Goal: Task Accomplishment & Management: Complete application form

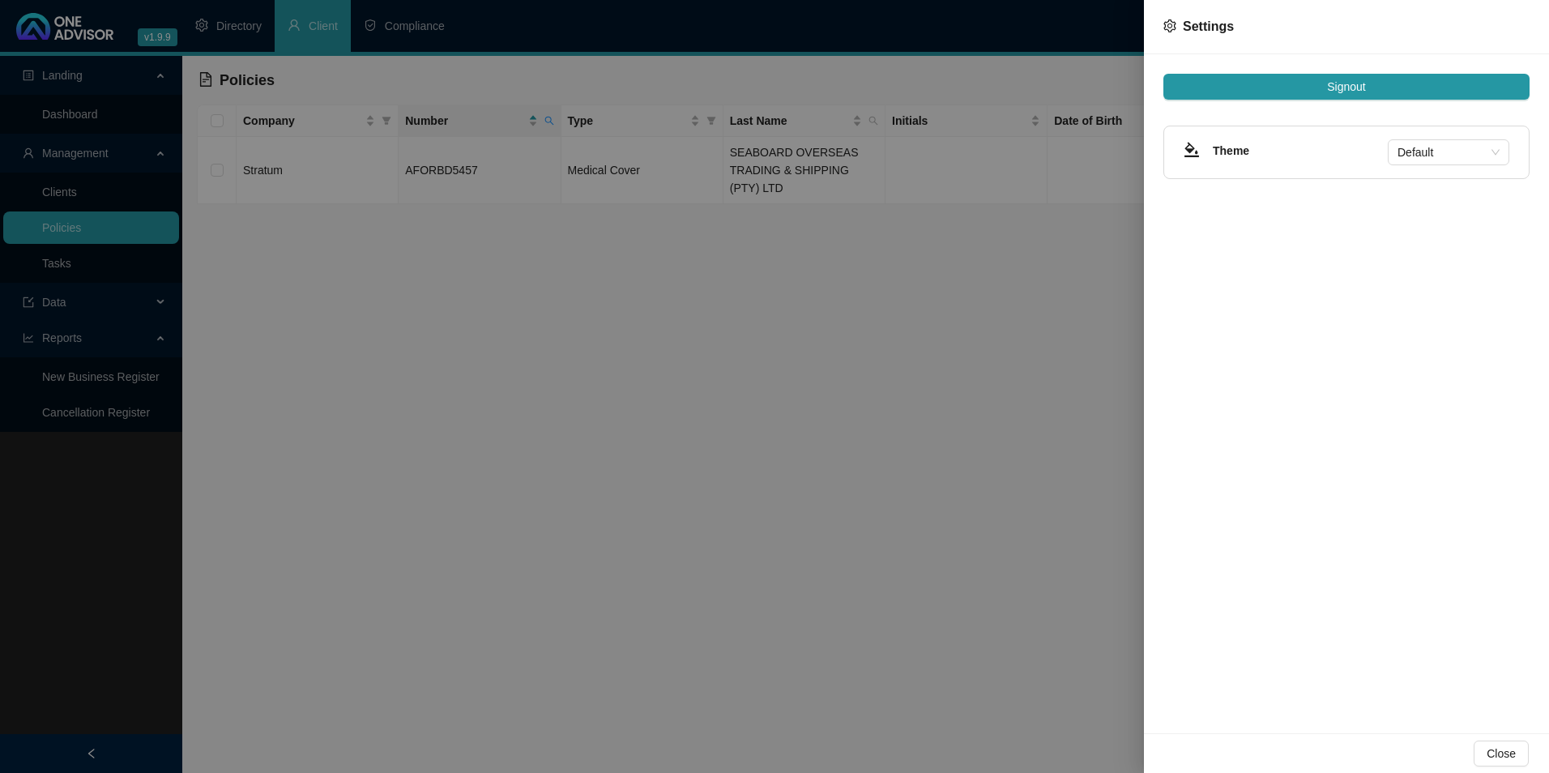
click at [774, 296] on div at bounding box center [774, 386] width 1549 height 773
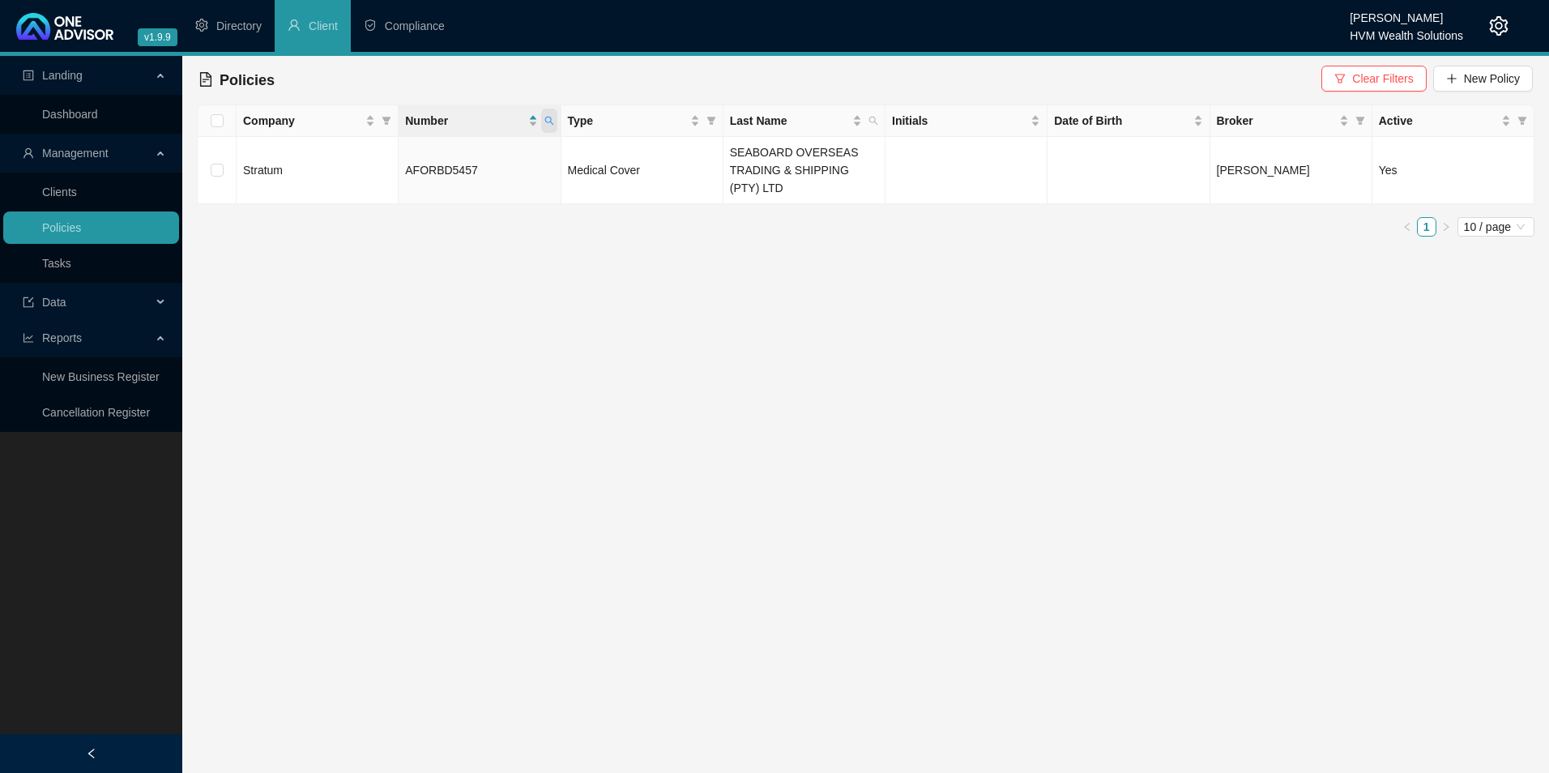
click at [548, 119] on icon "search" at bounding box center [549, 121] width 10 height 10
drag, startPoint x: 487, startPoint y: 161, endPoint x: 357, endPoint y: 161, distance: 129.6
click at [357, 161] on body "v1.9.9 [PERSON_NAME] HVM Wealth Solutions Directory Client Compliance Landing D…" at bounding box center [774, 386] width 1549 height 773
paste input "933824480"
type input "933824480"
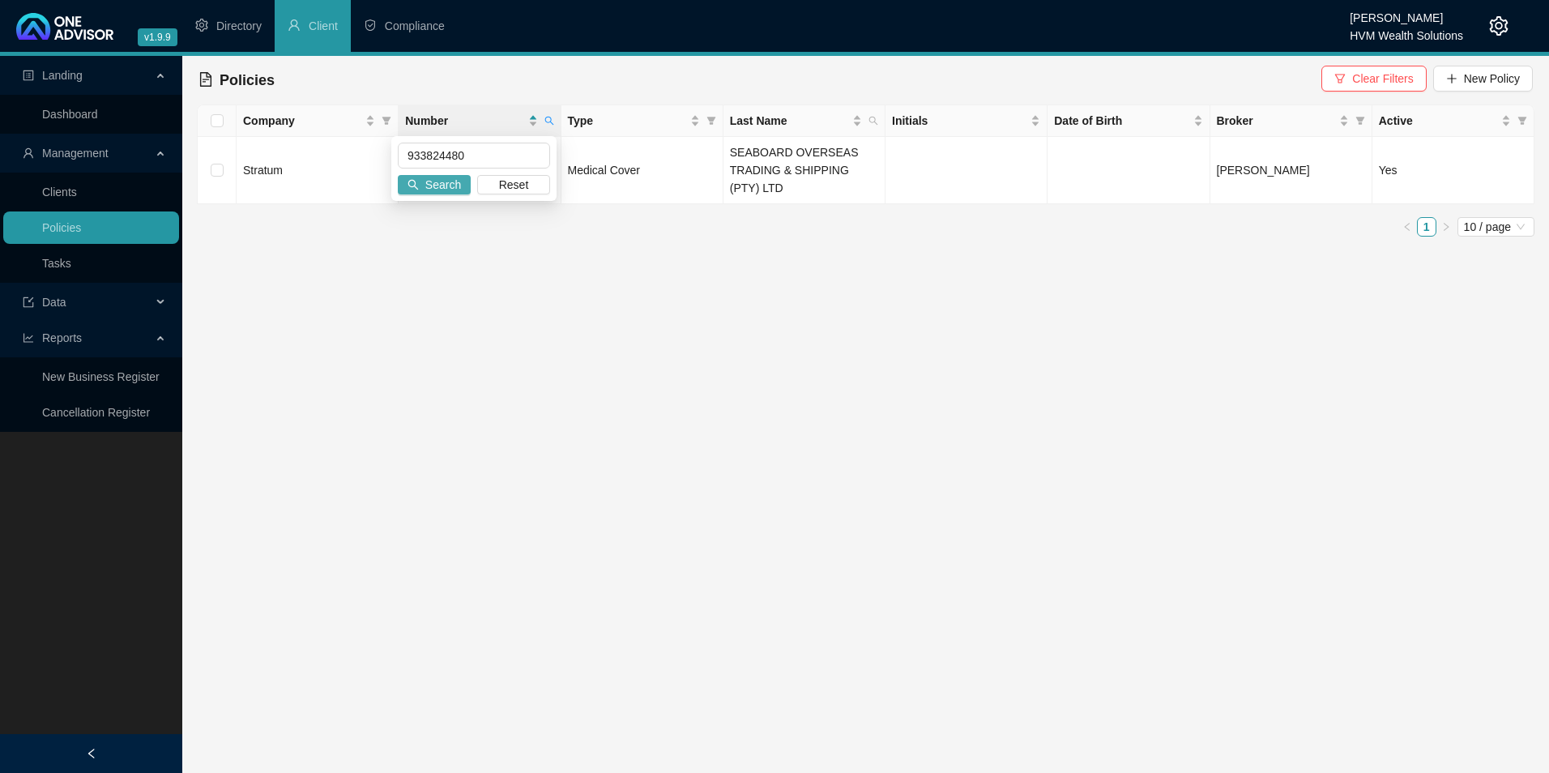
click at [451, 185] on span "Search" at bounding box center [443, 185] width 36 height 18
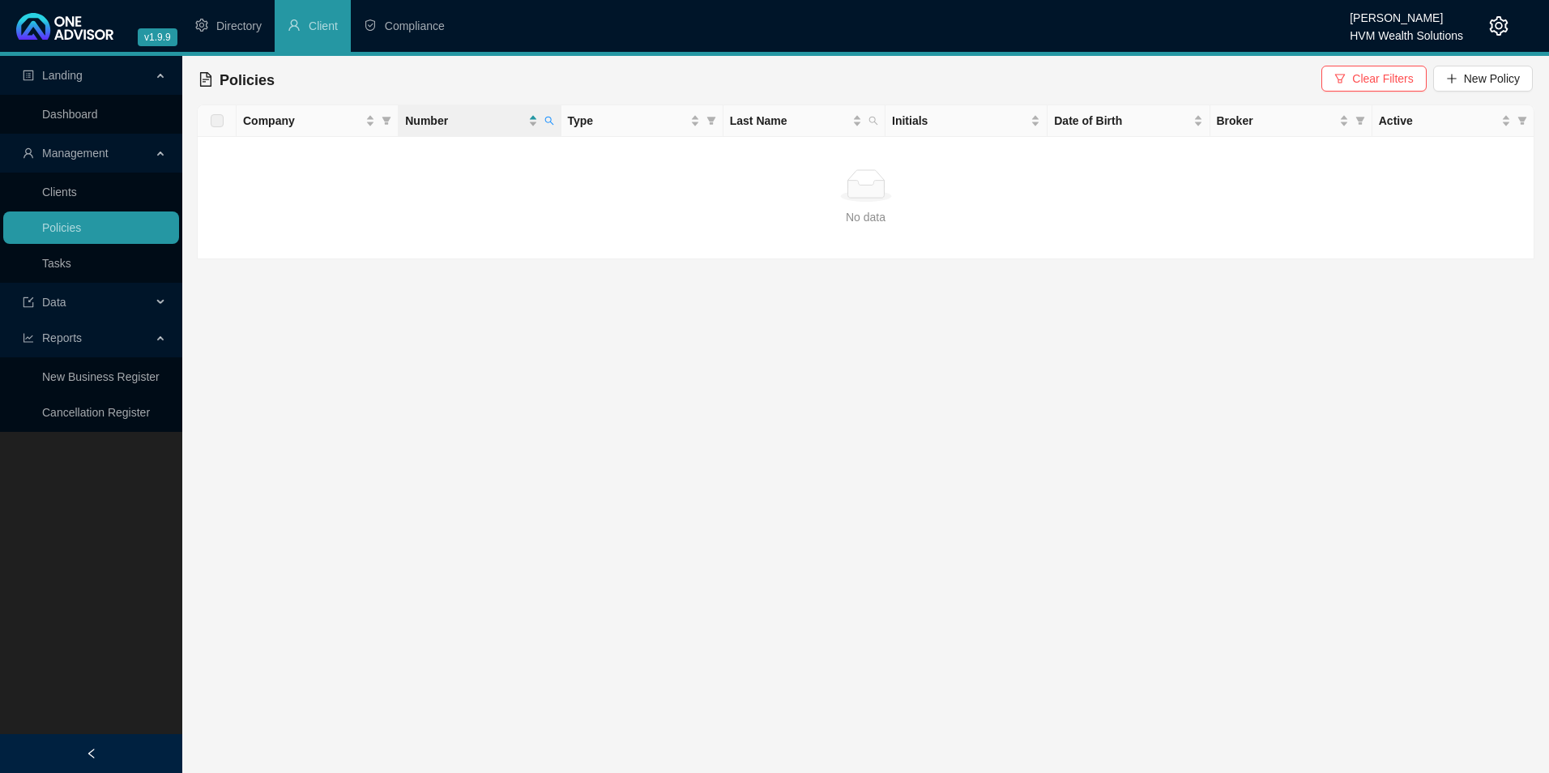
click at [1384, 79] on span "Clear Filters" at bounding box center [1382, 79] width 61 height 18
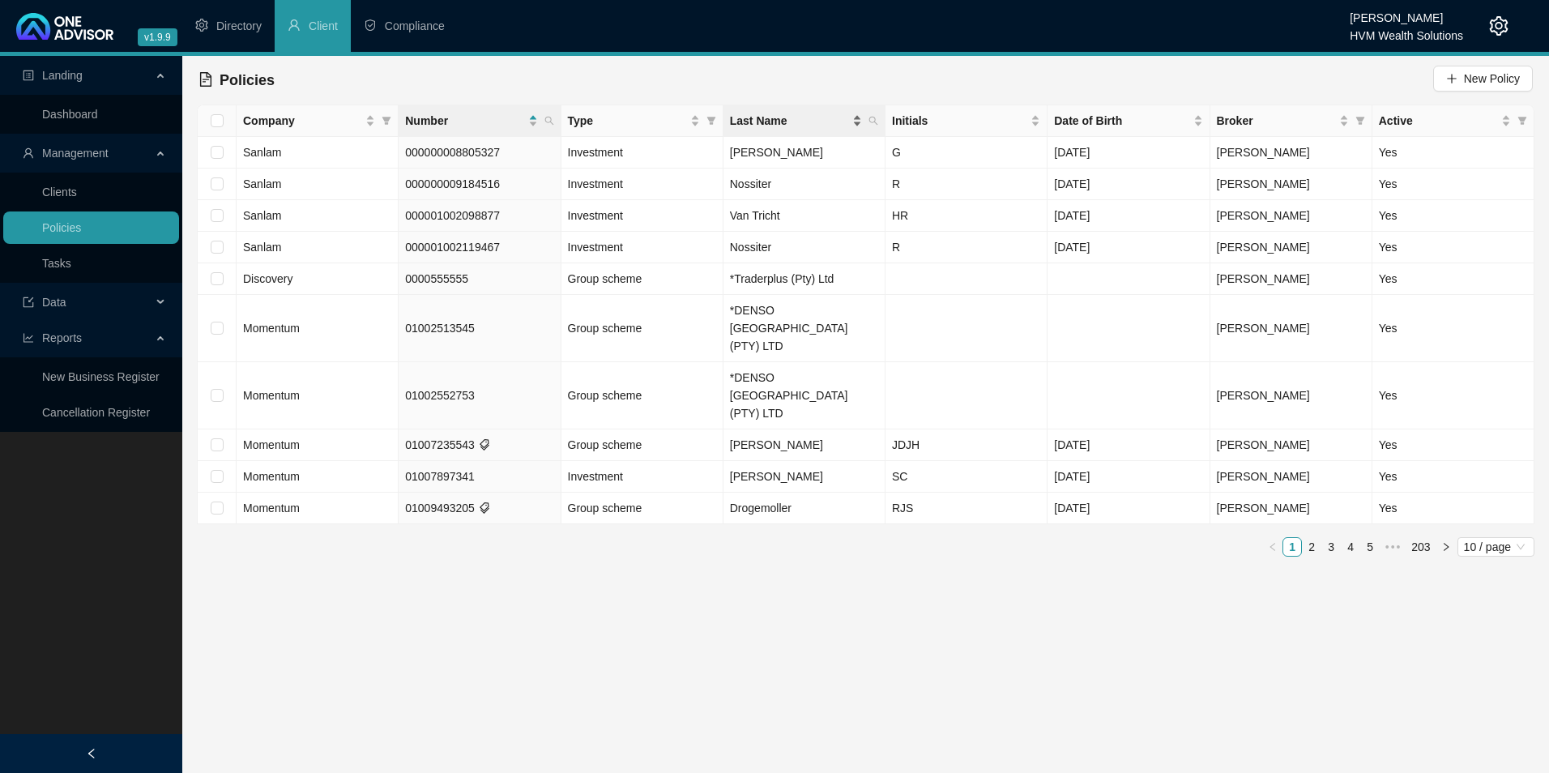
click at [779, 117] on span "Last Name" at bounding box center [789, 121] width 119 height 18
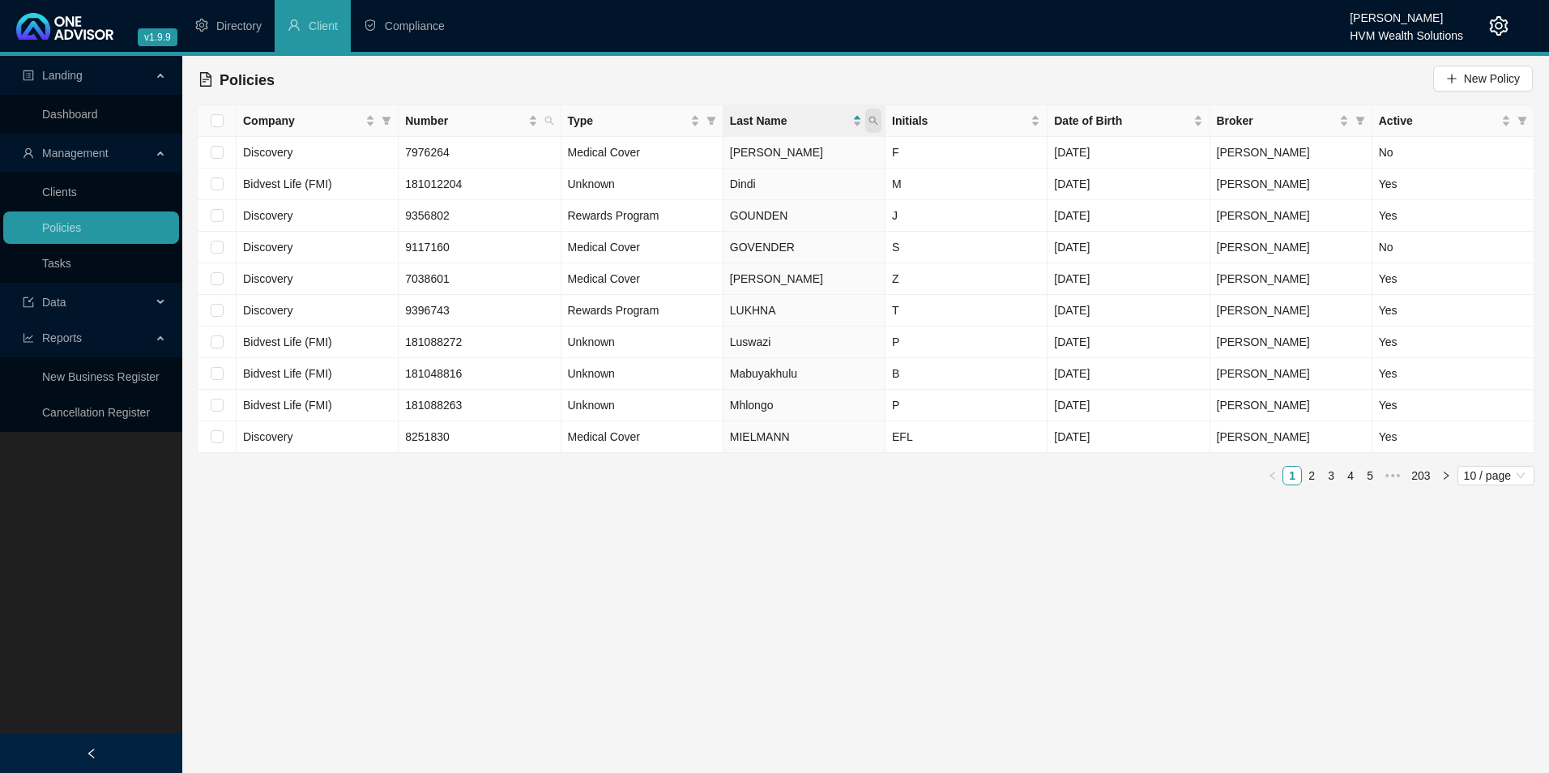
click at [866, 118] on span at bounding box center [873, 121] width 16 height 24
type input "Nagessur"
click at [738, 190] on span "button" at bounding box center [737, 184] width 11 height 11
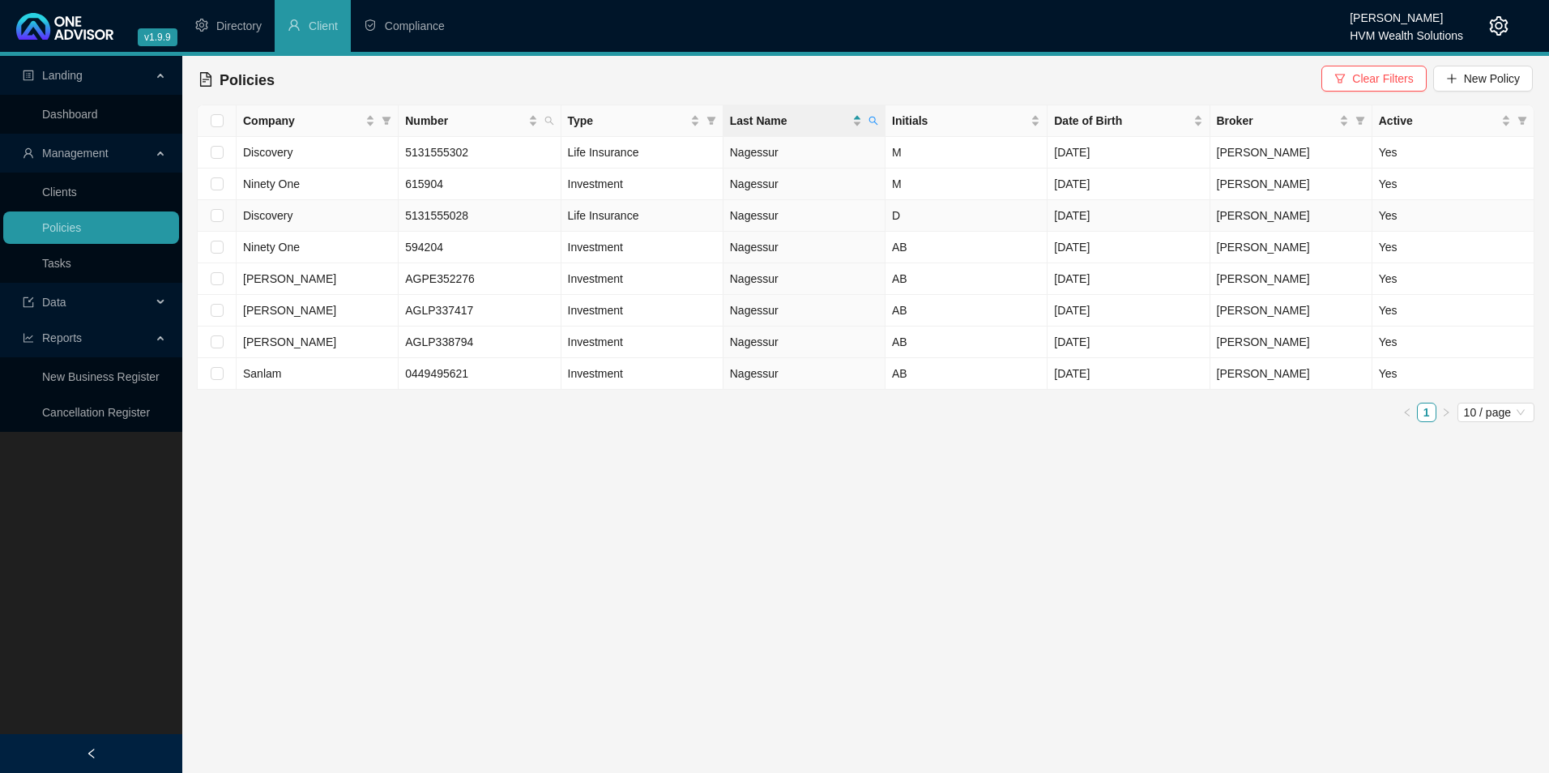
click at [811, 218] on td "Nagessur" at bounding box center [804, 216] width 162 height 32
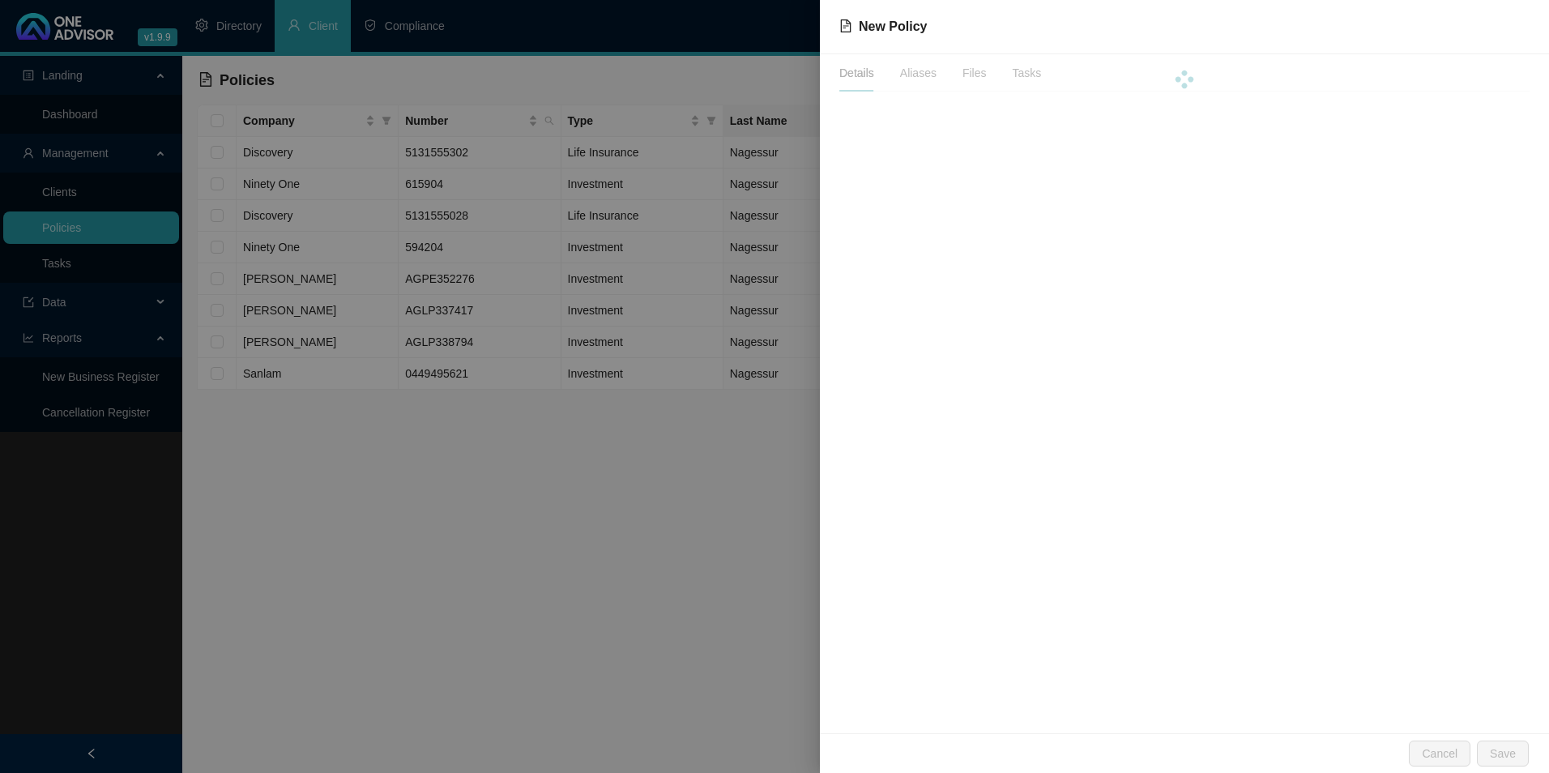
click at [811, 218] on div at bounding box center [774, 386] width 1549 height 773
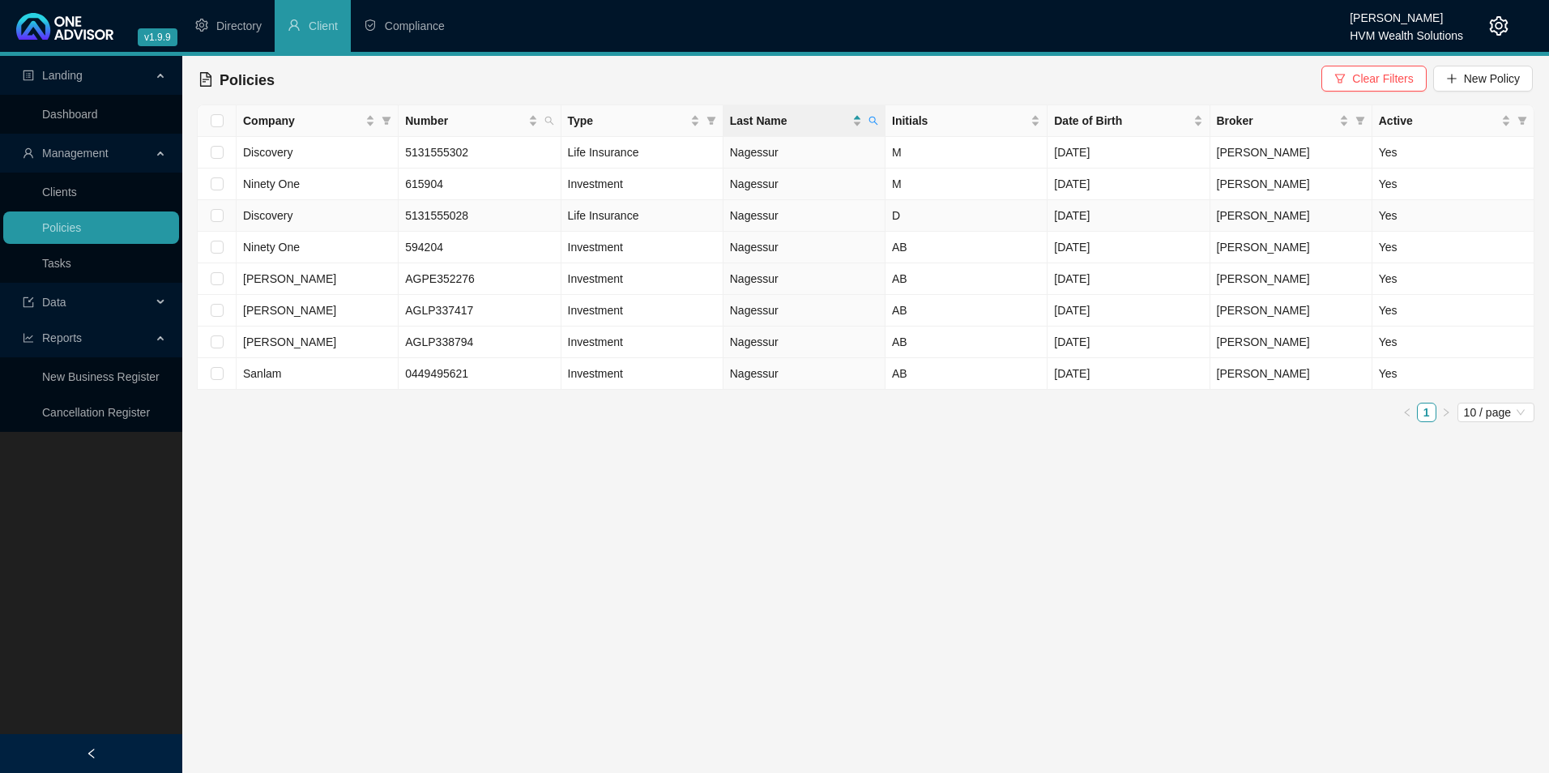
click at [821, 216] on td "Nagessur" at bounding box center [804, 216] width 162 height 32
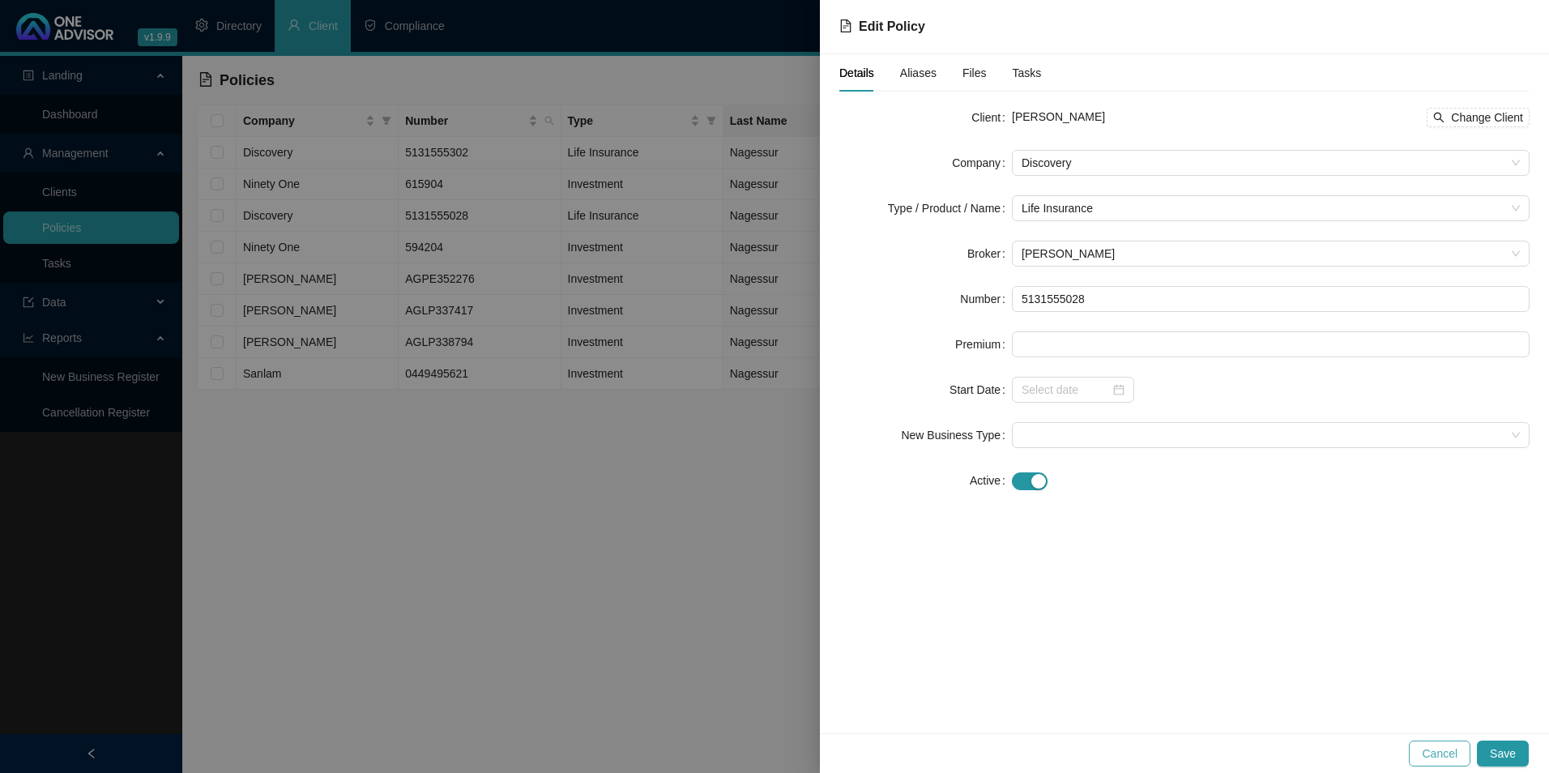
click at [1428, 756] on span "Cancel" at bounding box center [1440, 753] width 36 height 18
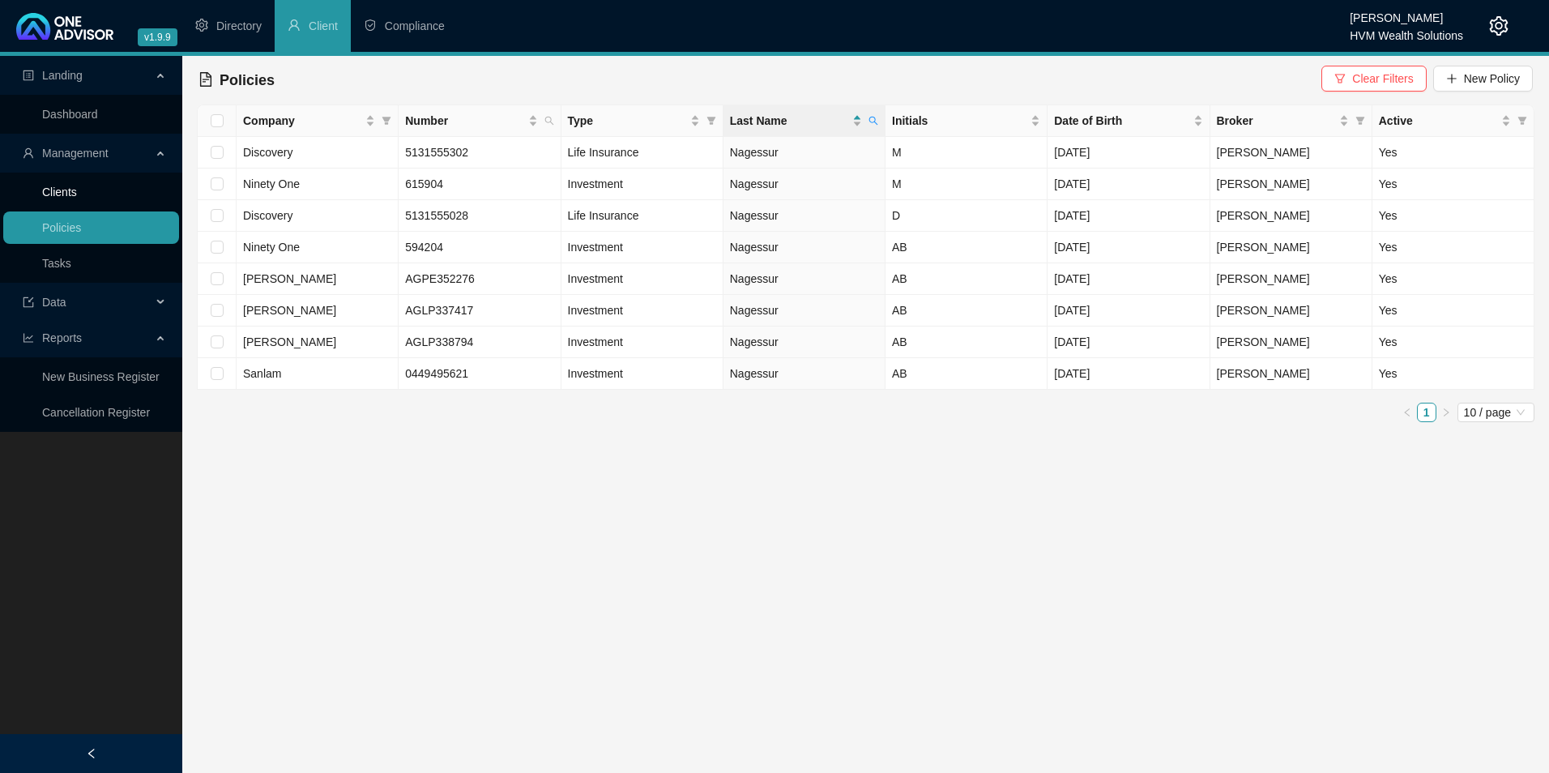
click at [70, 186] on link "Clients" at bounding box center [59, 192] width 35 height 13
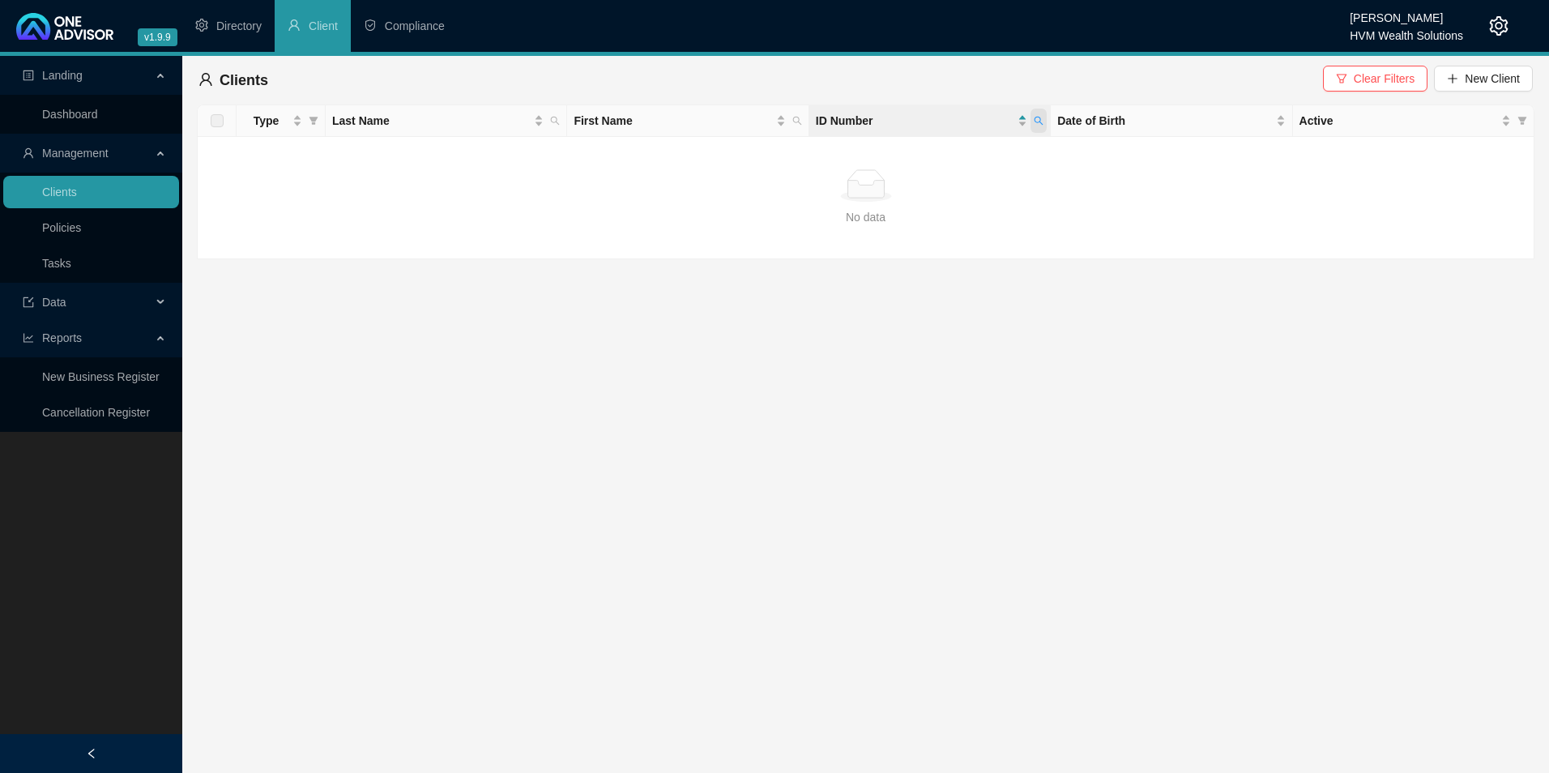
click at [1046, 118] on span at bounding box center [1038, 121] width 16 height 24
type input "9706285019082"
click at [936, 183] on span "Search" at bounding box center [933, 185] width 36 height 18
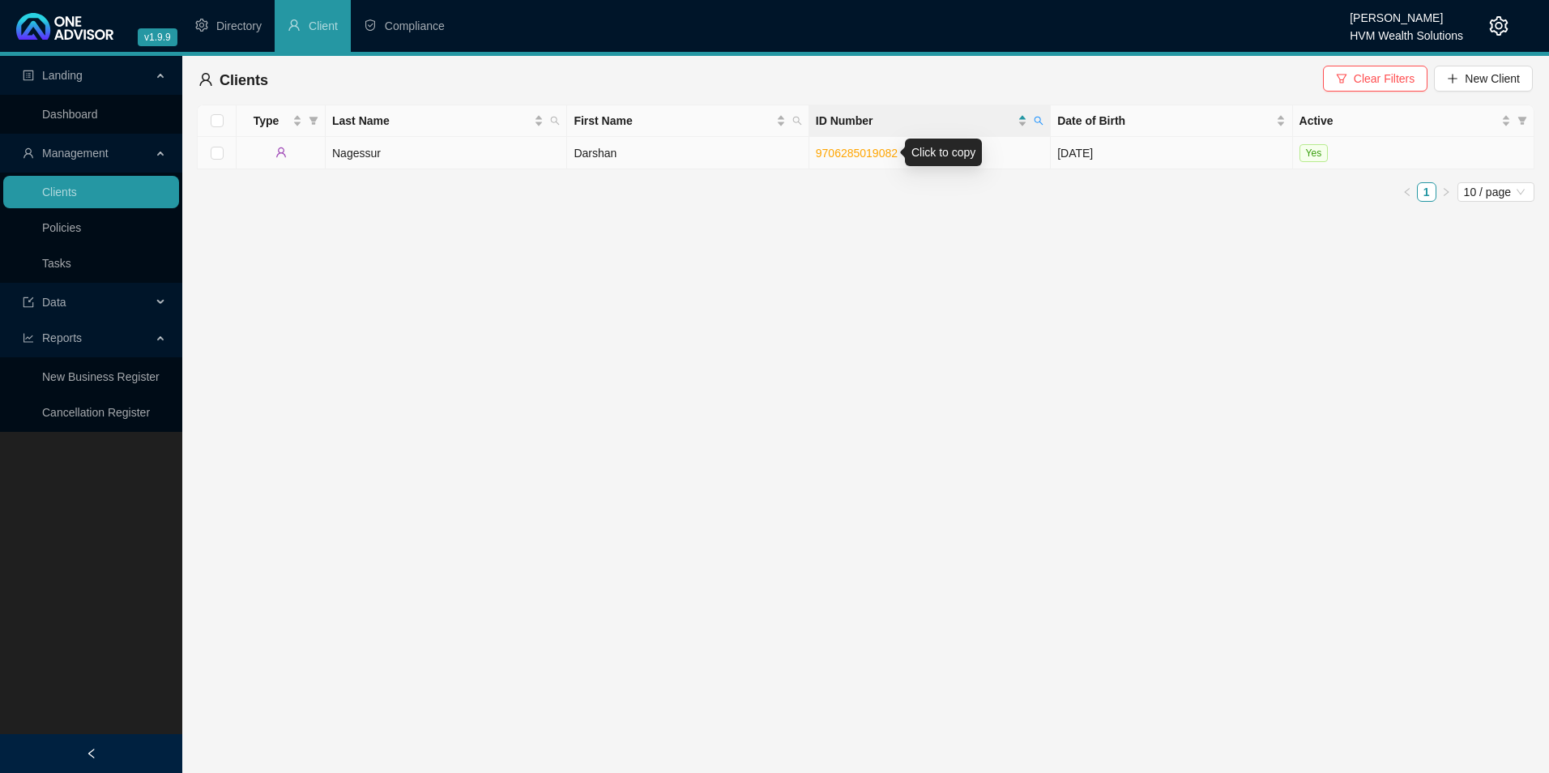
click at [876, 150] on link "9706285019082" at bounding box center [857, 153] width 82 height 13
click at [424, 152] on td "Nagessur" at bounding box center [446, 153] width 241 height 32
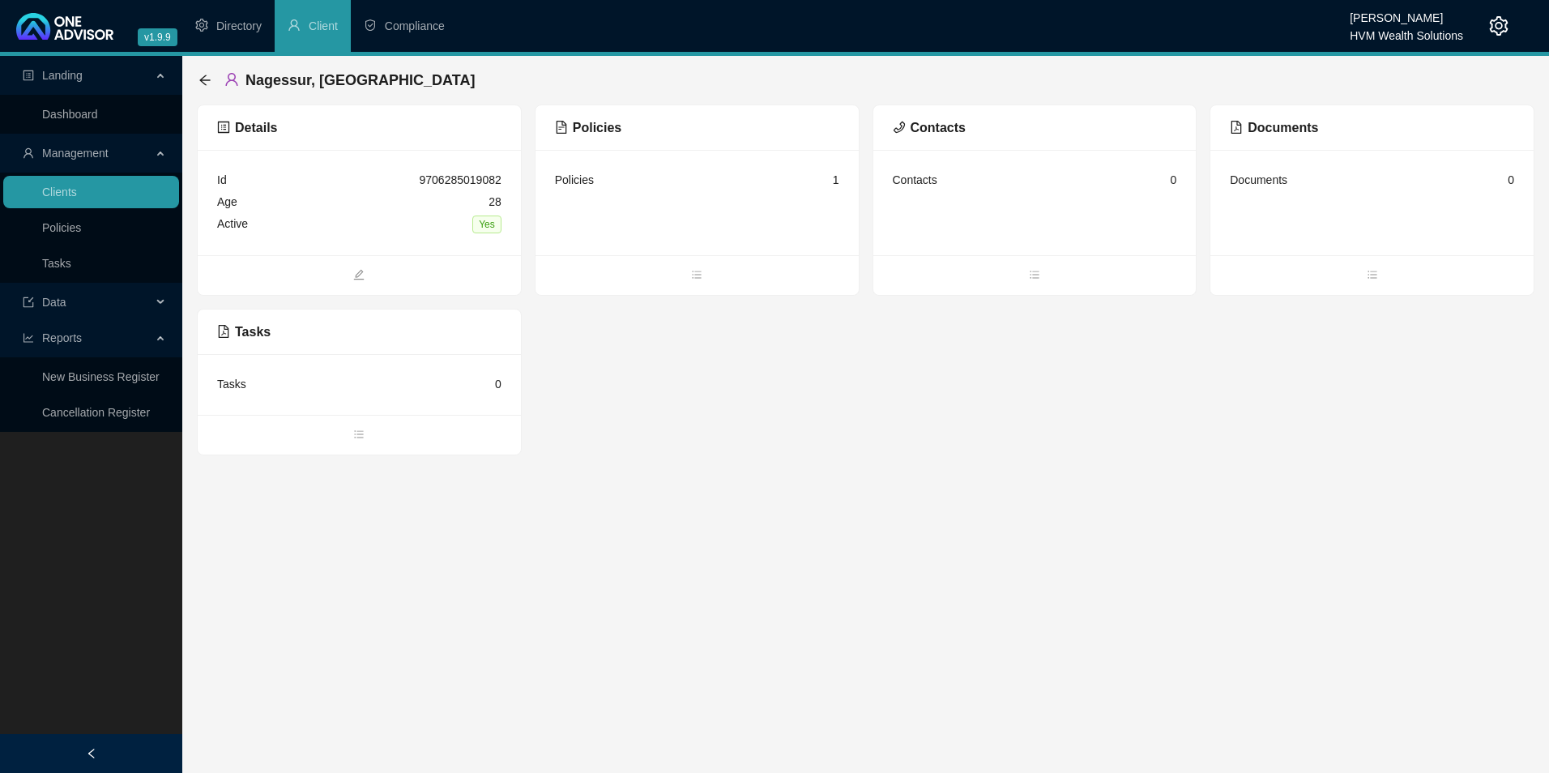
click at [578, 131] on span "Policies" at bounding box center [588, 128] width 66 height 14
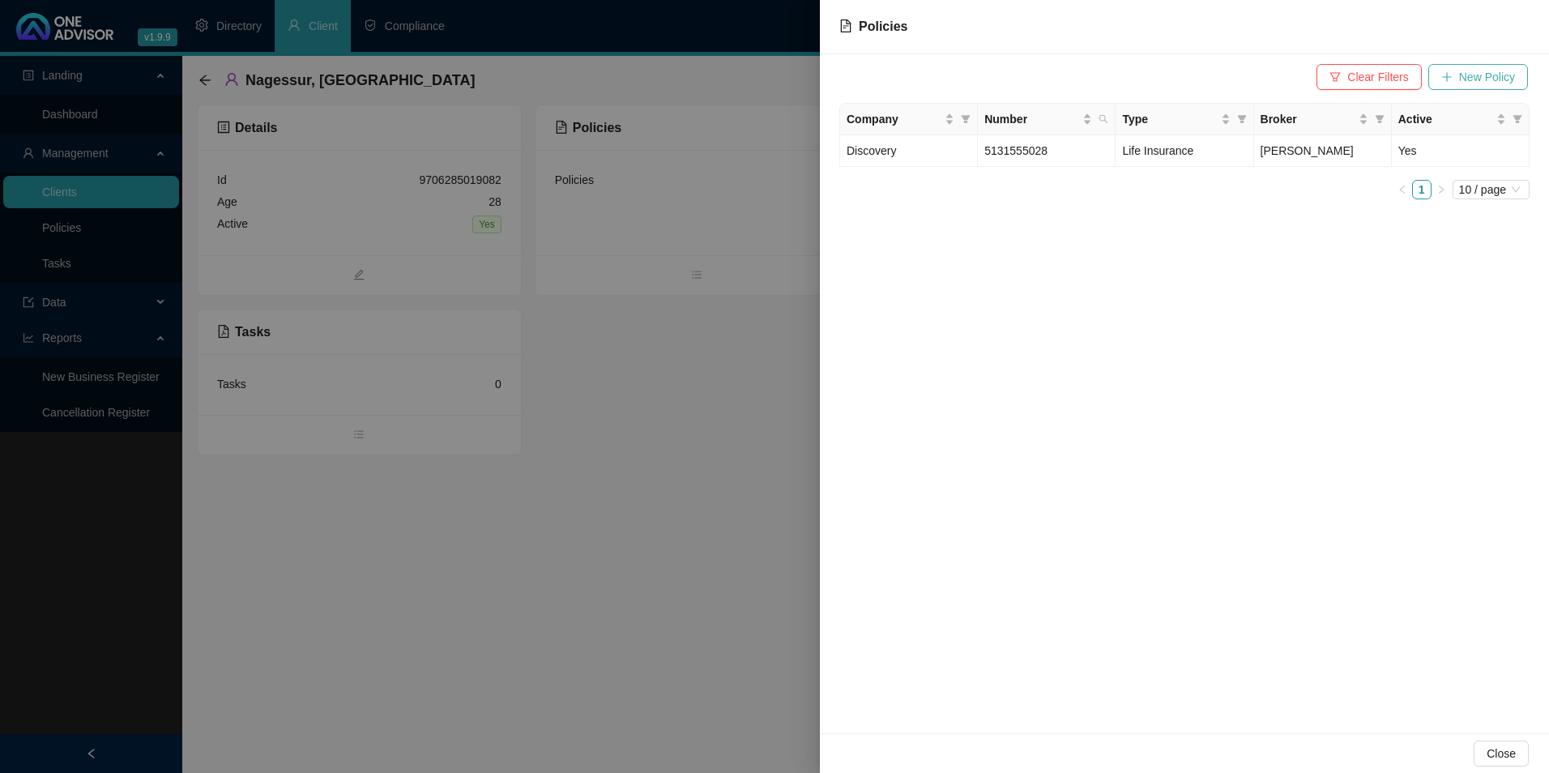
click at [1499, 73] on span "New Policy" at bounding box center [1487, 77] width 56 height 18
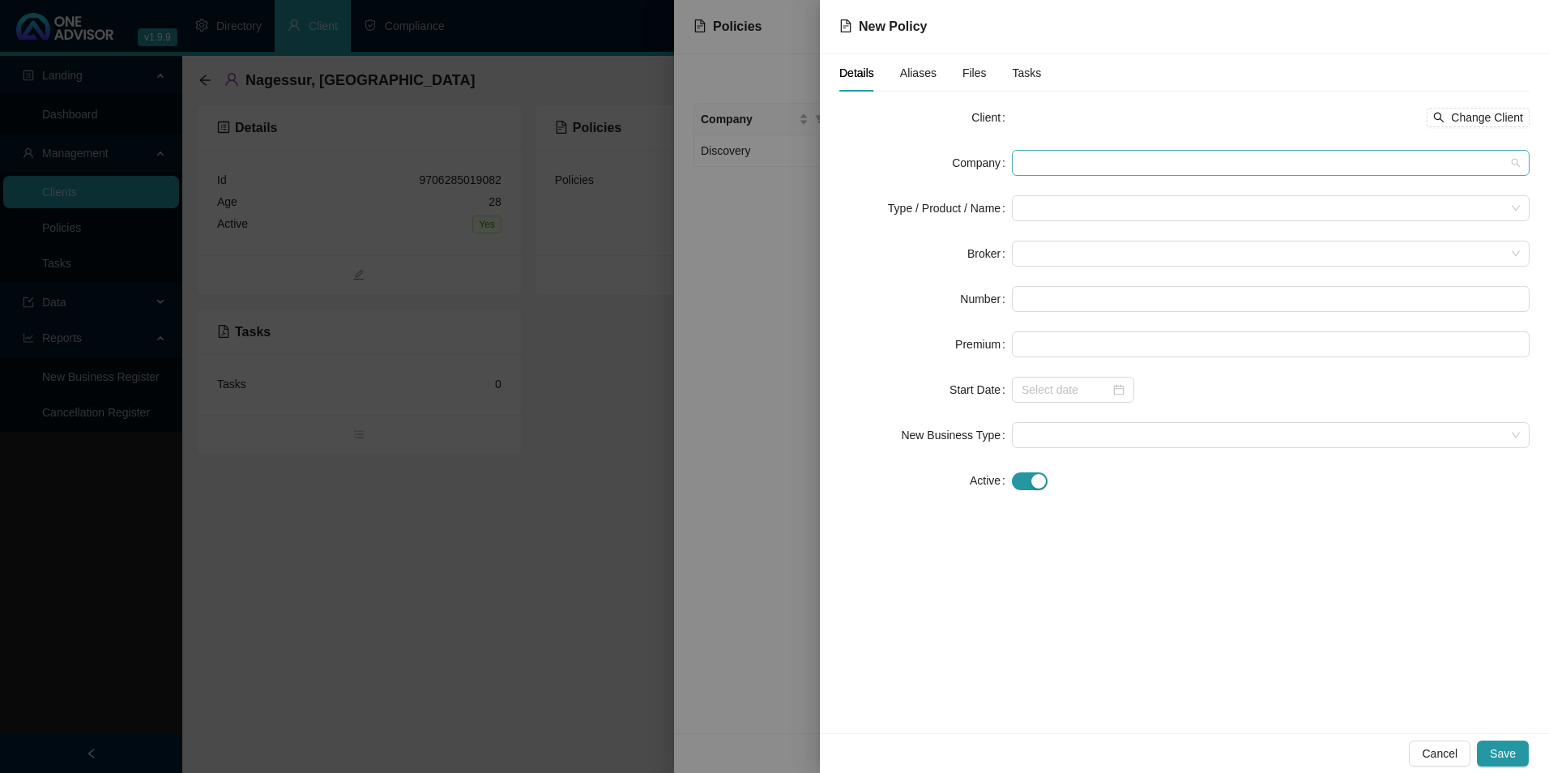
click at [1078, 164] on span at bounding box center [1270, 163] width 498 height 24
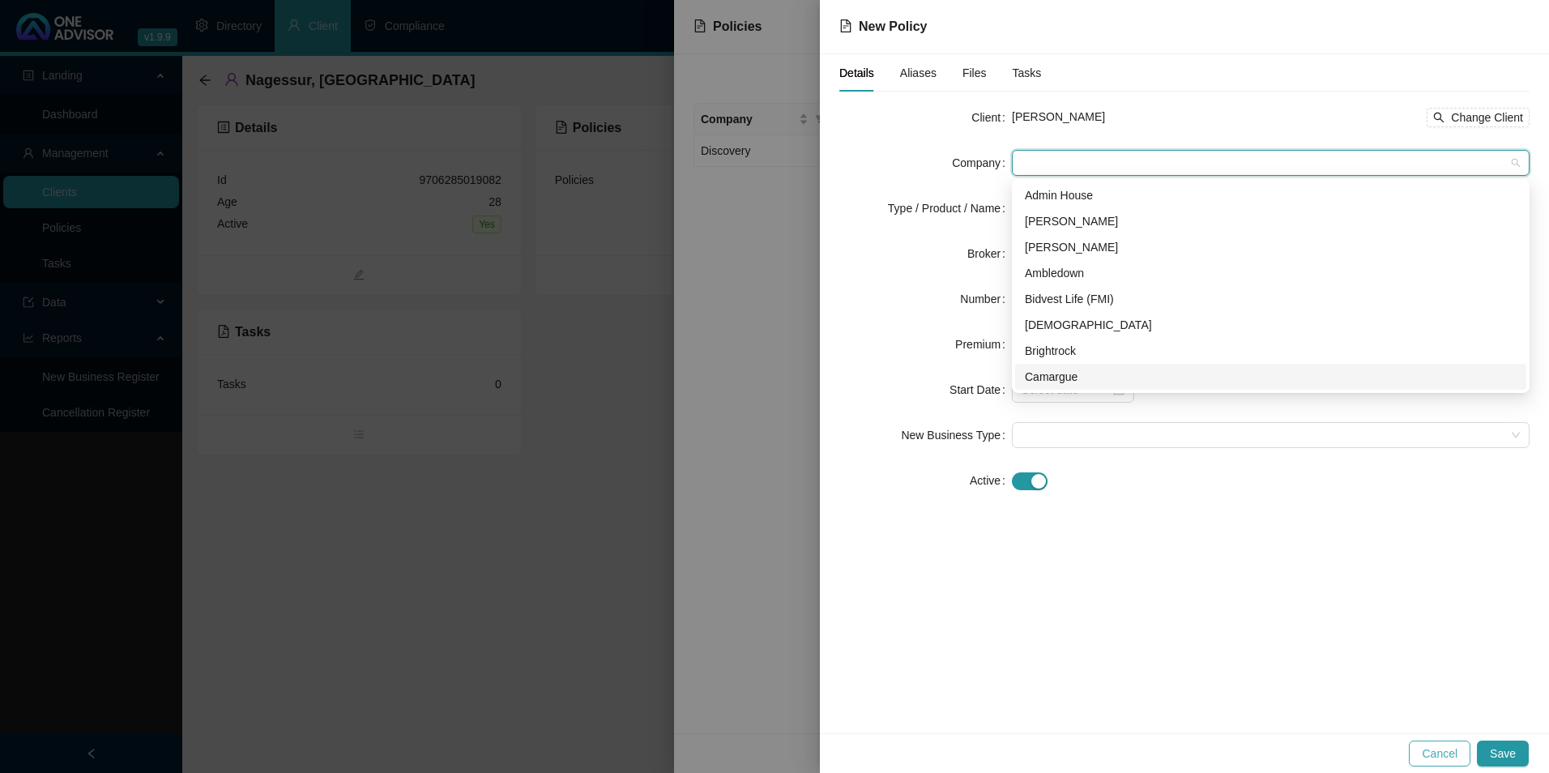
click at [1438, 757] on span "Cancel" at bounding box center [1440, 753] width 36 height 18
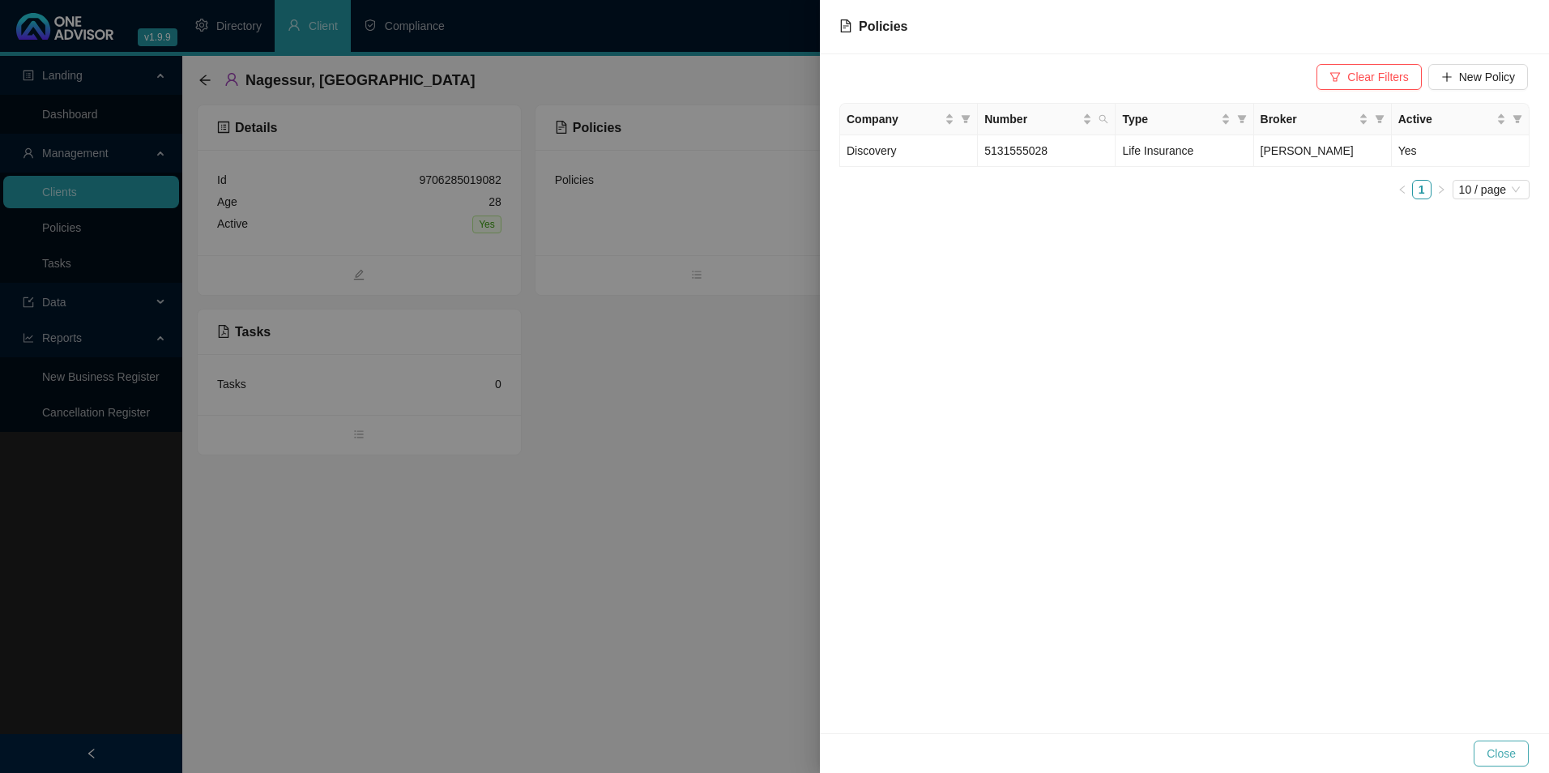
click at [1495, 750] on span "Close" at bounding box center [1500, 753] width 29 height 18
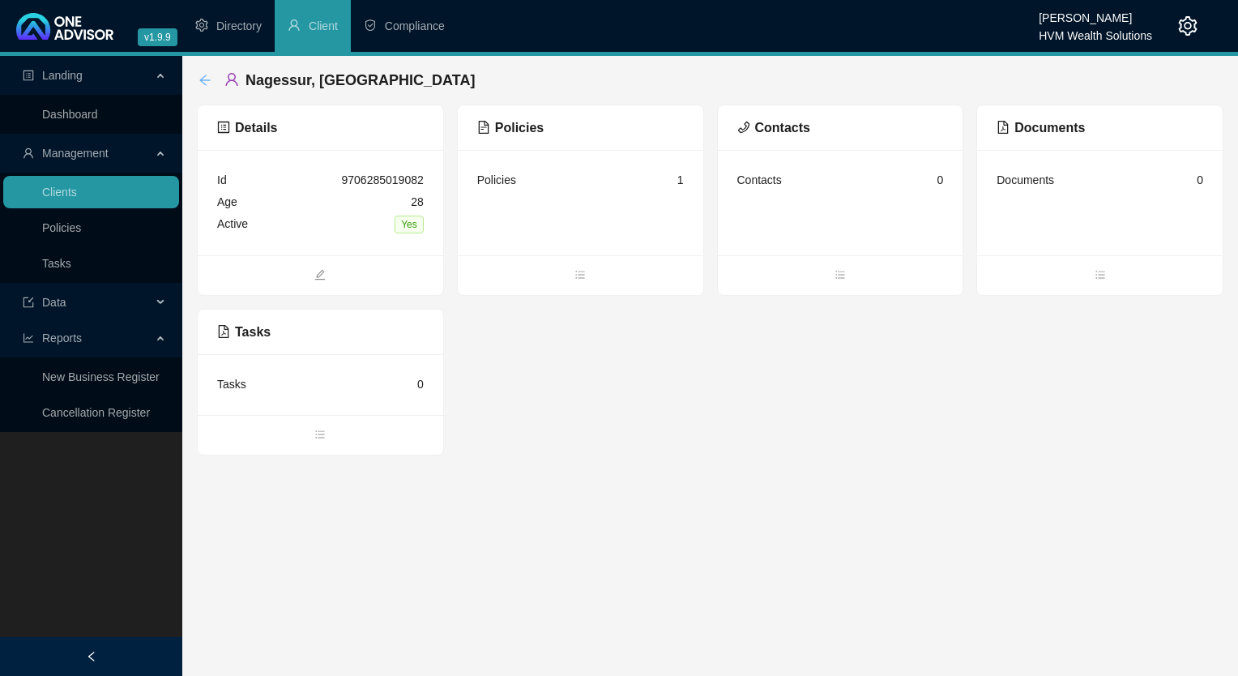
click at [204, 82] on icon "arrow-left" at bounding box center [204, 80] width 13 height 13
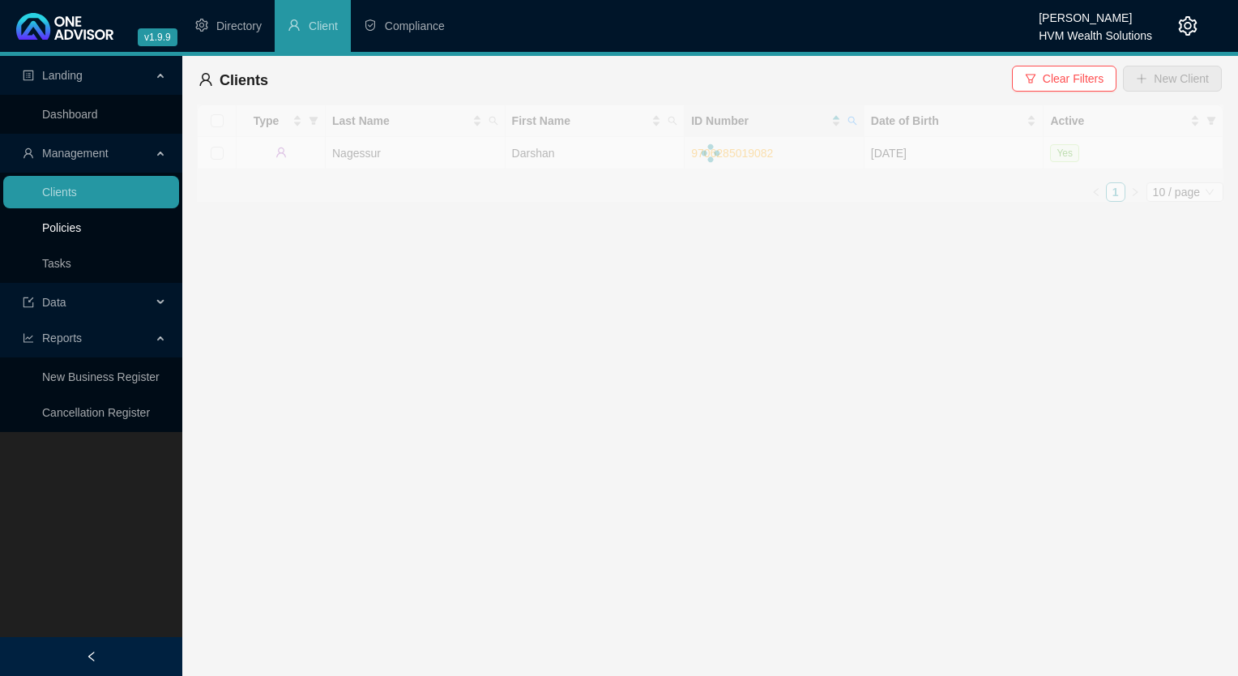
click at [56, 234] on link "Policies" at bounding box center [61, 227] width 39 height 13
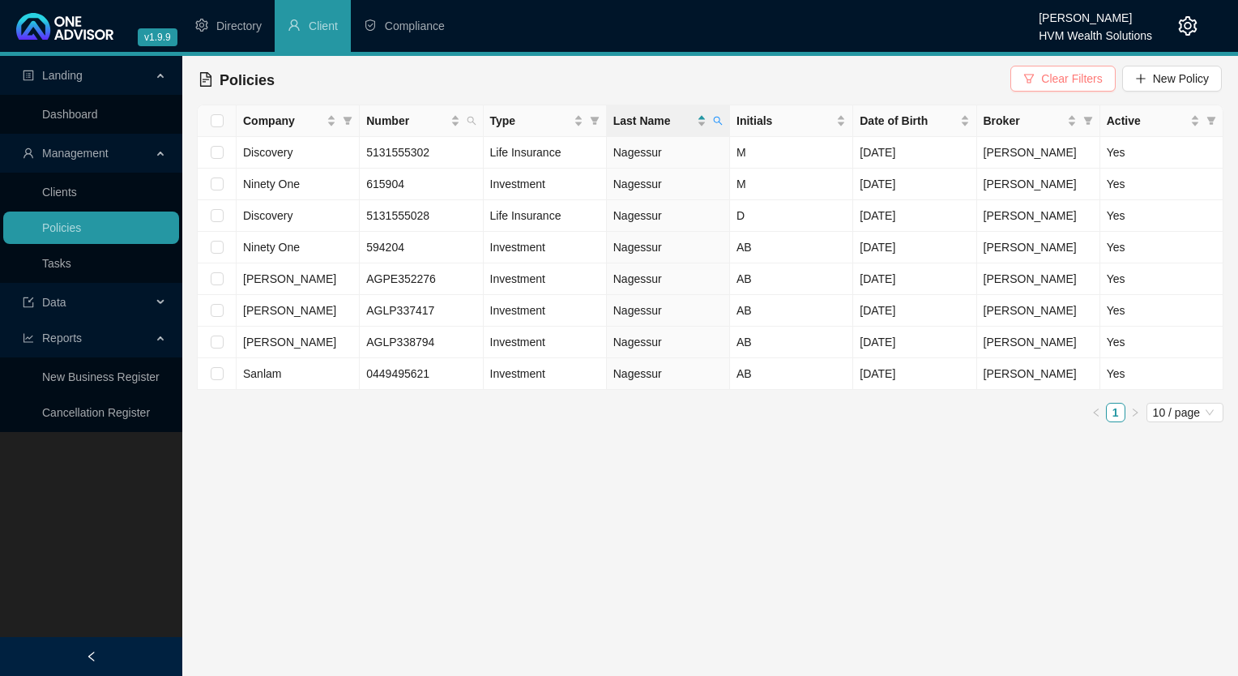
click at [1102, 75] on span "Clear Filters" at bounding box center [1071, 79] width 61 height 18
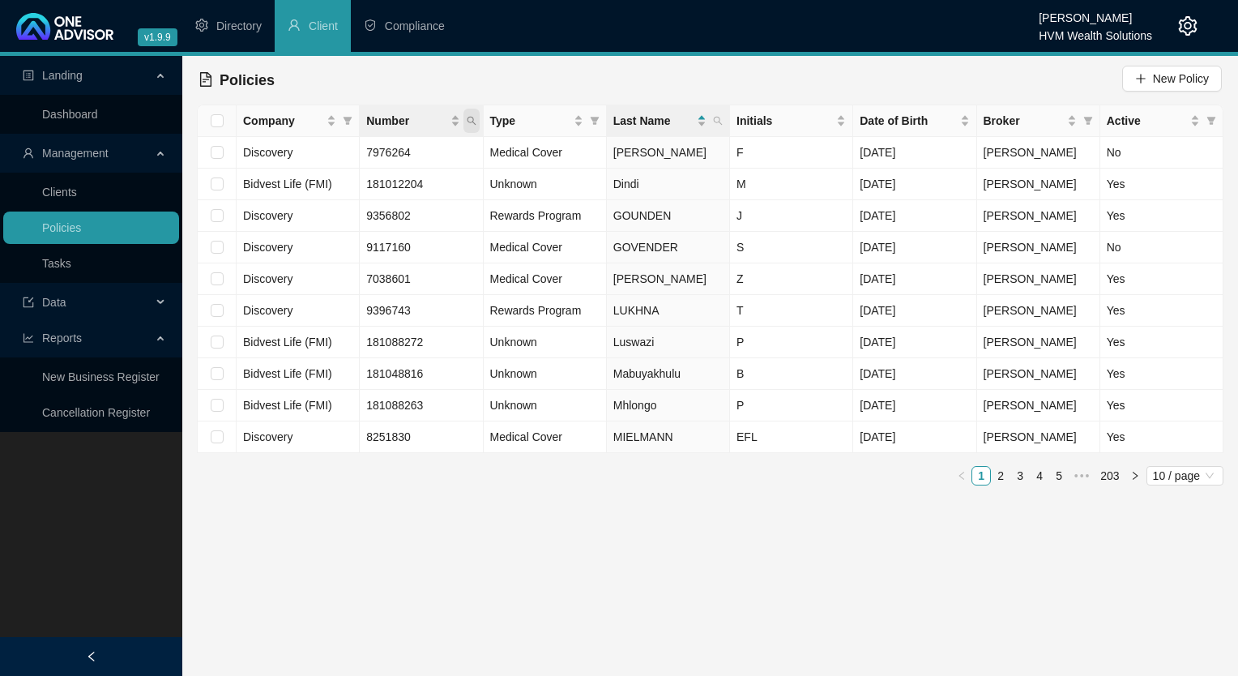
click at [466, 120] on span "Number" at bounding box center [471, 121] width 16 height 24
click at [403, 157] on input "text" at bounding box center [397, 156] width 152 height 26
type input "POL-508490-S3B3J0"
click at [350, 193] on span "Search" at bounding box center [366, 185] width 36 height 18
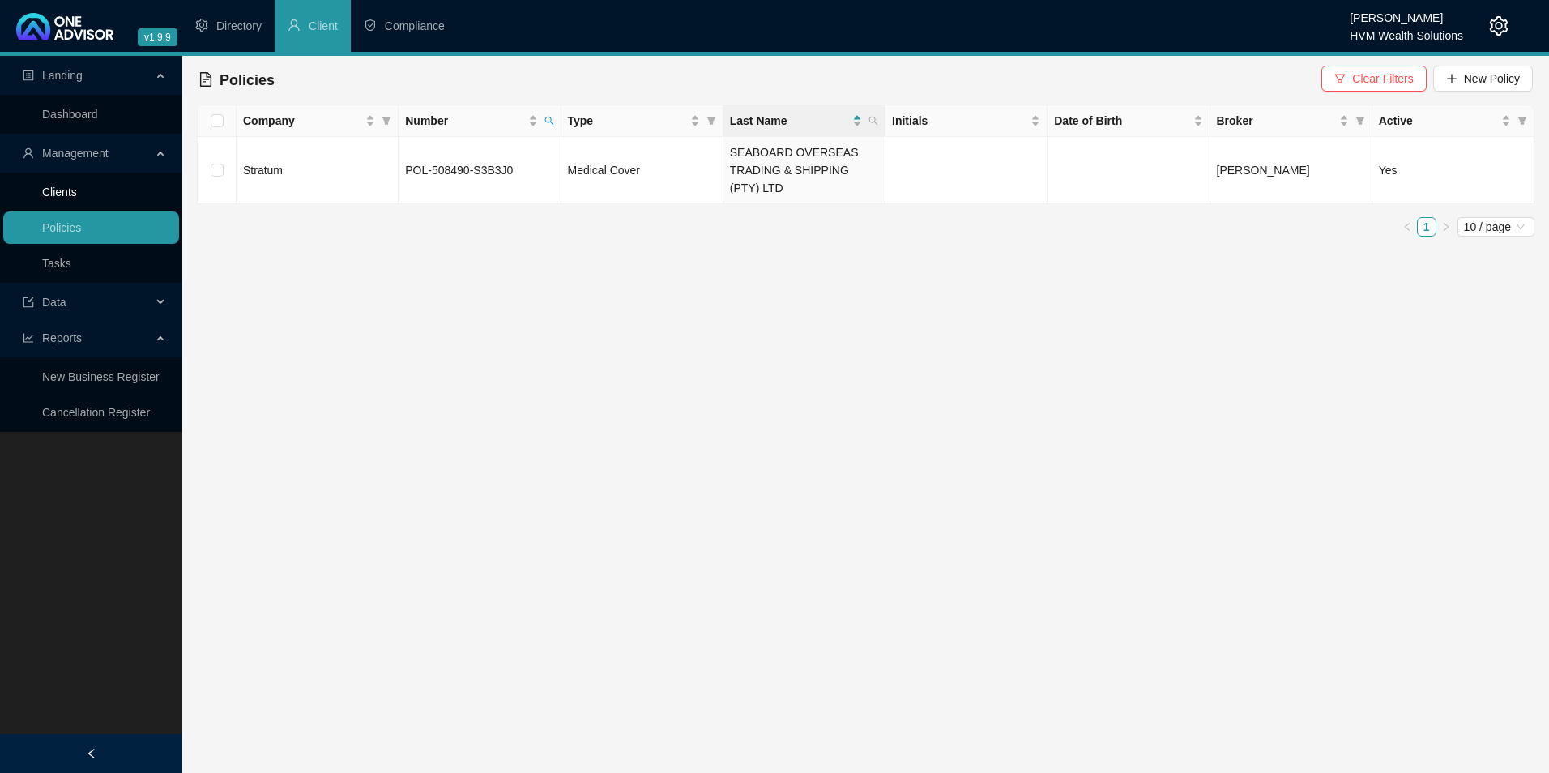
click at [73, 190] on link "Clients" at bounding box center [59, 192] width 35 height 13
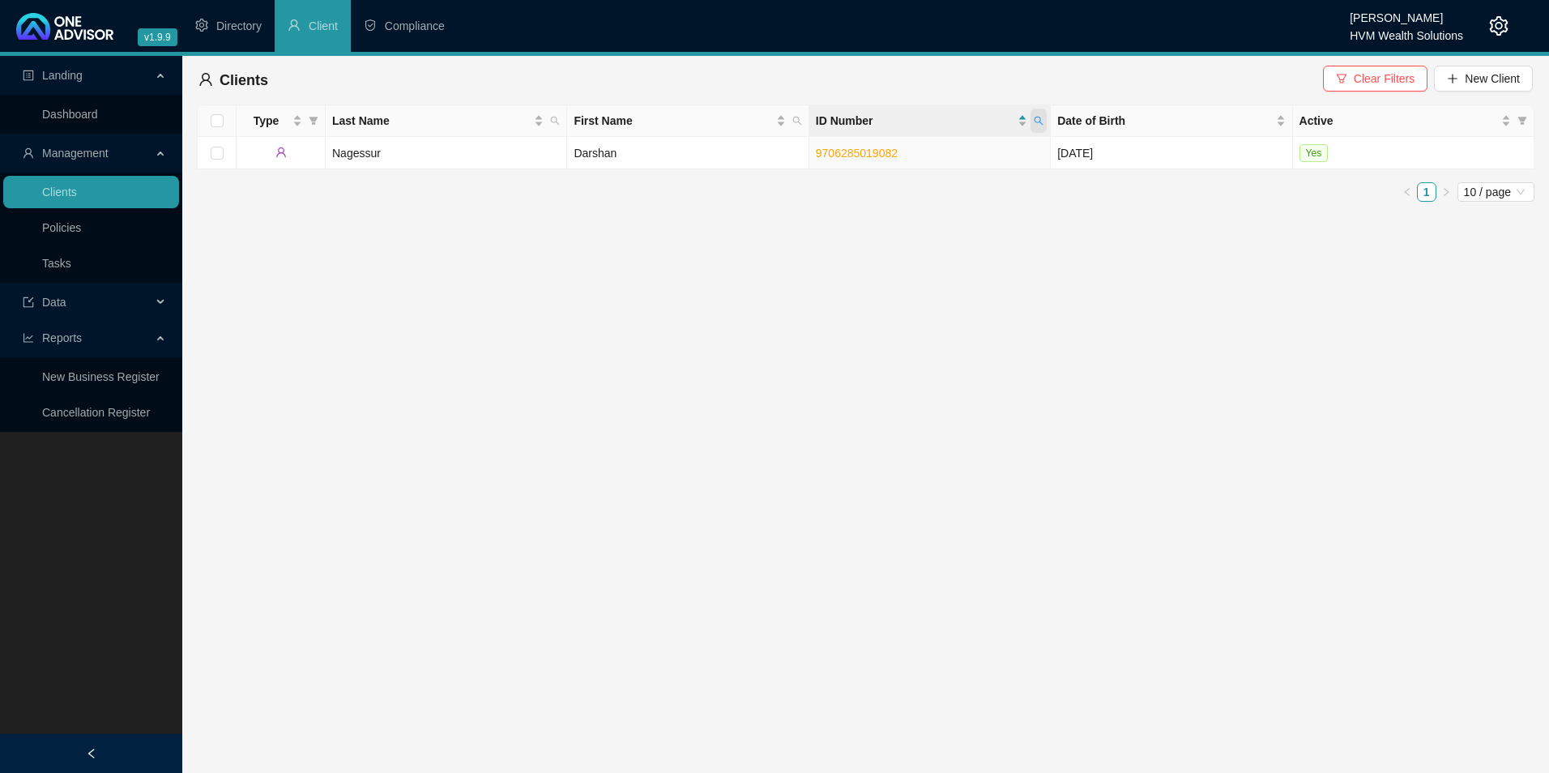
click at [1041, 119] on icon "search" at bounding box center [1039, 121] width 10 height 10
paste input "7503290078084"
type input "7503290078084"
click at [946, 179] on span "Search" at bounding box center [933, 185] width 36 height 18
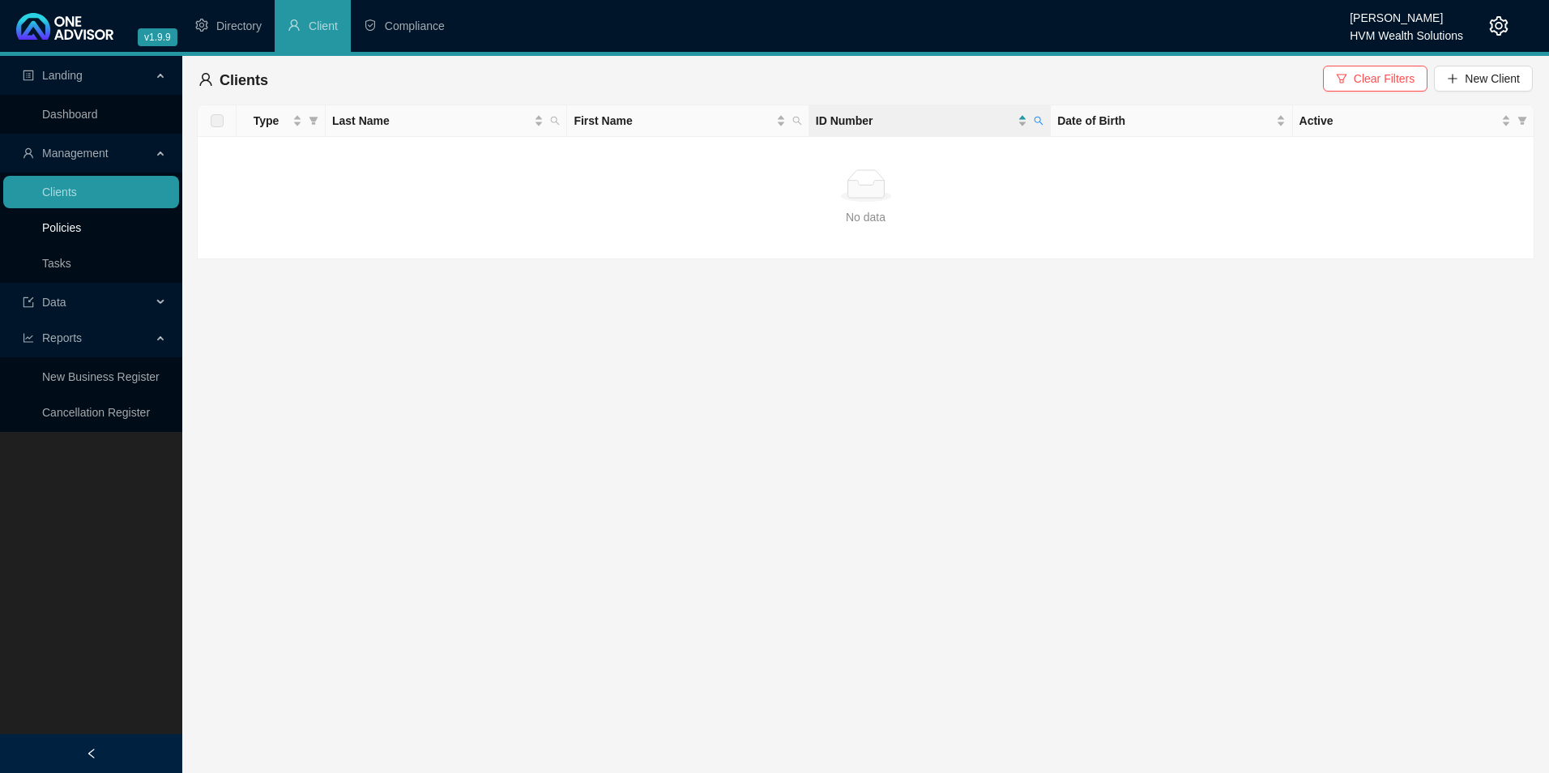
click at [81, 230] on link "Policies" at bounding box center [61, 227] width 39 height 13
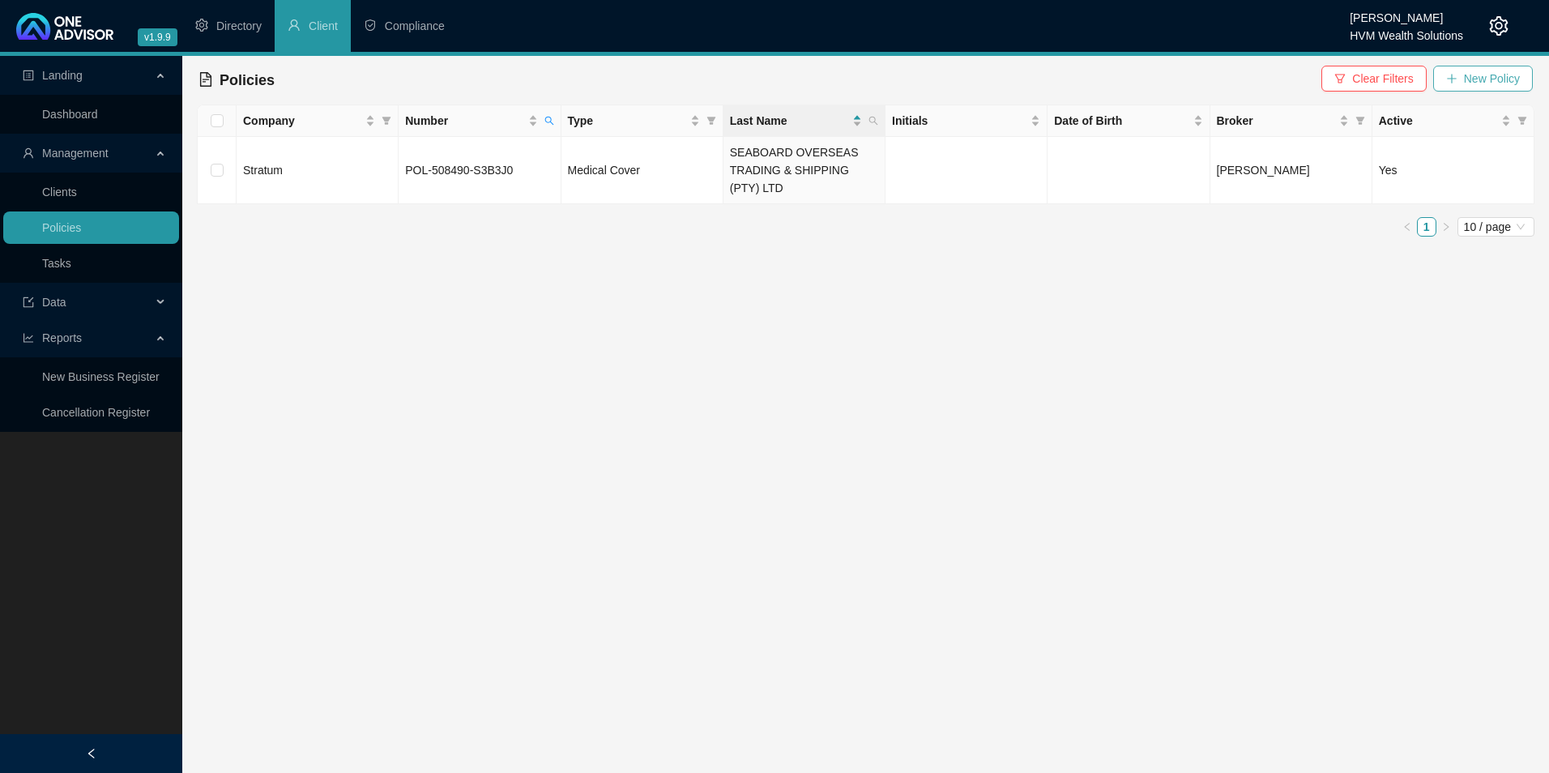
click at [1470, 70] on span "New Policy" at bounding box center [1492, 79] width 56 height 18
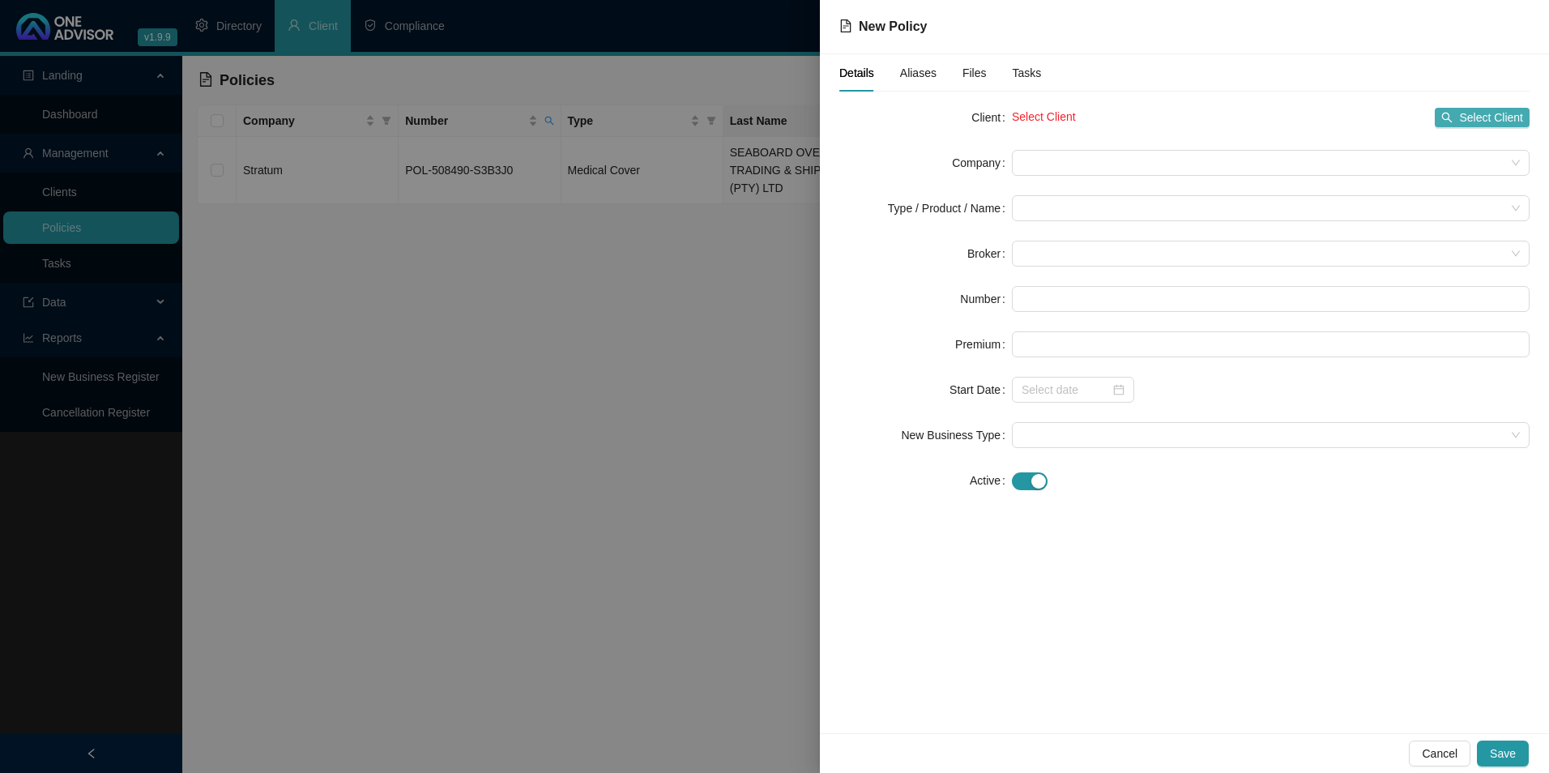
click at [1501, 117] on span "Select Client" at bounding box center [1491, 118] width 64 height 18
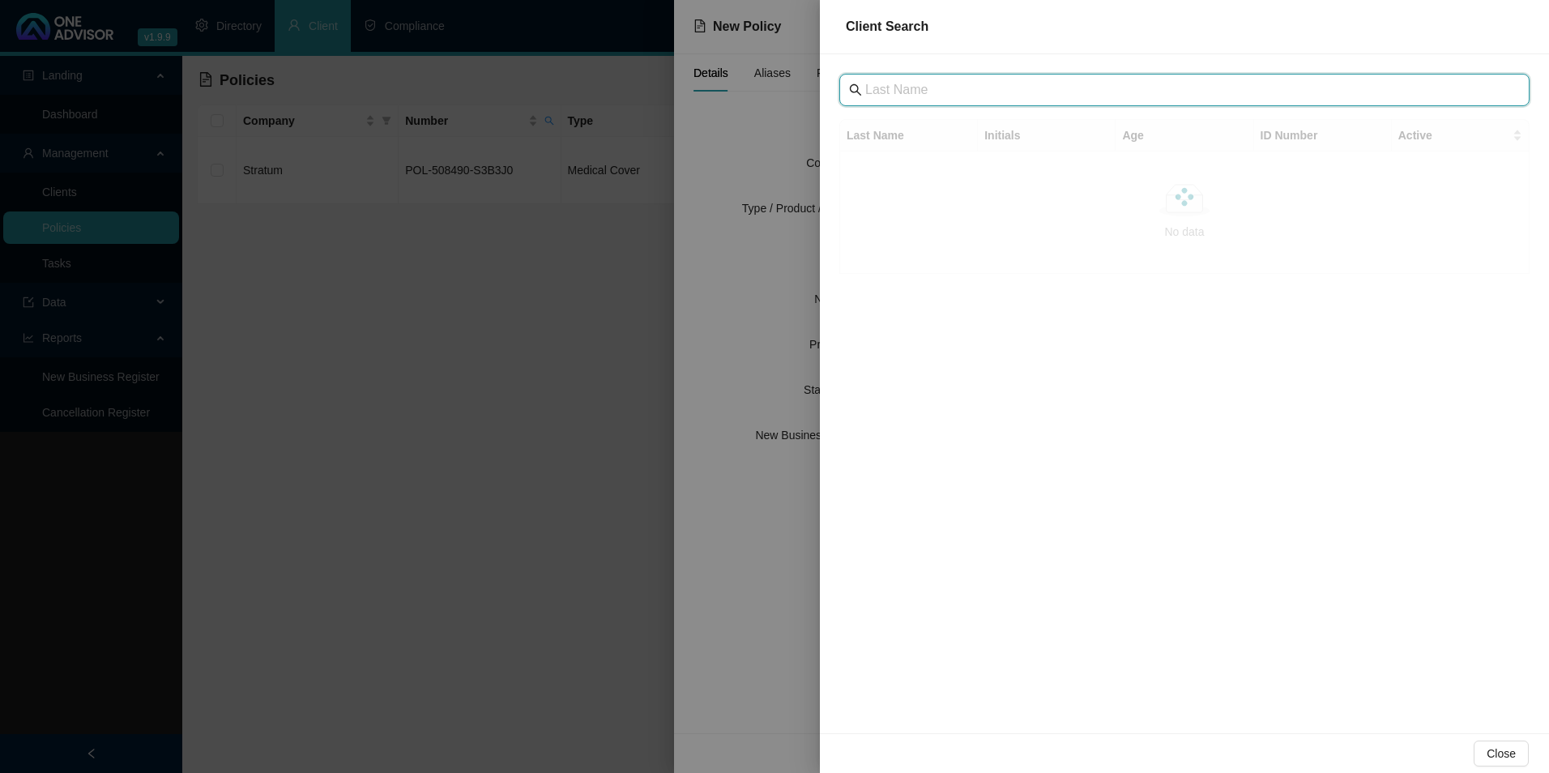
click at [1005, 82] on input "text" at bounding box center [1186, 89] width 642 height 19
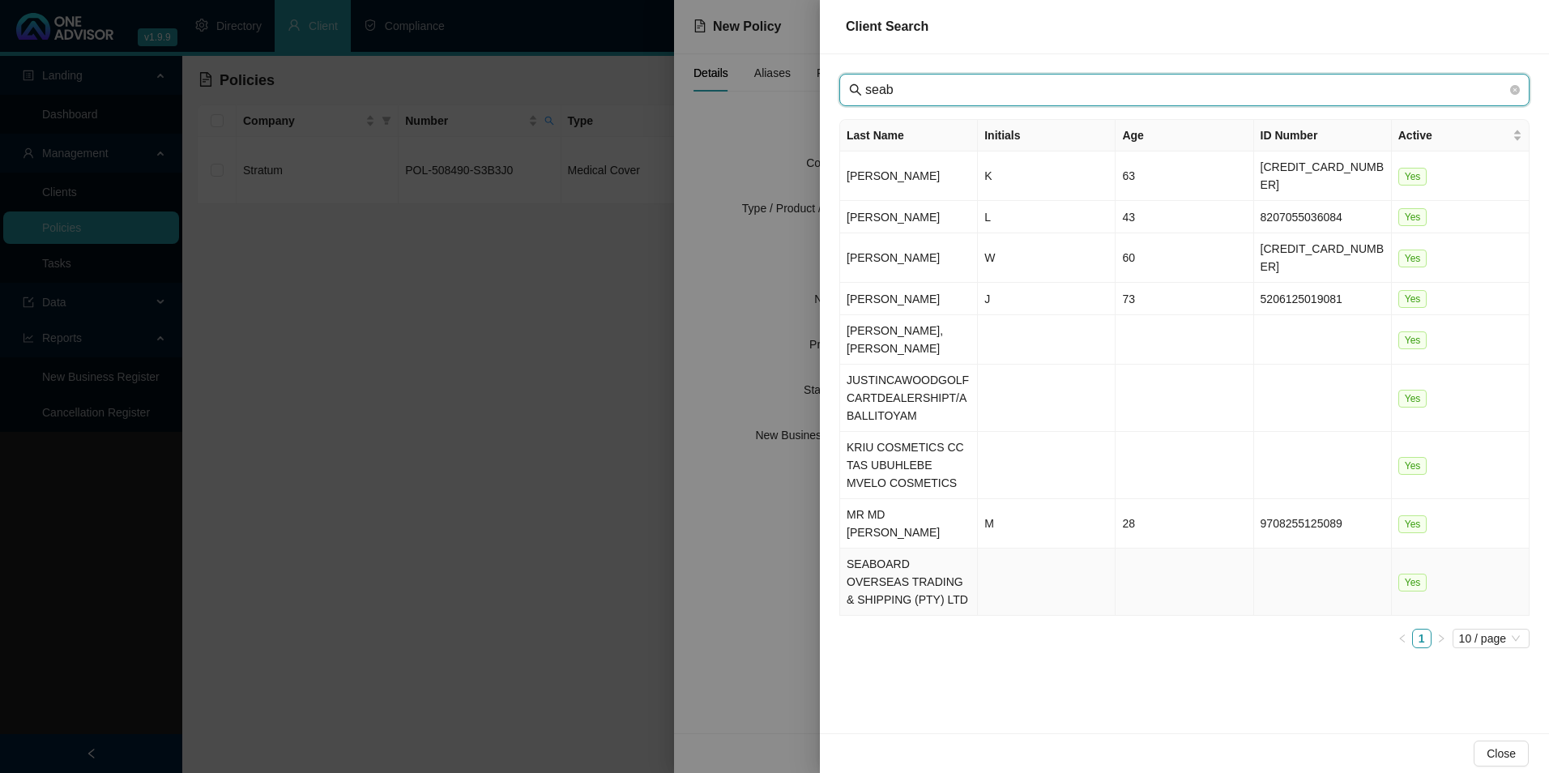
type input "seab"
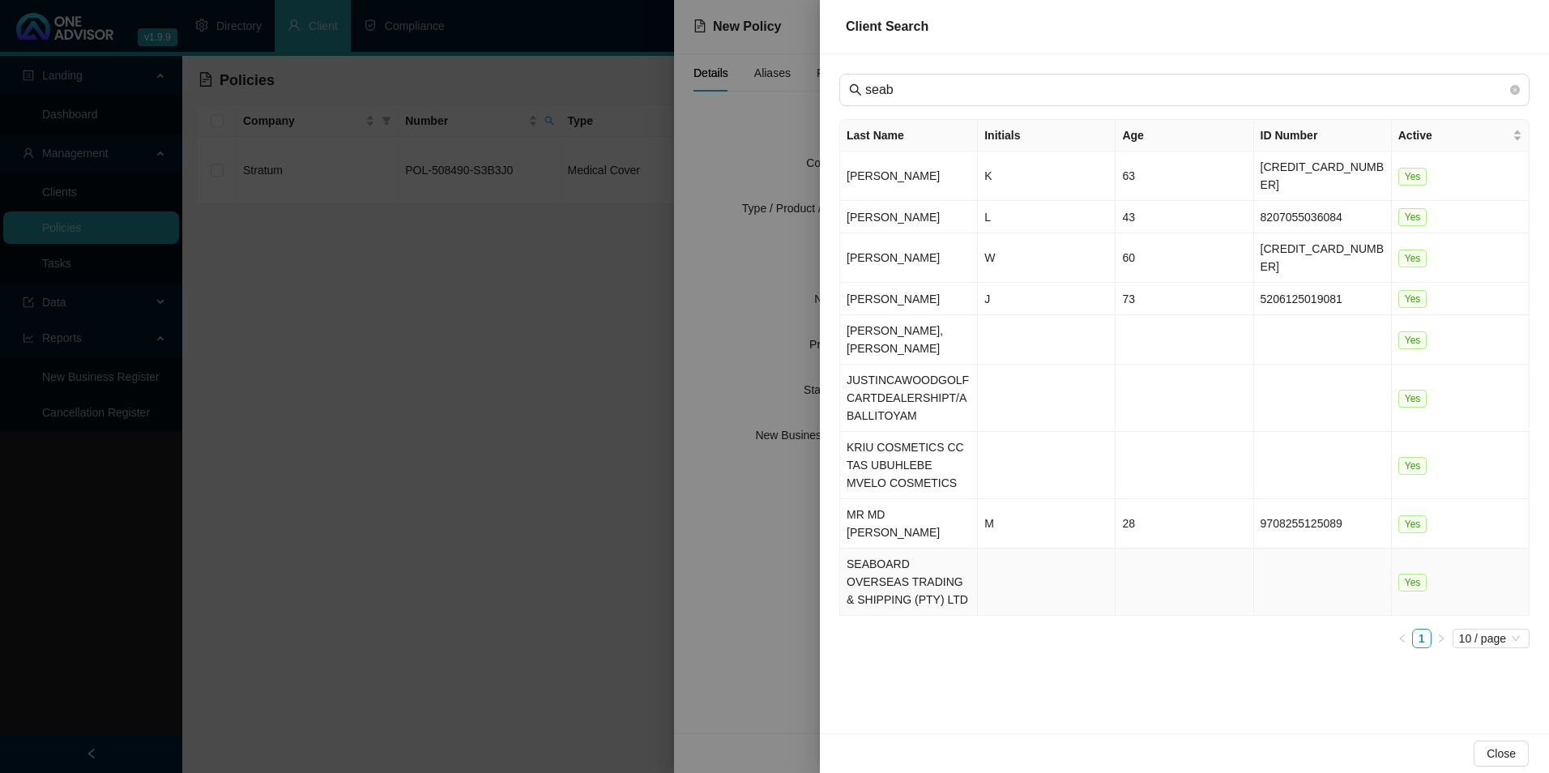
click at [869, 548] on td "SEABOARD OVERSEAS TRADING & SHIPPING (PTY) LTD" at bounding box center [909, 581] width 138 height 67
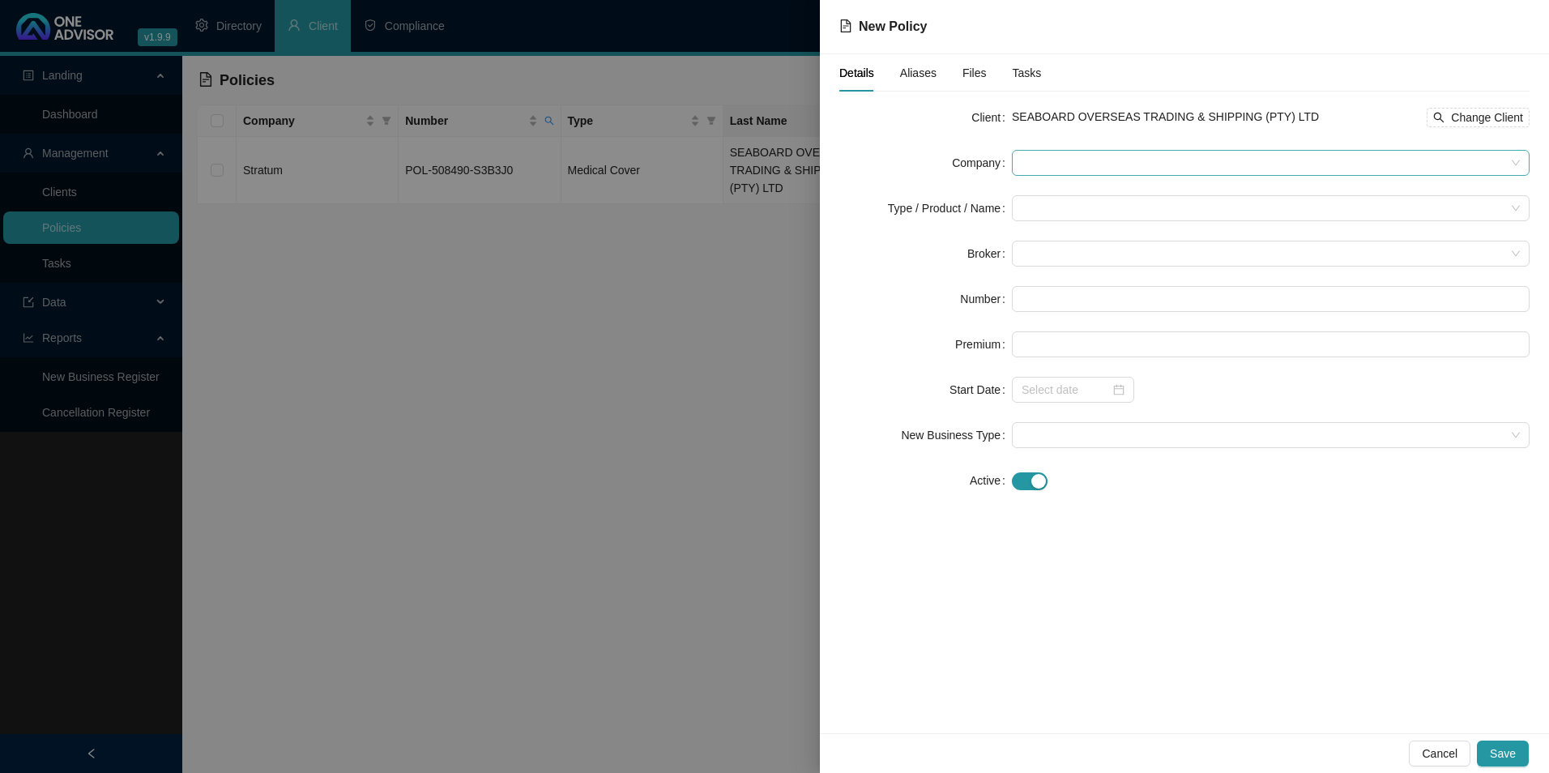
click at [1106, 157] on span at bounding box center [1270, 163] width 498 height 24
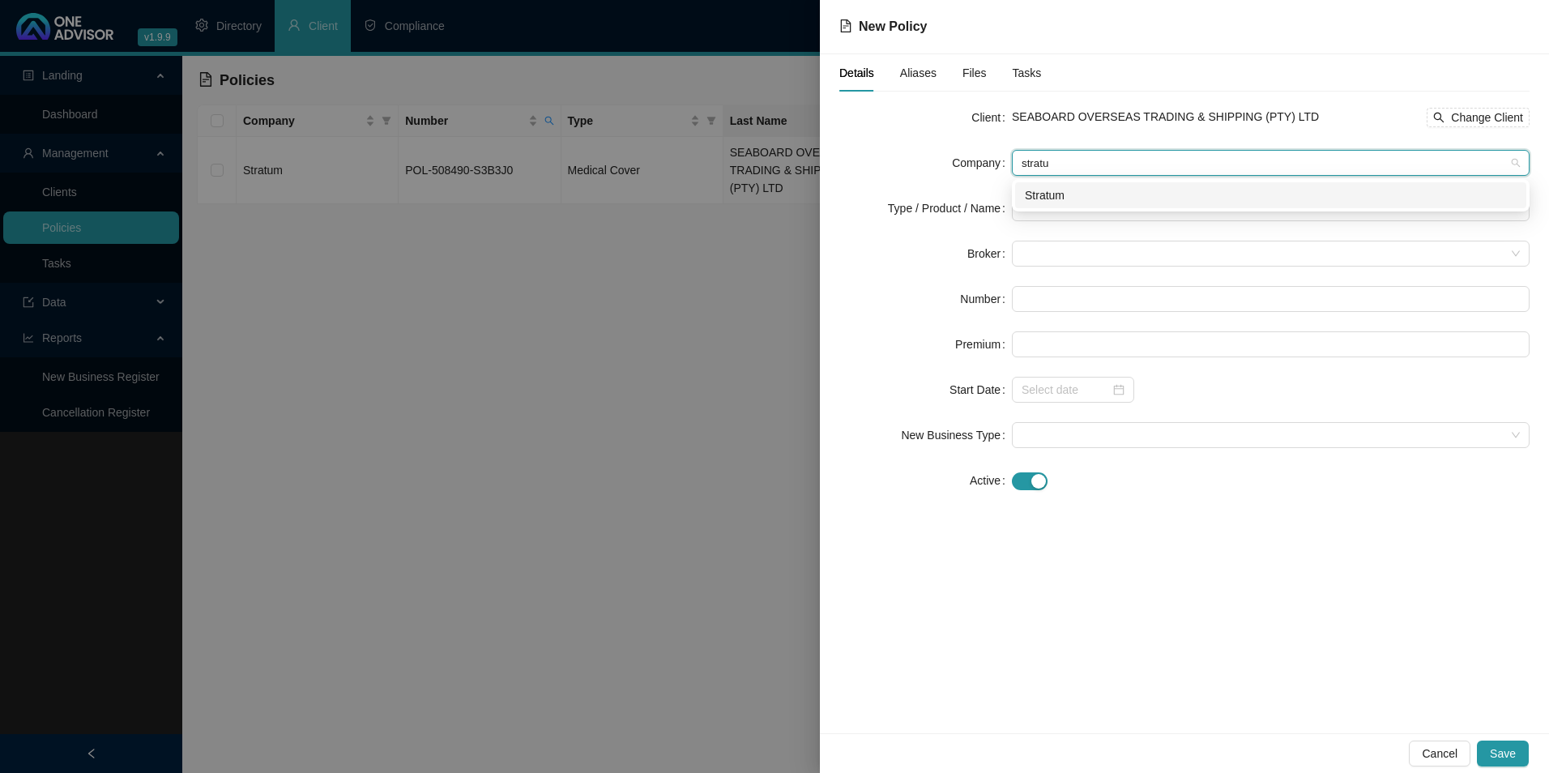
type input "stratum"
click at [1090, 199] on div "Stratum" at bounding box center [1271, 195] width 492 height 18
click at [1068, 213] on input "search" at bounding box center [1263, 208] width 484 height 24
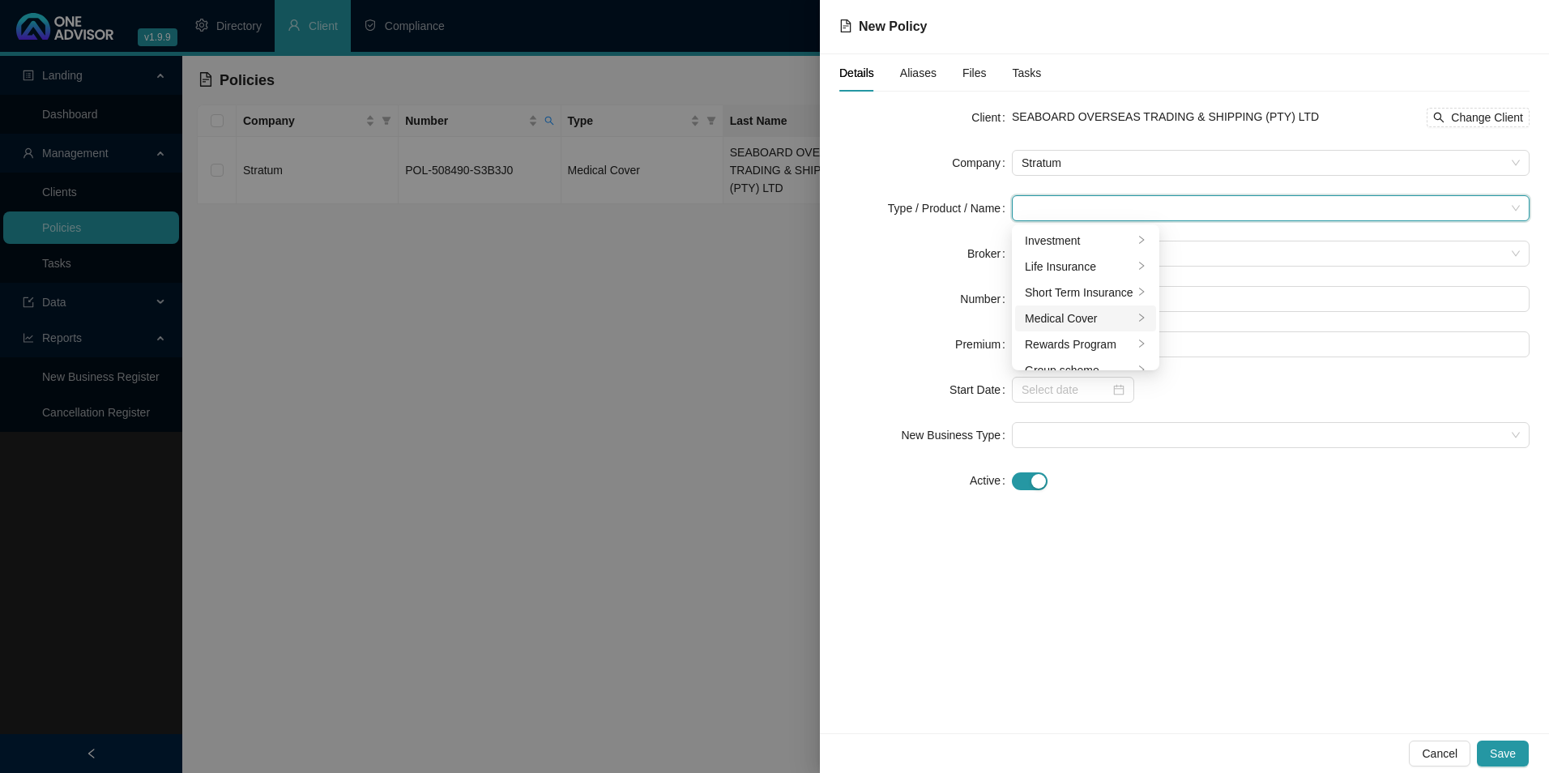
click at [1052, 326] on div "Medical Cover" at bounding box center [1079, 318] width 109 height 18
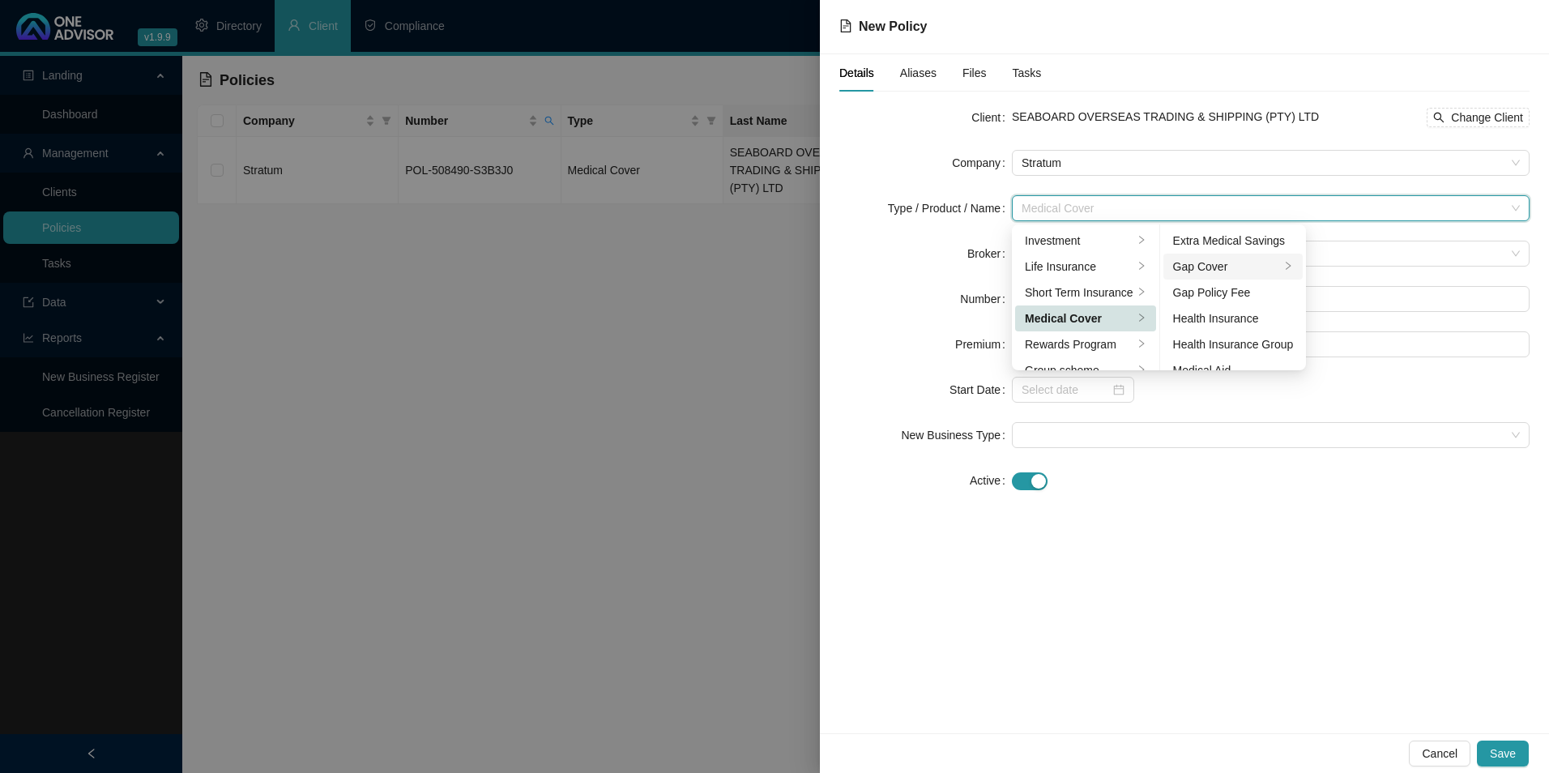
click at [1272, 260] on div "Gap Cover" at bounding box center [1227, 267] width 108 height 18
click at [1296, 517] on div "Details Aliases Files Tasks Client SEABOARD OVERSEAS TRADING & SHIPPING (PTY) L…" at bounding box center [1184, 393] width 729 height 679
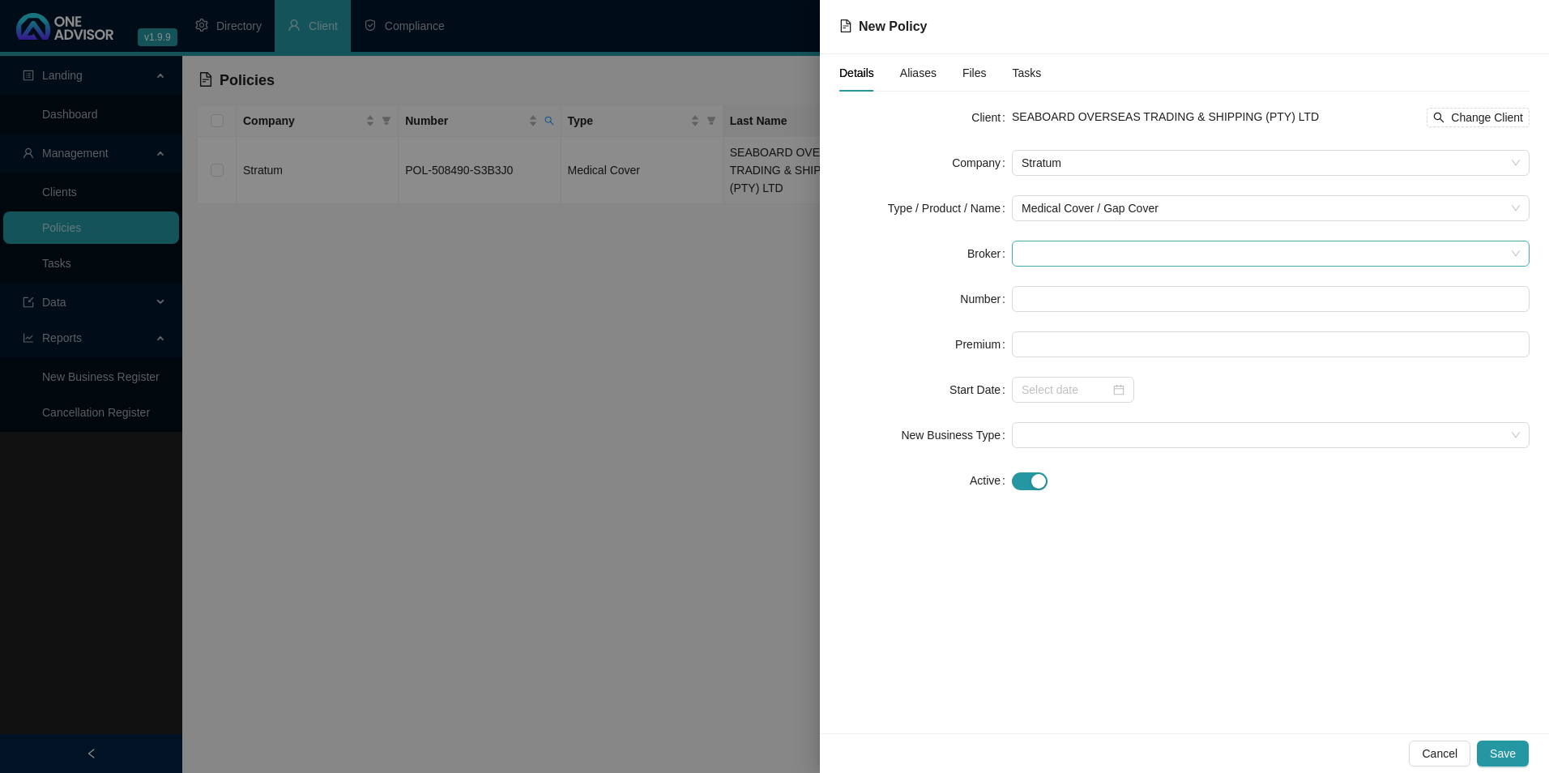
click at [1111, 261] on span at bounding box center [1270, 253] width 498 height 24
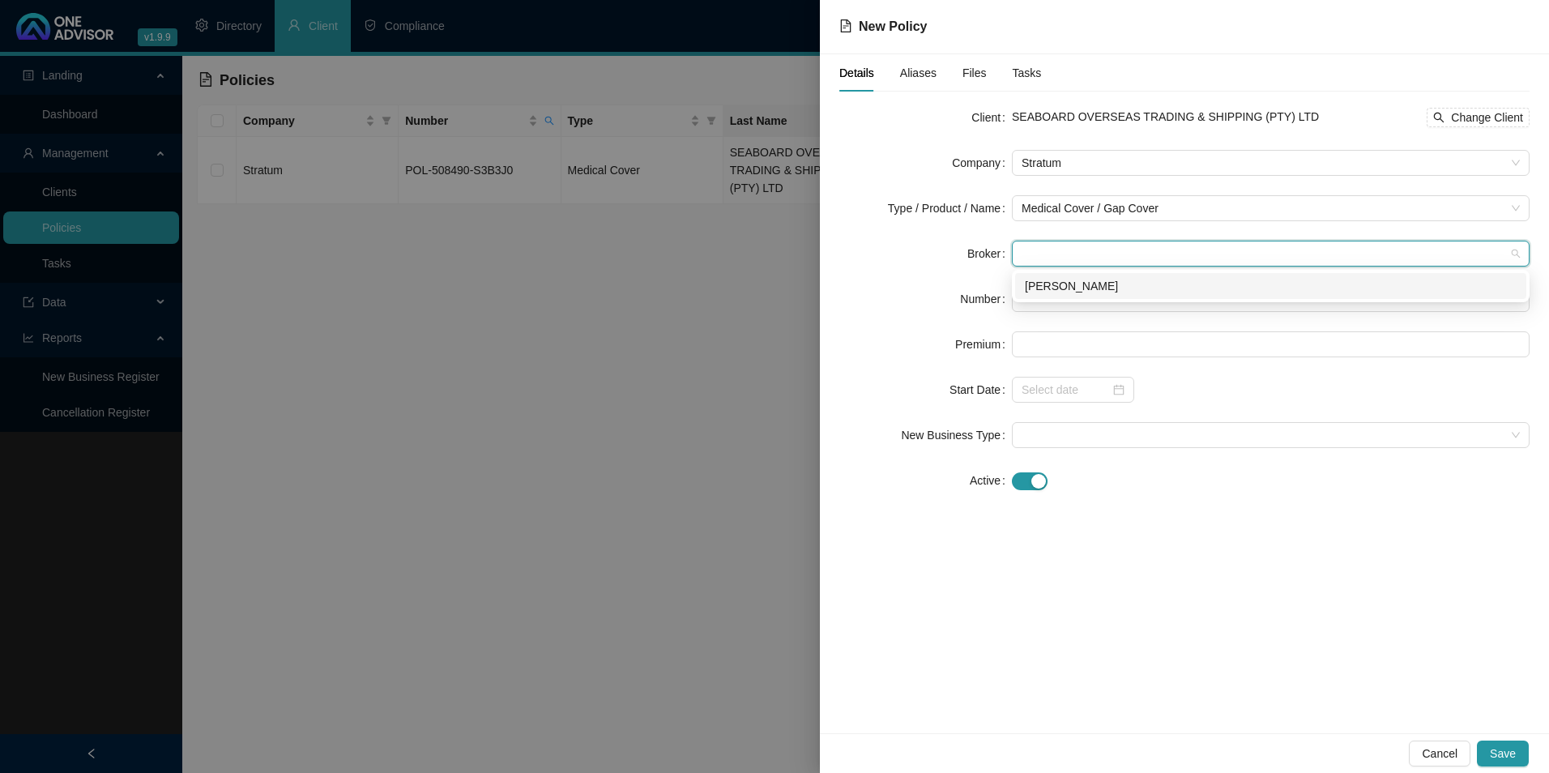
click at [1086, 292] on div "[PERSON_NAME]" at bounding box center [1271, 286] width 492 height 18
click at [1077, 290] on input "text" at bounding box center [1271, 299] width 518 height 26
click at [1073, 295] on input "text" at bounding box center [1271, 299] width 518 height 26
paste input "POL-364770-C8R0Z2"
type input "POL-364770-C8R0Z2"
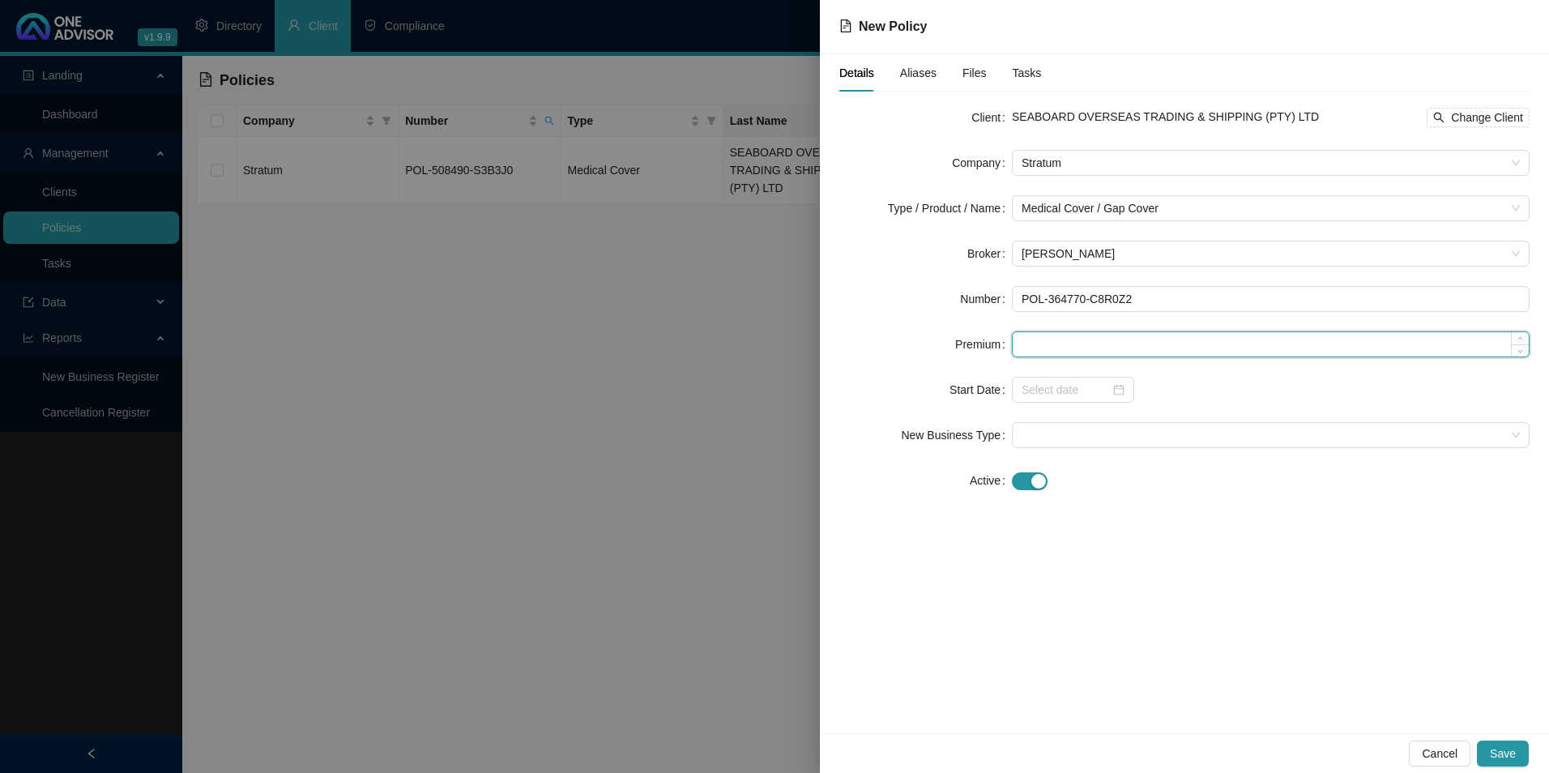
click at [1070, 347] on input at bounding box center [1271, 344] width 516 height 24
type input "440.00"
click at [1081, 388] on input at bounding box center [1065, 390] width 88 height 18
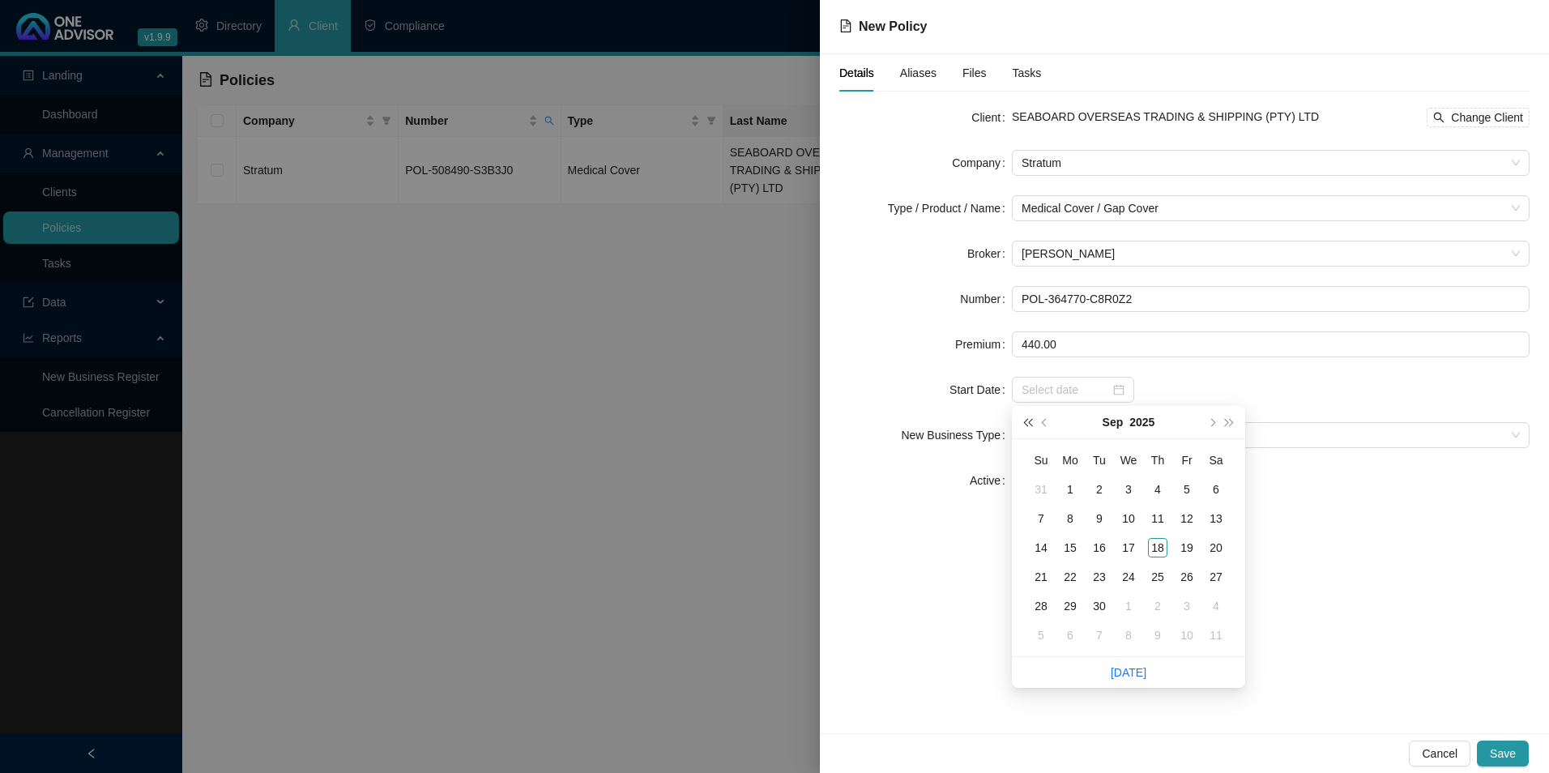
click at [1026, 420] on span "super-prev-year" at bounding box center [1027, 422] width 8 height 8
click at [1026, 424] on span "super-prev-year" at bounding box center [1027, 422] width 8 height 8
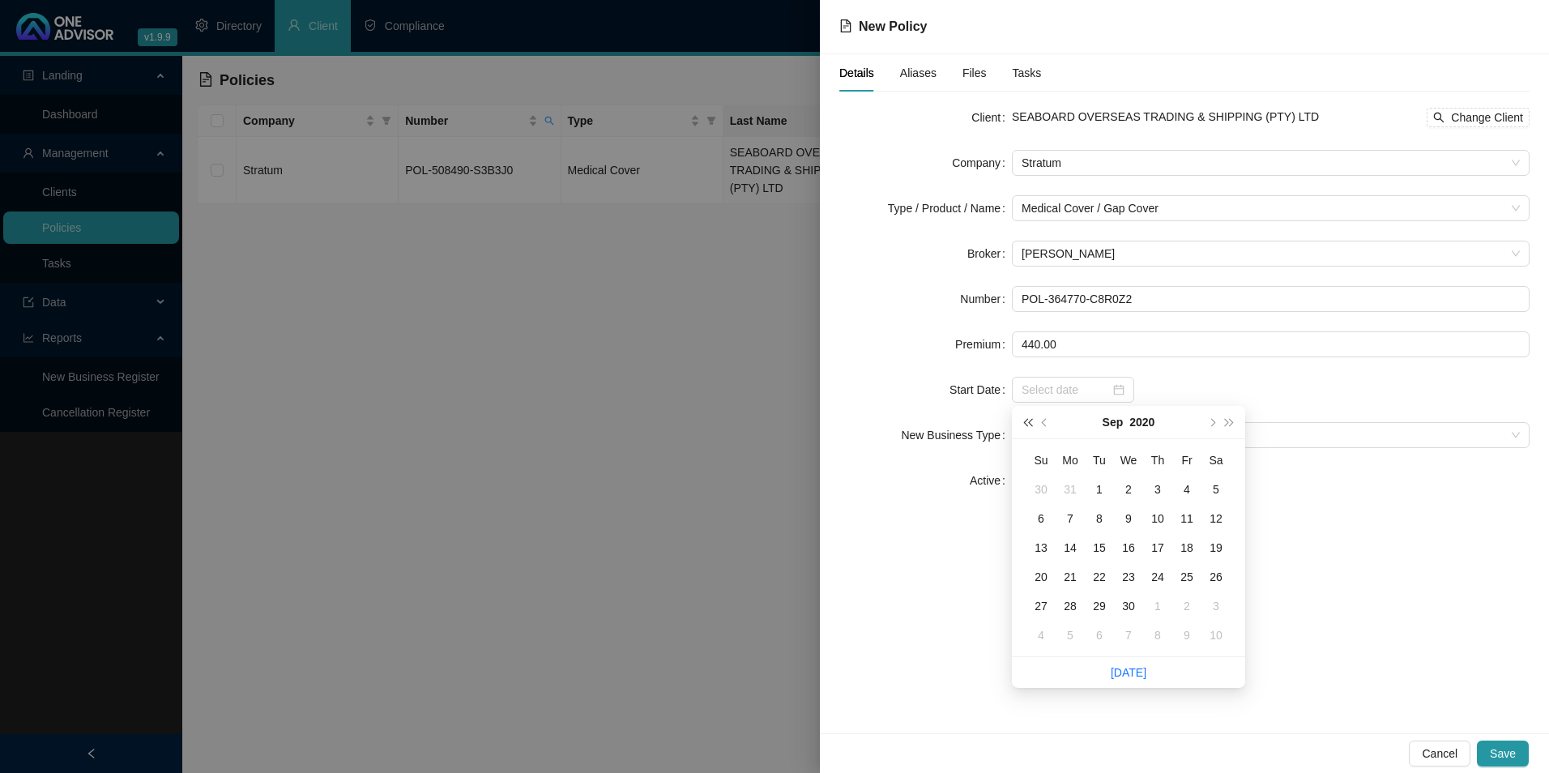
click at [1026, 424] on span "super-prev-year" at bounding box center [1027, 422] width 8 height 8
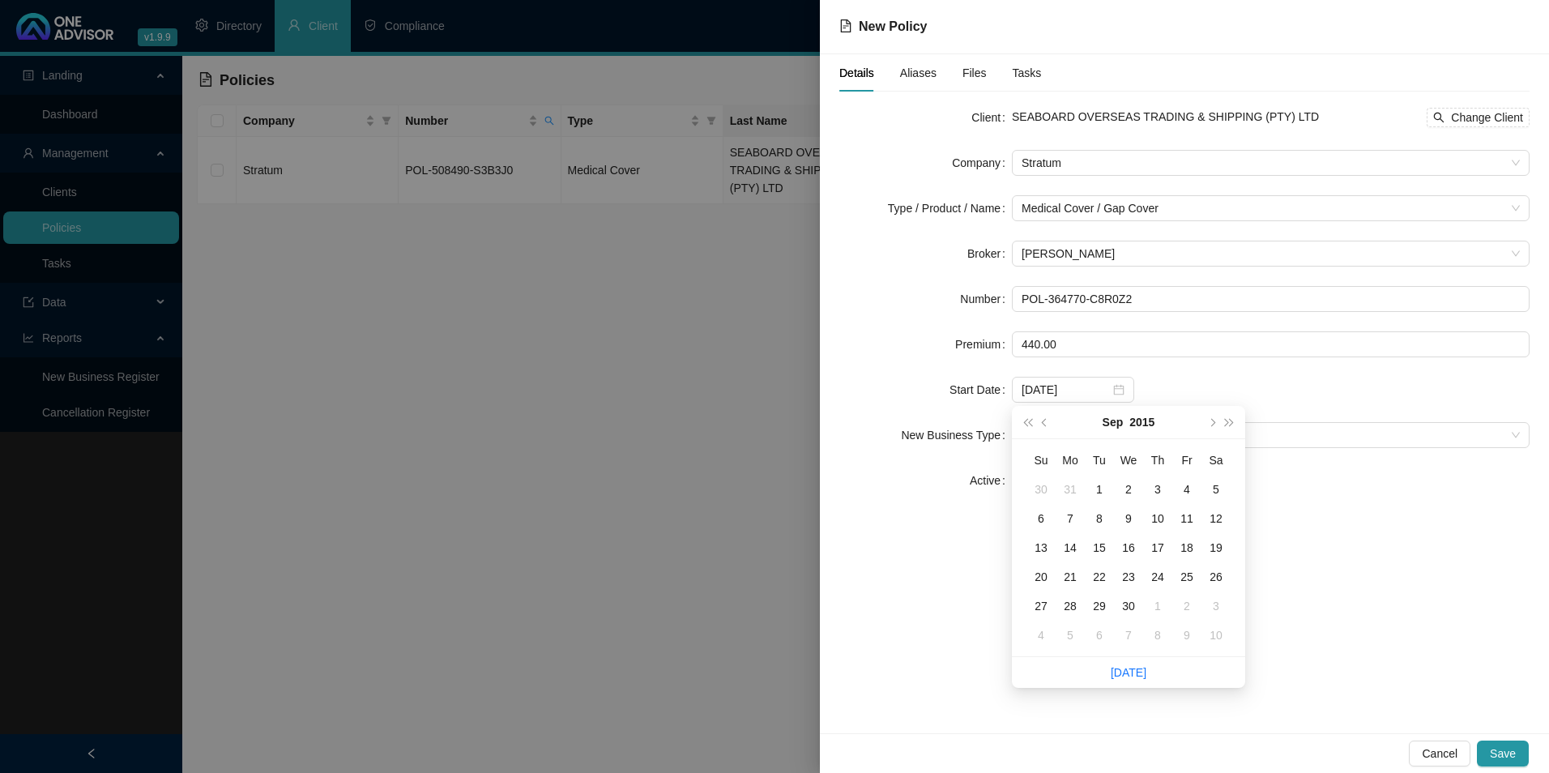
type input "[DATE]"
click at [1213, 427] on button "next-year" at bounding box center [1211, 422] width 18 height 32
type input "[DATE]"
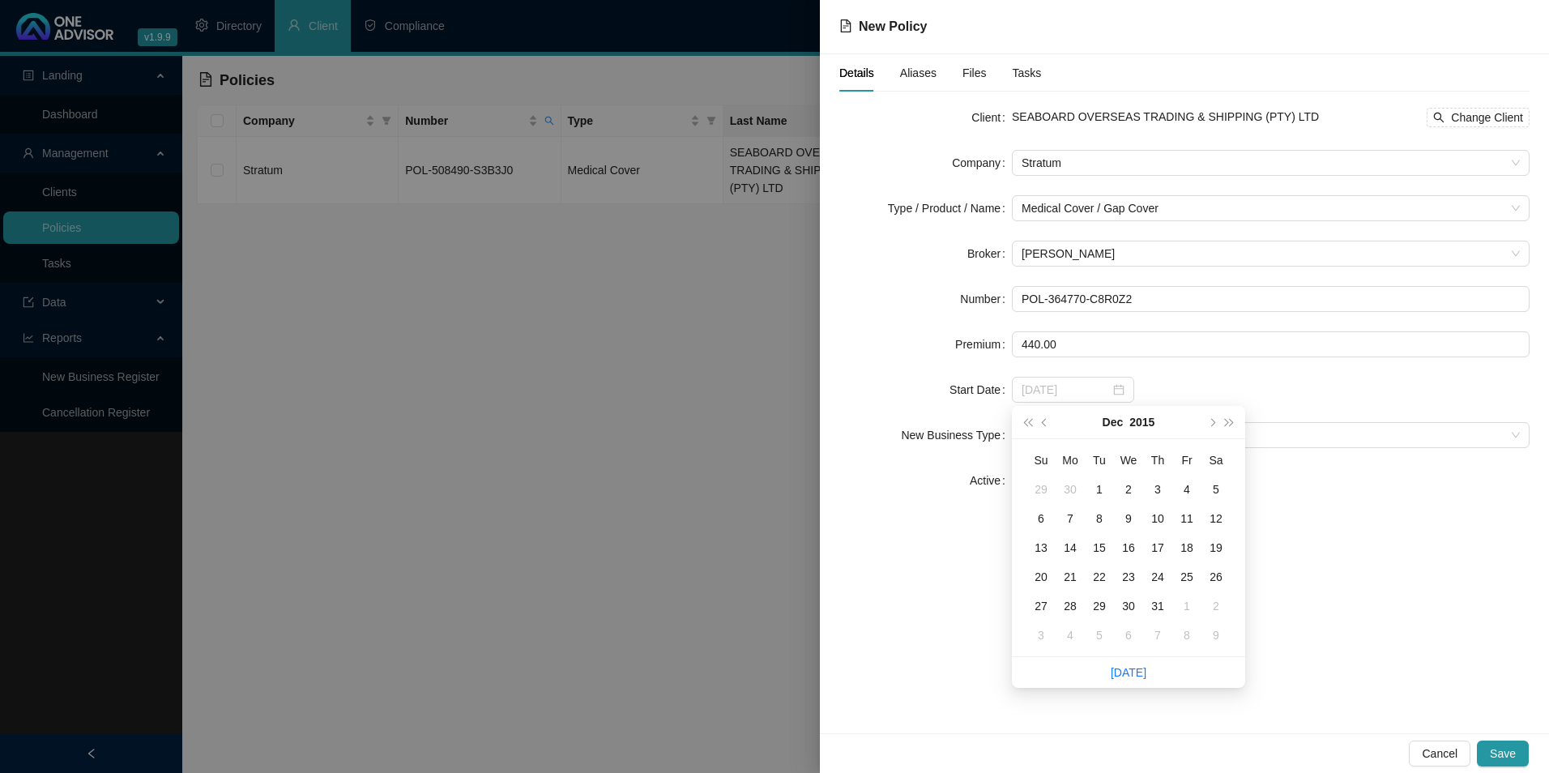
click at [1097, 494] on div "1" at bounding box center [1099, 489] width 19 height 19
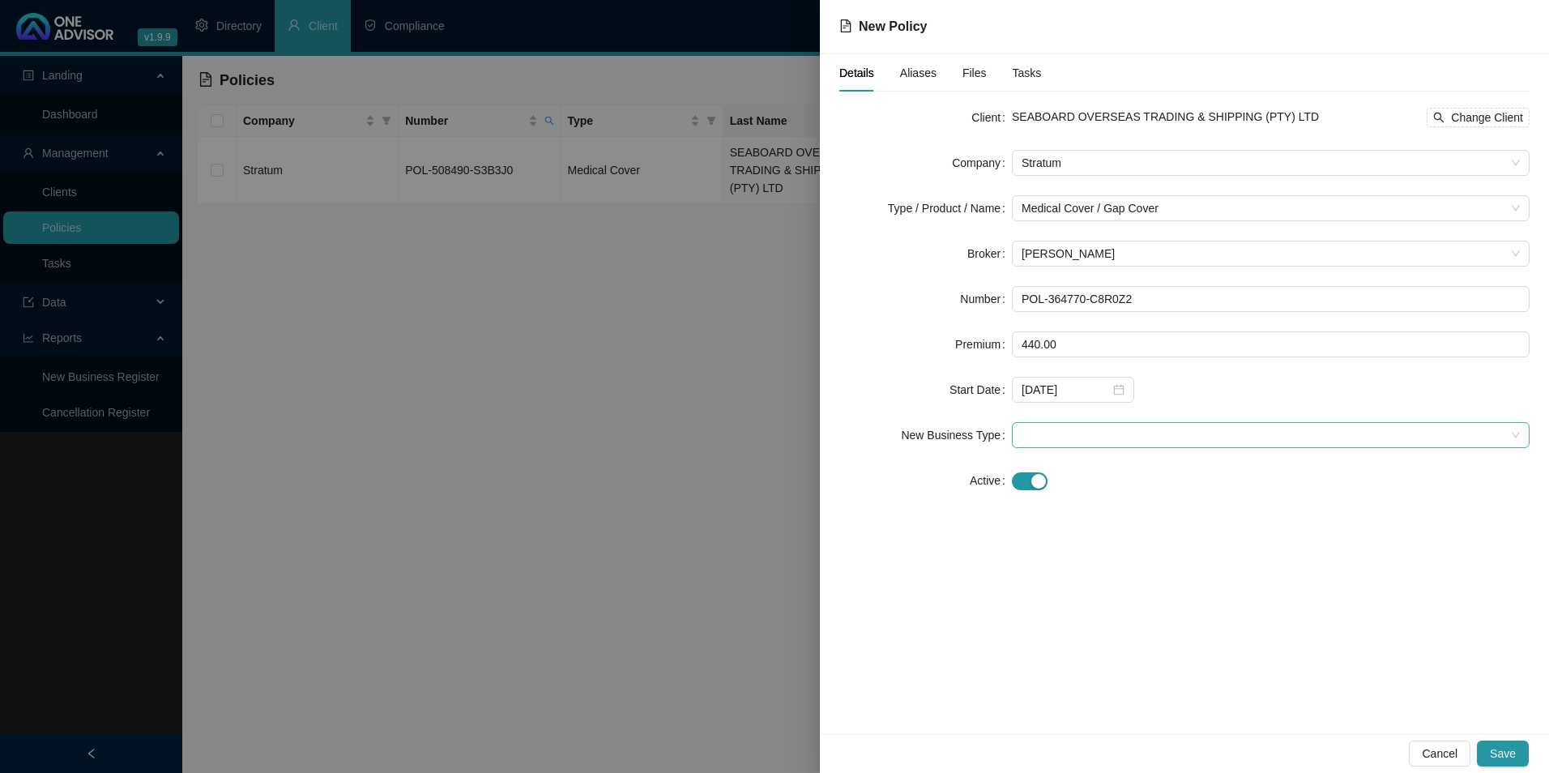
click at [1096, 438] on span at bounding box center [1270, 435] width 498 height 24
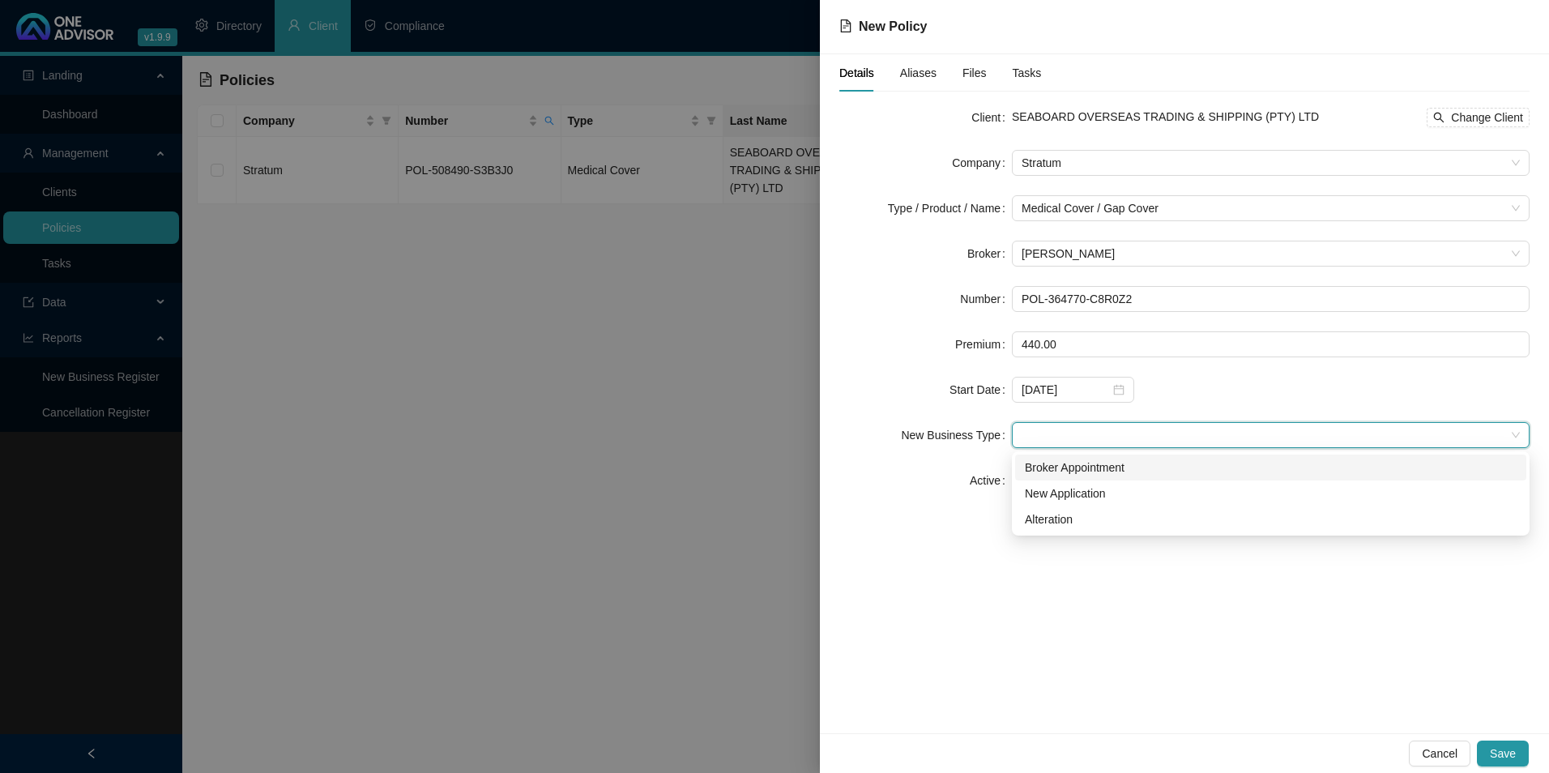
click at [1060, 470] on div "Broker Appointment" at bounding box center [1271, 467] width 492 height 18
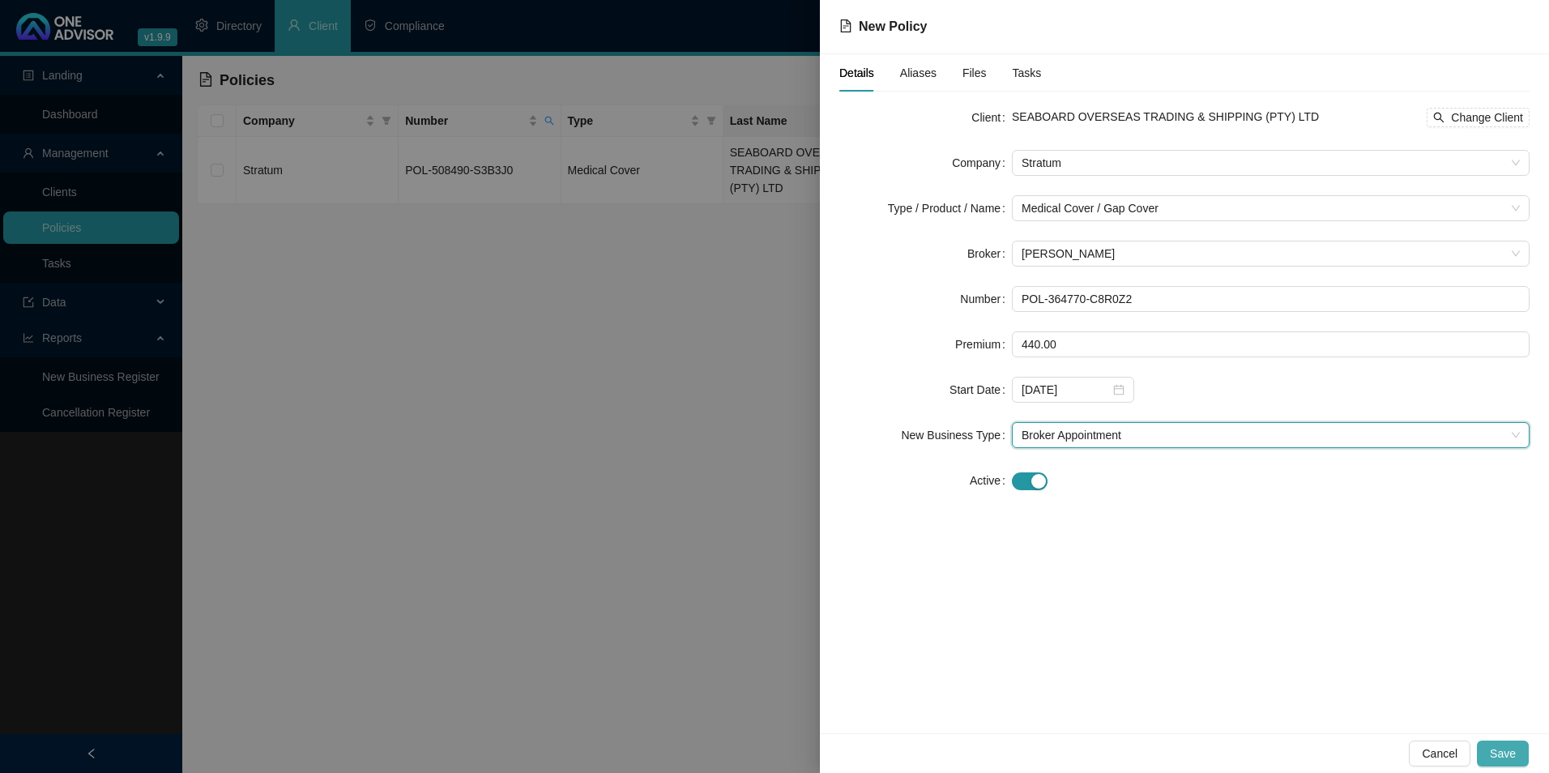
click at [1504, 744] on span "Save" at bounding box center [1503, 753] width 26 height 18
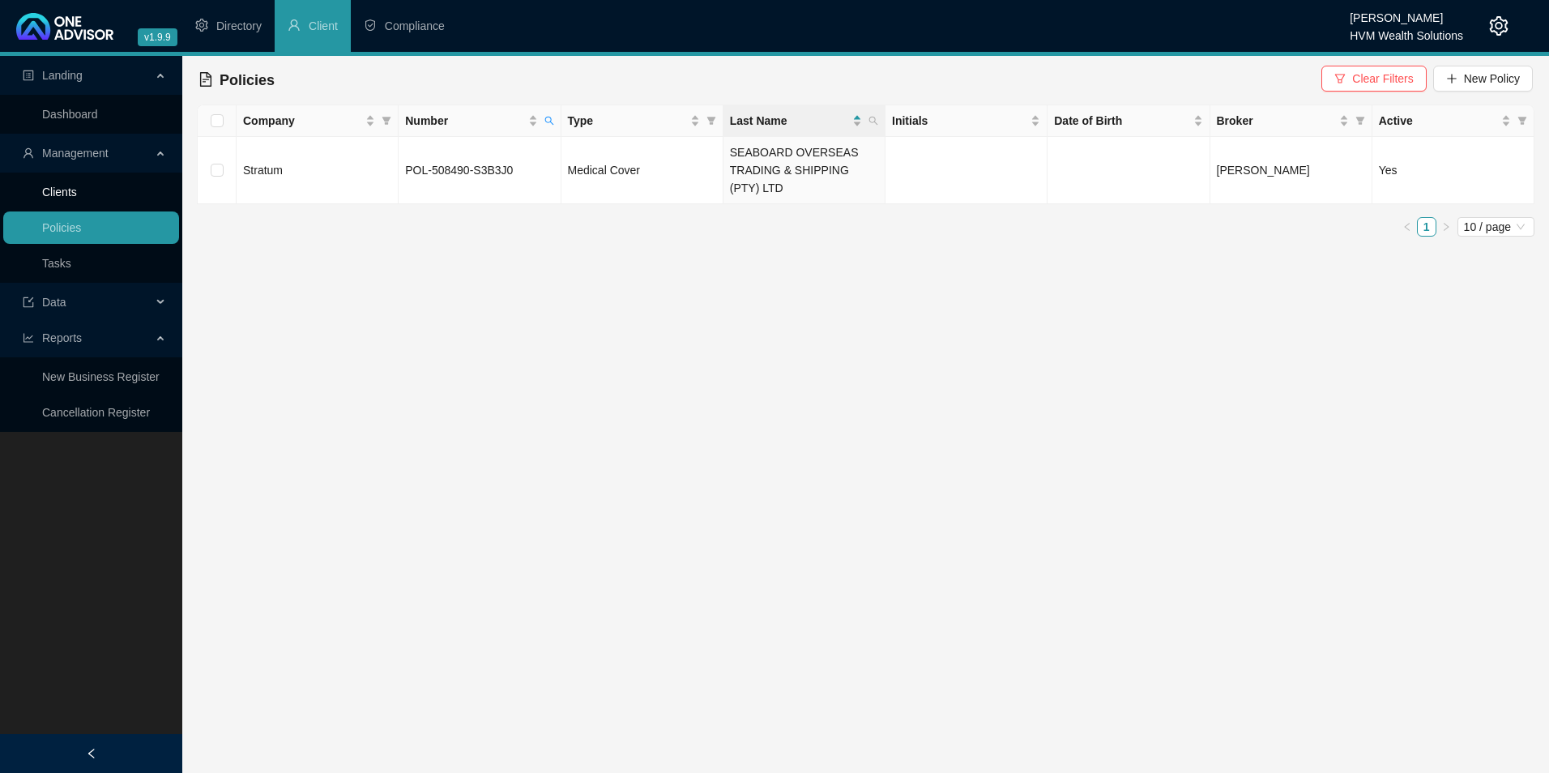
click at [77, 191] on link "Clients" at bounding box center [59, 192] width 35 height 13
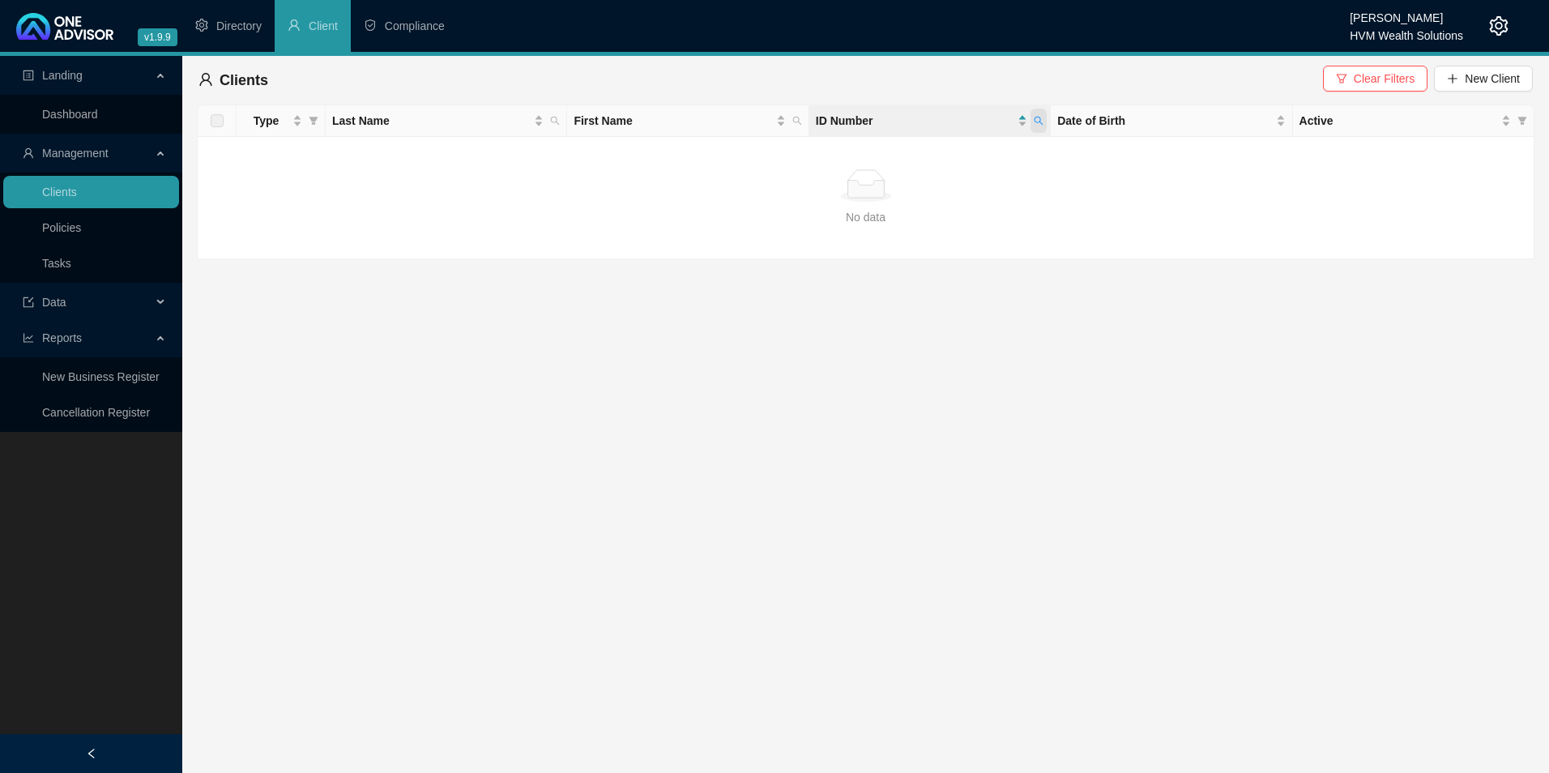
click at [1040, 122] on icon "search" at bounding box center [1039, 121] width 10 height 10
paste input "[CREDIT_CARD_NUMBER]"
type input "[CREDIT_CARD_NUMBER]"
click at [945, 179] on span "Search" at bounding box center [933, 185] width 36 height 18
click at [73, 234] on link "Policies" at bounding box center [61, 227] width 39 height 13
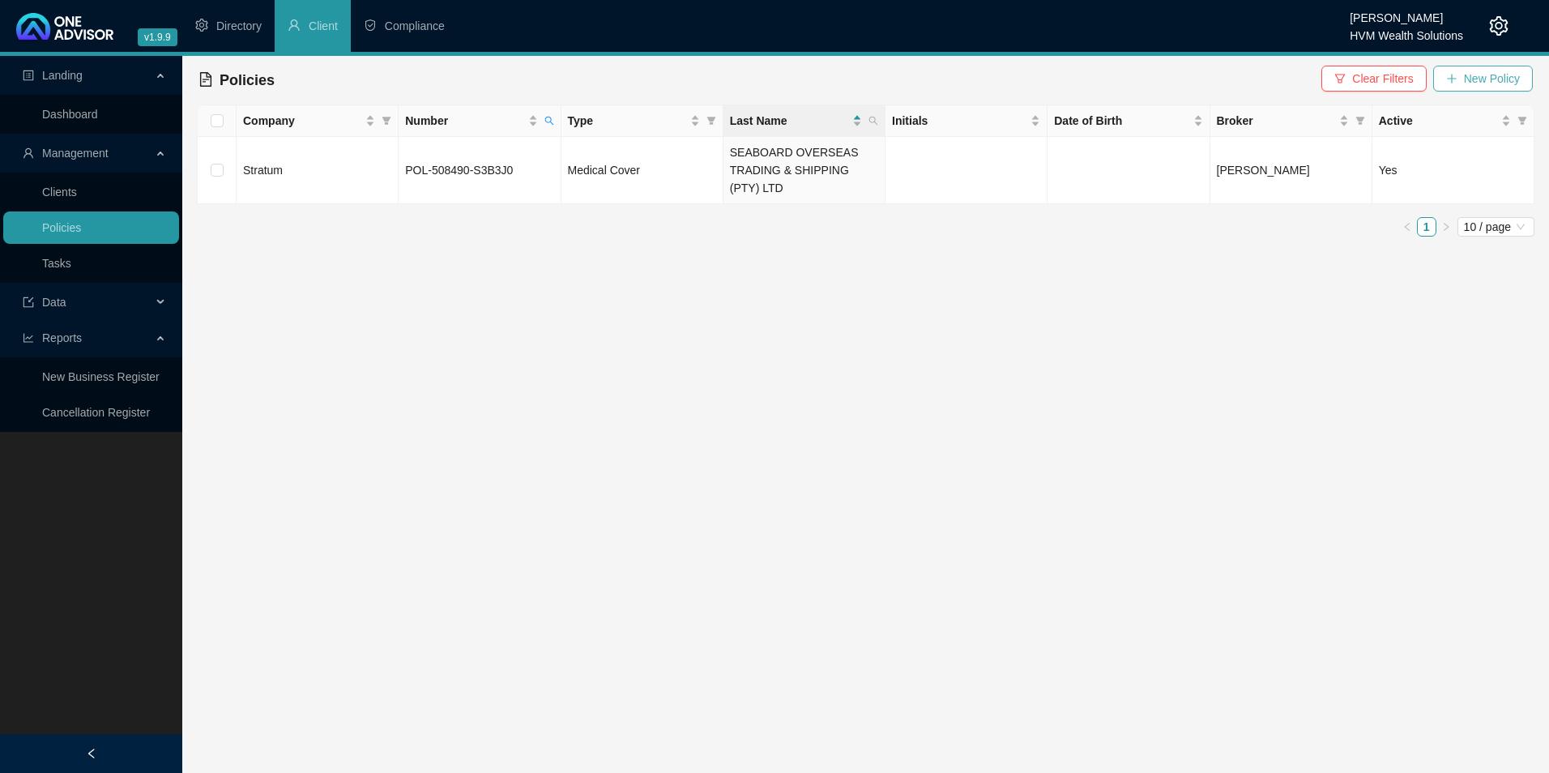
click at [1486, 84] on span "New Policy" at bounding box center [1492, 79] width 56 height 18
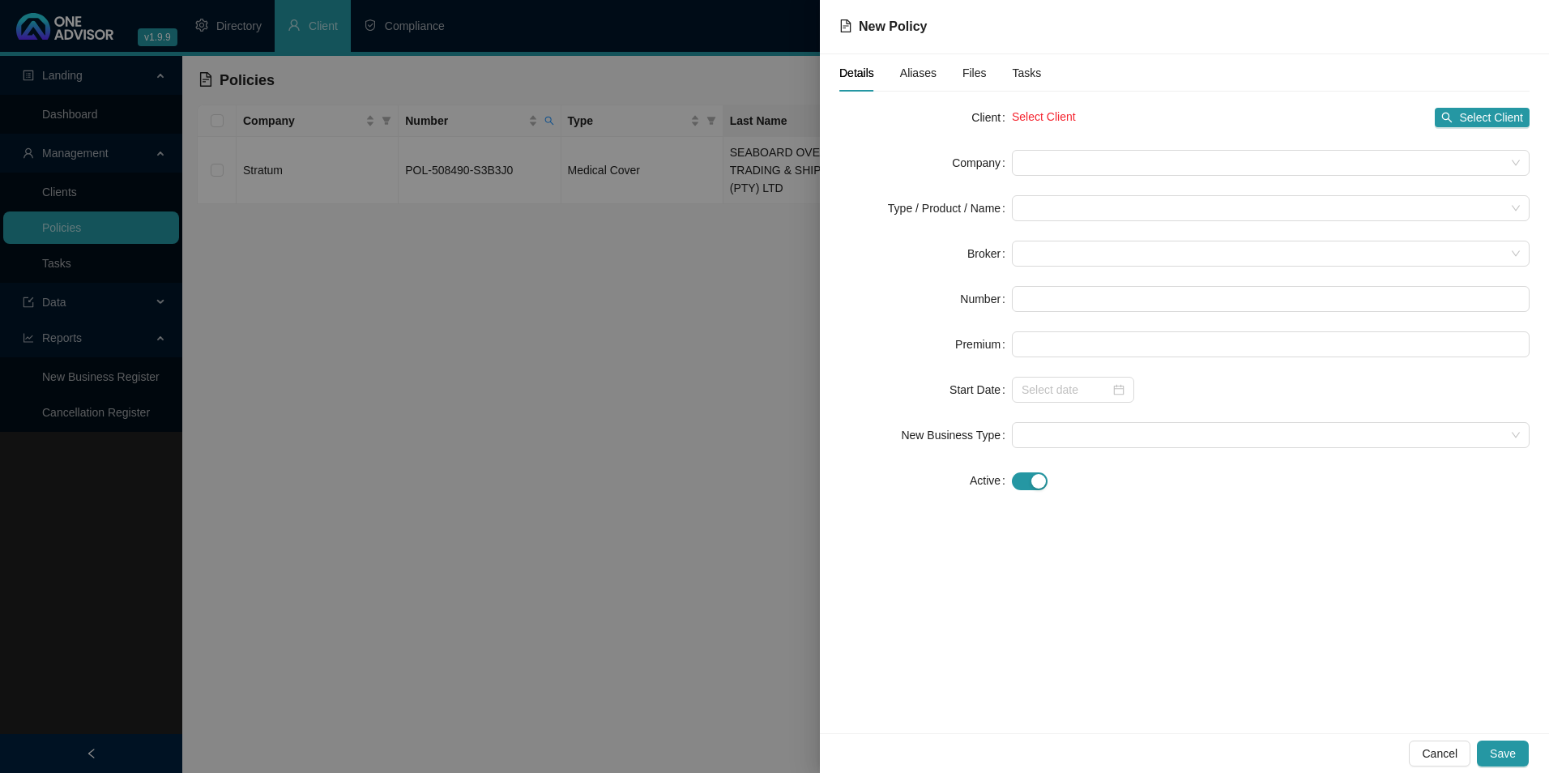
click at [566, 325] on div at bounding box center [774, 386] width 1549 height 773
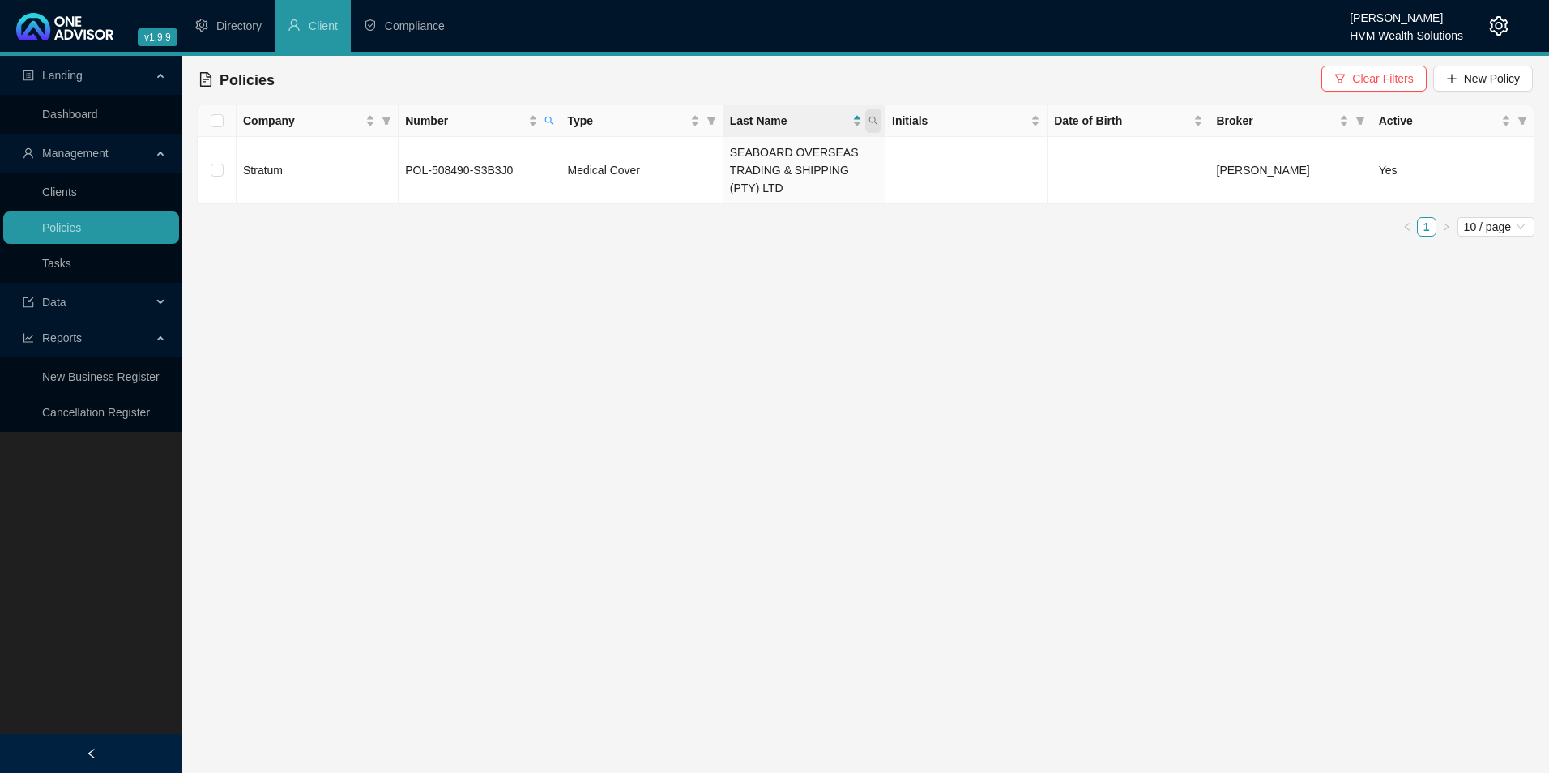
click at [872, 116] on icon "search" at bounding box center [873, 121] width 10 height 10
click at [770, 189] on span "Search" at bounding box center [768, 185] width 36 height 18
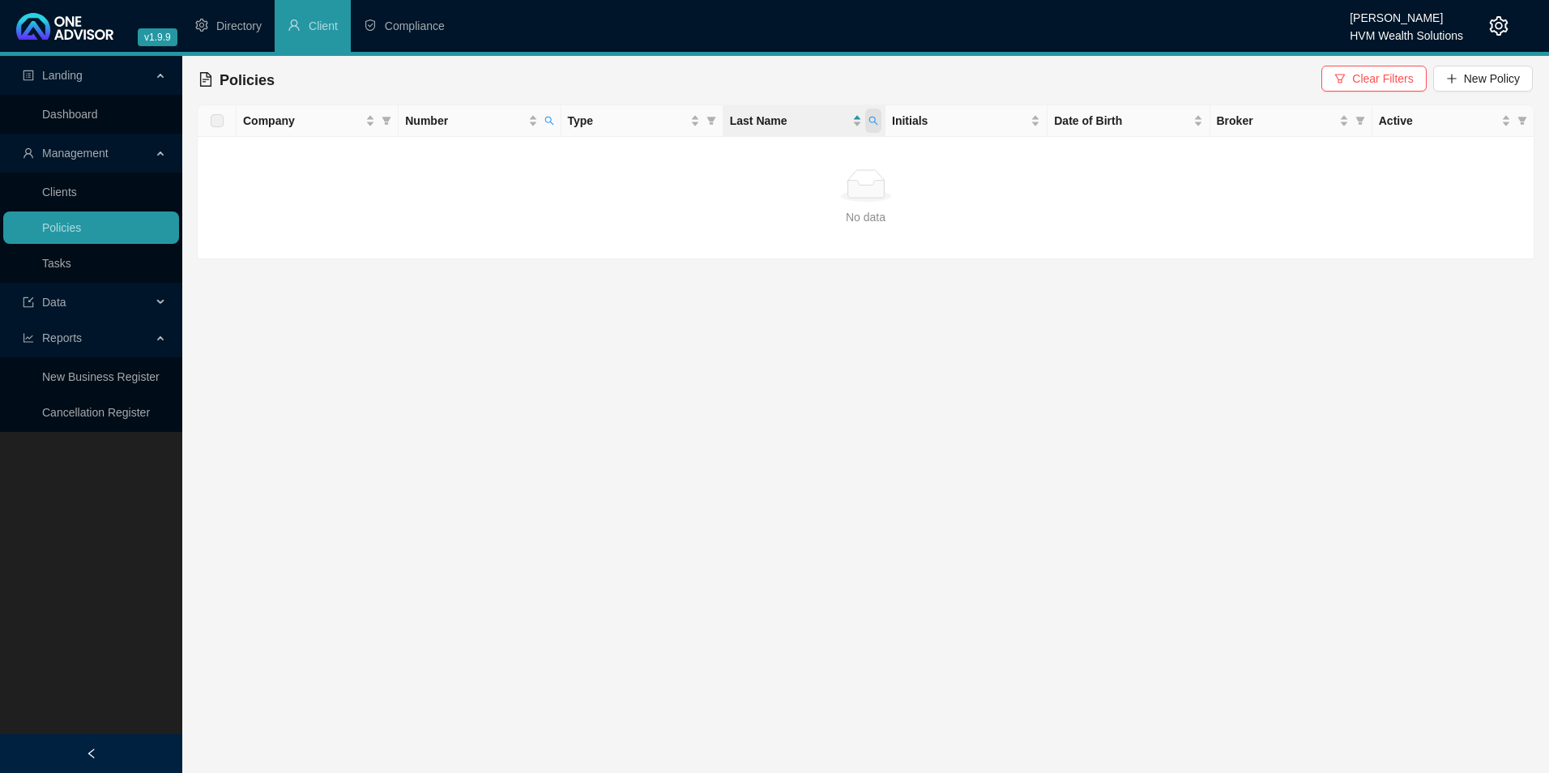
click at [870, 121] on icon "search" at bounding box center [873, 121] width 10 height 10
drag, startPoint x: 842, startPoint y: 151, endPoint x: 667, endPoint y: 147, distance: 174.2
click at [667, 147] on body "v1.9.9 [PERSON_NAME] HVM Wealth Solutions Directory Client Compliance Landing D…" at bounding box center [774, 386] width 1549 height 773
paste input "text"
click at [762, 181] on span "Search" at bounding box center [768, 185] width 36 height 18
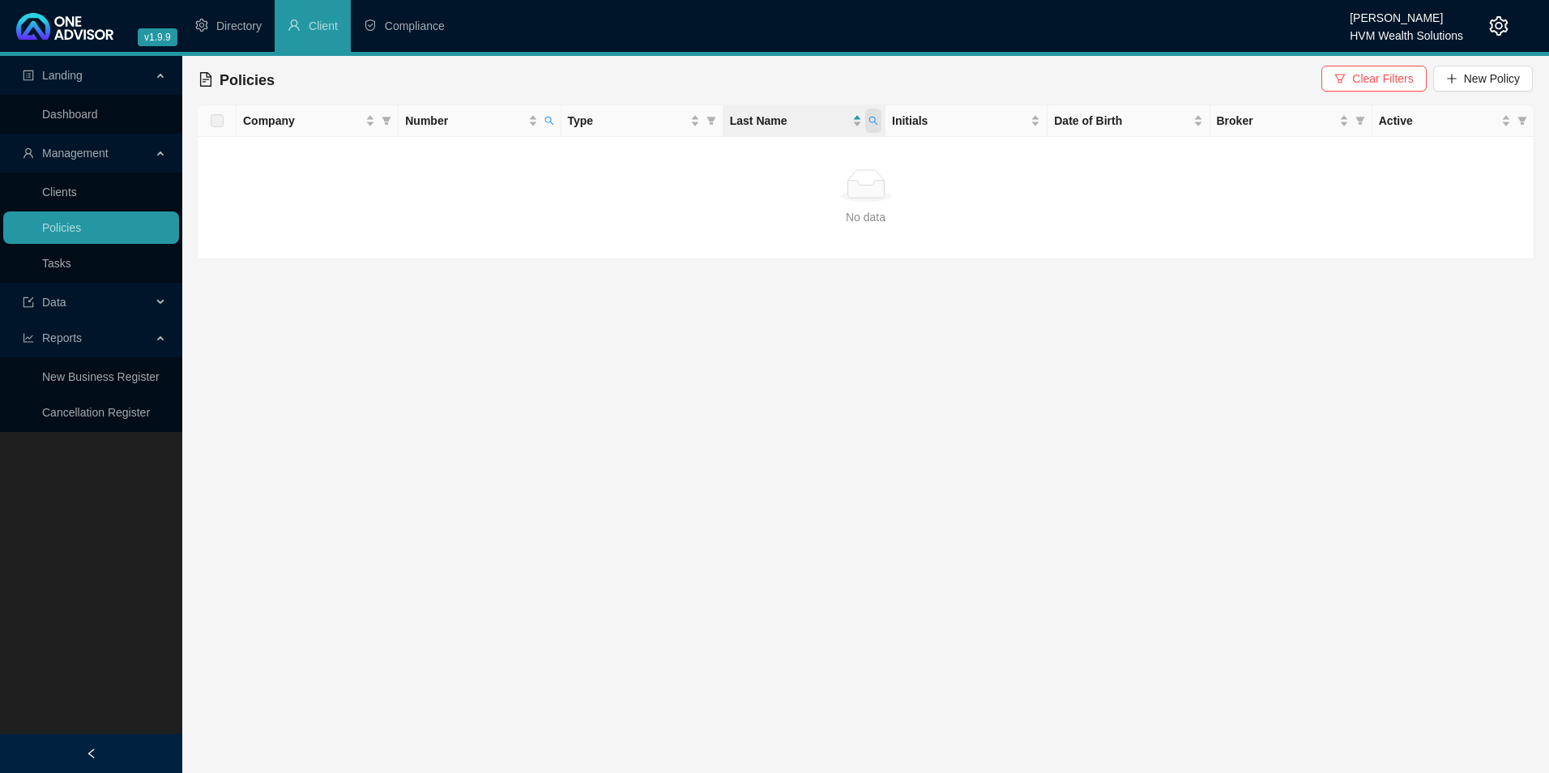
click at [876, 116] on icon "search" at bounding box center [873, 121] width 10 height 10
click at [759, 148] on input "POL-364770-C8R0Z2" at bounding box center [799, 156] width 152 height 26
type input "POL-364770-C8R0Z2"
click at [1499, 75] on span "New Policy" at bounding box center [1492, 79] width 56 height 18
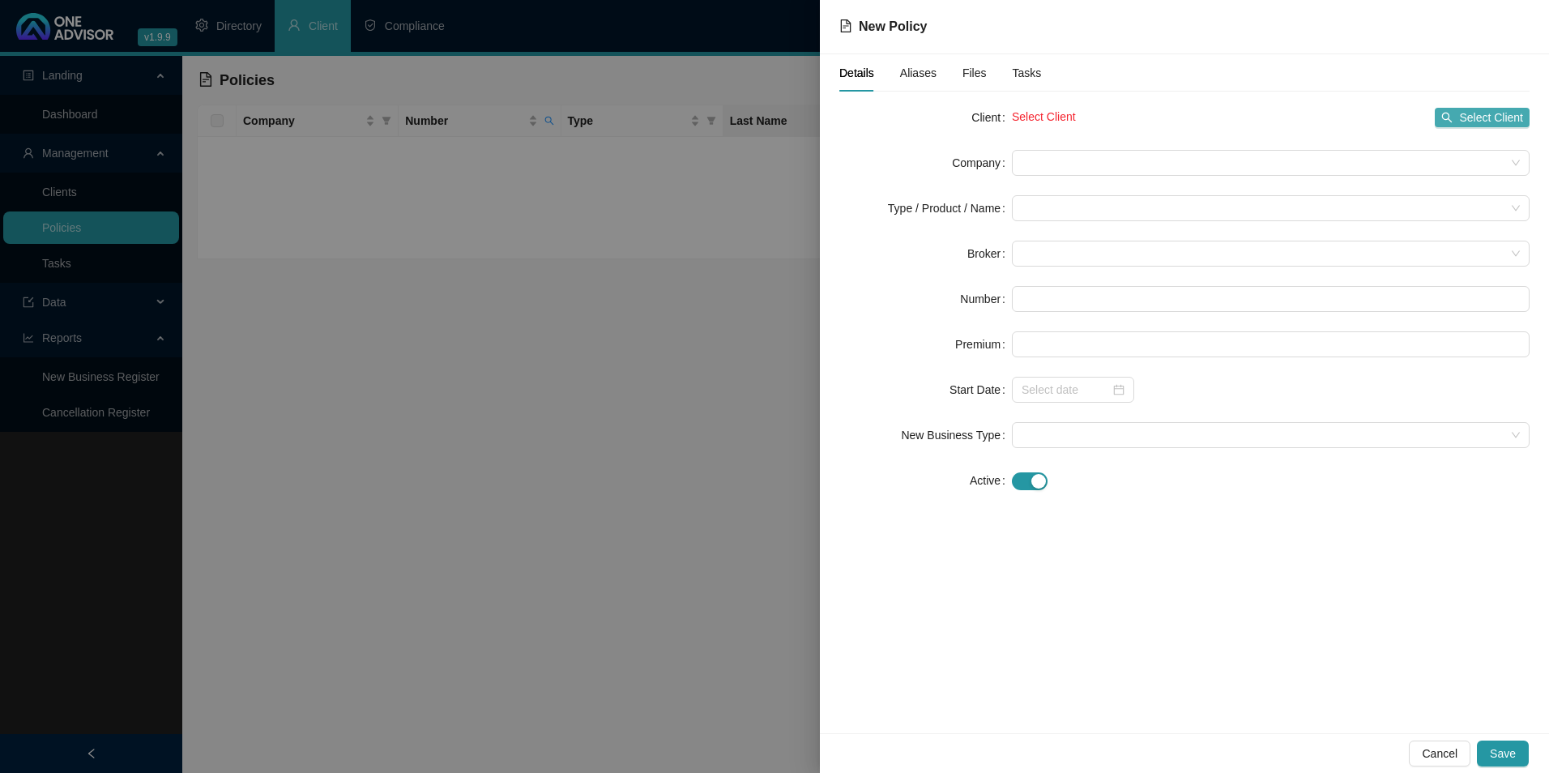
click at [1499, 118] on span "Select Client" at bounding box center [1491, 118] width 64 height 18
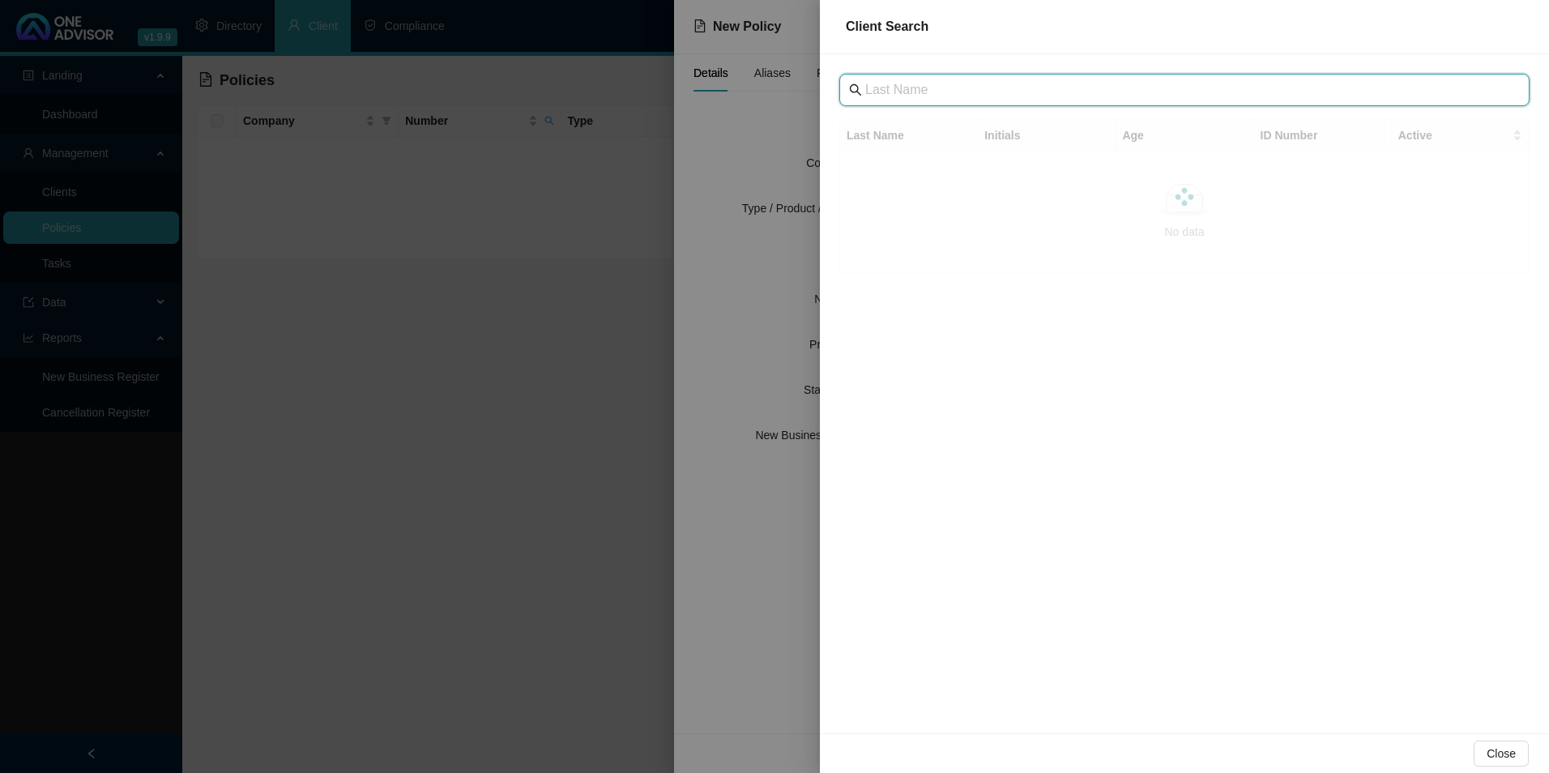
click at [1008, 94] on input "text" at bounding box center [1186, 89] width 642 height 19
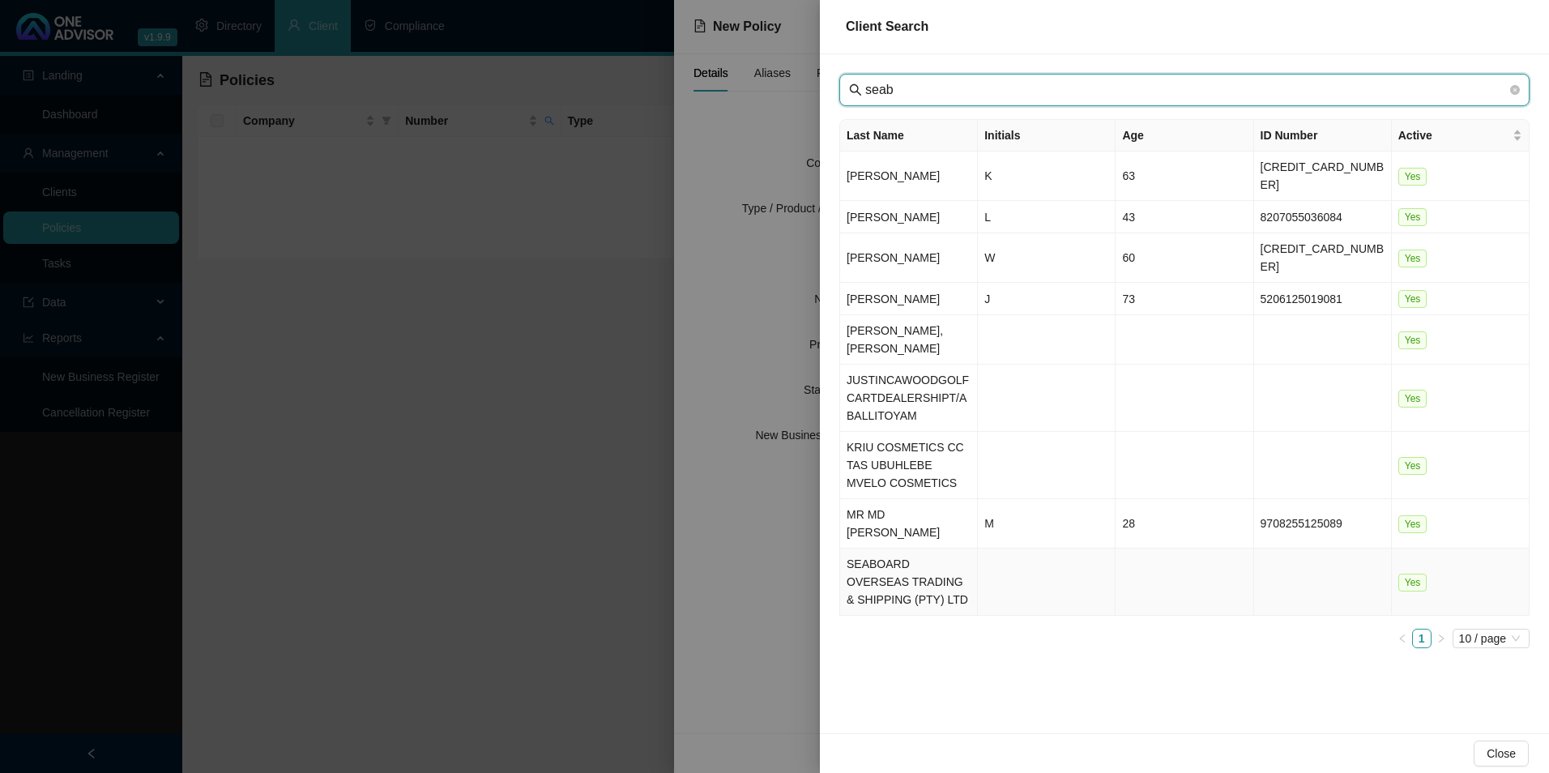
type input "seab"
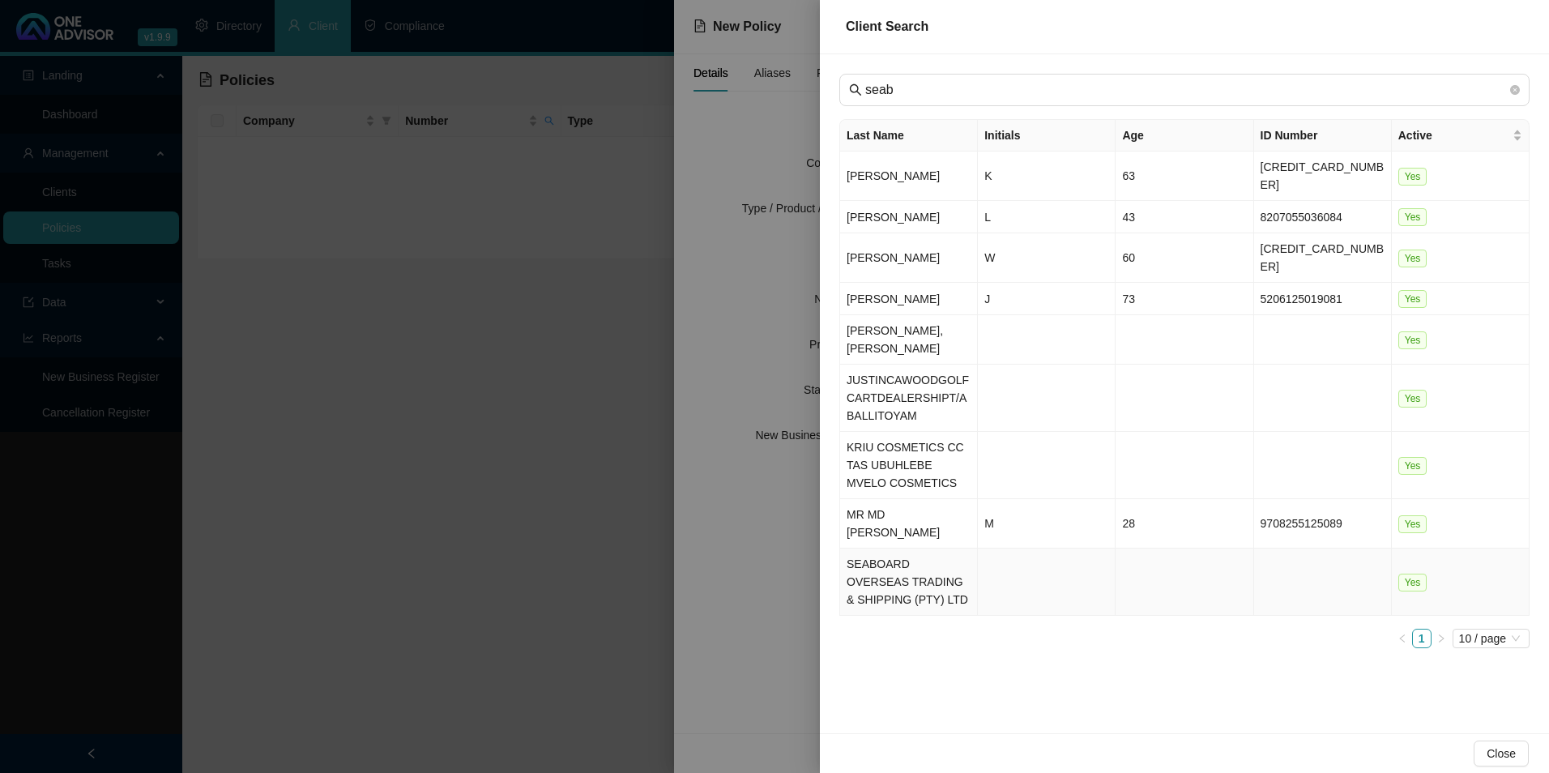
click at [908, 548] on td "SEABOARD OVERSEAS TRADING & SHIPPING (PTY) LTD" at bounding box center [909, 581] width 138 height 67
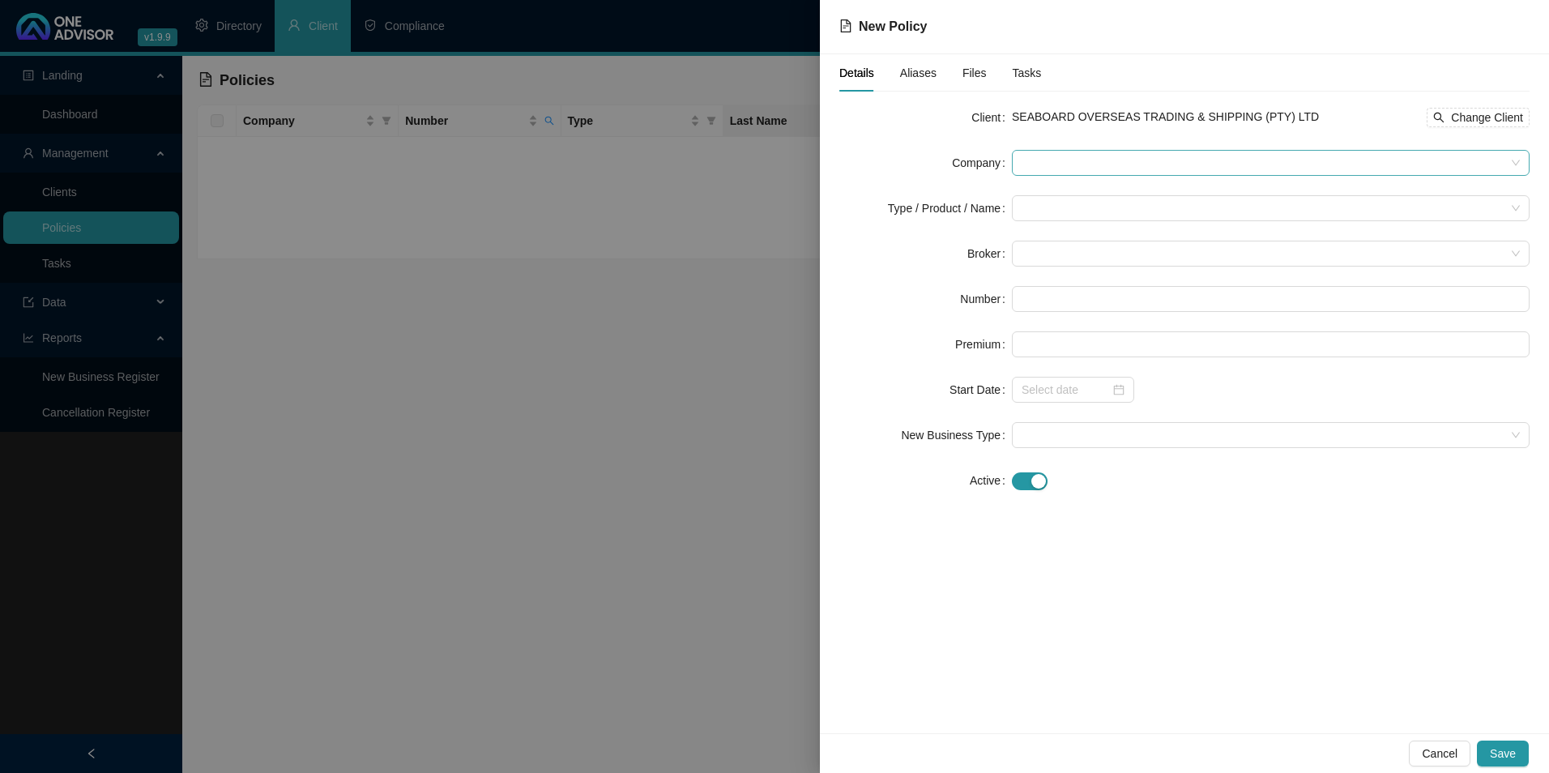
click at [1129, 159] on span at bounding box center [1270, 163] width 498 height 24
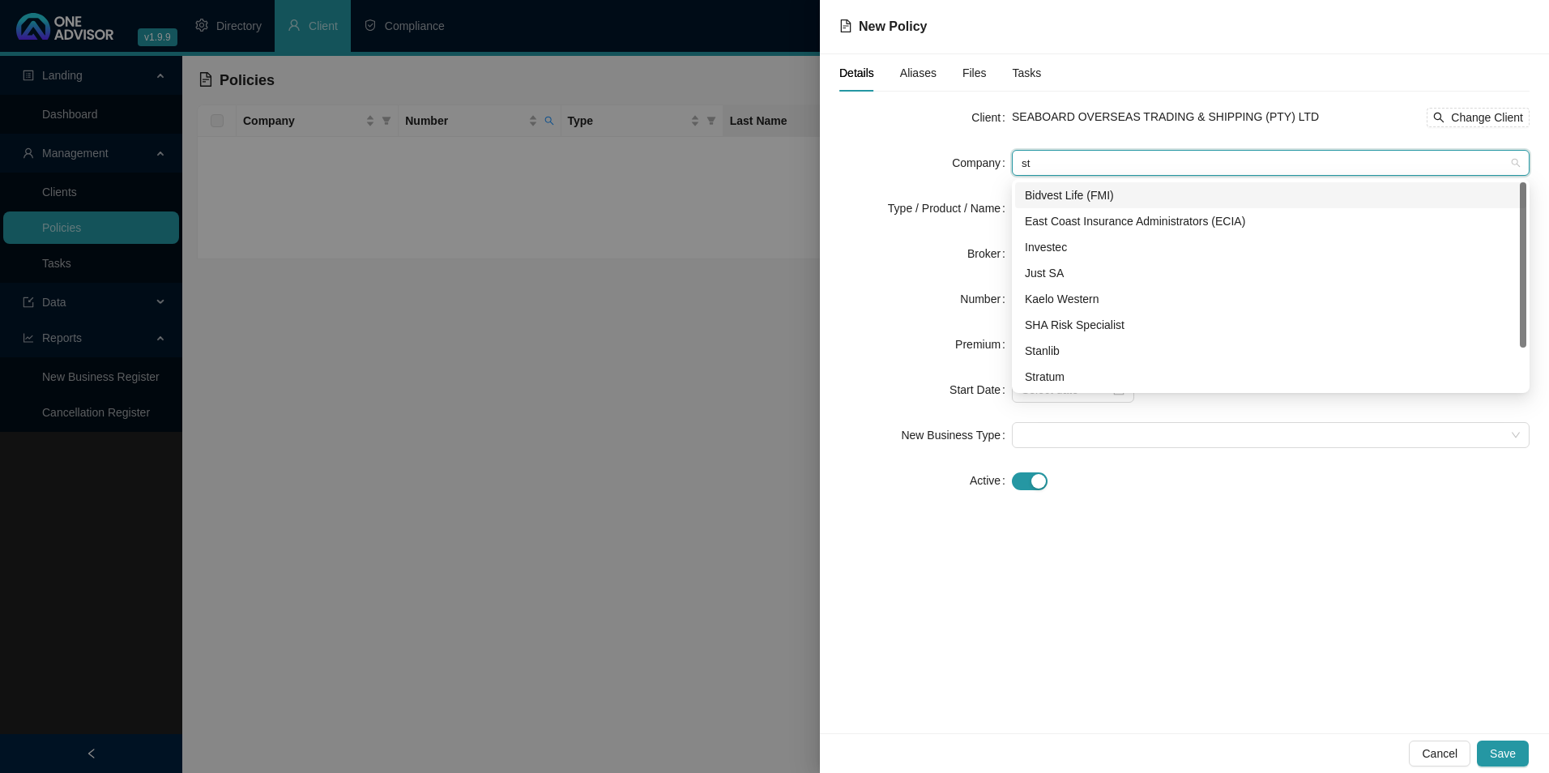
type input "str"
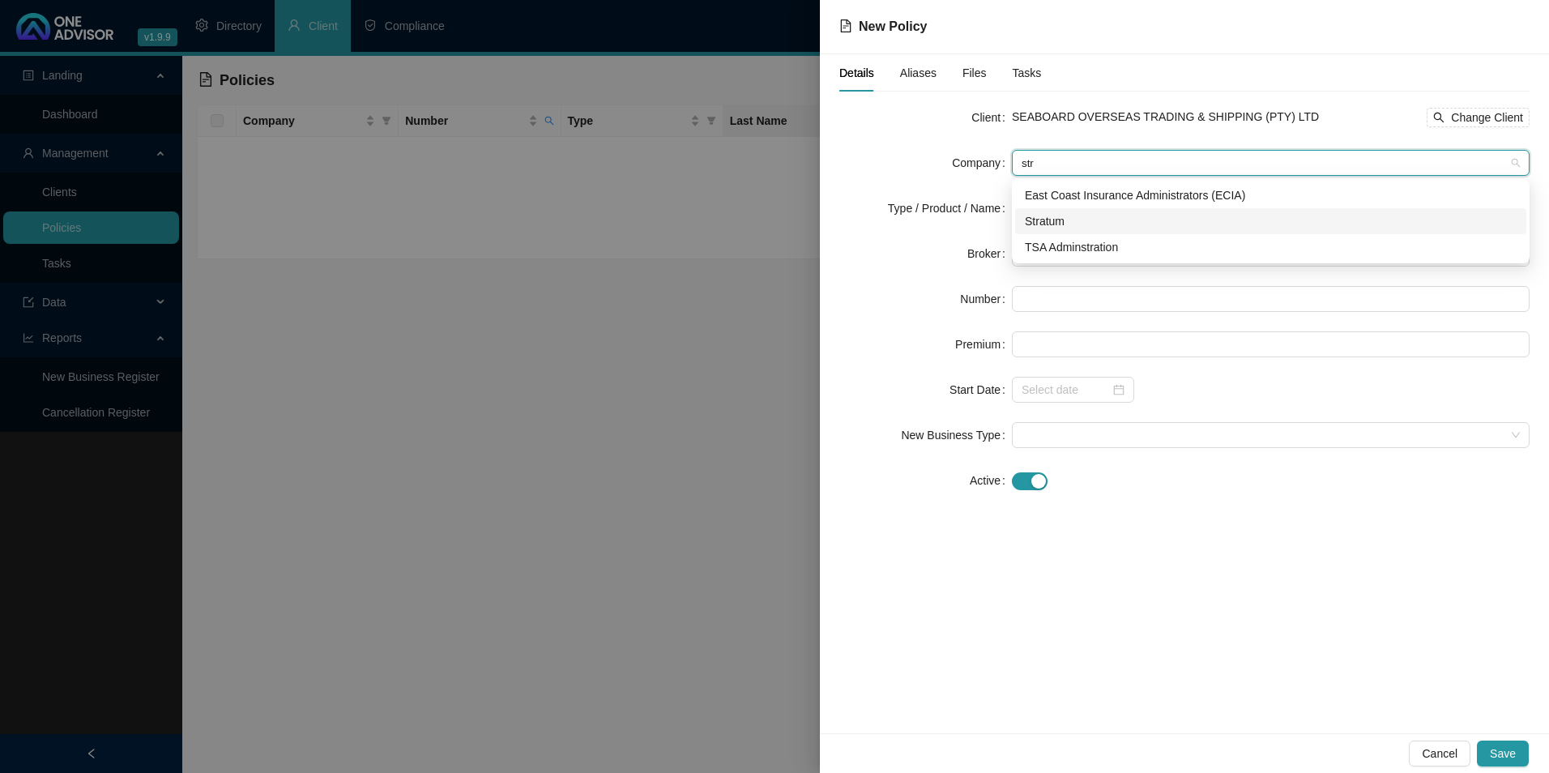
click at [1082, 224] on div "Stratum" at bounding box center [1271, 221] width 492 height 18
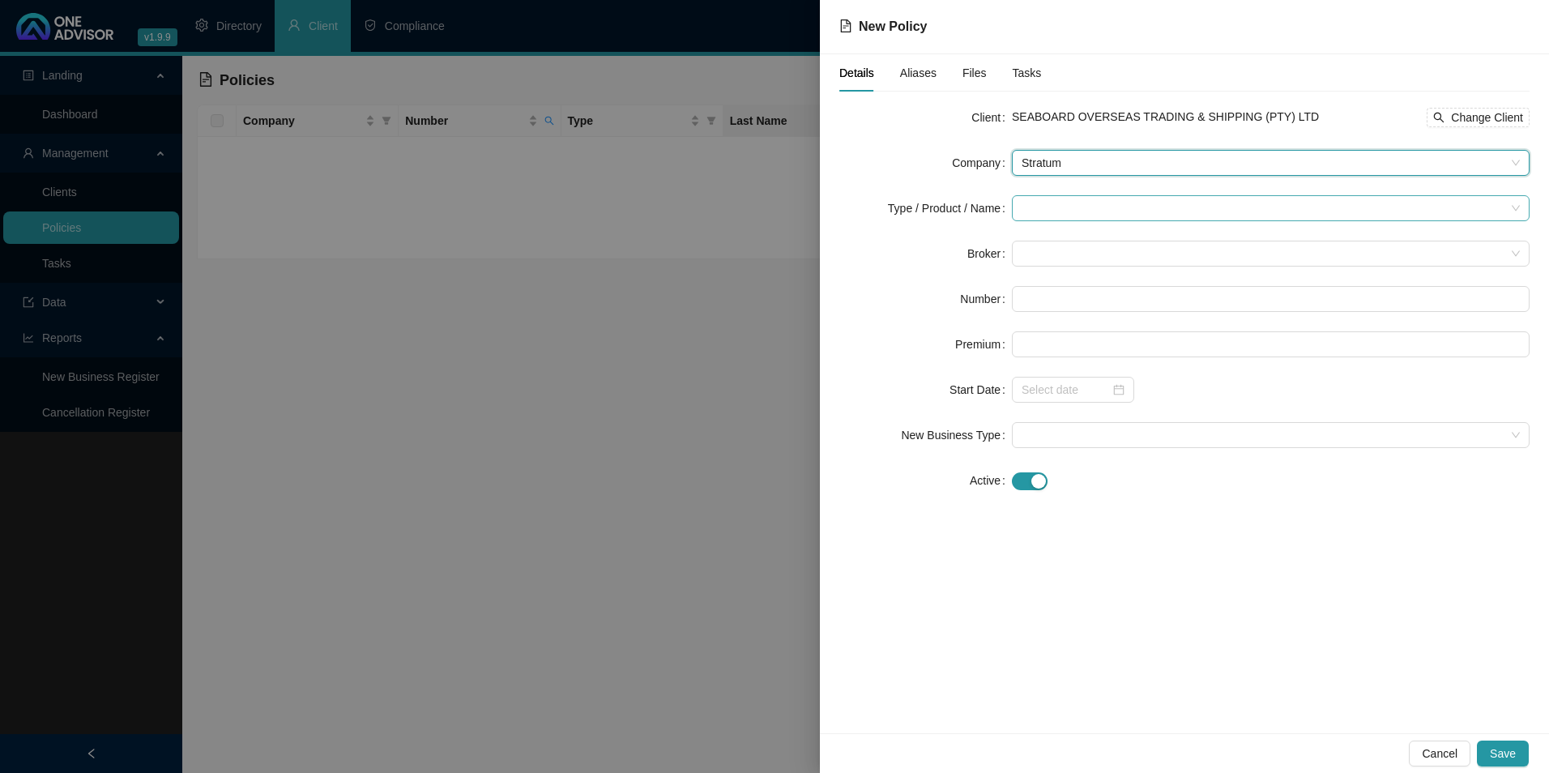
click at [1063, 210] on input "search" at bounding box center [1263, 208] width 484 height 24
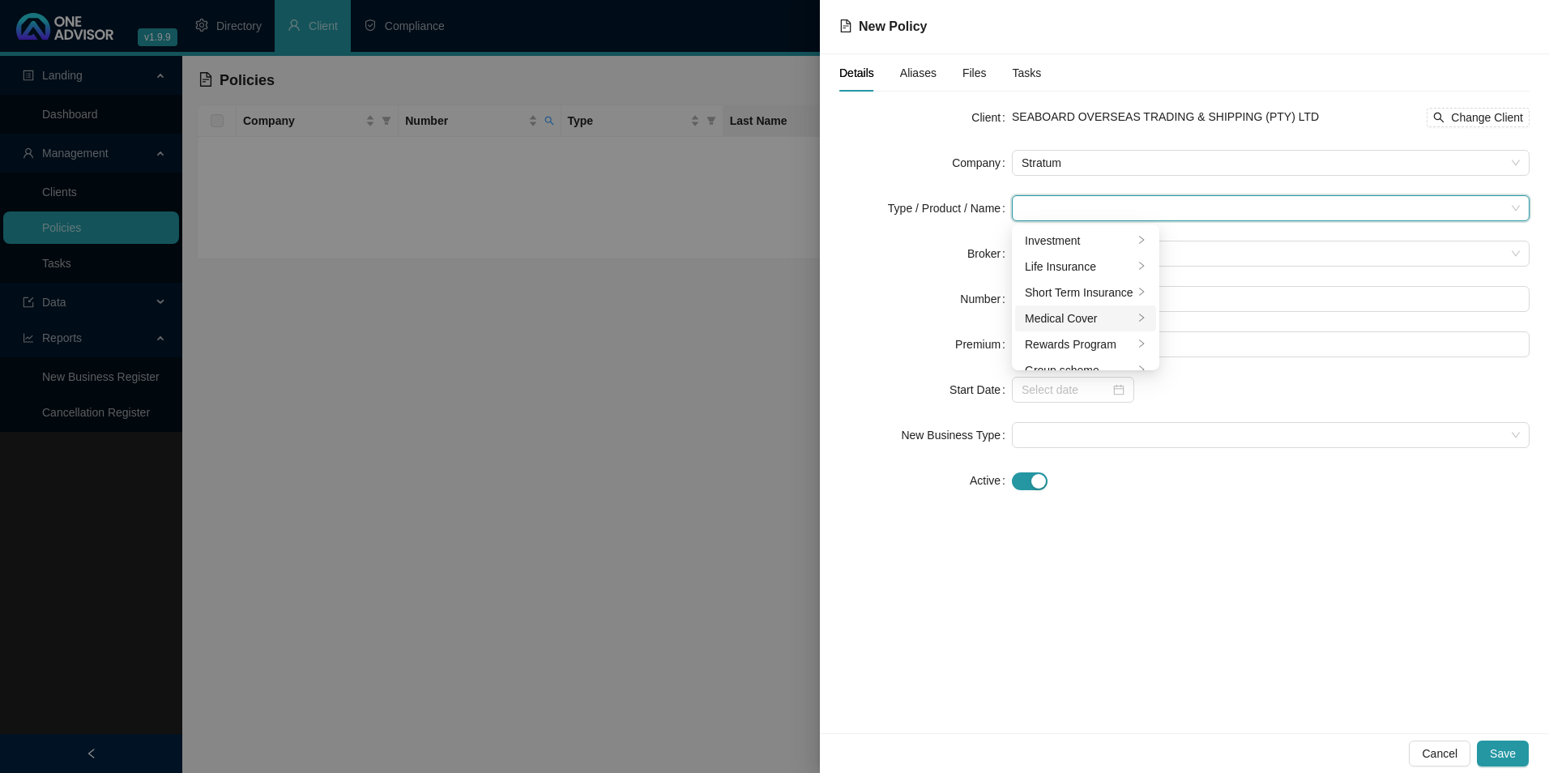
click at [1068, 310] on div "Medical Cover" at bounding box center [1079, 318] width 109 height 18
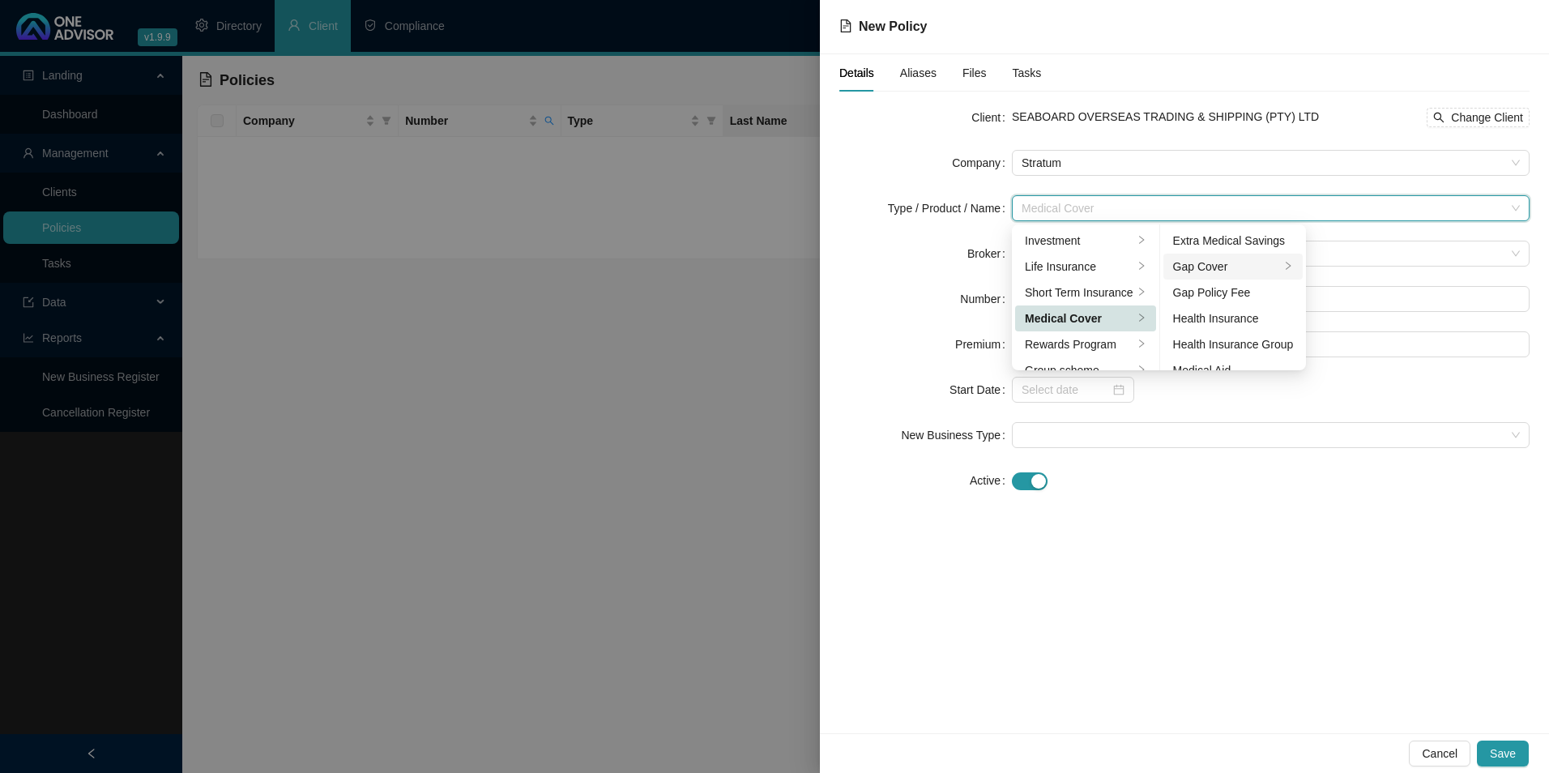
click at [1223, 264] on div "Gap Cover" at bounding box center [1227, 267] width 108 height 18
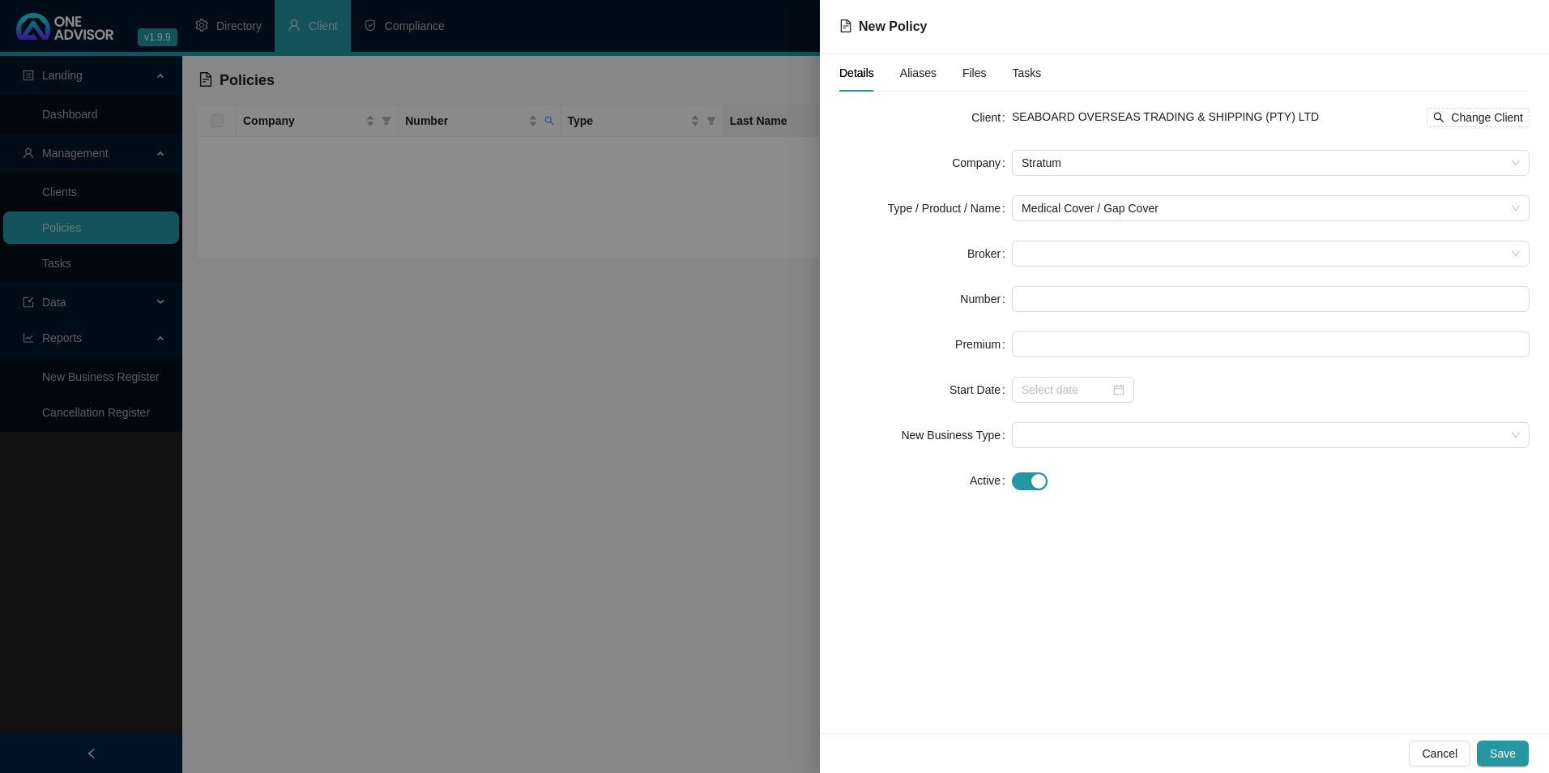
click at [1330, 519] on div "Details Aliases Files Tasks Client SEABOARD OVERSEAS TRADING & SHIPPING (PTY) L…" at bounding box center [1184, 393] width 729 height 679
click at [1078, 267] on form "Client SEABOARD OVERSEAS TRADING & SHIPPING (PTY) LTD Change Client Company Str…" at bounding box center [1184, 298] width 690 height 389
click at [1075, 253] on span at bounding box center [1270, 253] width 498 height 24
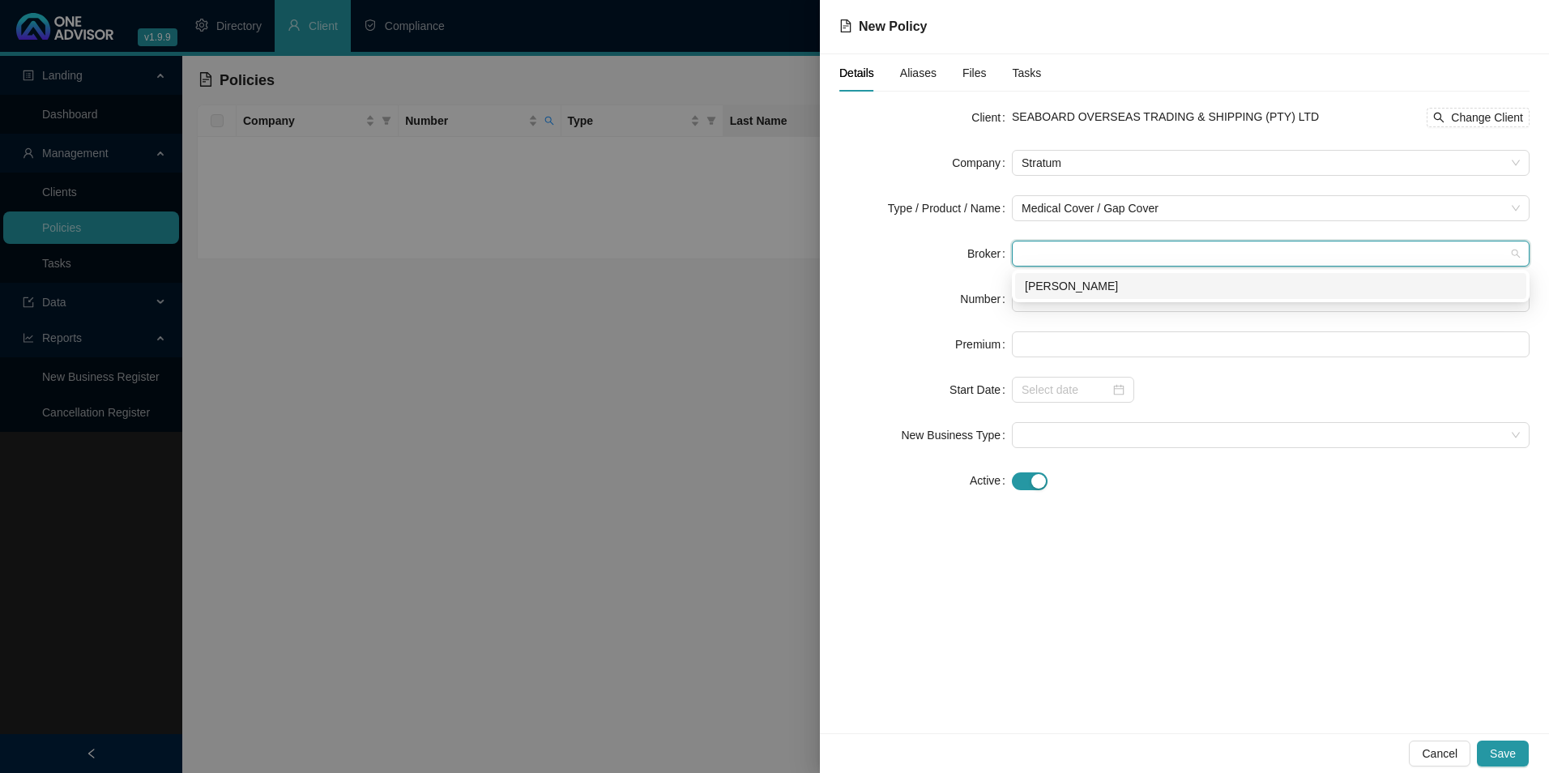
click at [1064, 292] on div "[PERSON_NAME]" at bounding box center [1271, 286] width 492 height 18
click at [1063, 297] on input "text" at bounding box center [1271, 299] width 518 height 26
click at [1097, 293] on input "text" at bounding box center [1271, 299] width 518 height 26
click at [1157, 305] on input "text" at bounding box center [1271, 299] width 518 height 26
paste input "POL-364770-C8R0Z2"
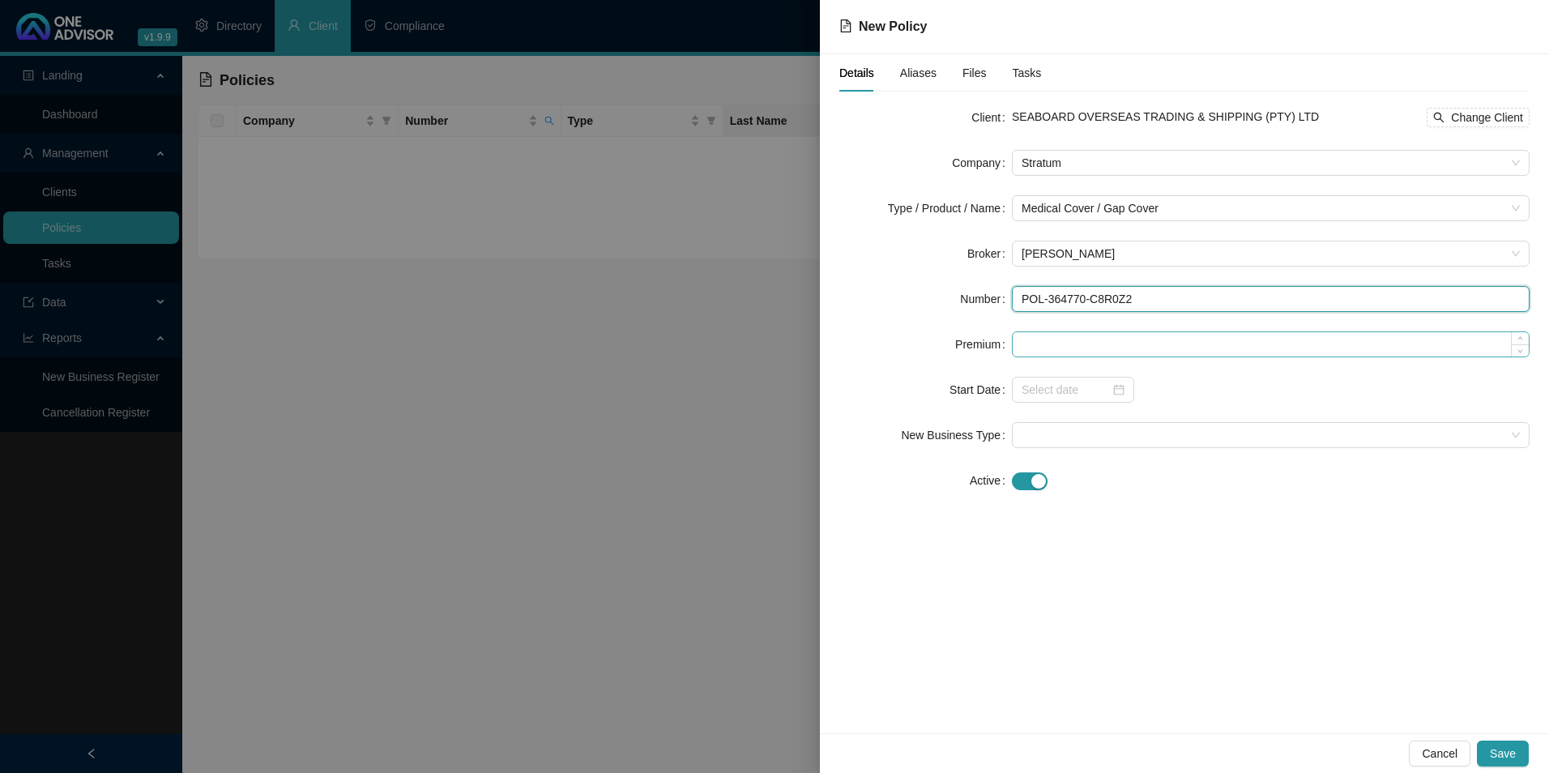
type input "POL-364770-C8R0Z2"
click at [1068, 341] on input at bounding box center [1271, 344] width 516 height 24
click at [1075, 346] on input at bounding box center [1271, 344] width 516 height 24
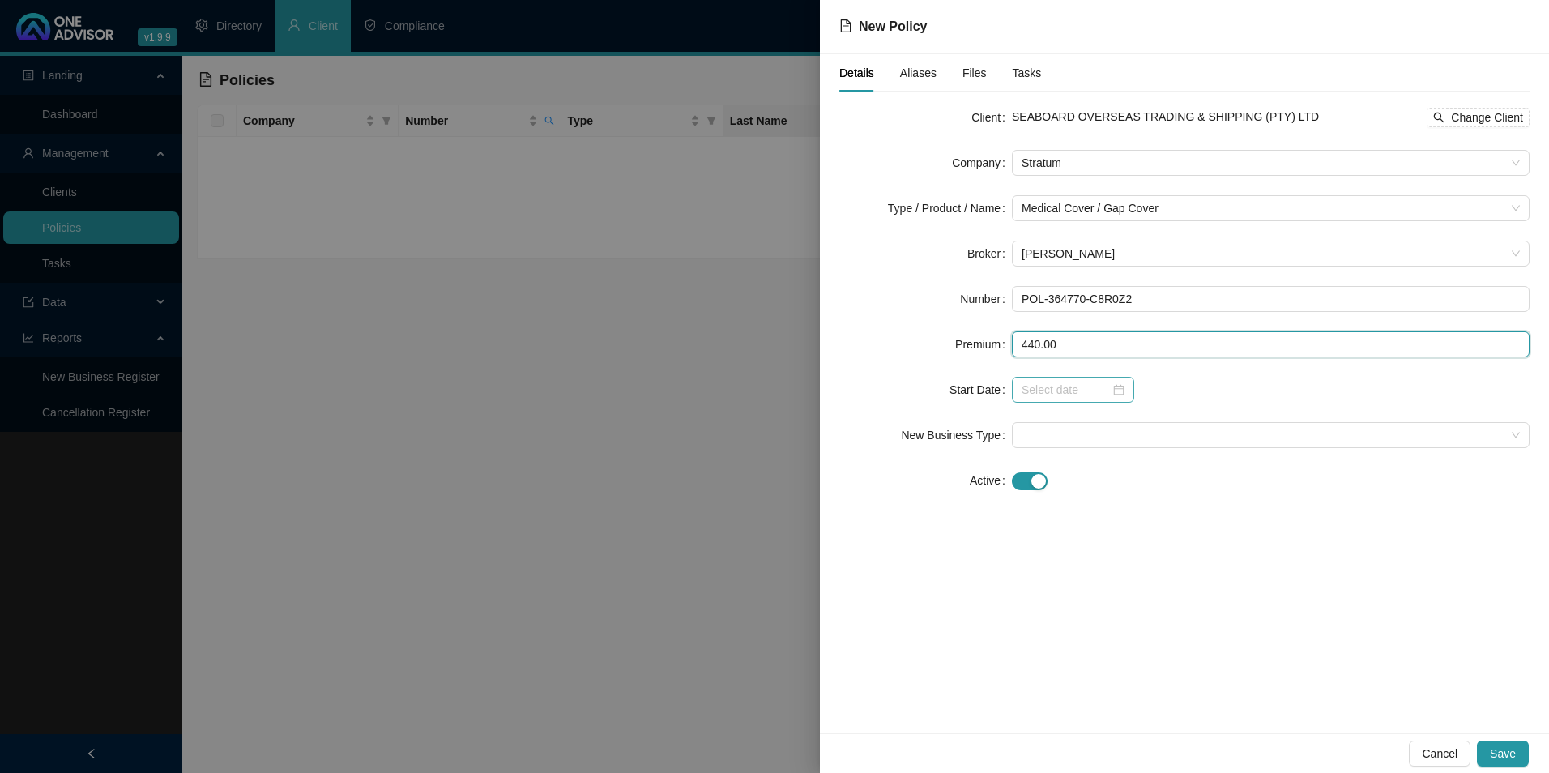
type input "440.00"
click at [1068, 384] on input at bounding box center [1065, 390] width 88 height 18
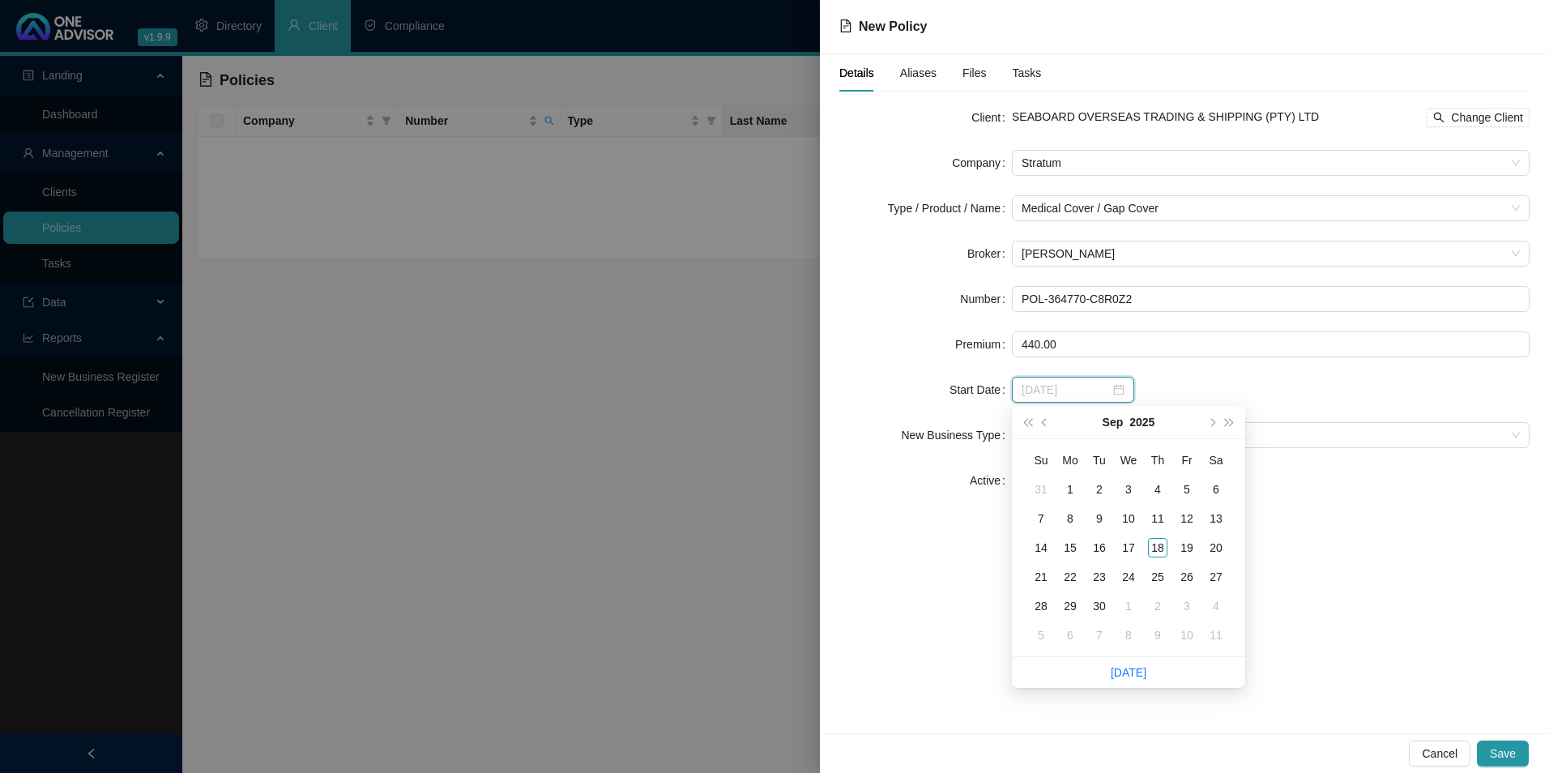
type input "[DATE]"
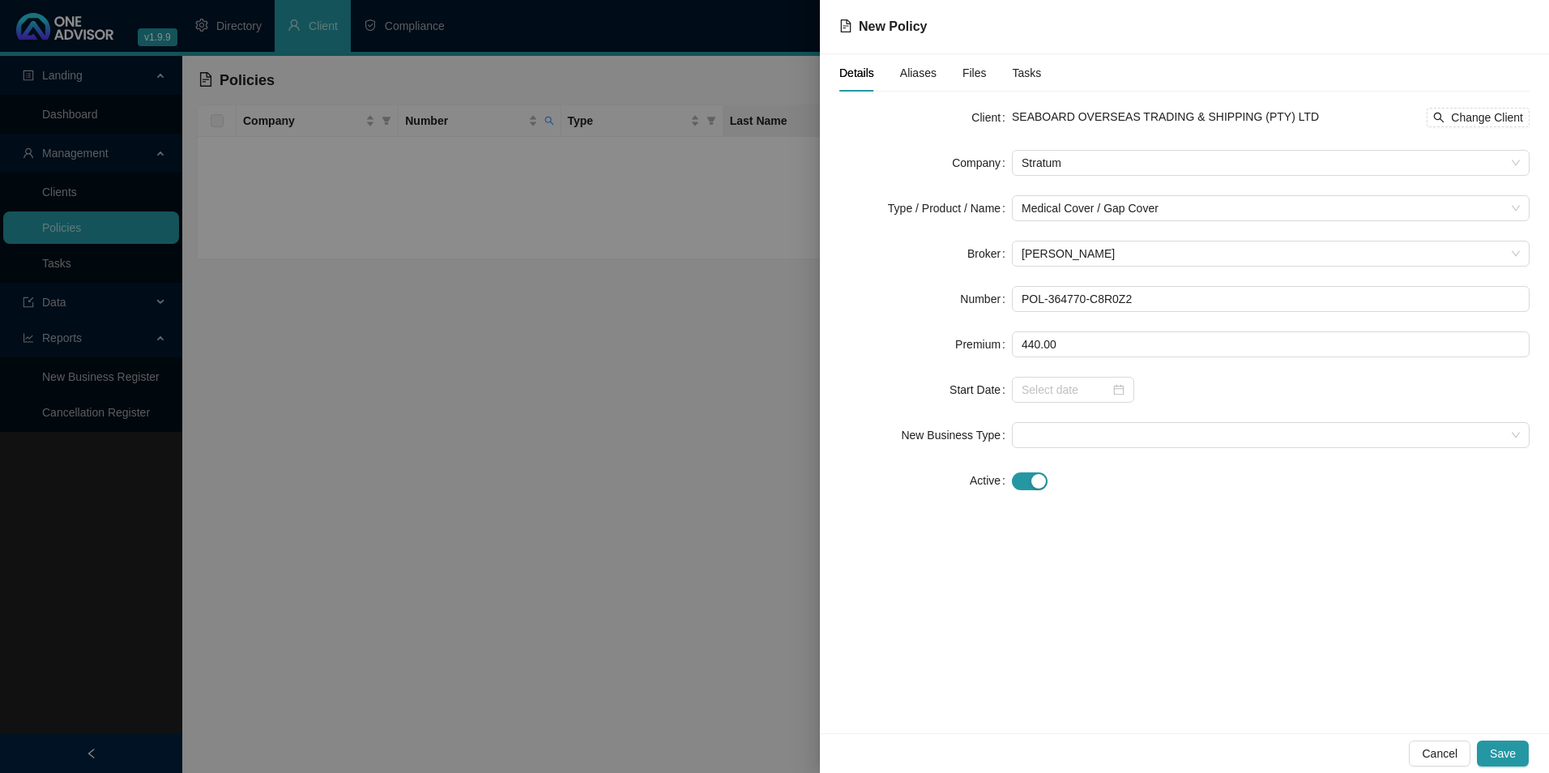
click at [1003, 378] on label "Start Date" at bounding box center [980, 390] width 62 height 26
click at [1034, 382] on input at bounding box center [1065, 390] width 88 height 18
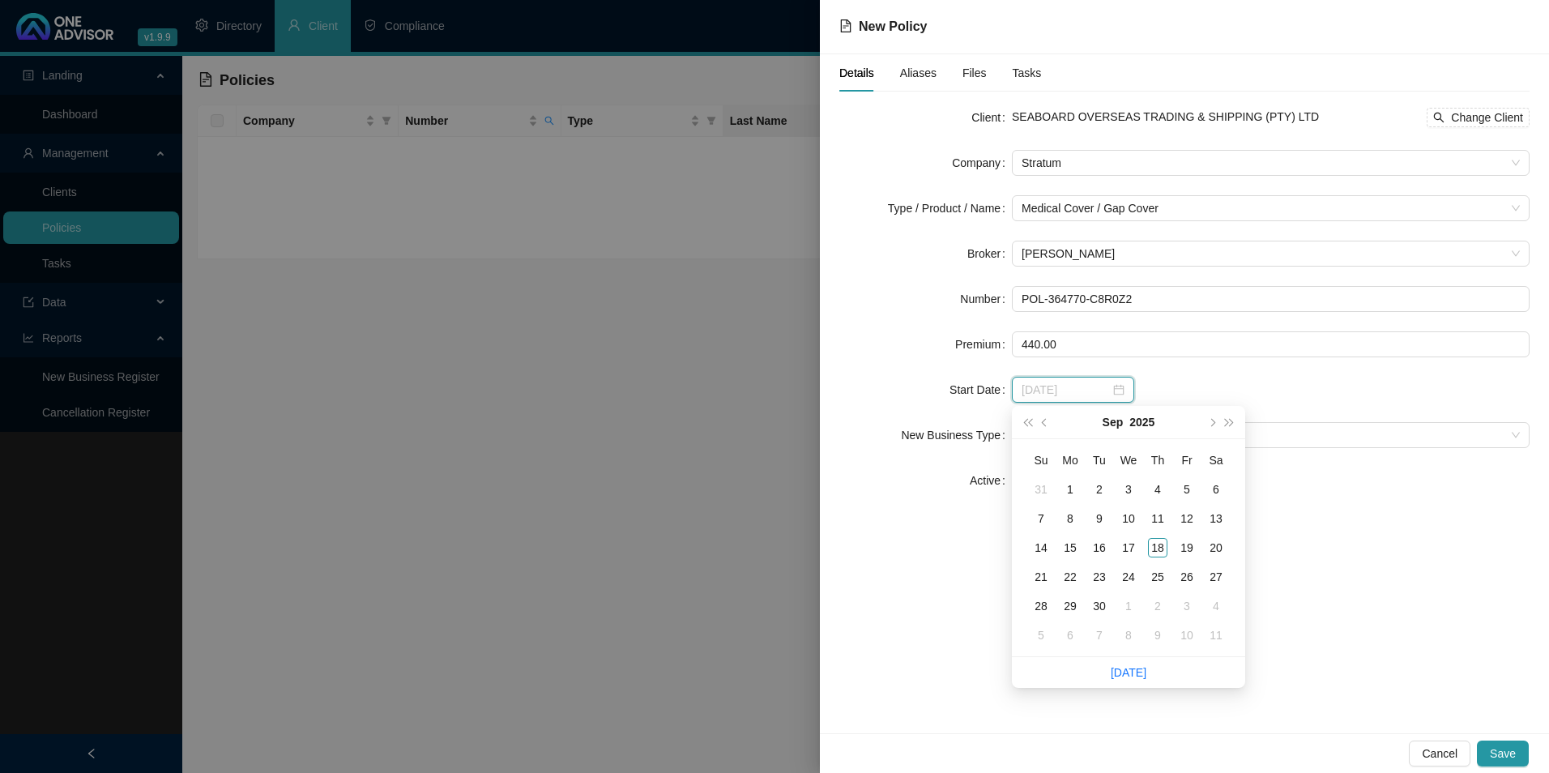
type input "[DATE]"
click at [1031, 420] on span "super-prev-year" at bounding box center [1027, 422] width 8 height 8
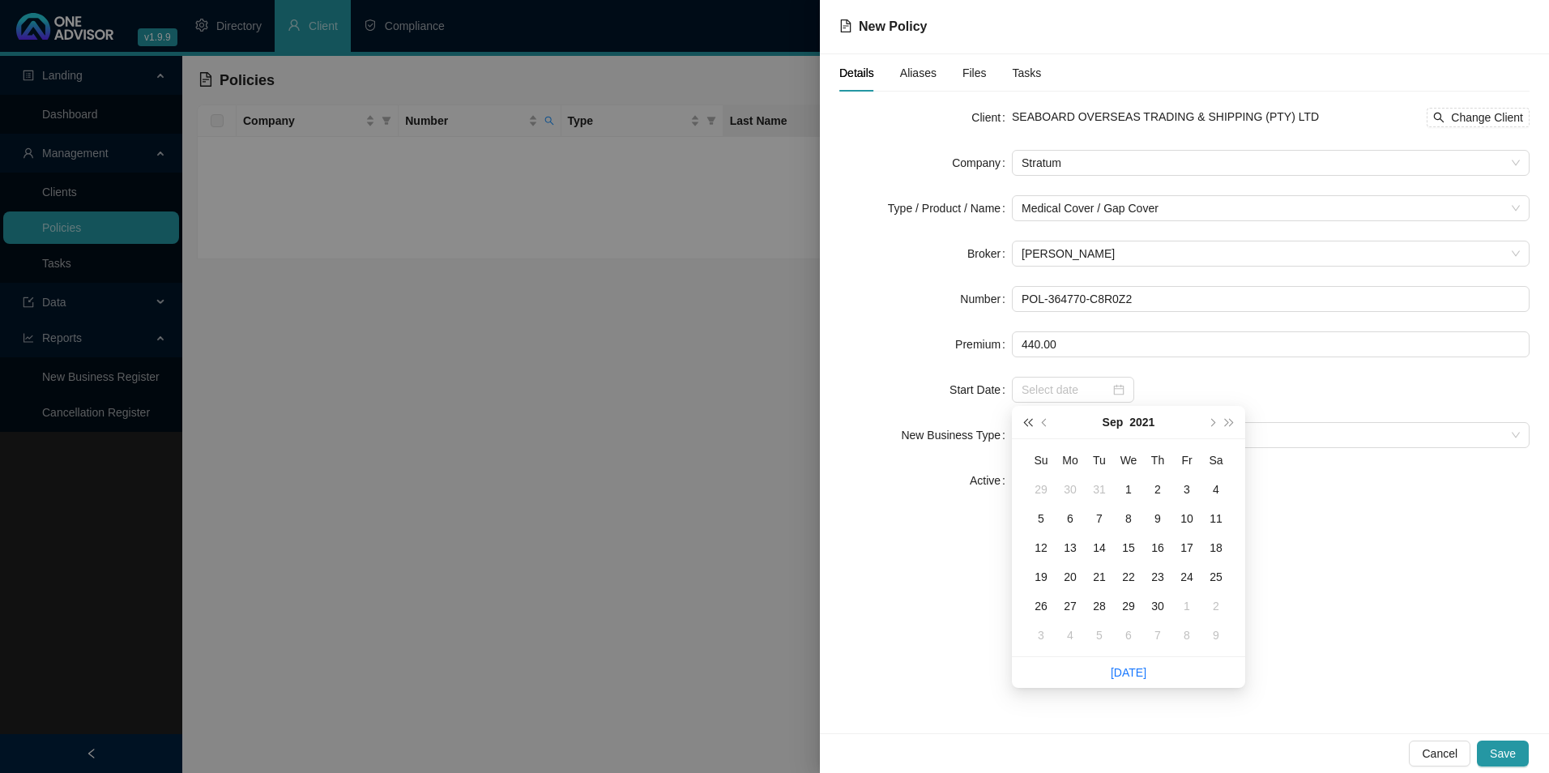
click at [1031, 420] on span "super-prev-year" at bounding box center [1027, 422] width 8 height 8
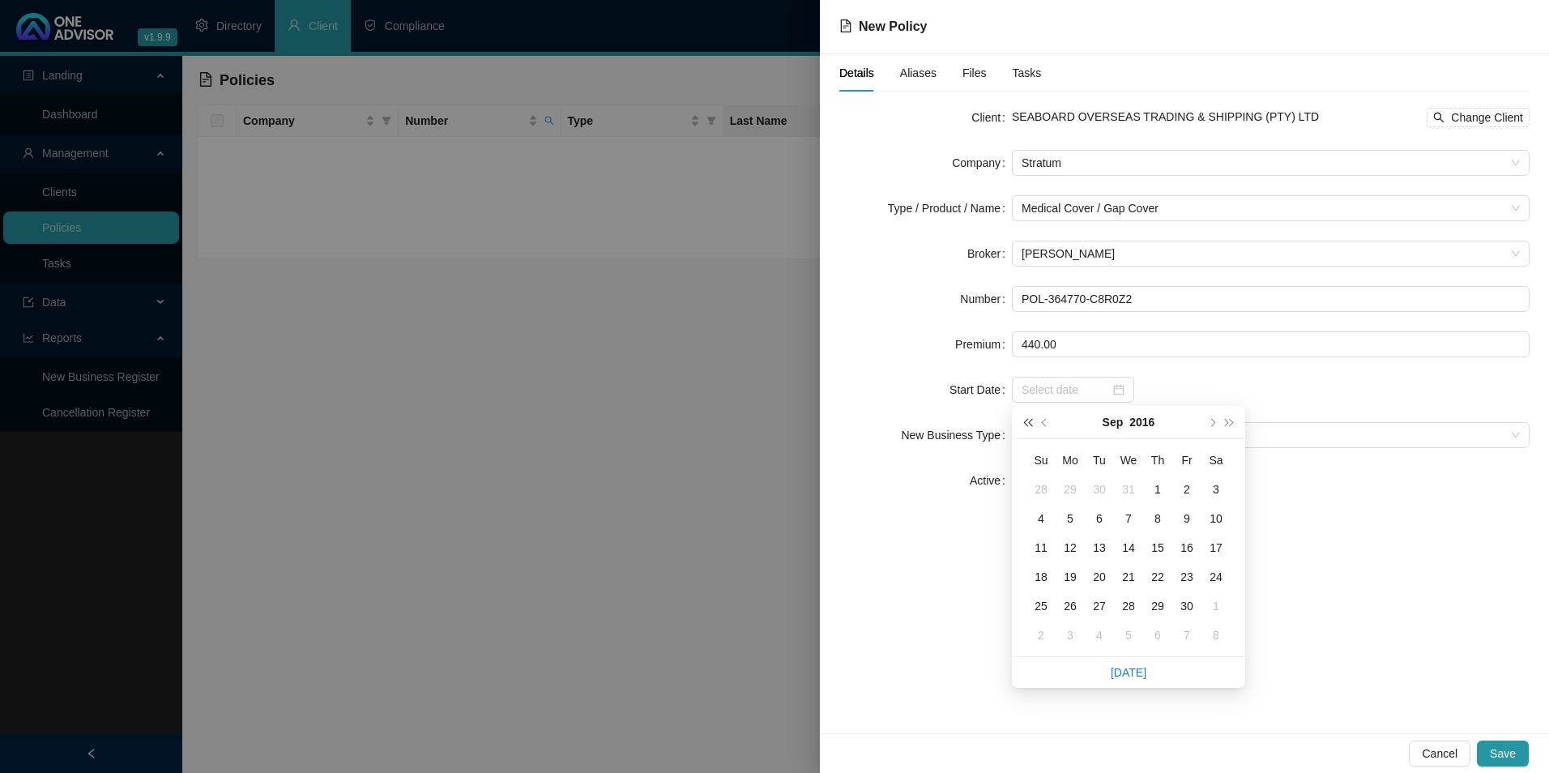
click at [1031, 420] on span "super-prev-year" at bounding box center [1027, 422] width 8 height 8
type input "[DATE]"
click at [1210, 420] on span "next-year" at bounding box center [1211, 422] width 8 height 8
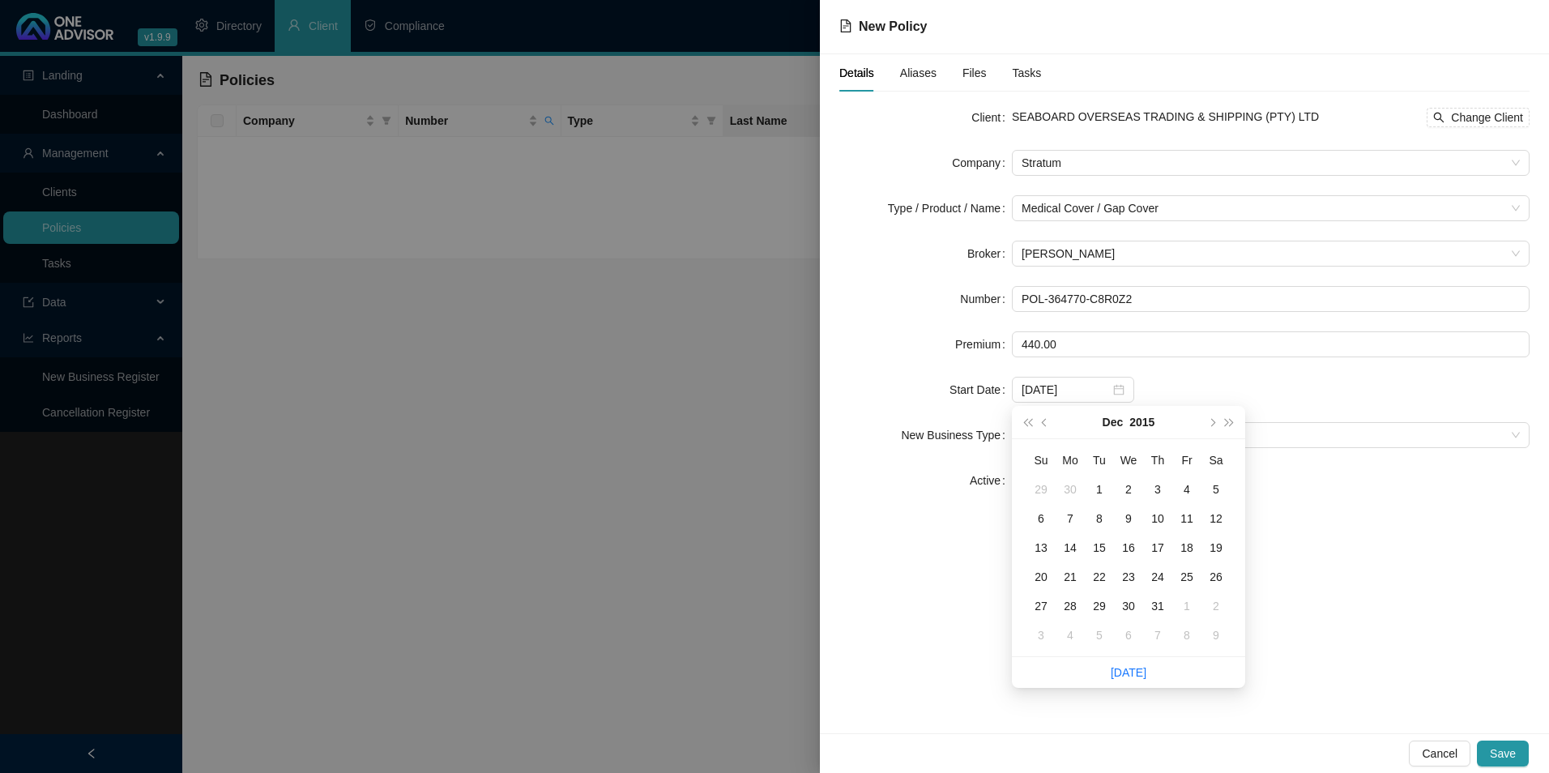
type input "[DATE]"
click at [1102, 485] on div "1" at bounding box center [1099, 489] width 19 height 19
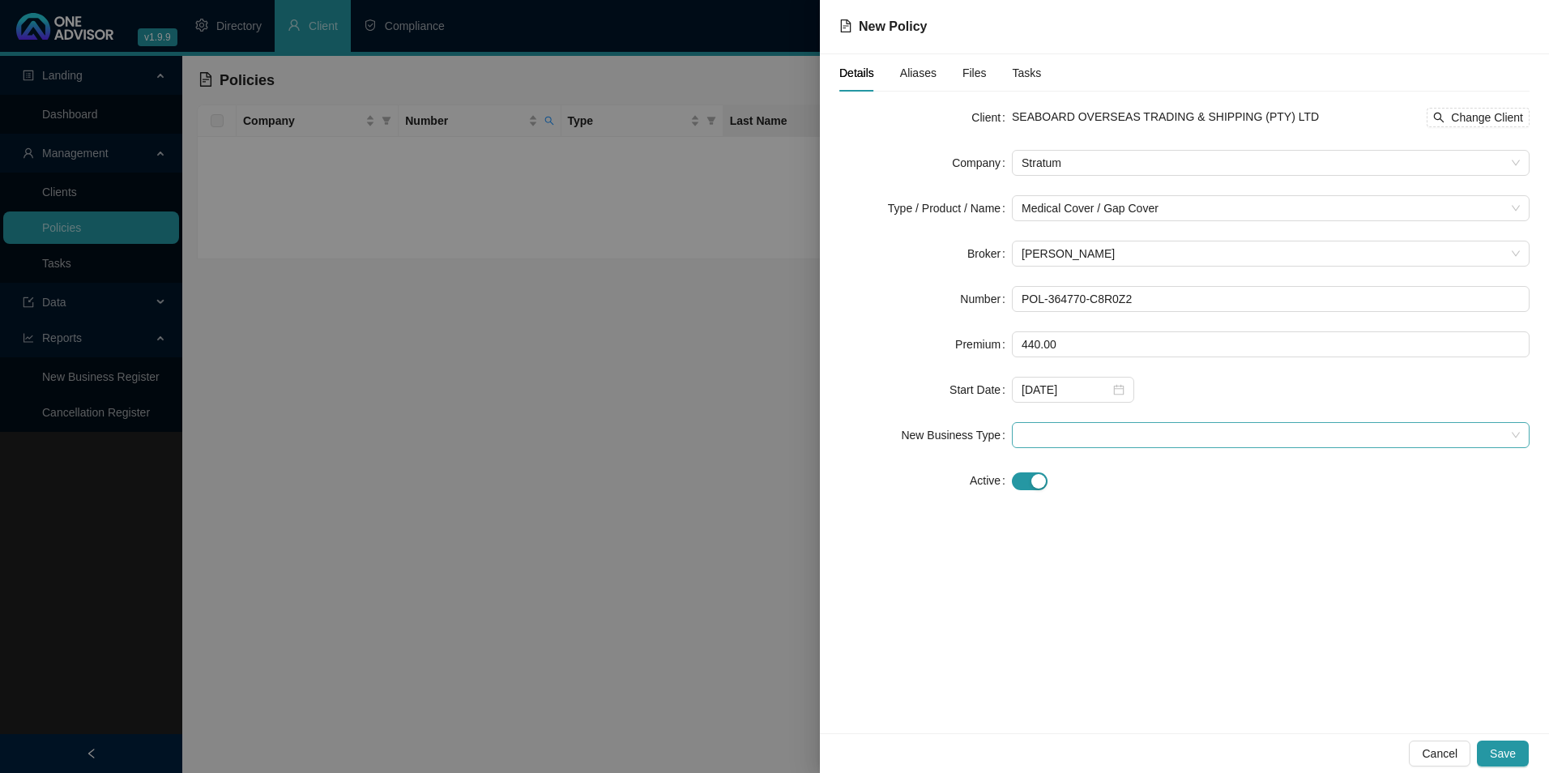
click at [1055, 441] on span at bounding box center [1270, 435] width 498 height 24
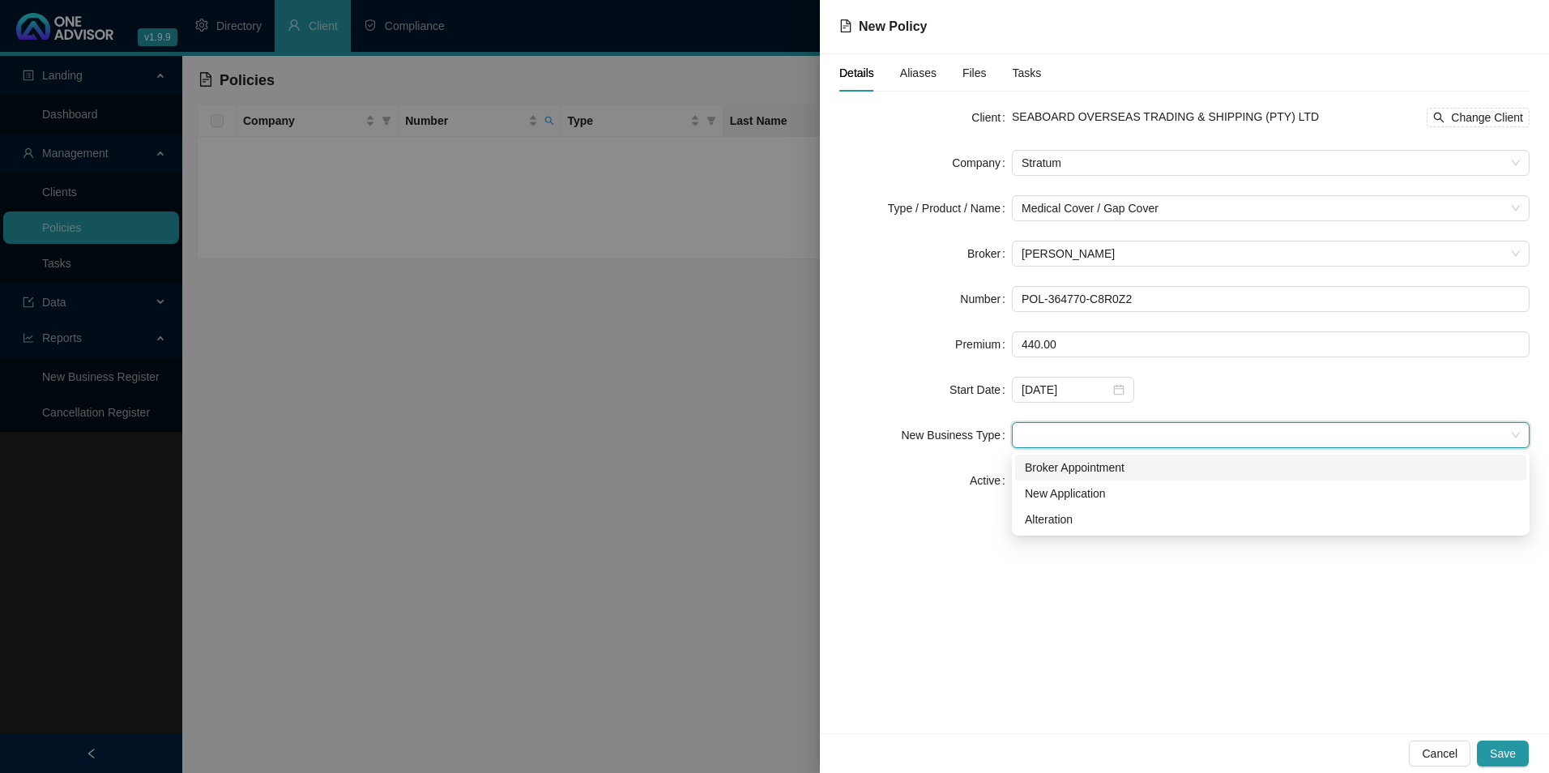
click at [1057, 470] on div "Broker Appointment" at bounding box center [1271, 467] width 492 height 18
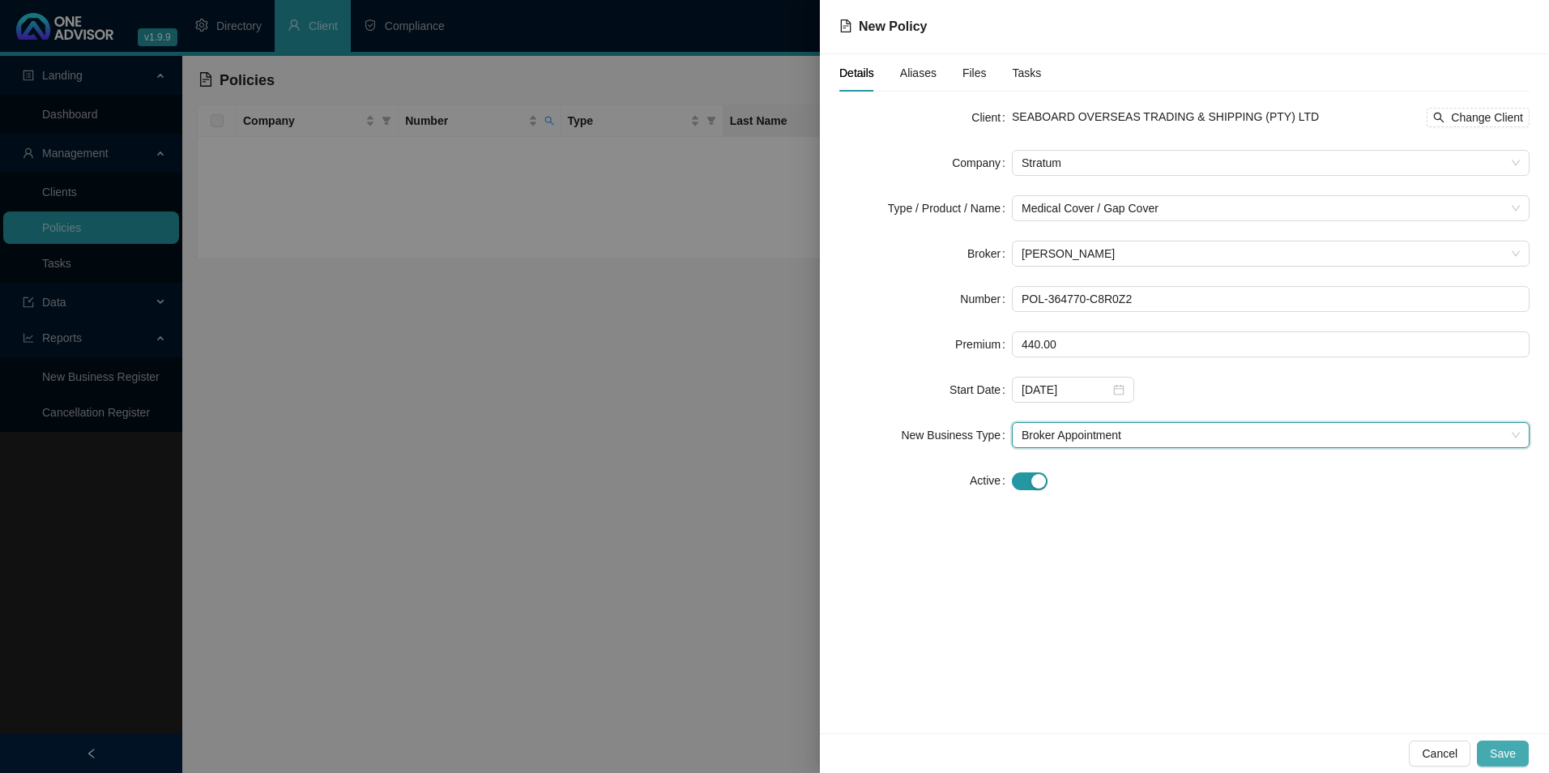
click at [1514, 749] on span "Save" at bounding box center [1503, 753] width 26 height 18
click at [1136, 292] on input "POL-364770-C8R0Z2" at bounding box center [1271, 299] width 518 height 26
drag, startPoint x: 1139, startPoint y: 295, endPoint x: 1021, endPoint y: 292, distance: 118.3
click at [1021, 292] on input "POL-364770-C8R0Z2" at bounding box center [1271, 299] width 518 height 26
click at [1431, 746] on span "Cancel" at bounding box center [1440, 753] width 36 height 18
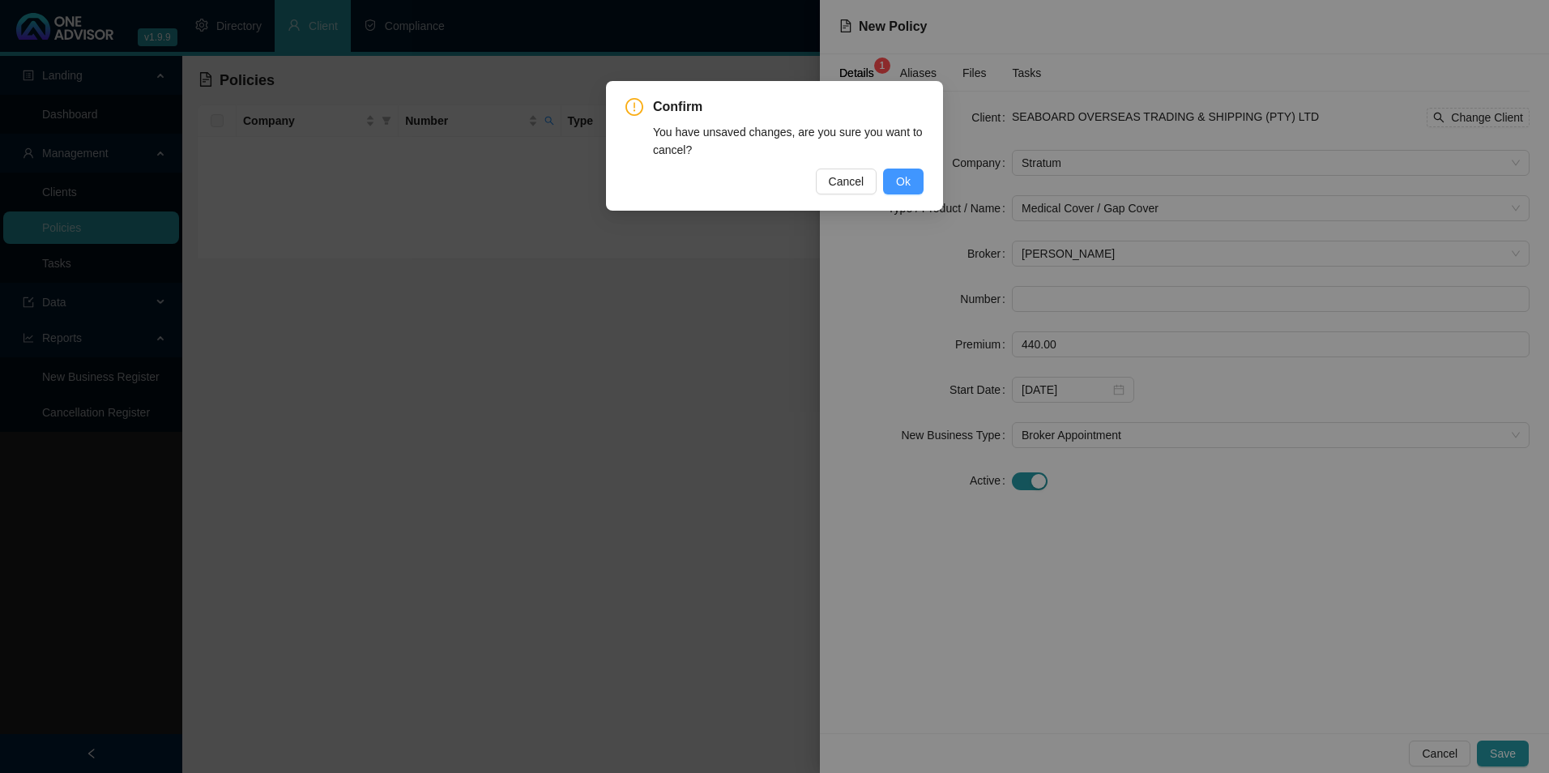
click at [893, 182] on button "Ok" at bounding box center [903, 181] width 41 height 26
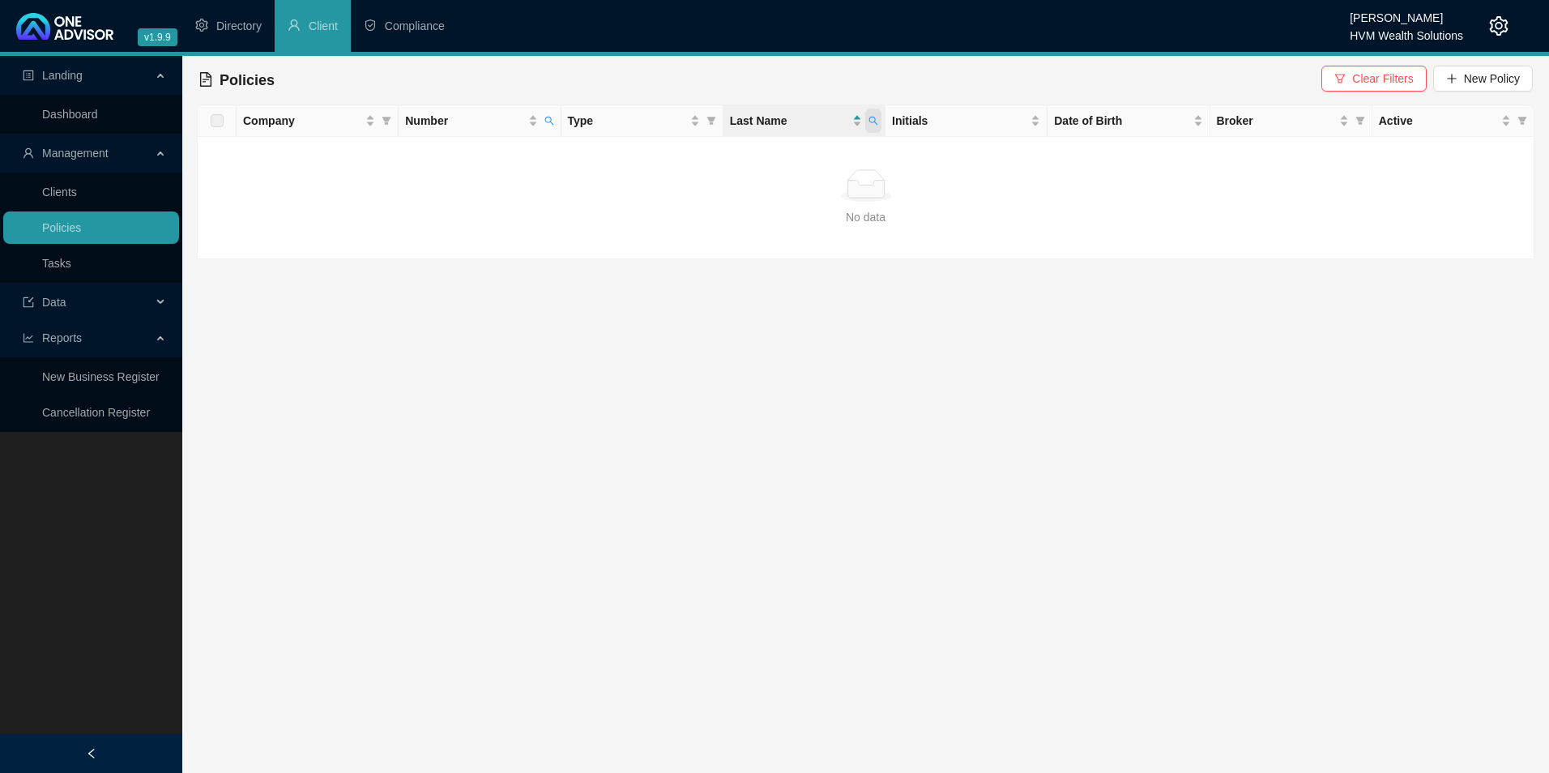
click at [877, 119] on icon "search" at bounding box center [873, 121] width 10 height 10
click at [730, 151] on input "POL-364770-C8R0Z2" at bounding box center [799, 156] width 152 height 26
click at [552, 118] on icon "search" at bounding box center [549, 121] width 10 height 10
click at [1383, 78] on span "Clear Filters" at bounding box center [1382, 79] width 61 height 18
click at [547, 117] on div at bounding box center [865, 181] width 1337 height 155
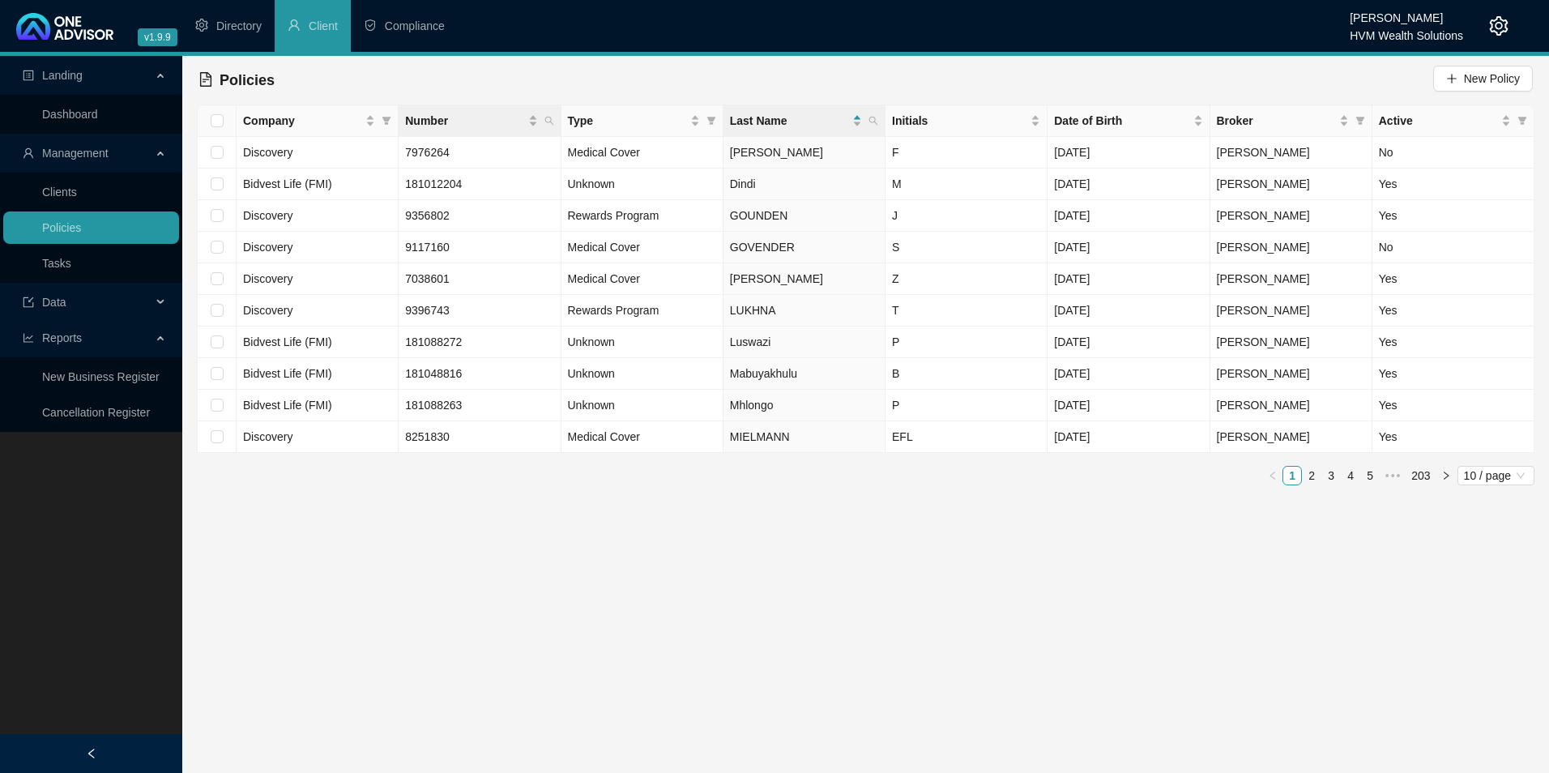
click at [557, 117] on th "Number" at bounding box center [480, 121] width 162 height 32
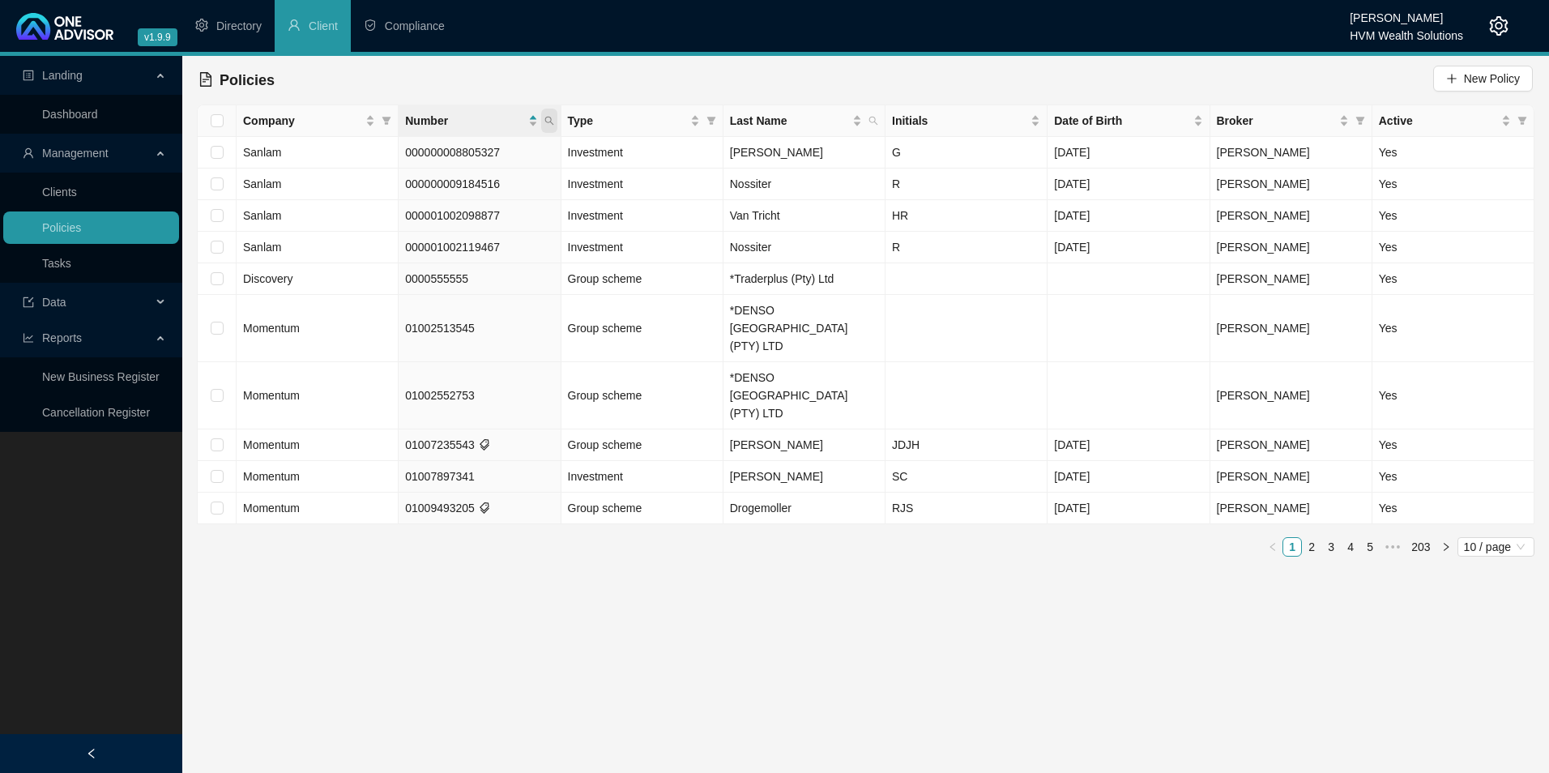
click at [554, 121] on span at bounding box center [549, 121] width 16 height 24
paste input "POL-364770-C8R0Z2"
type input "POL-364770-C8R0Z2"
click at [454, 186] on span "Search" at bounding box center [443, 185] width 36 height 18
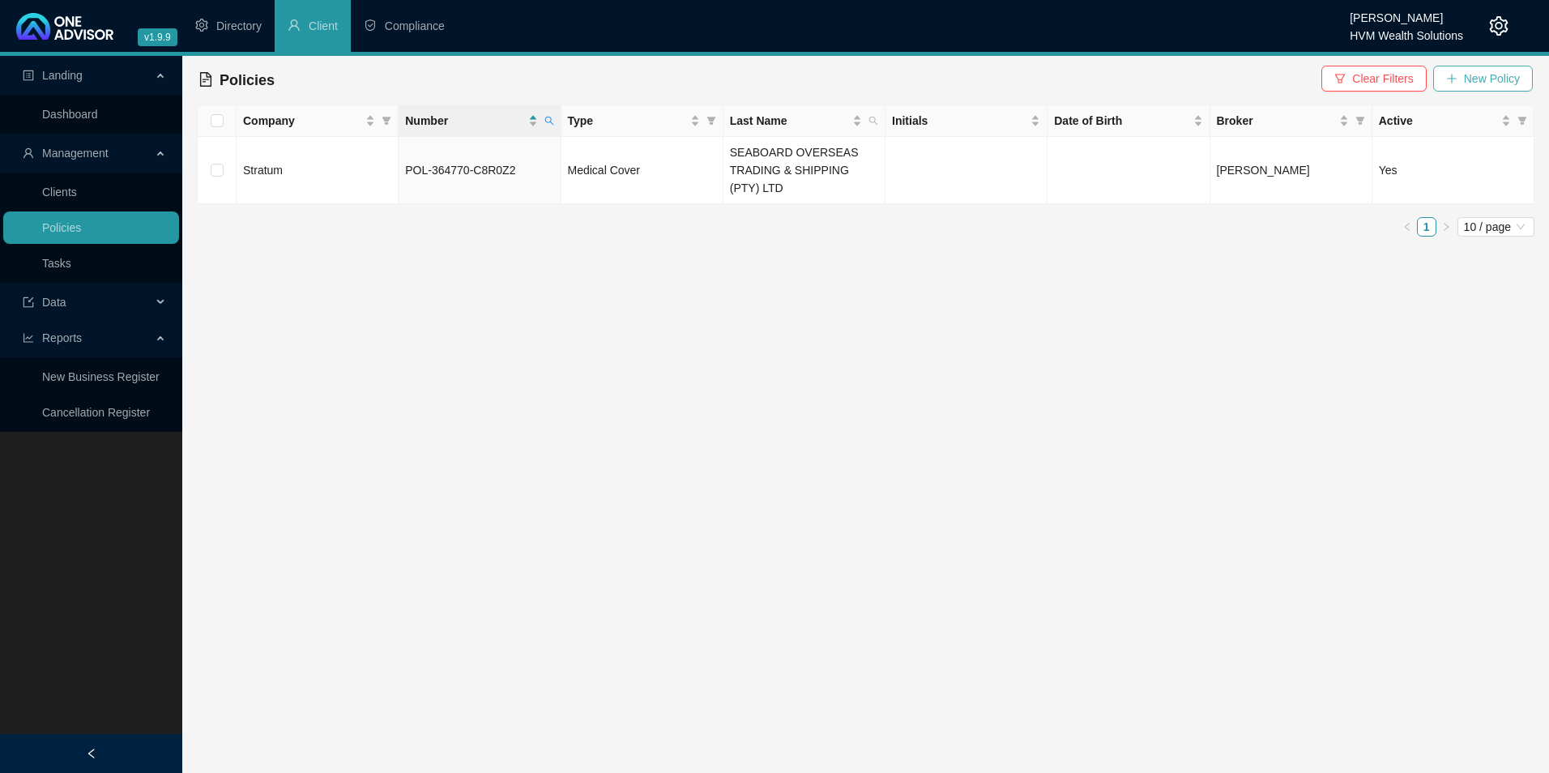
click at [1490, 75] on span "New Policy" at bounding box center [1492, 79] width 56 height 18
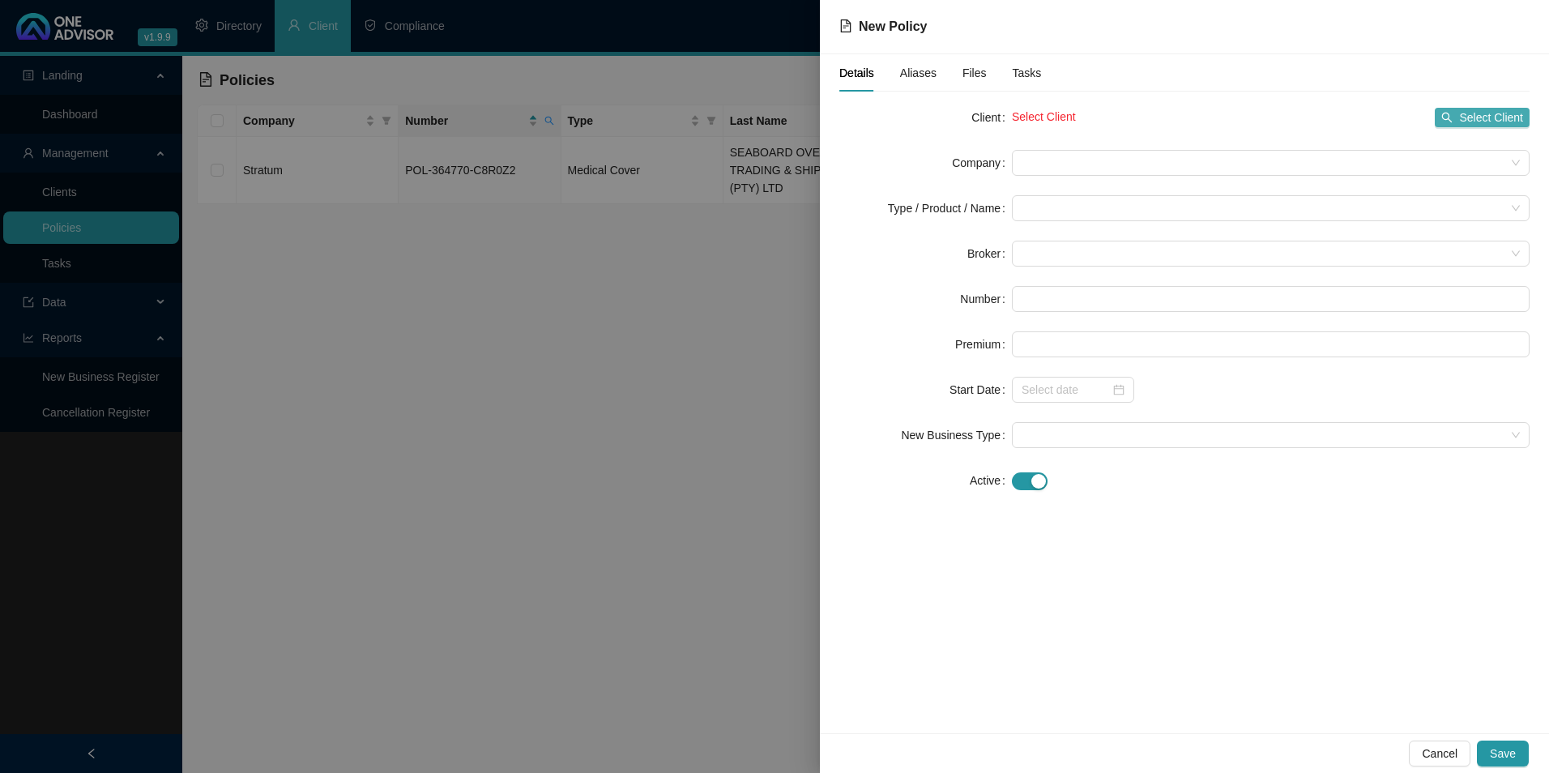
click at [1467, 116] on span "Select Client" at bounding box center [1491, 118] width 64 height 18
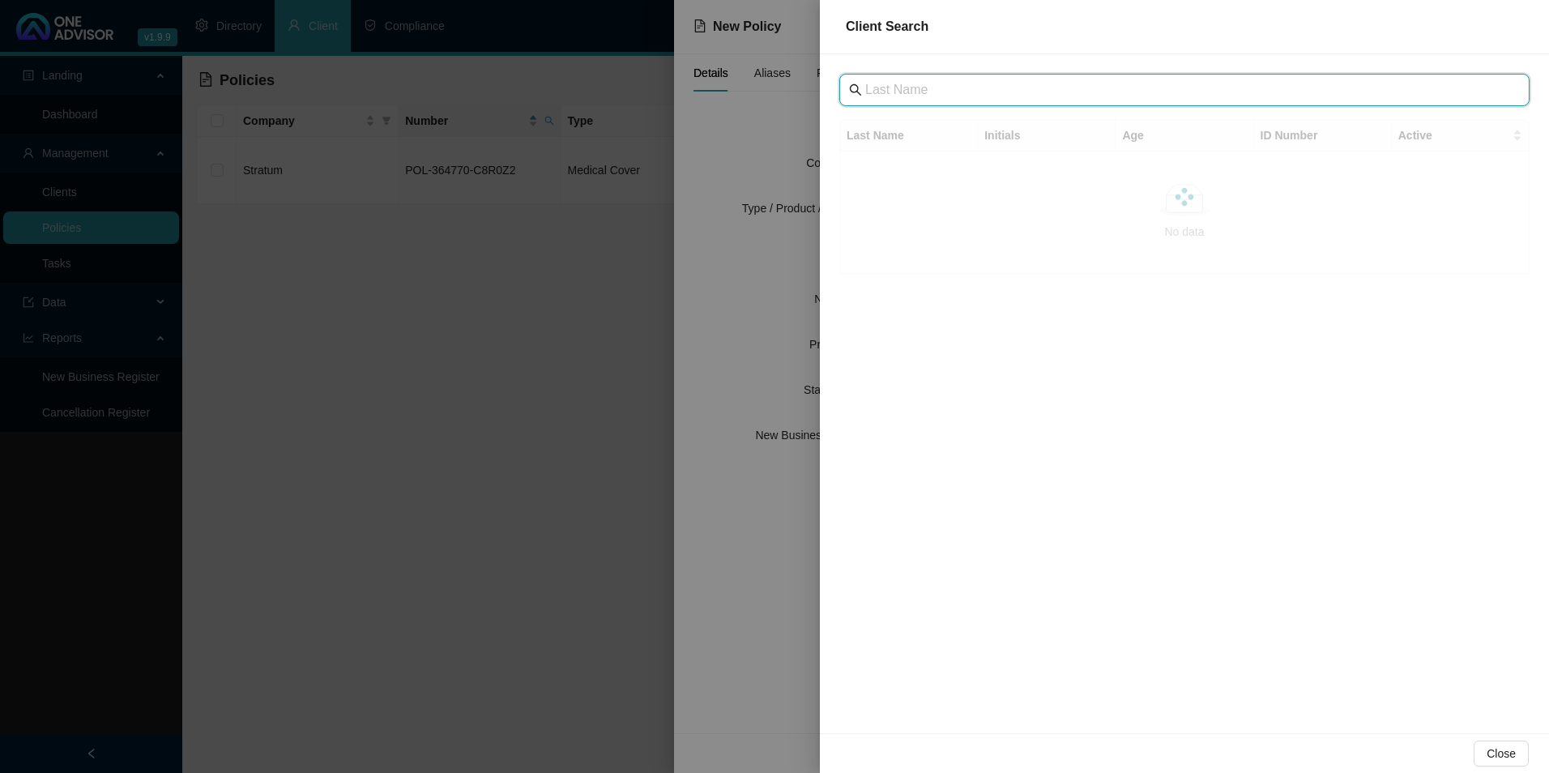
click at [892, 88] on input "text" at bounding box center [1186, 89] width 642 height 19
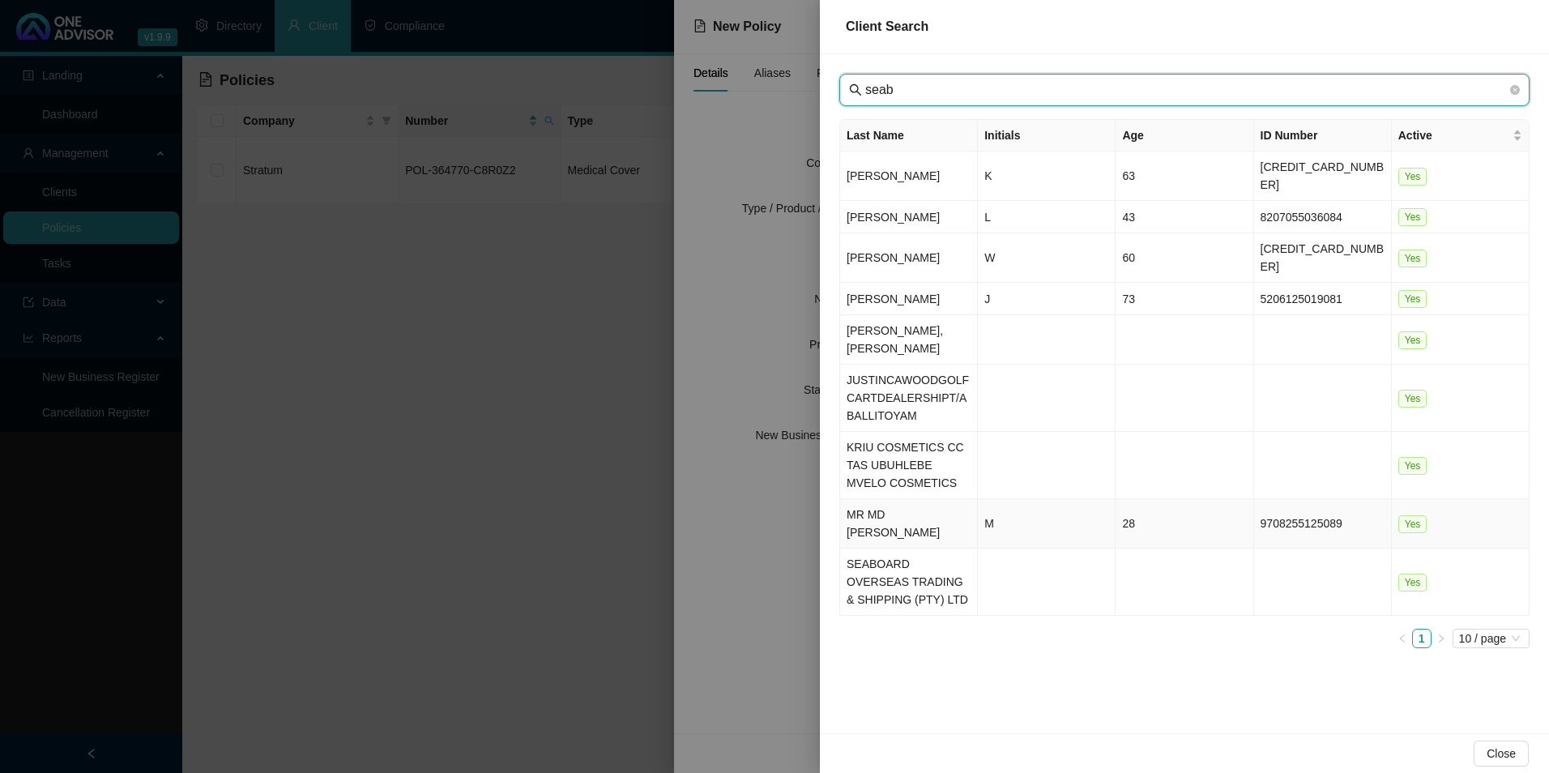
type input "seab"
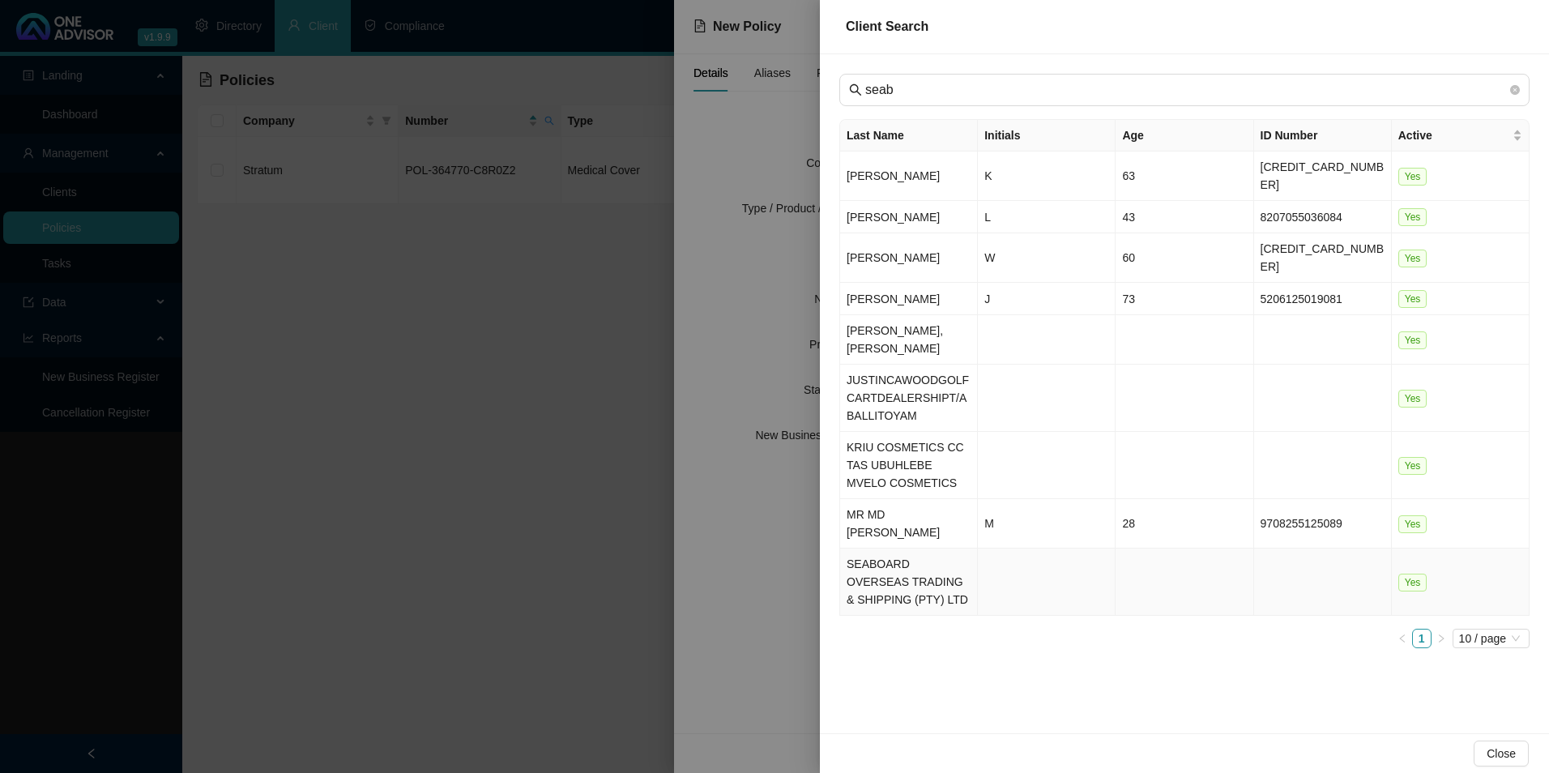
click at [922, 552] on td "SEABOARD OVERSEAS TRADING & SHIPPING (PTY) LTD" at bounding box center [909, 581] width 138 height 67
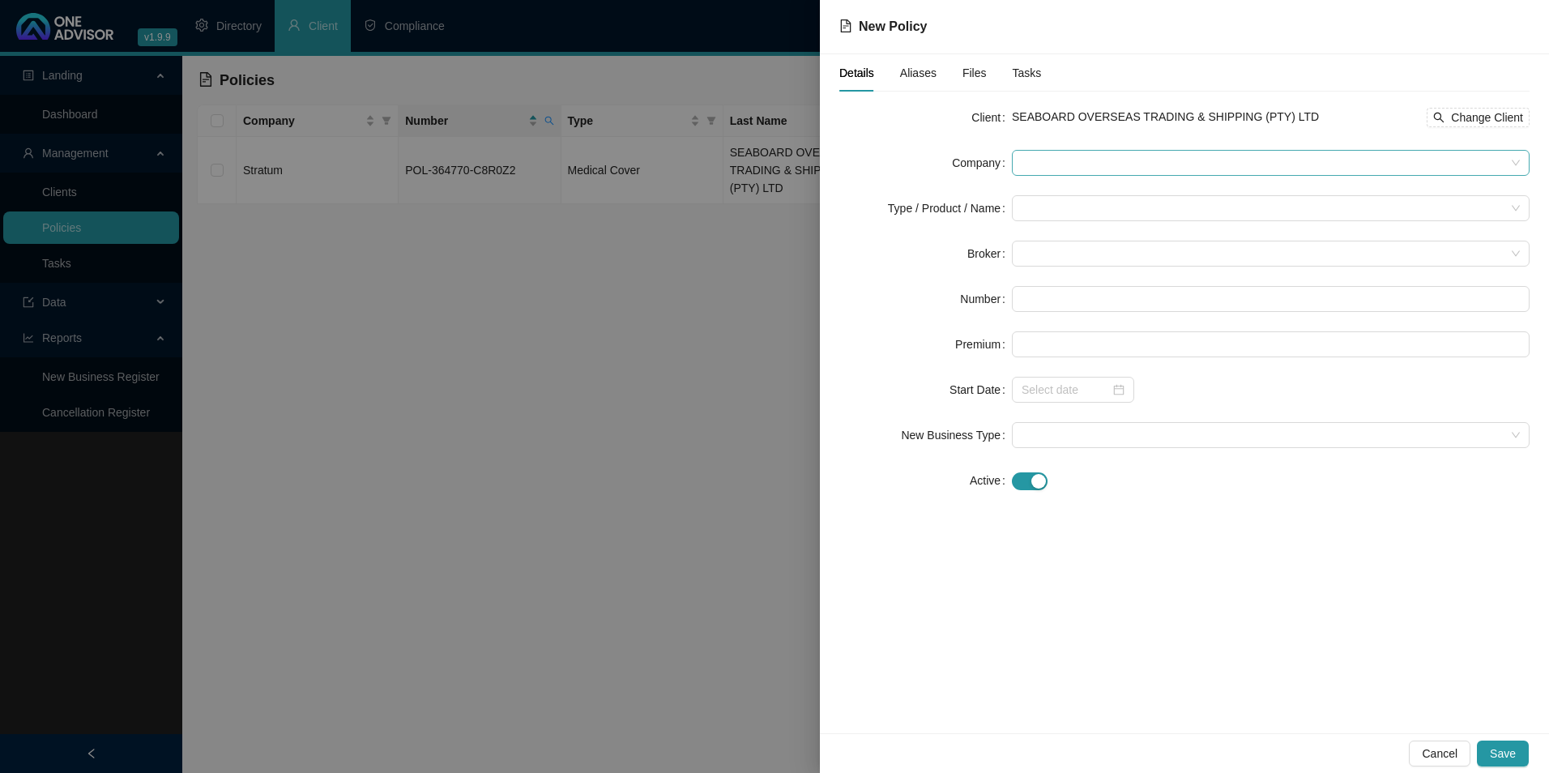
click at [1110, 155] on span at bounding box center [1270, 163] width 498 height 24
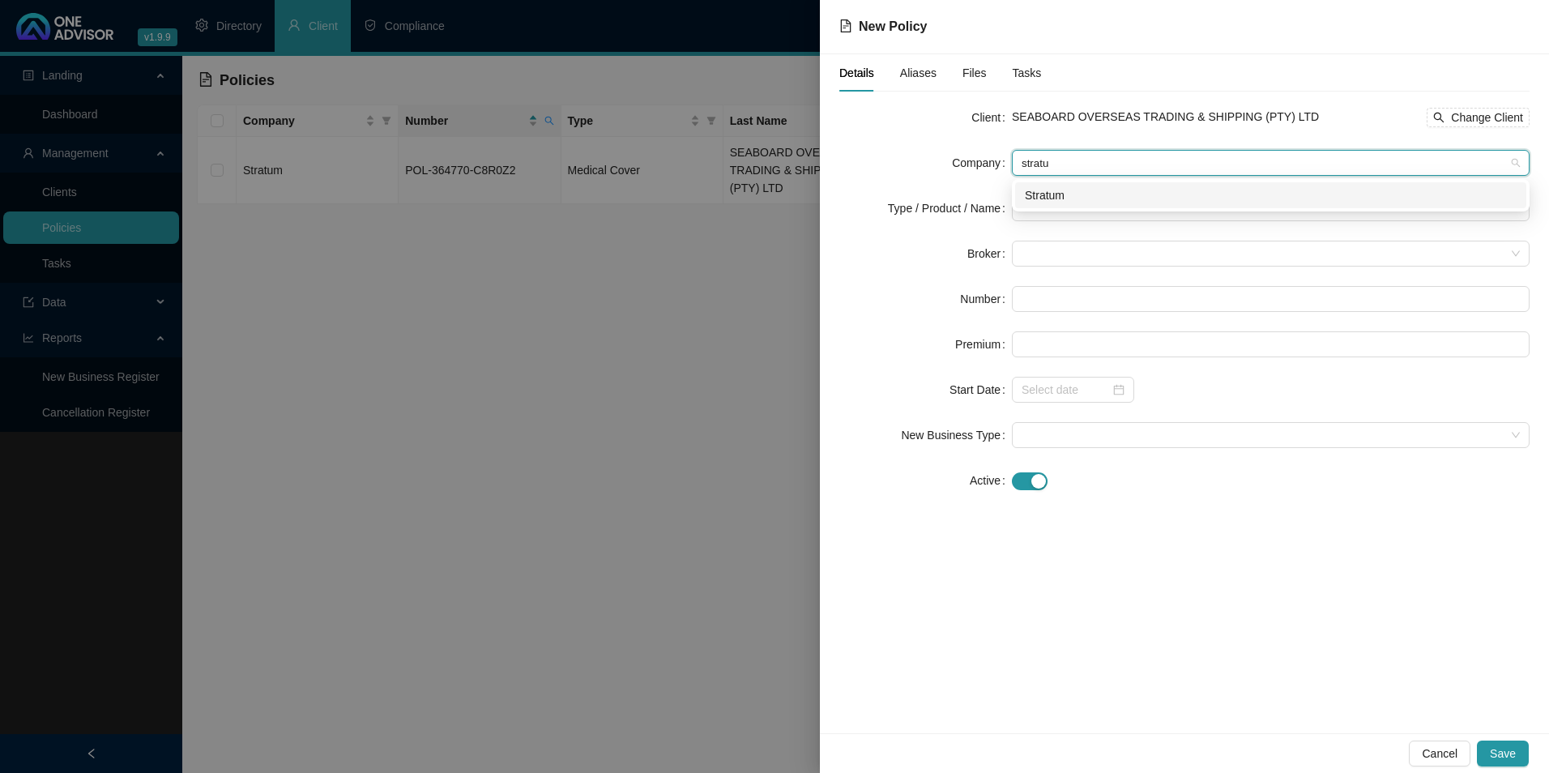
type input "stratum"
click at [1081, 186] on div "Stratum" at bounding box center [1271, 195] width 492 height 18
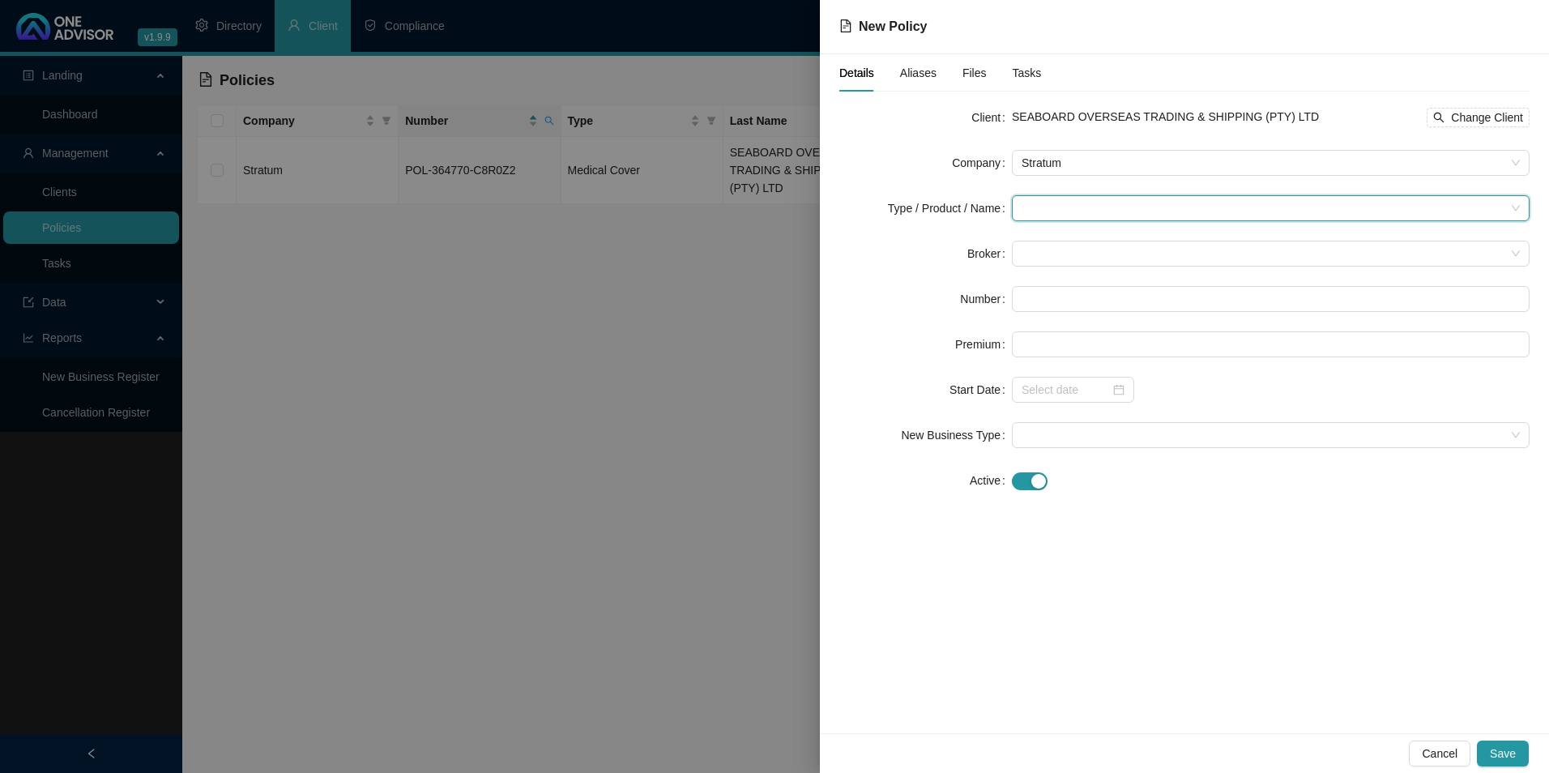
click at [1059, 215] on input "search" at bounding box center [1263, 208] width 484 height 24
click at [1071, 318] on div "Medical Cover" at bounding box center [1079, 318] width 109 height 18
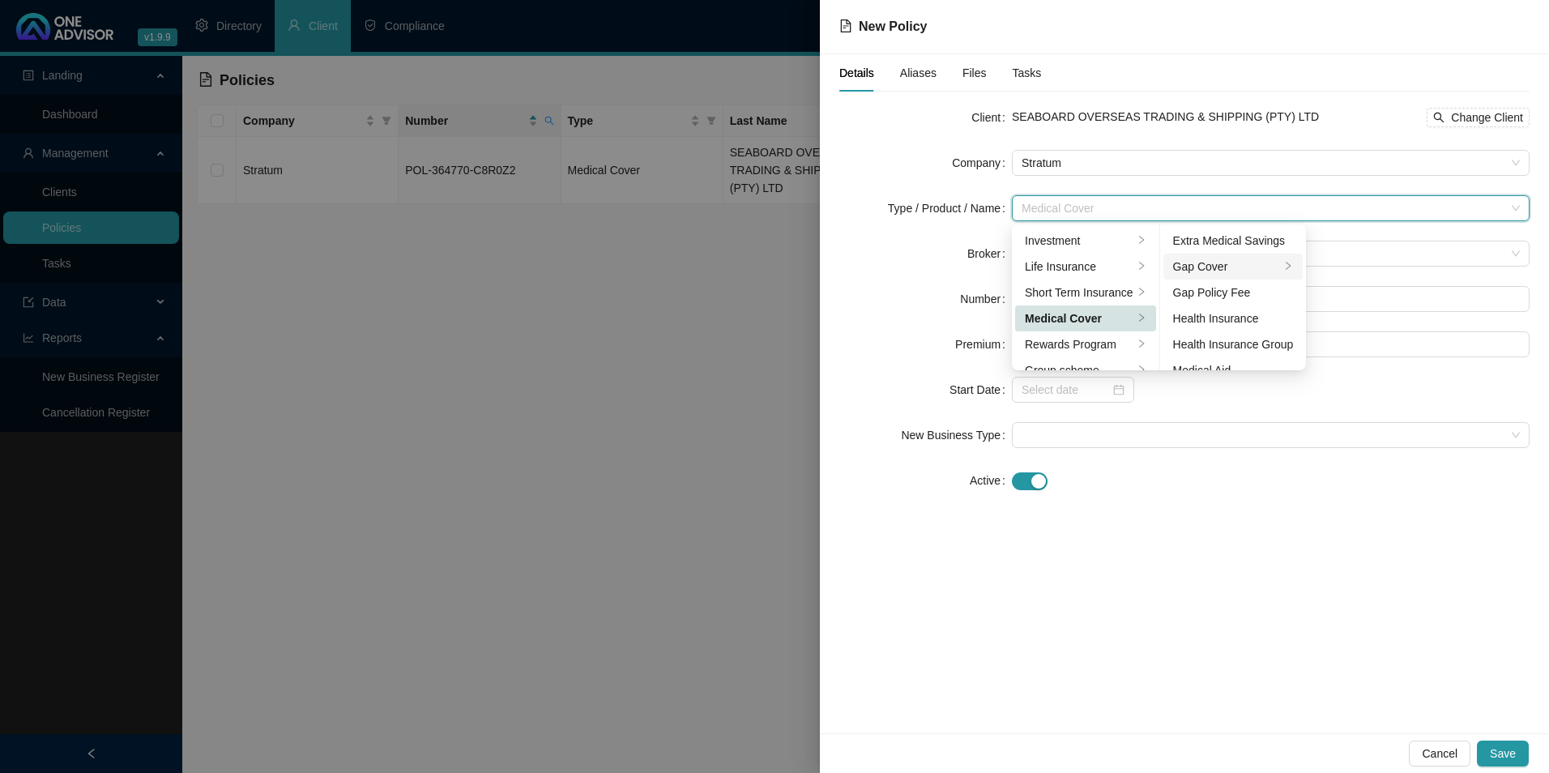
click at [1247, 269] on div "Gap Cover" at bounding box center [1227, 267] width 108 height 18
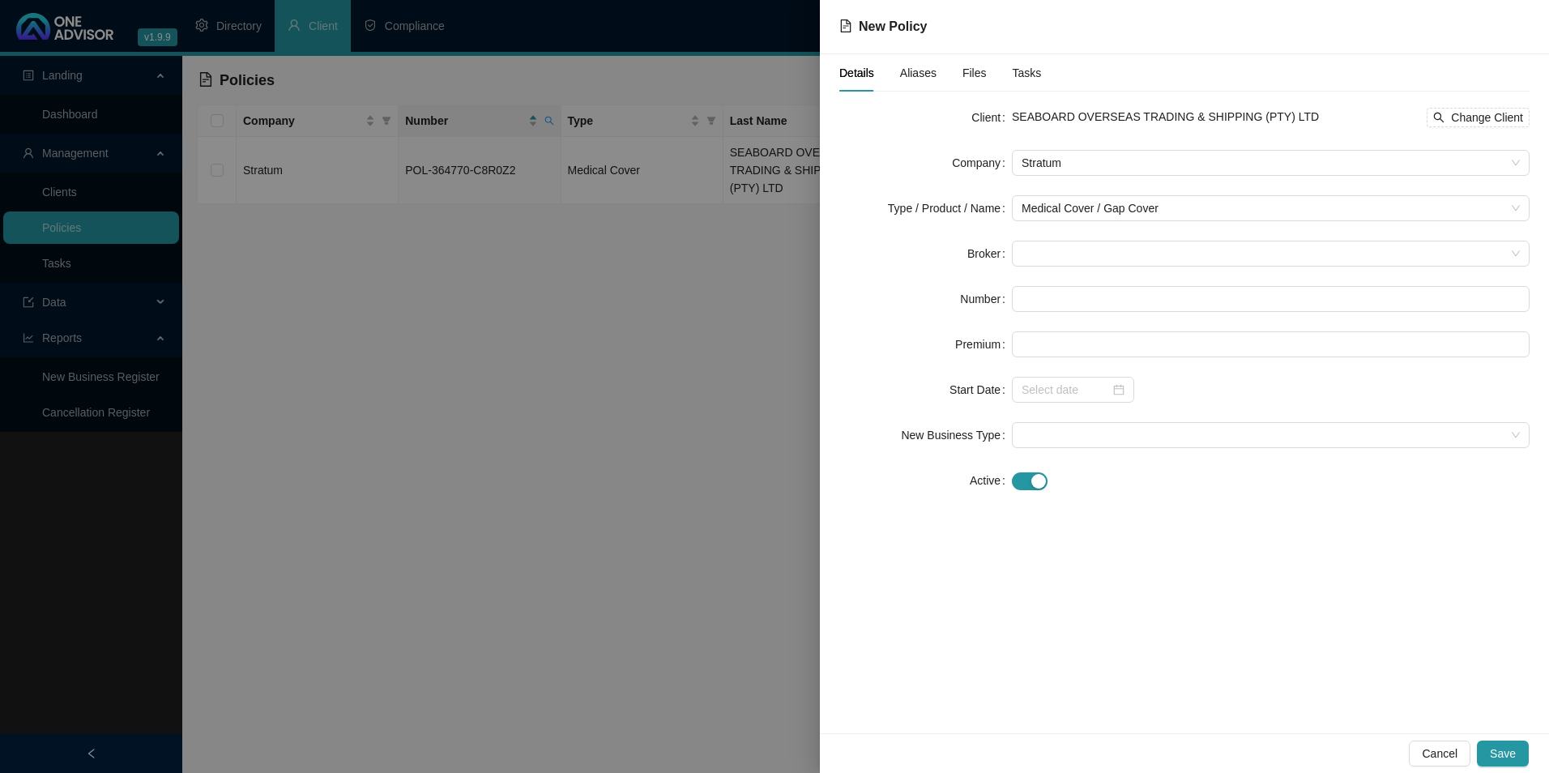
click at [1286, 523] on div "Details Aliases Files Tasks Client SEABOARD OVERSEAS TRADING & SHIPPING (PTY) L…" at bounding box center [1184, 393] width 729 height 679
click at [1125, 265] on span at bounding box center [1270, 253] width 498 height 24
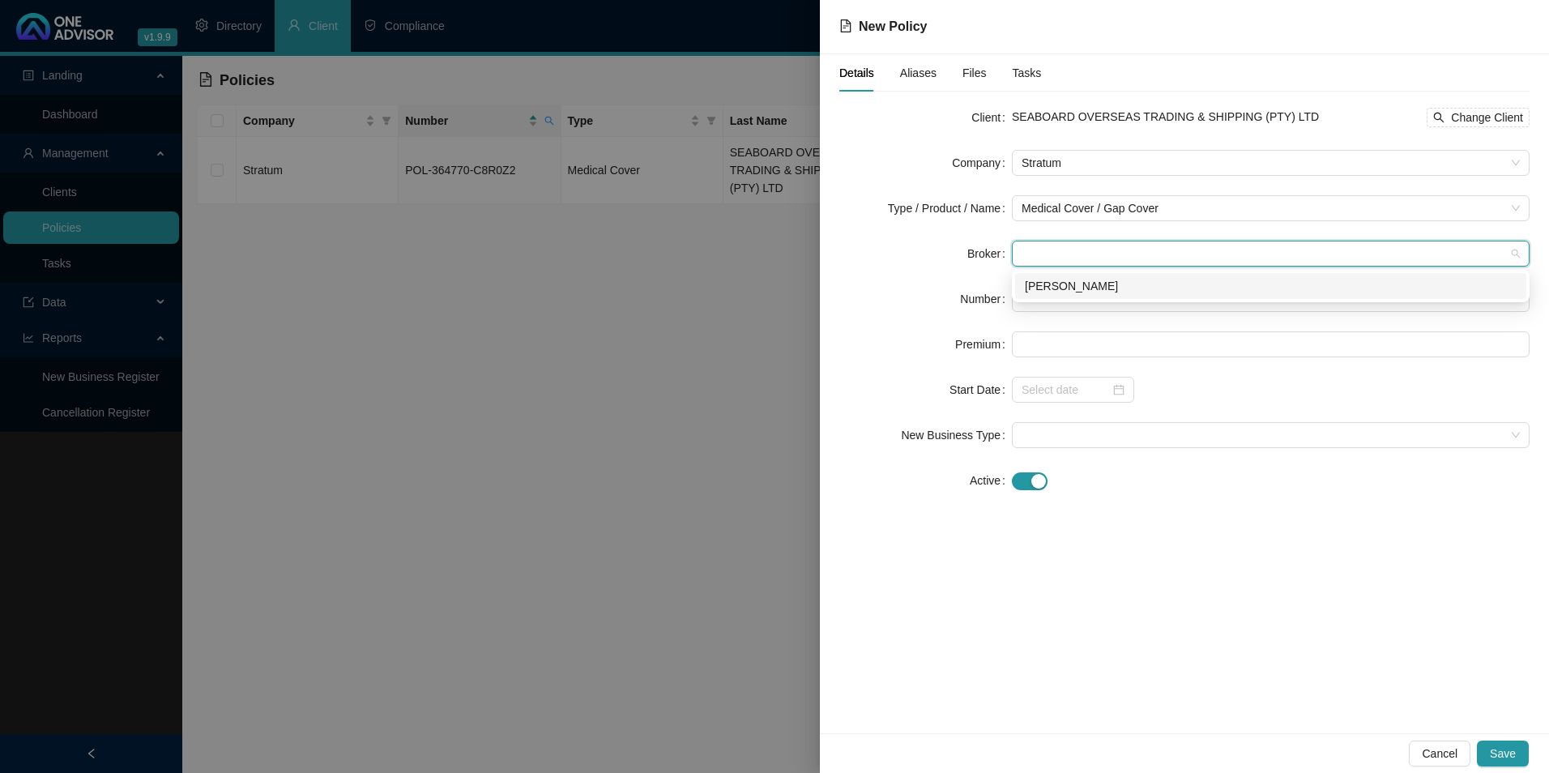
click at [1102, 300] on div "7b21b784-7b9e-461b-4047-08d9e7d220cd [PERSON_NAME]" at bounding box center [1271, 286] width 518 height 32
click at [1091, 287] on div "[PERSON_NAME]" at bounding box center [1271, 286] width 492 height 18
click at [1095, 305] on input "text" at bounding box center [1271, 299] width 518 height 26
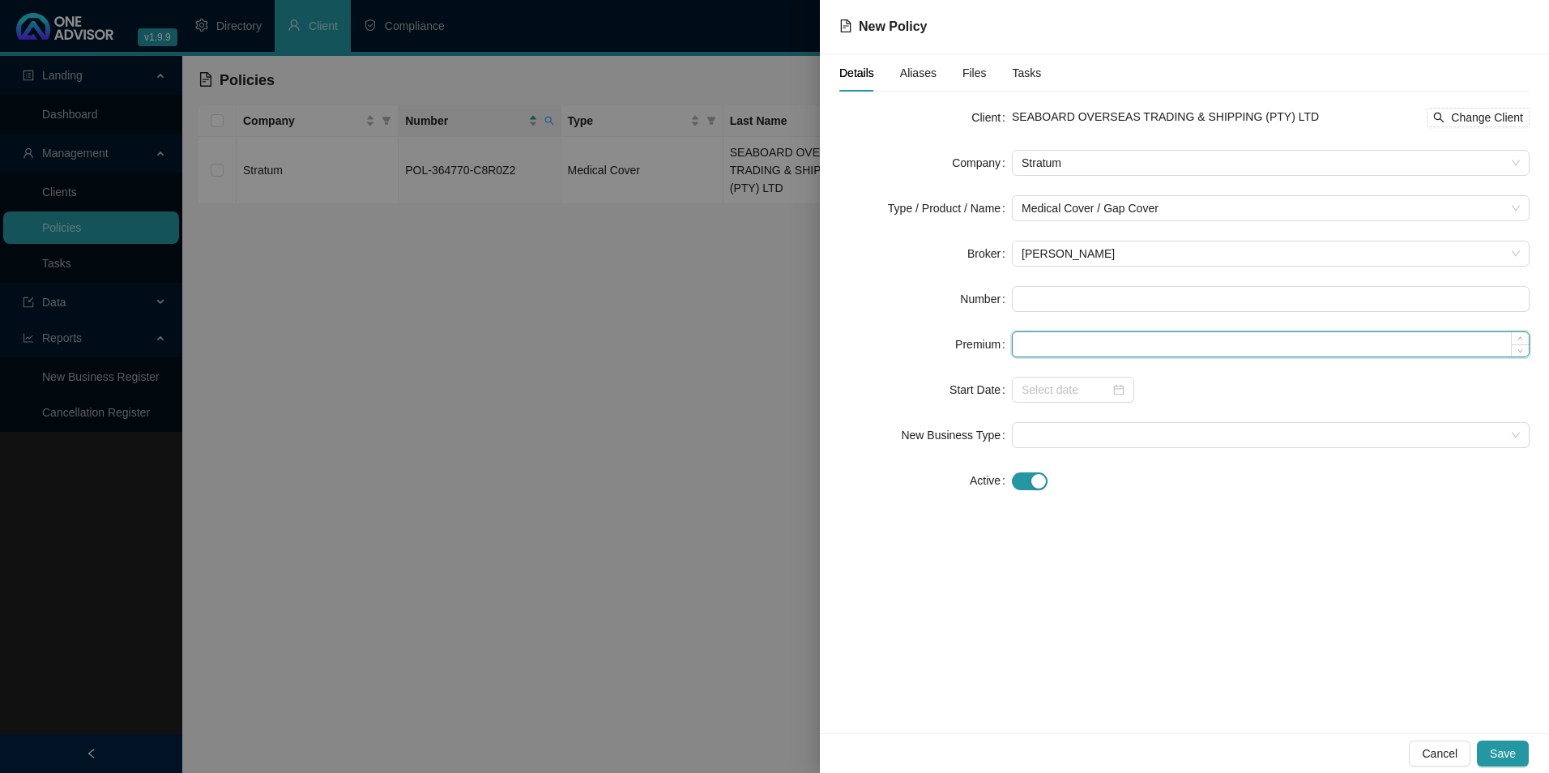
click at [1094, 342] on input at bounding box center [1271, 344] width 516 height 24
type input "440.00"
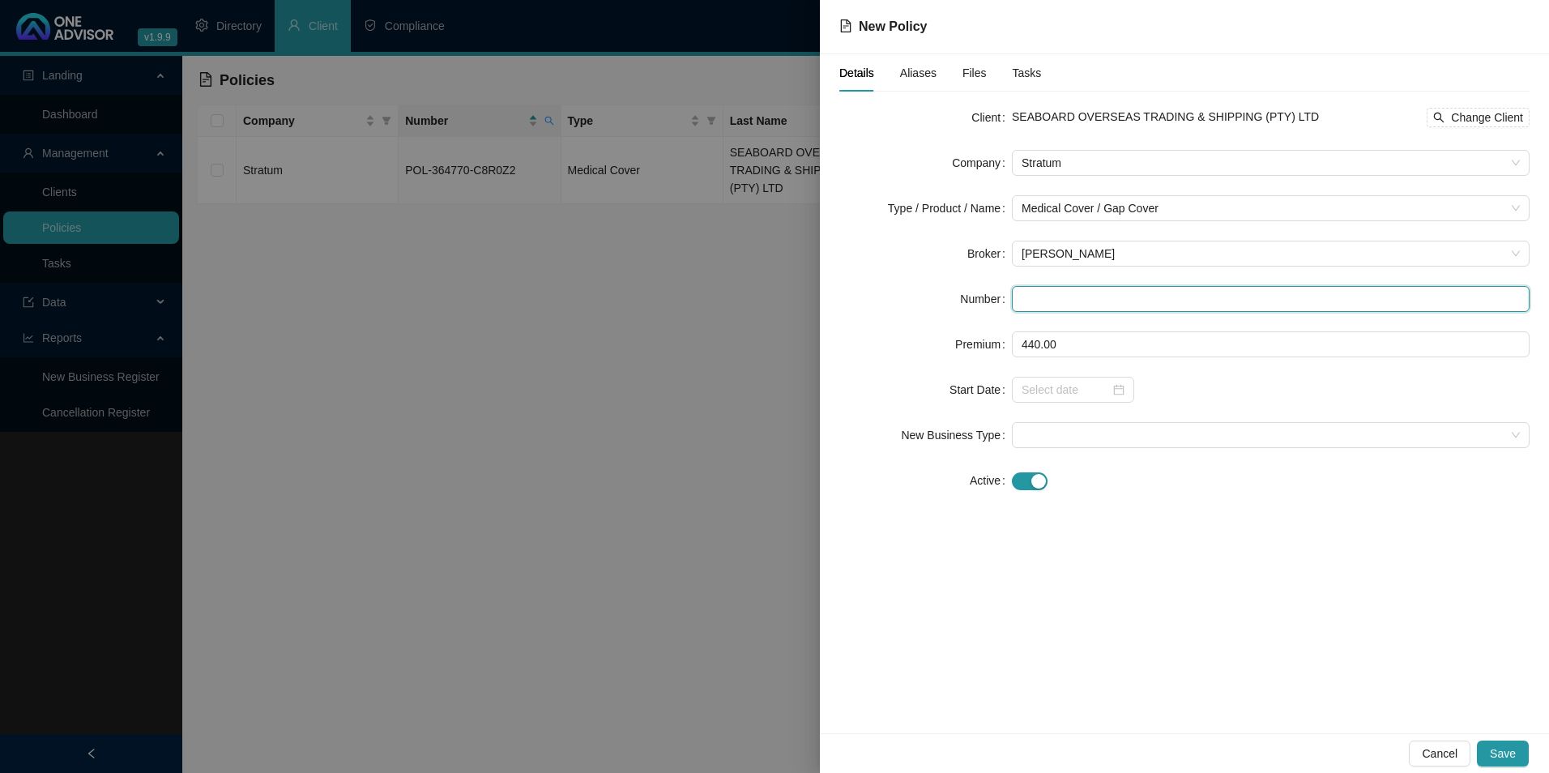
click at [1059, 288] on input "text" at bounding box center [1271, 299] width 518 height 26
paste input "GAP0300940 Corporate Elite500 [DATE] 6805280093085 [PERSON_NAME] Ise R 440,00 R…"
drag, startPoint x: 1018, startPoint y: 293, endPoint x: 1551, endPoint y: 292, distance: 533.0
click at [1548, 292] on html "v1.9.9 [PERSON_NAME] HVM Wealth Solutions Directory Client Compliance Landing D…" at bounding box center [774, 386] width 1549 height 773
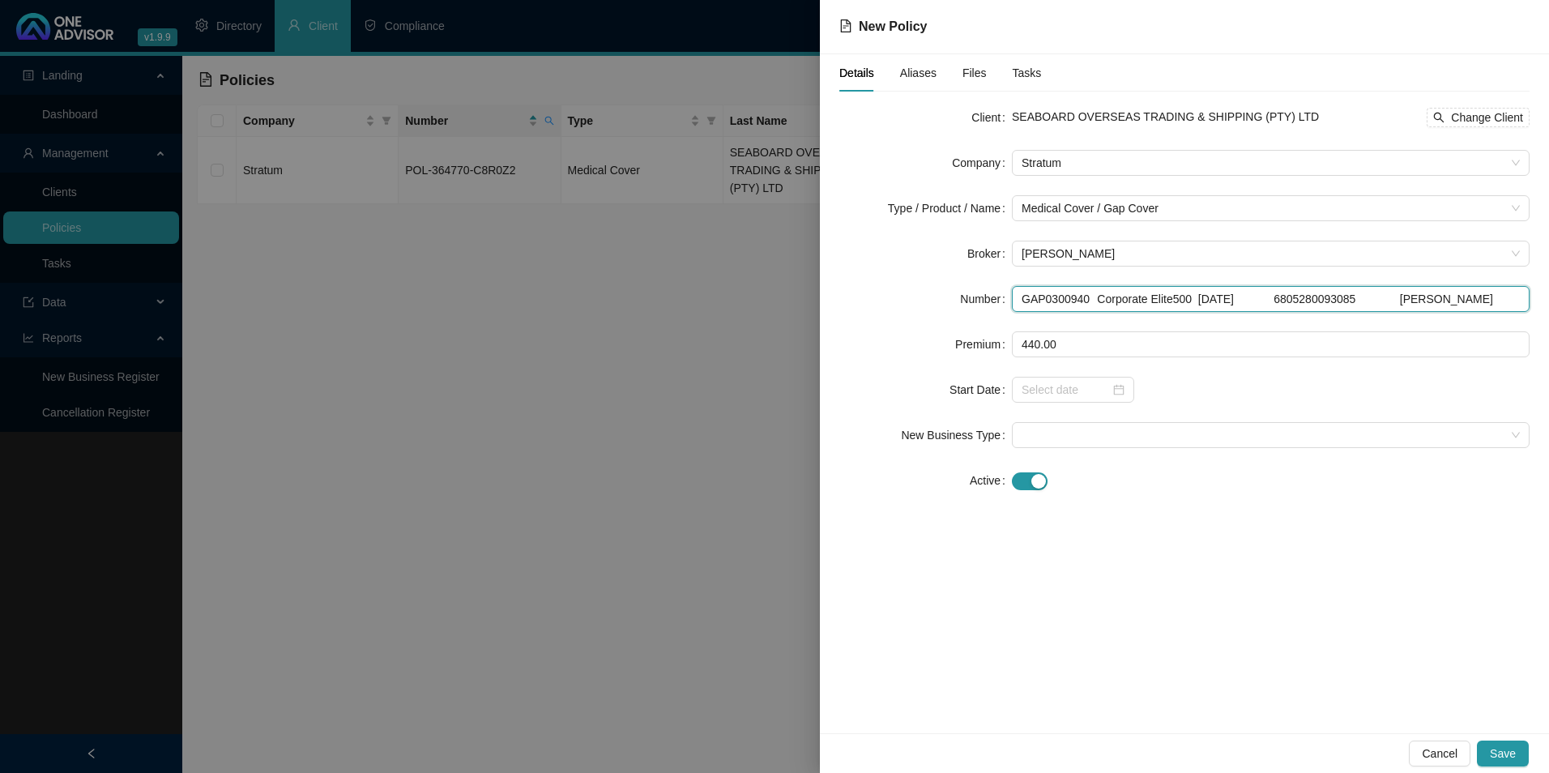
scroll to position [0, 0]
type input "GAP030094"
click at [1167, 304] on input "GAP030094" at bounding box center [1271, 299] width 518 height 26
drag, startPoint x: 988, startPoint y: 305, endPoint x: 881, endPoint y: 305, distance: 106.9
click at [881, 305] on div "Number GAP030094" at bounding box center [1184, 299] width 690 height 26
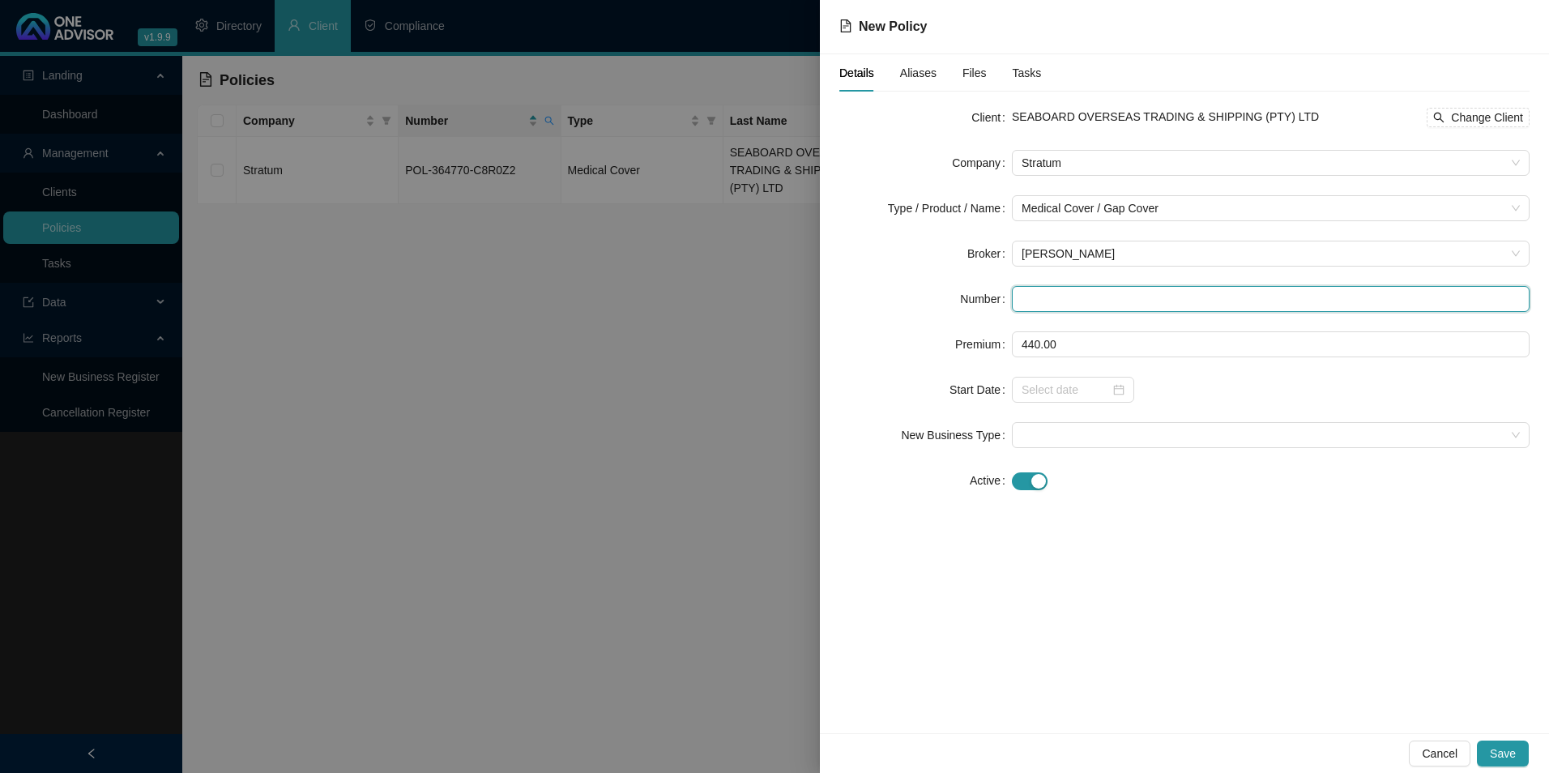
paste input "GAP0300940"
type input "GAP0300940"
click at [1186, 530] on div "Details Aliases Files Tasks Client SEABOARD OVERSEAS TRADING & SHIPPING (PTY) L…" at bounding box center [1184, 393] width 729 height 679
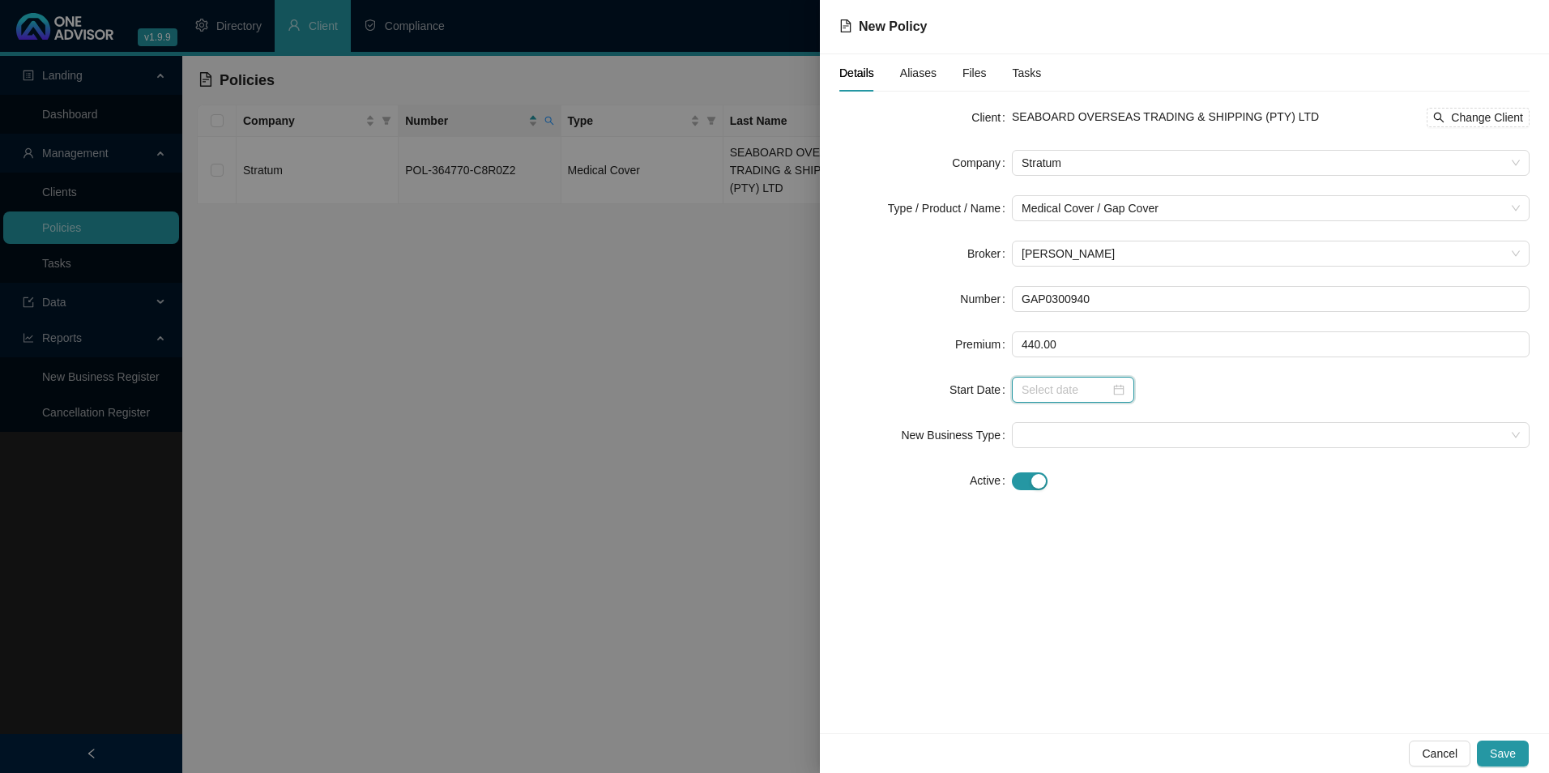
click at [1079, 398] on input at bounding box center [1065, 390] width 88 height 18
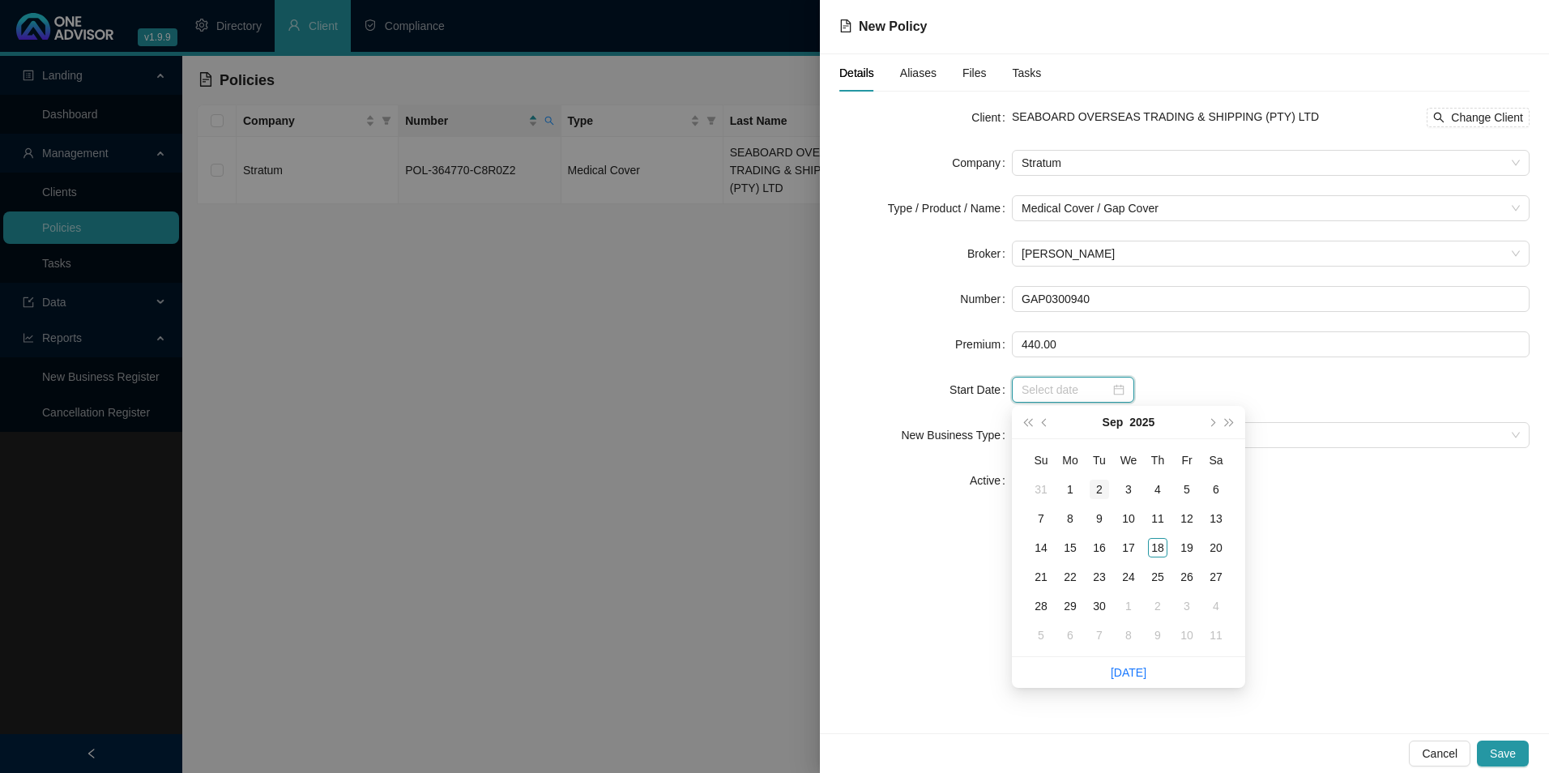
type input "[DATE]"
click at [1046, 422] on span "prev-year" at bounding box center [1046, 422] width 8 height 8
click at [1045, 423] on span "prev-year" at bounding box center [1046, 422] width 8 height 8
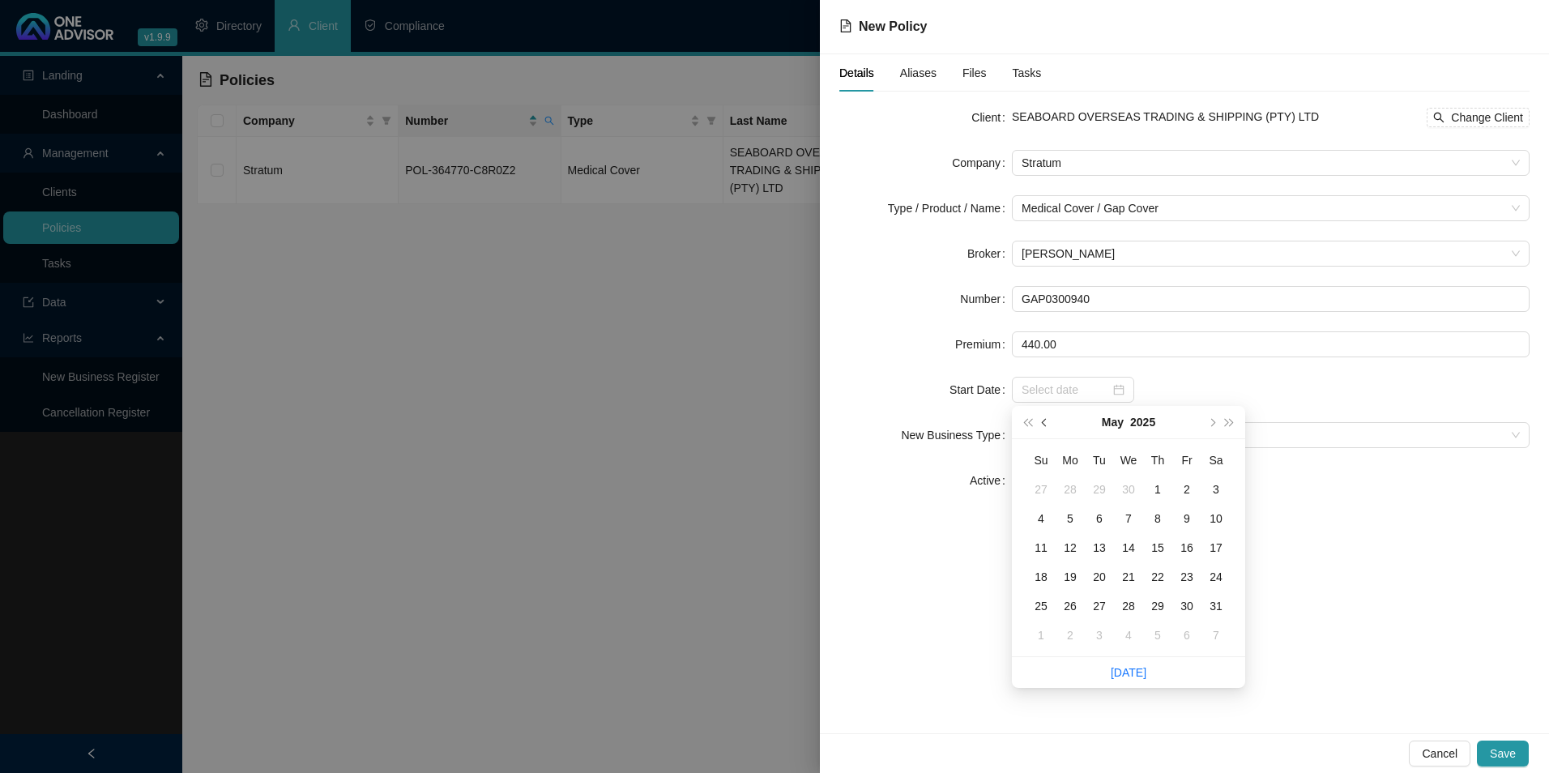
click at [1045, 423] on span "prev-year" at bounding box center [1046, 422] width 8 height 8
type input "[DATE]"
click at [1098, 487] on div "1" at bounding box center [1099, 489] width 19 height 19
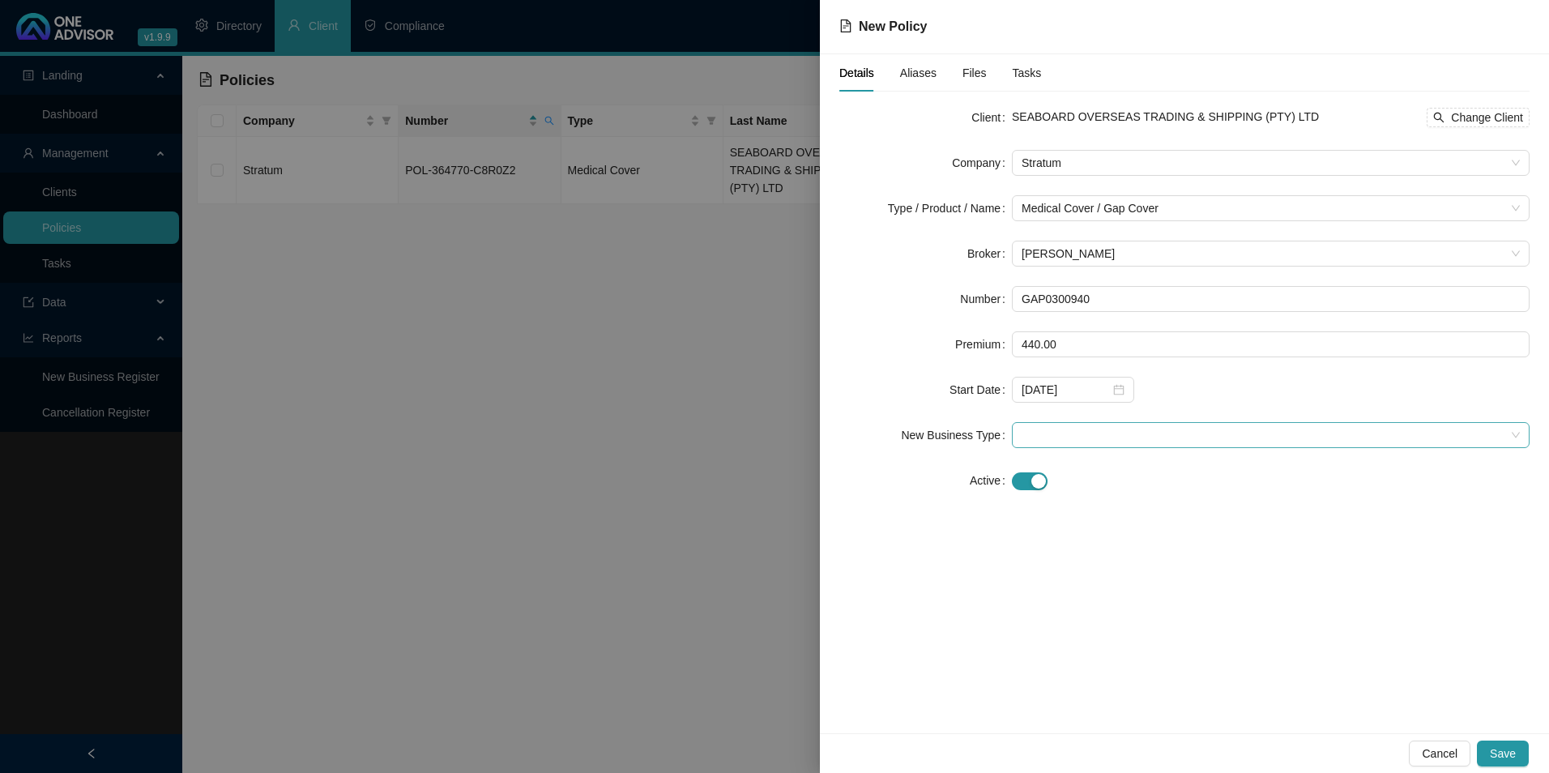
click at [1179, 437] on span at bounding box center [1270, 435] width 498 height 24
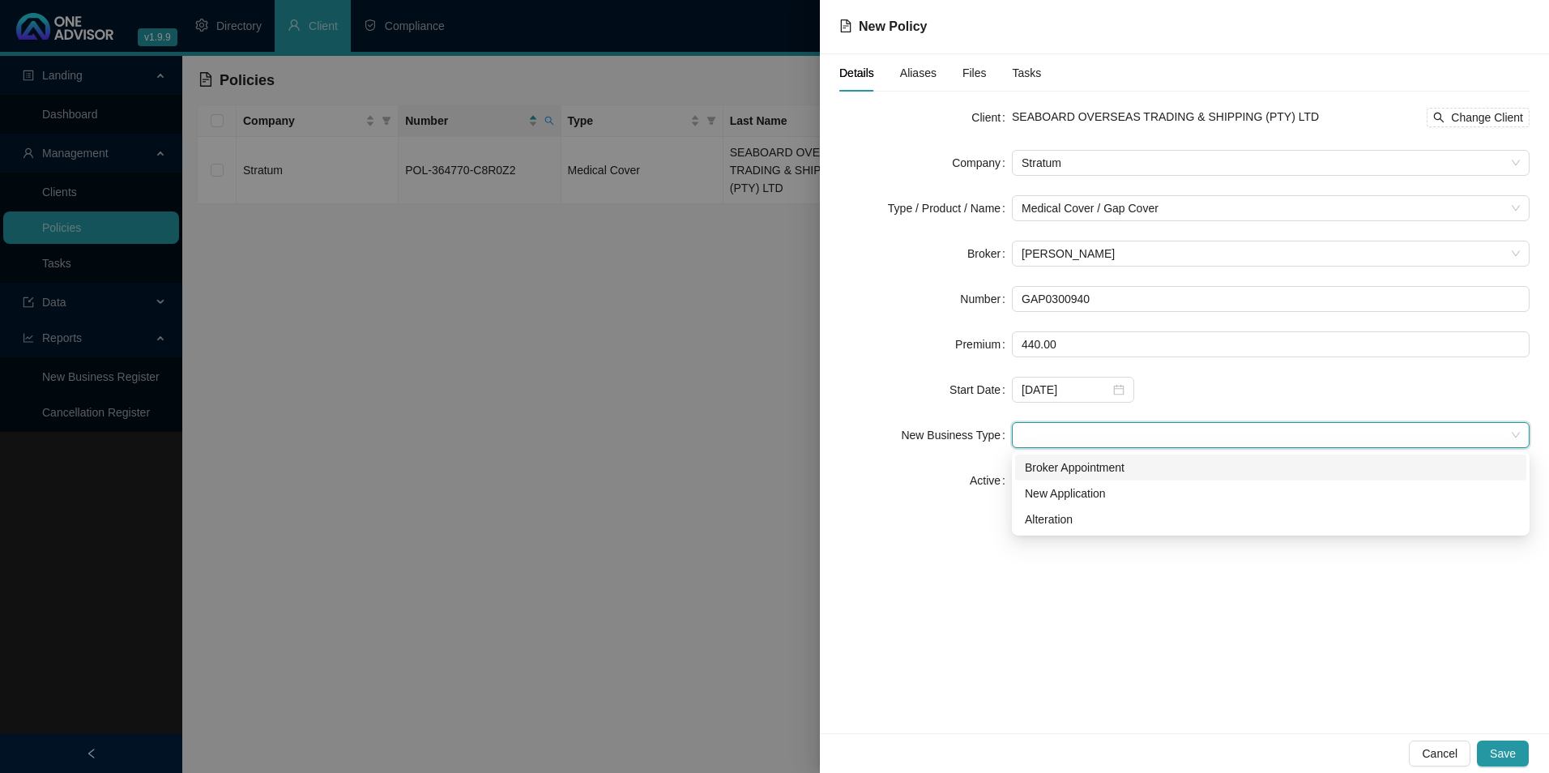
drag, startPoint x: 1052, startPoint y: 463, endPoint x: 1056, endPoint y: 470, distance: 8.3
click at [1052, 462] on div "Broker Appointment" at bounding box center [1271, 467] width 492 height 18
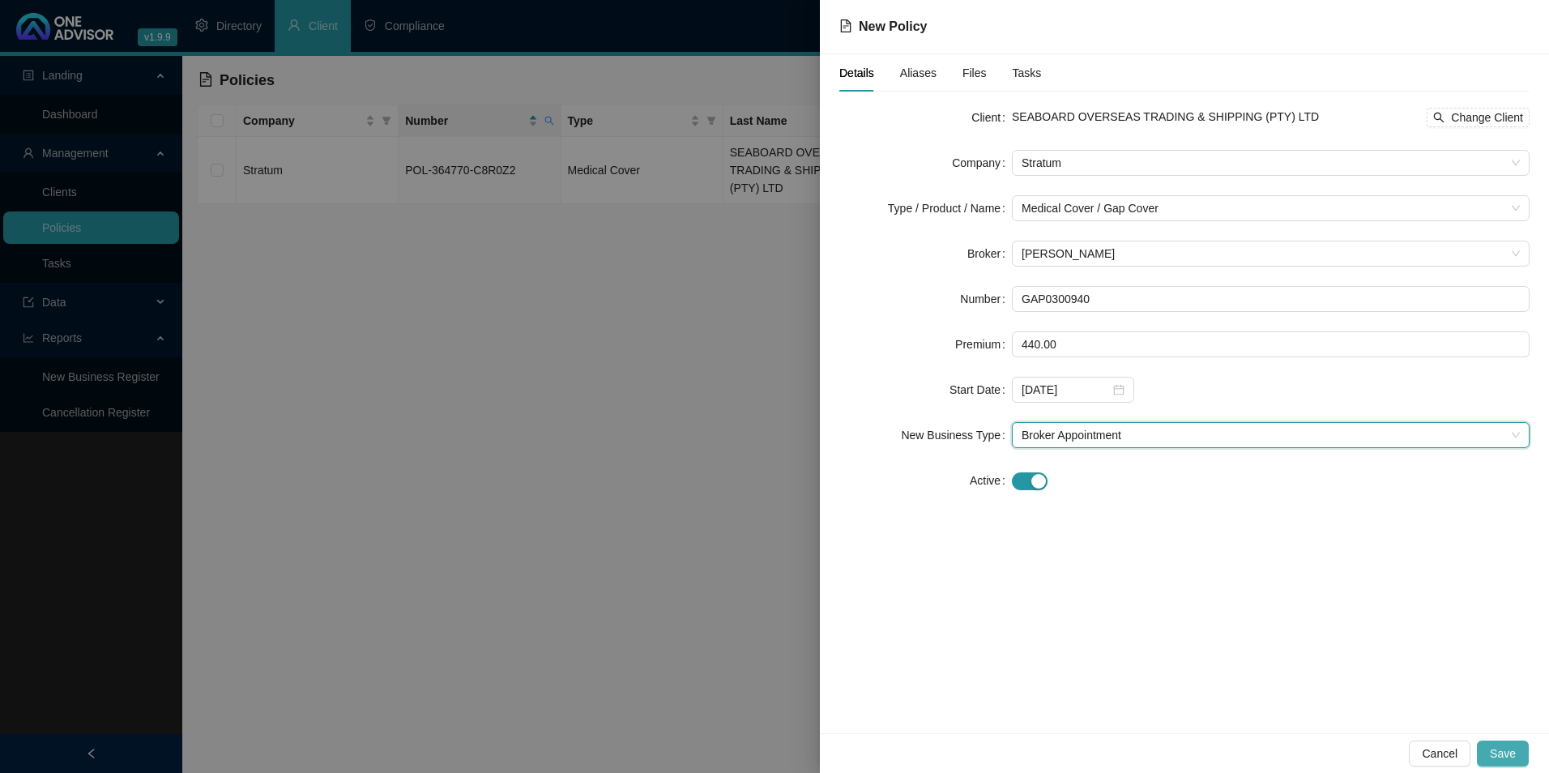
click at [1509, 749] on span "Save" at bounding box center [1503, 753] width 26 height 18
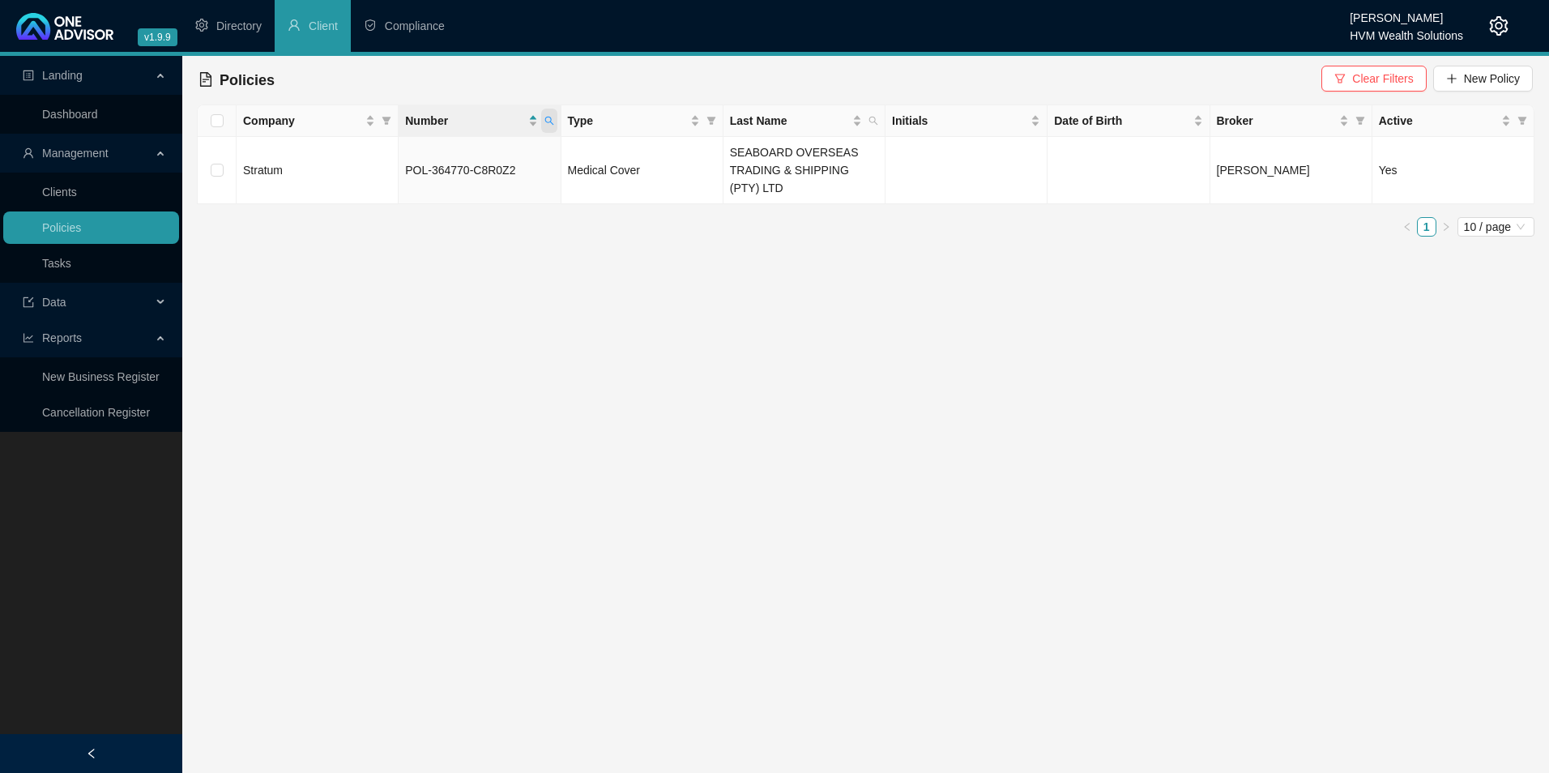
click at [553, 127] on span at bounding box center [549, 121] width 16 height 24
drag, startPoint x: 517, startPoint y: 153, endPoint x: 383, endPoint y: 148, distance: 133.7
click at [383, 148] on body "v1.9.9 [PERSON_NAME] HVM Wealth Solutions Directory Client Compliance Landing D…" at bounding box center [774, 386] width 1549 height 773
paste input "GAP0300940"
type input "GAP0300940"
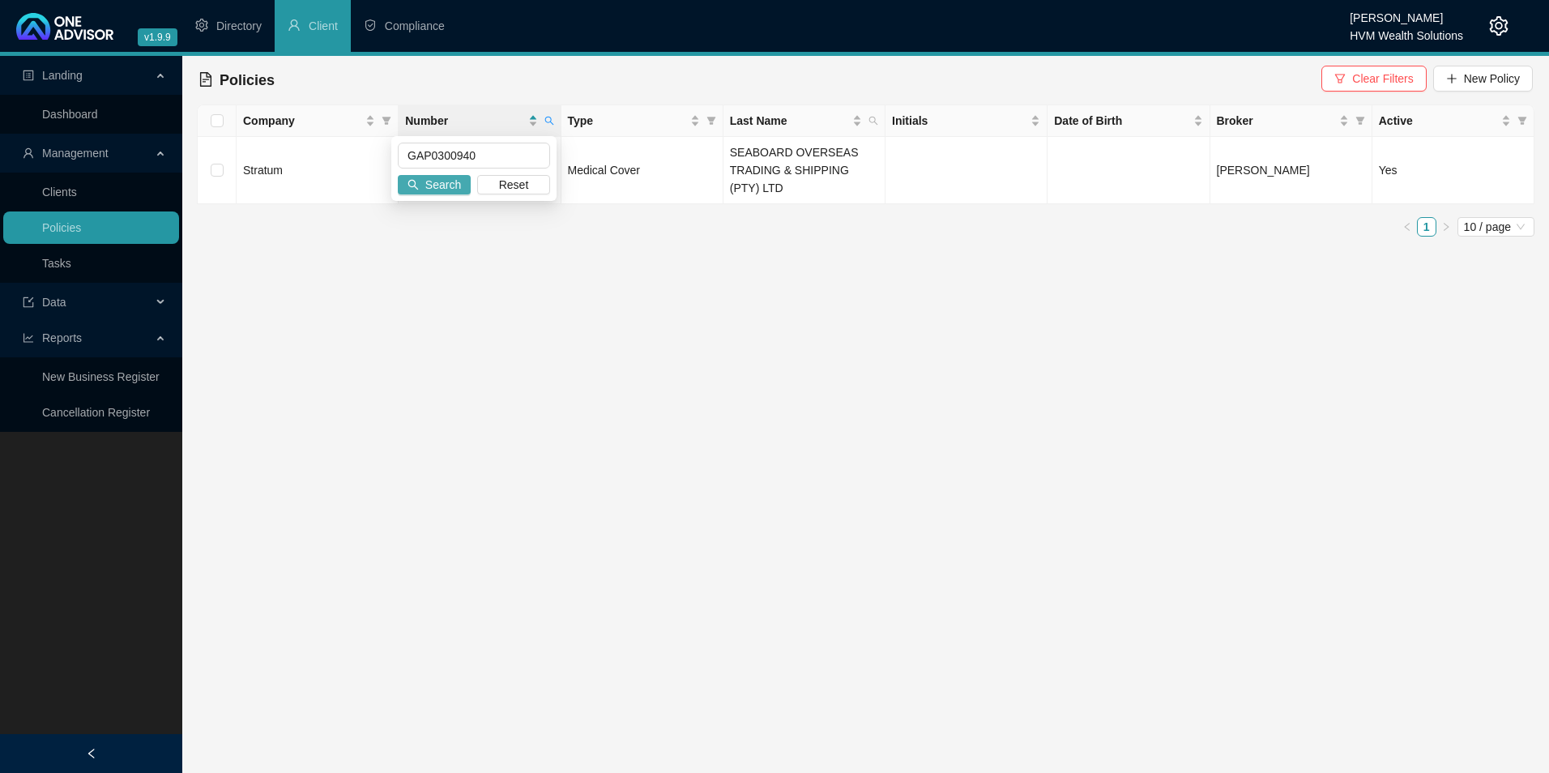
click at [446, 180] on span "Search" at bounding box center [443, 185] width 36 height 18
click at [70, 193] on link "Clients" at bounding box center [59, 192] width 35 height 13
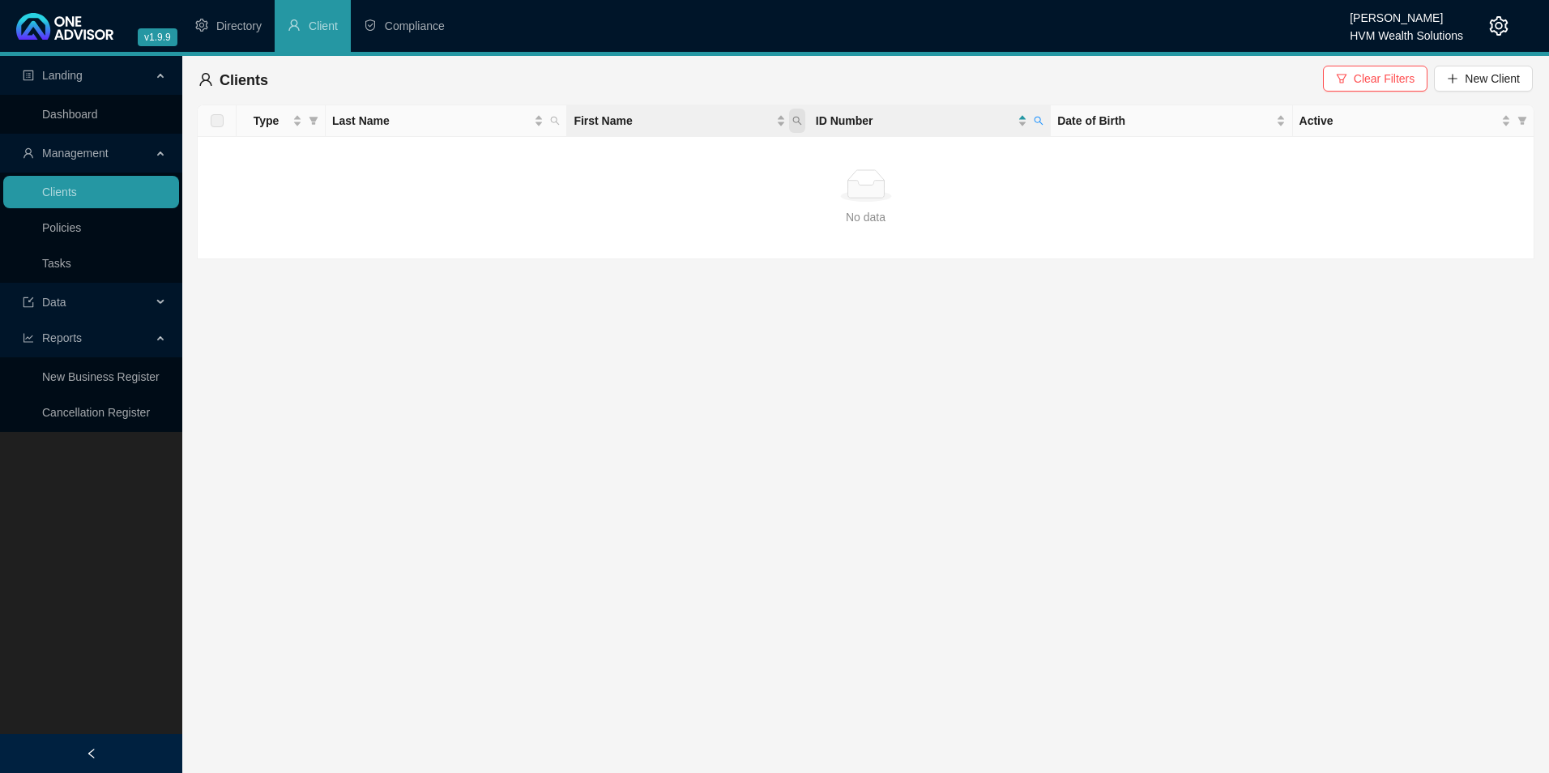
click at [801, 120] on icon "search" at bounding box center [797, 121] width 10 height 10
drag, startPoint x: 750, startPoint y: 160, endPoint x: 1030, endPoint y: 119, distance: 283.3
click at [1034, 119] on icon "search" at bounding box center [1039, 121] width 10 height 10
type input "7804060182084"
click at [940, 182] on span "Search" at bounding box center [933, 185] width 36 height 18
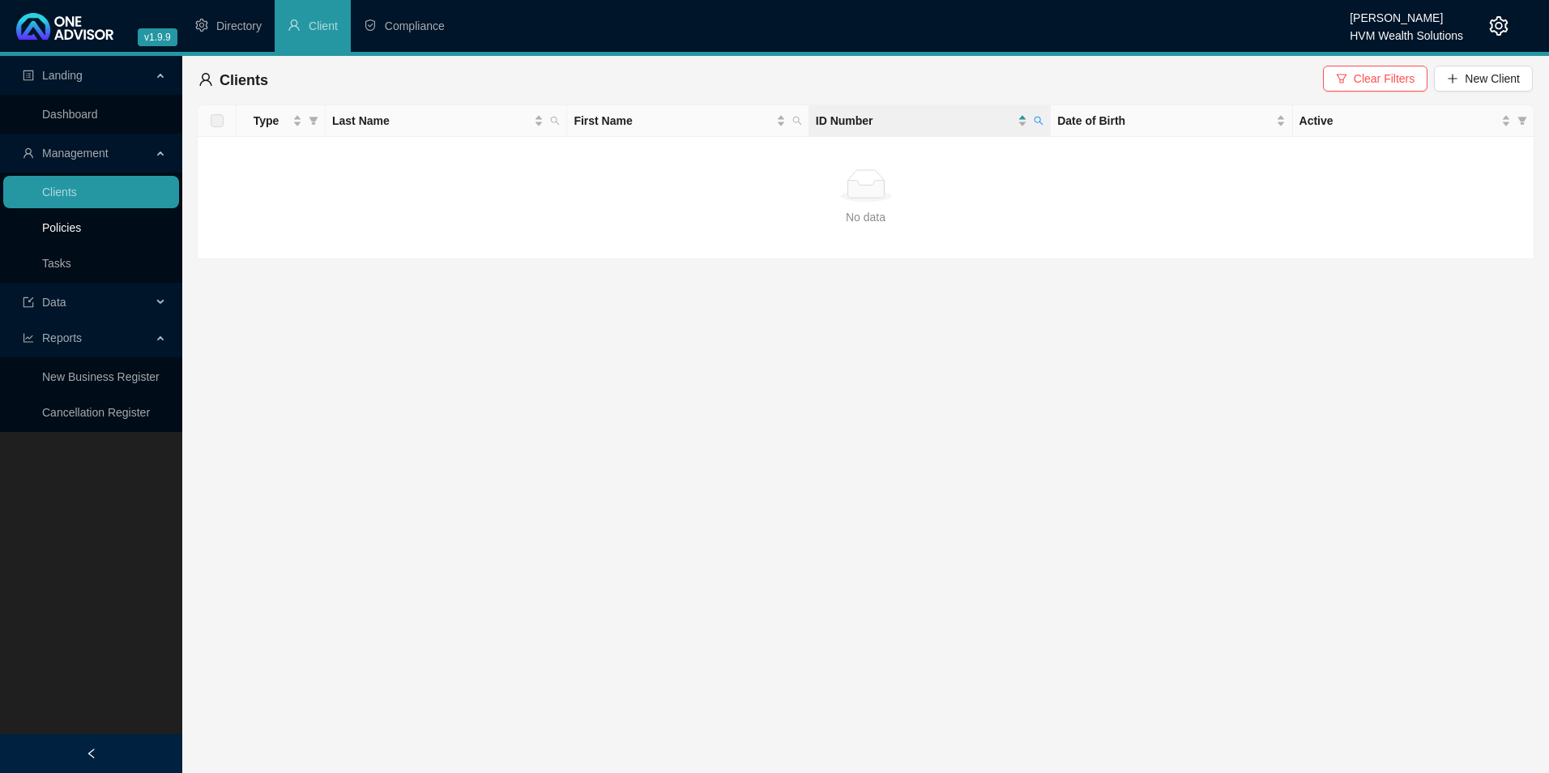
click at [51, 234] on link "Policies" at bounding box center [61, 227] width 39 height 13
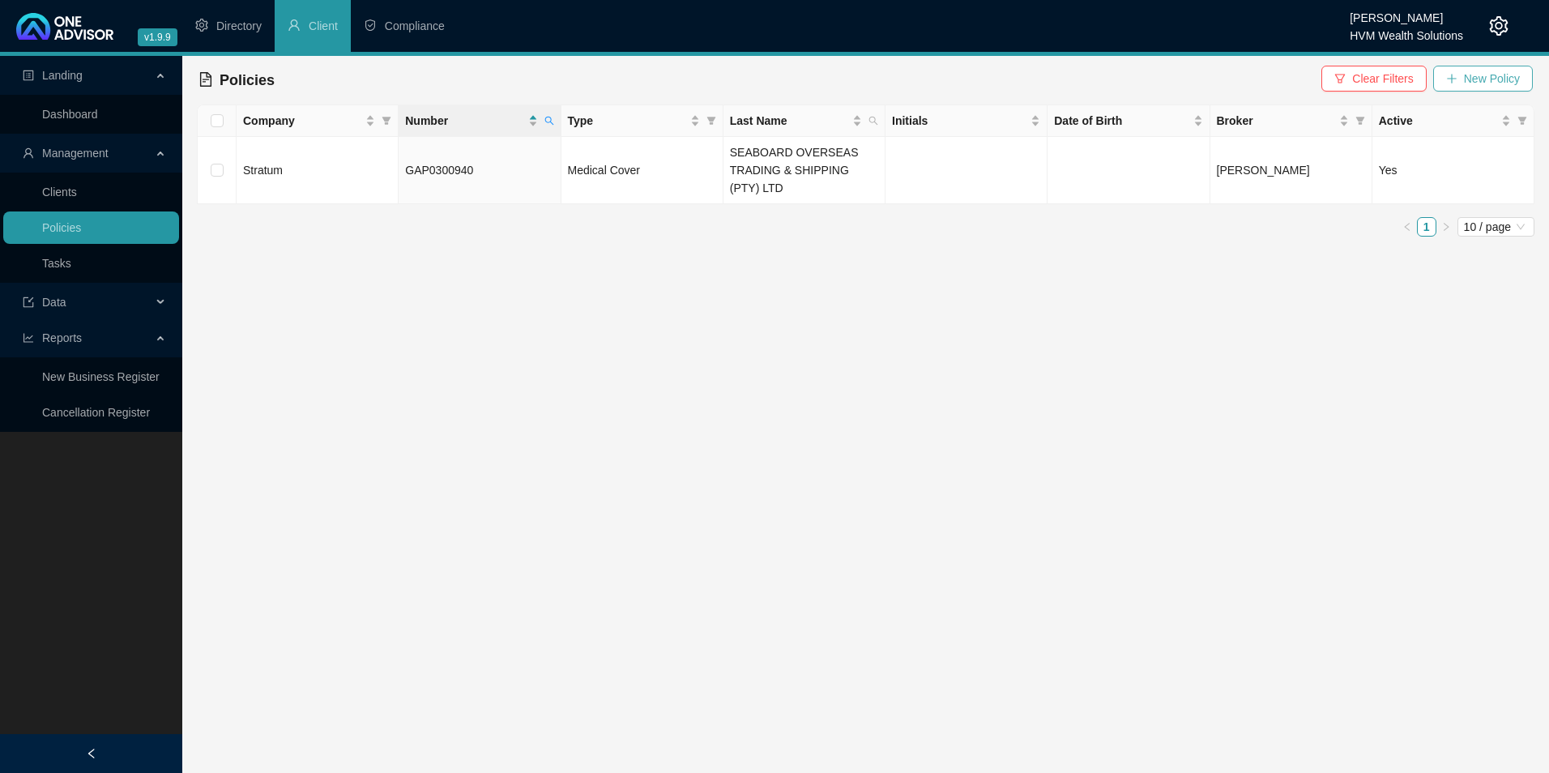
click at [1508, 75] on span "New Policy" at bounding box center [1492, 79] width 56 height 18
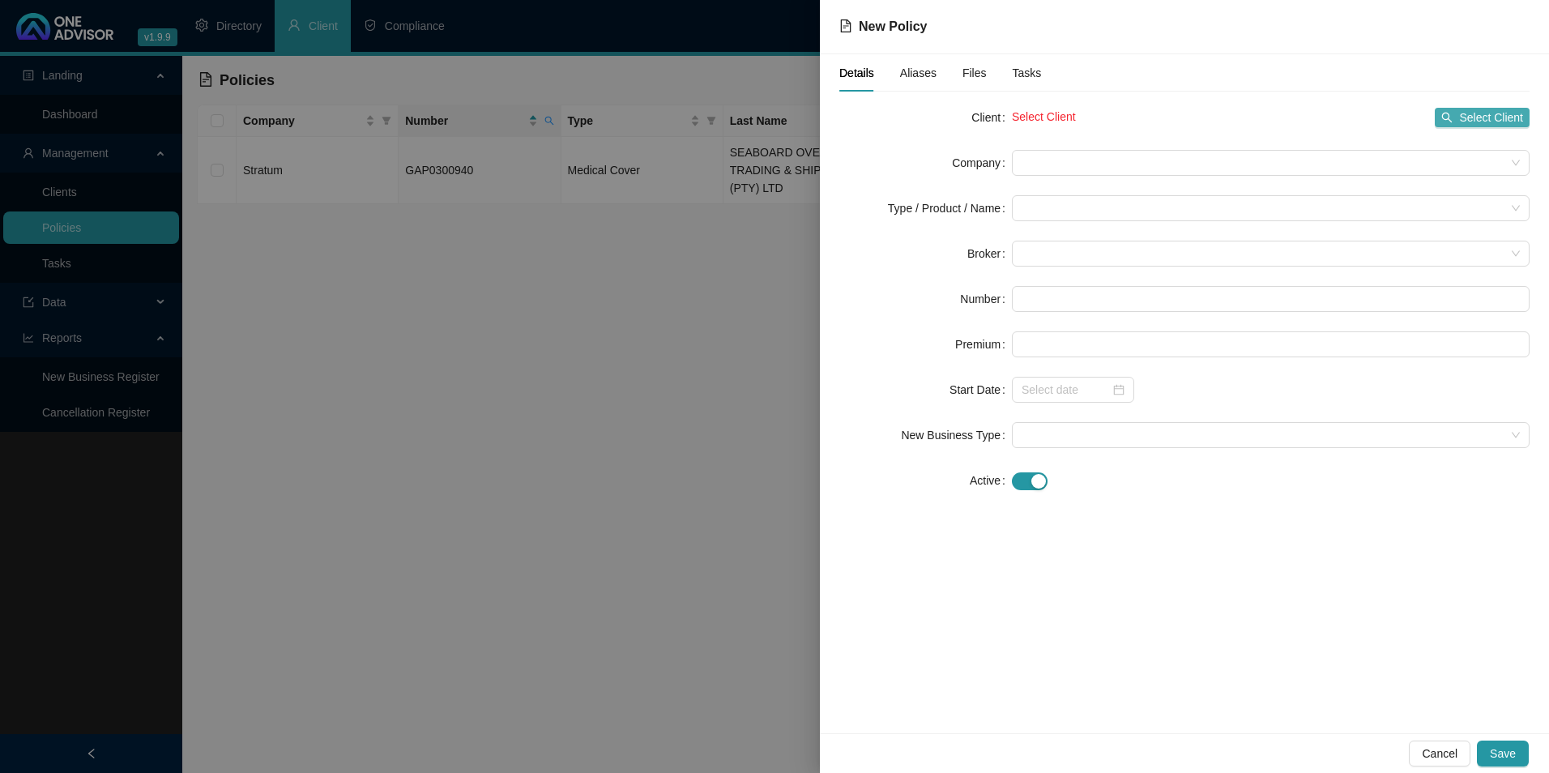
click at [1499, 118] on span "Select Client" at bounding box center [1491, 118] width 64 height 18
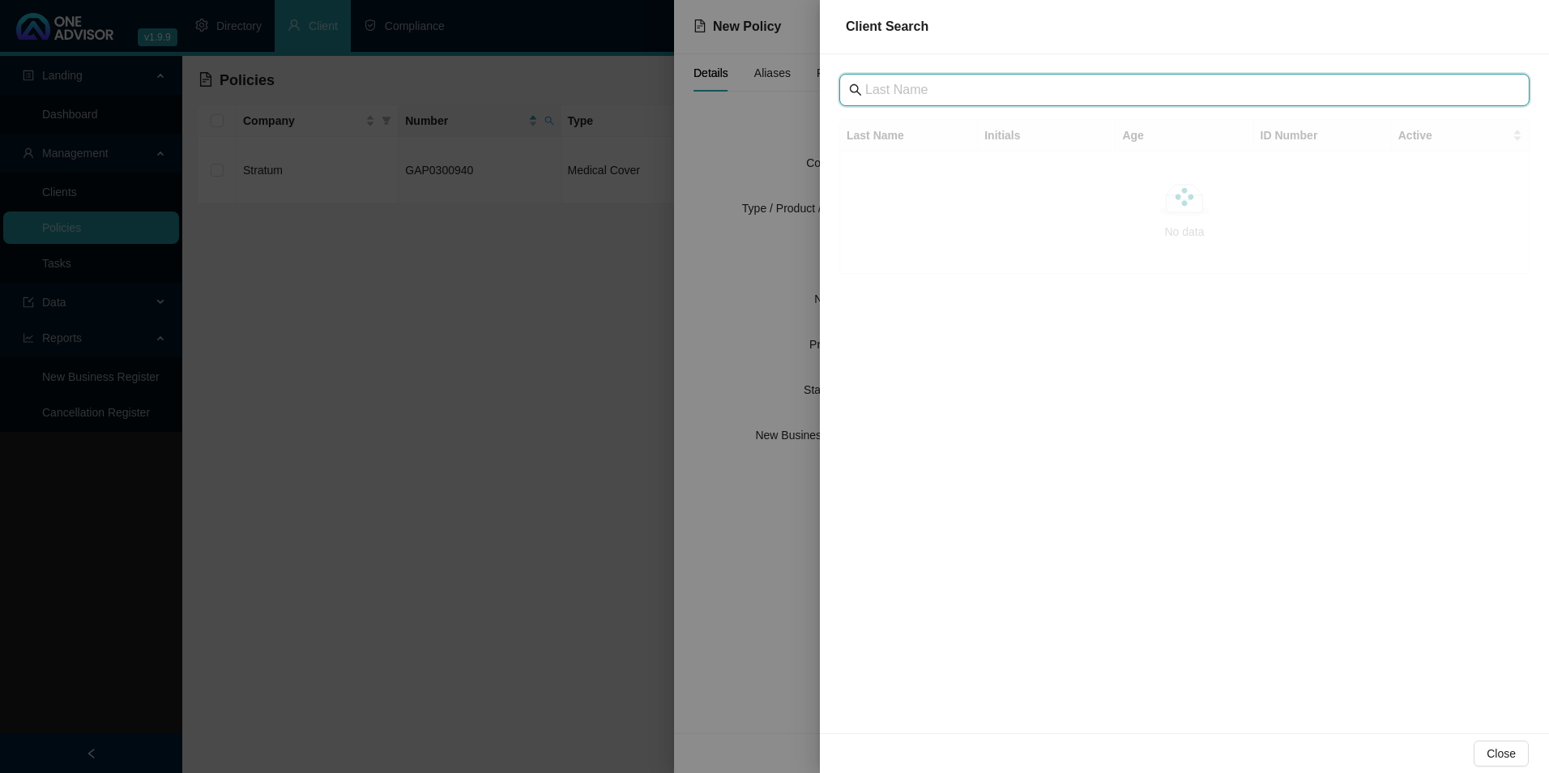
click at [997, 92] on input "text" at bounding box center [1186, 89] width 642 height 19
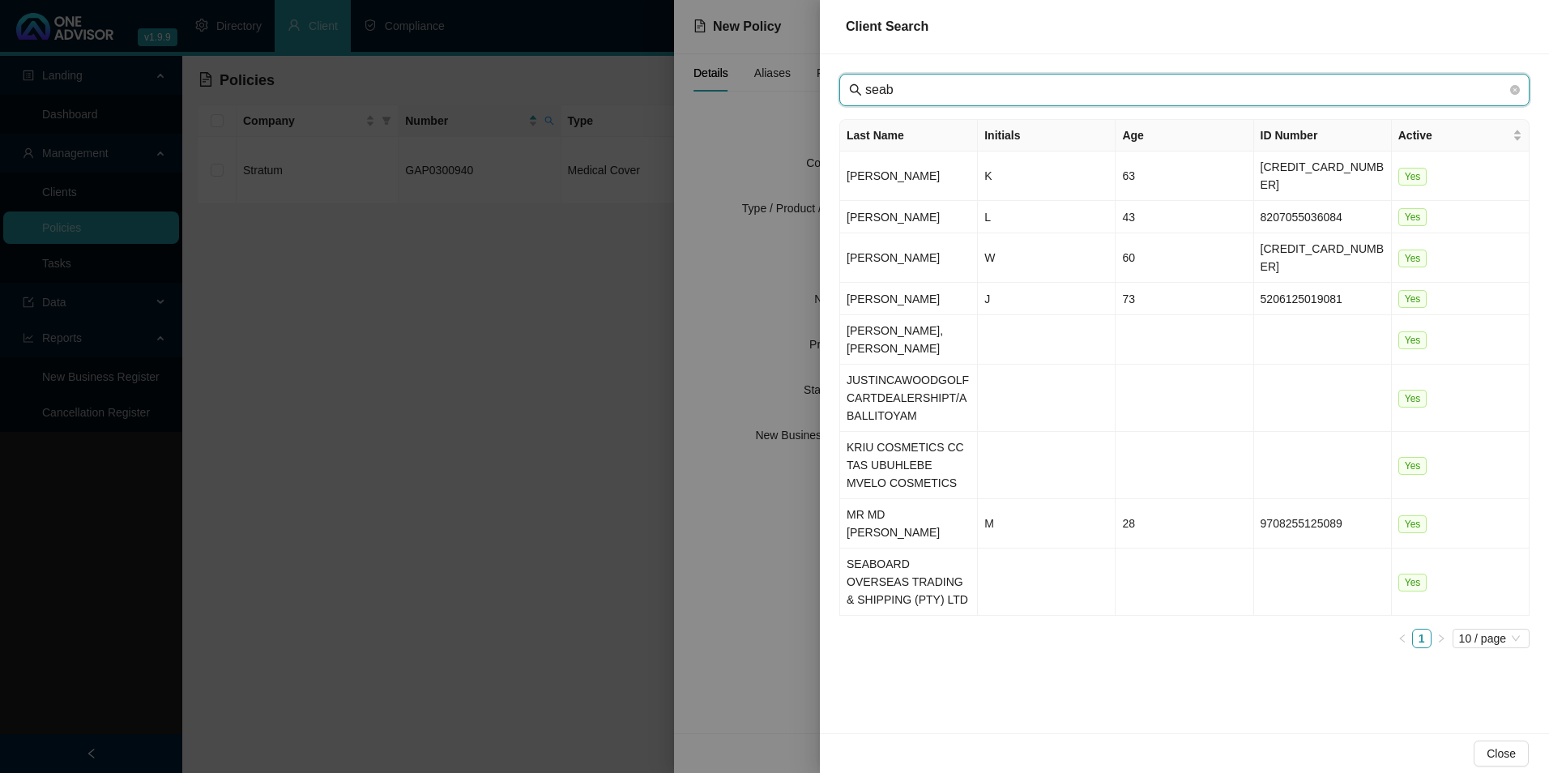
type input "seab"
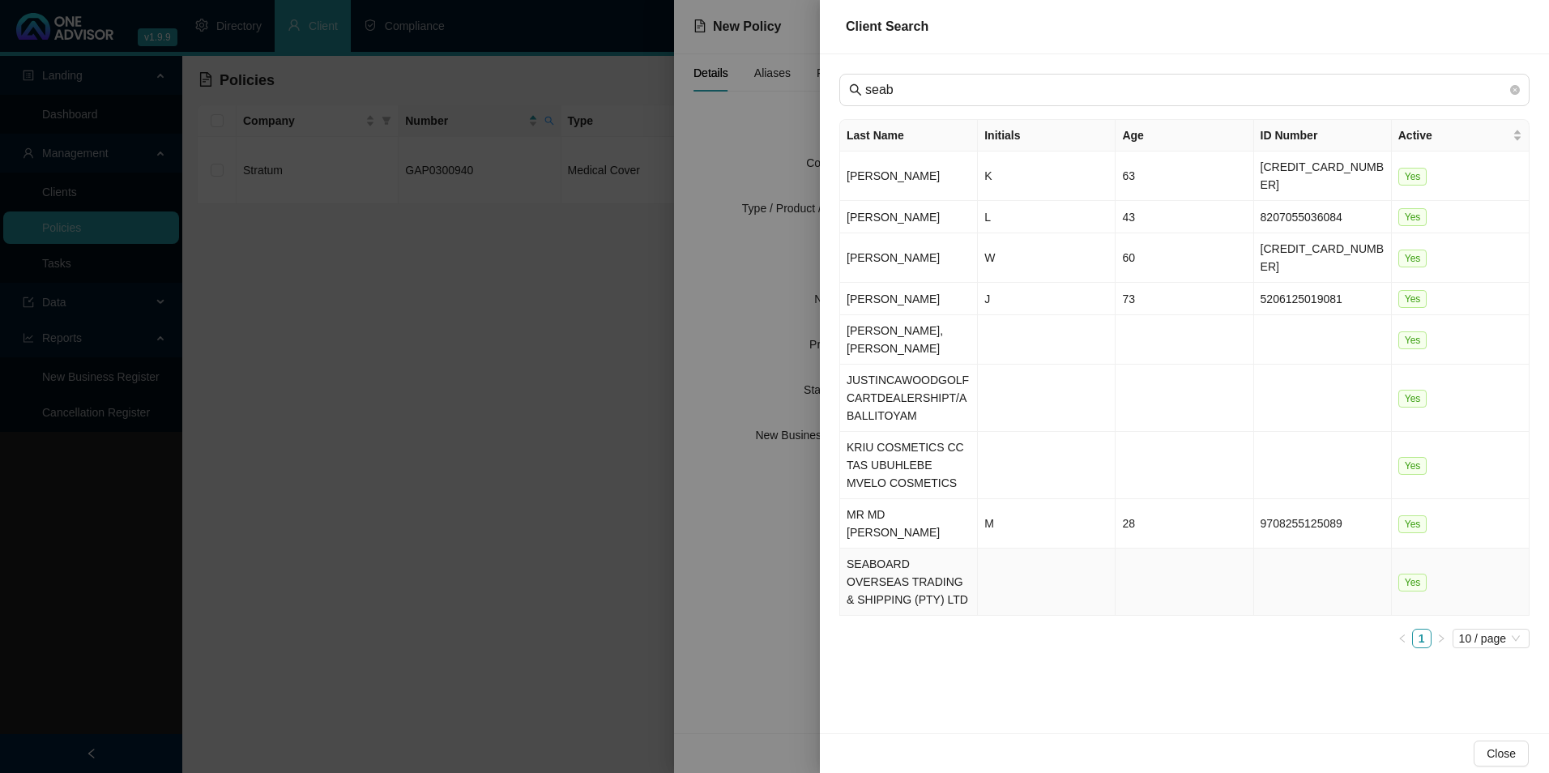
click at [915, 552] on td "SEABOARD OVERSEAS TRADING & SHIPPING (PTY) LTD" at bounding box center [909, 581] width 138 height 67
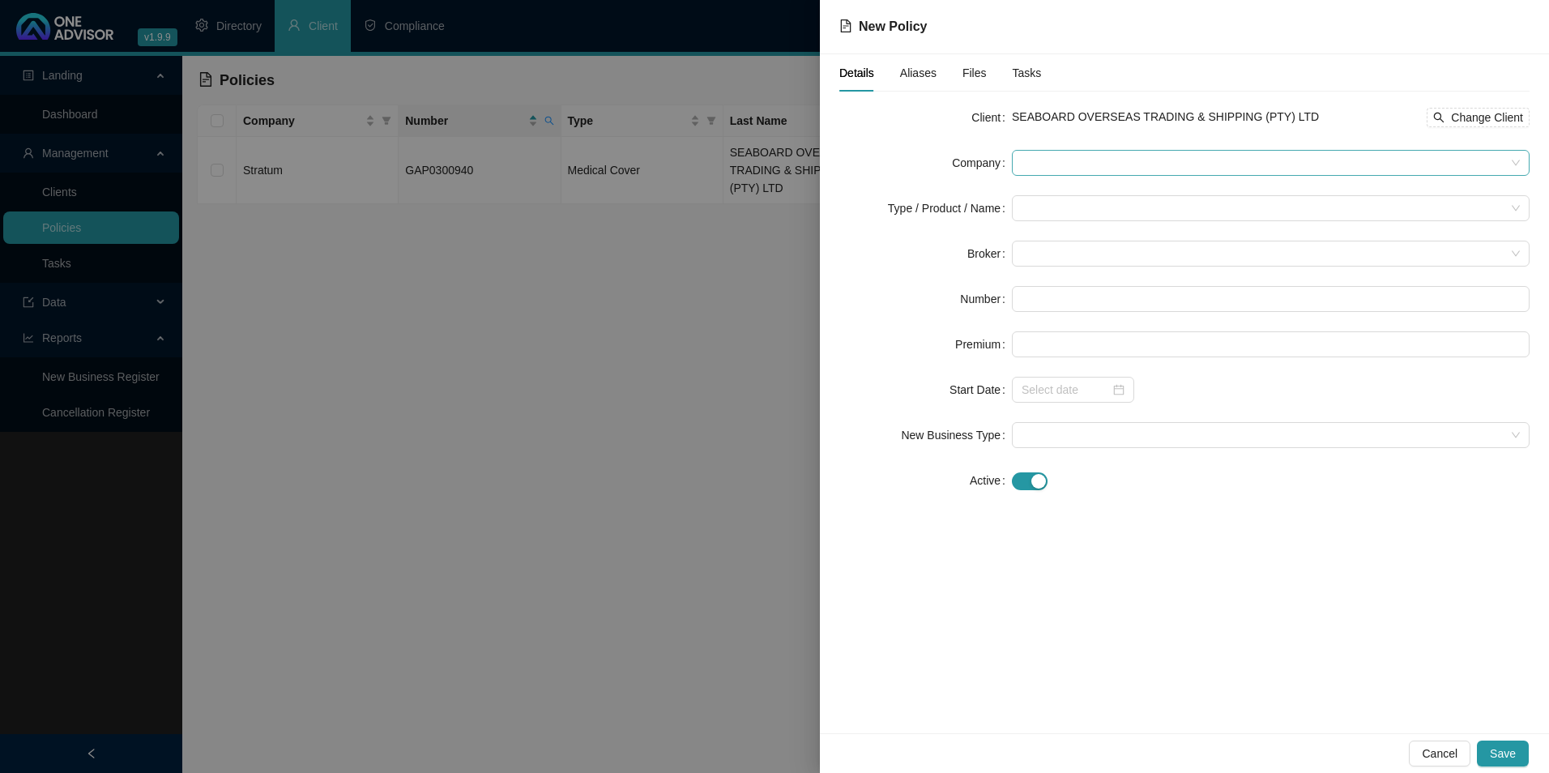
click at [1078, 160] on span at bounding box center [1270, 163] width 498 height 24
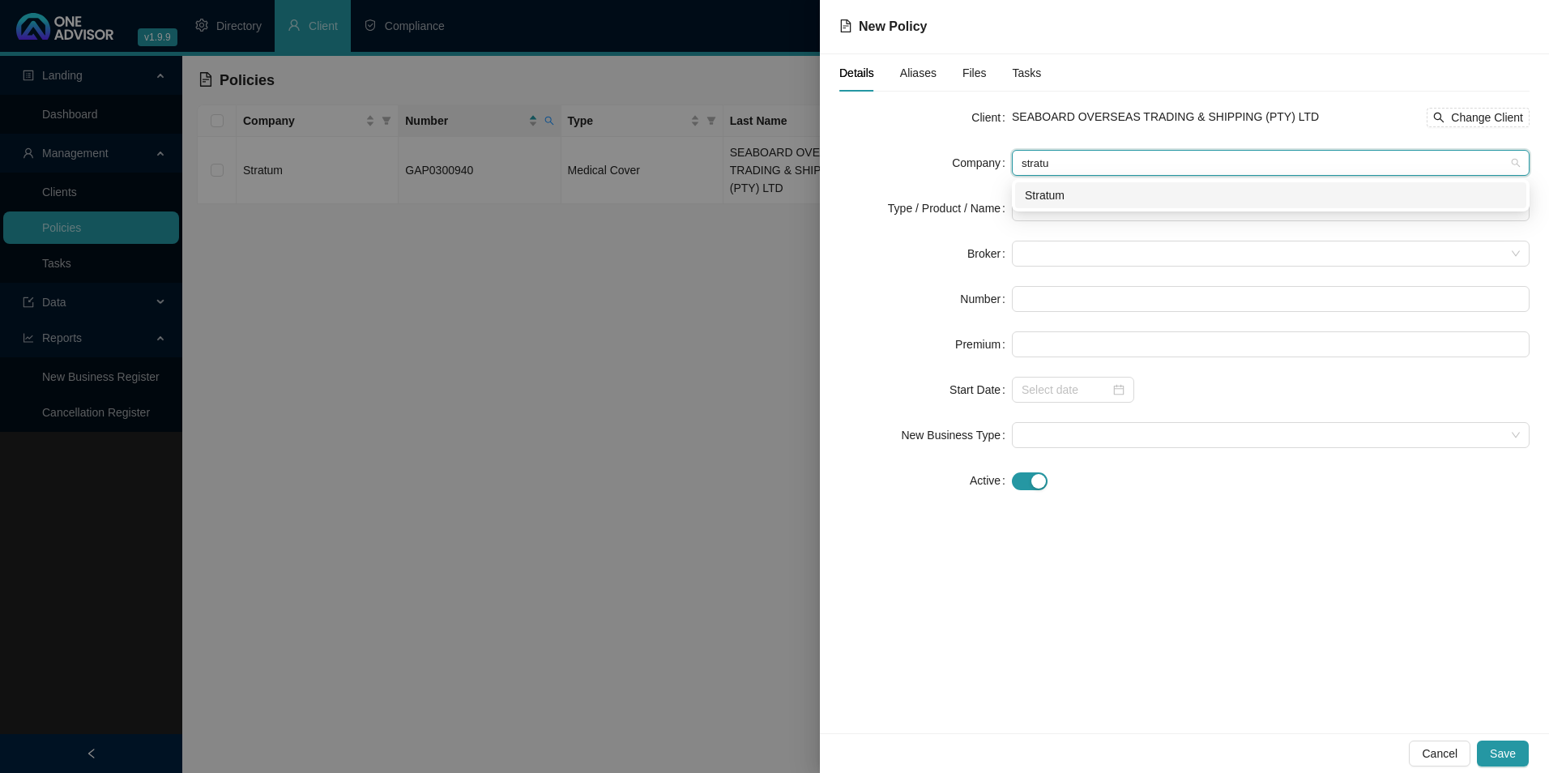
type input "stratum"
click at [1053, 199] on div "Stratum" at bounding box center [1271, 195] width 492 height 18
click at [1043, 213] on input "search" at bounding box center [1263, 208] width 484 height 24
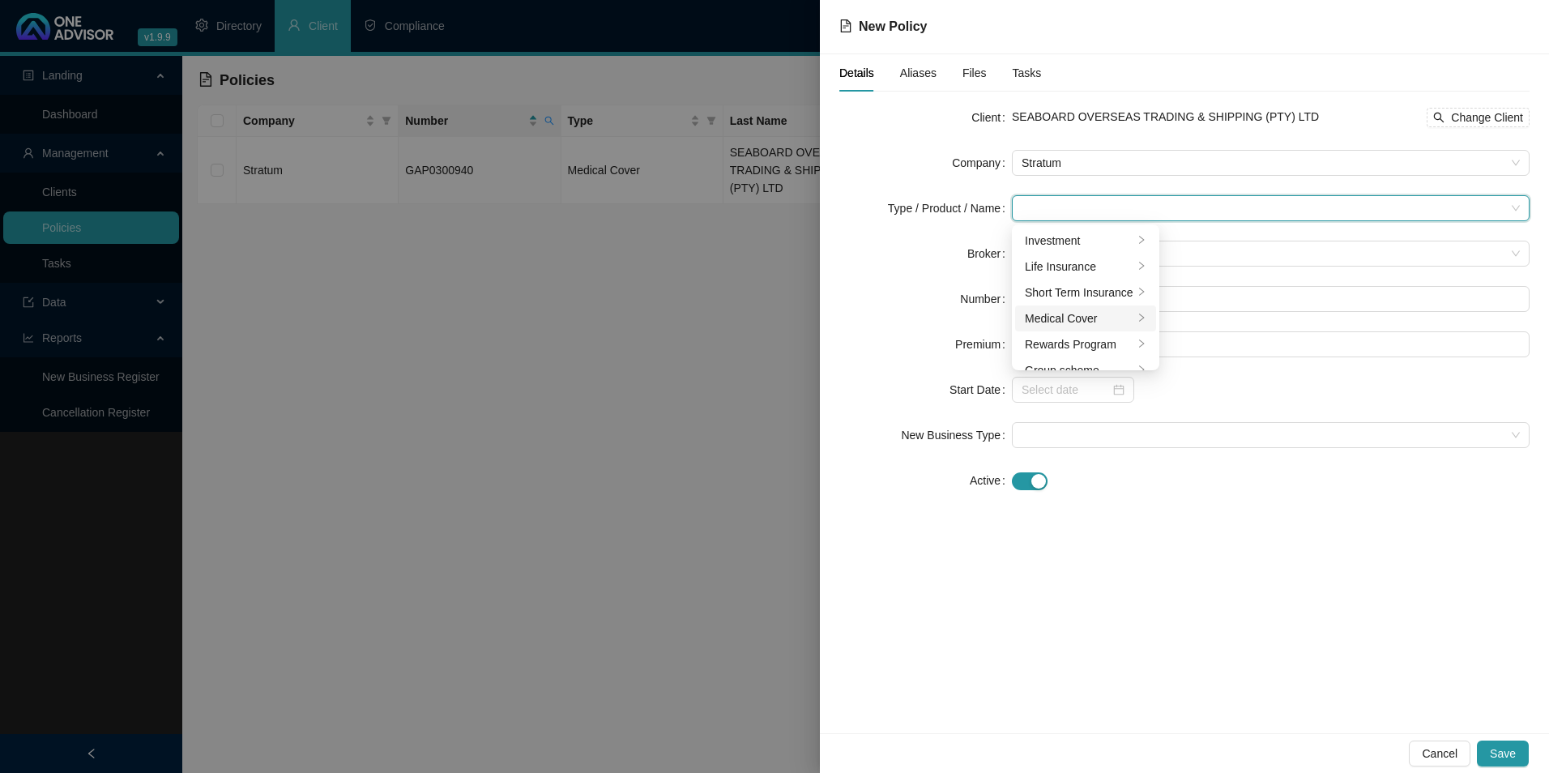
click at [1059, 319] on div "Medical Cover" at bounding box center [1079, 318] width 109 height 18
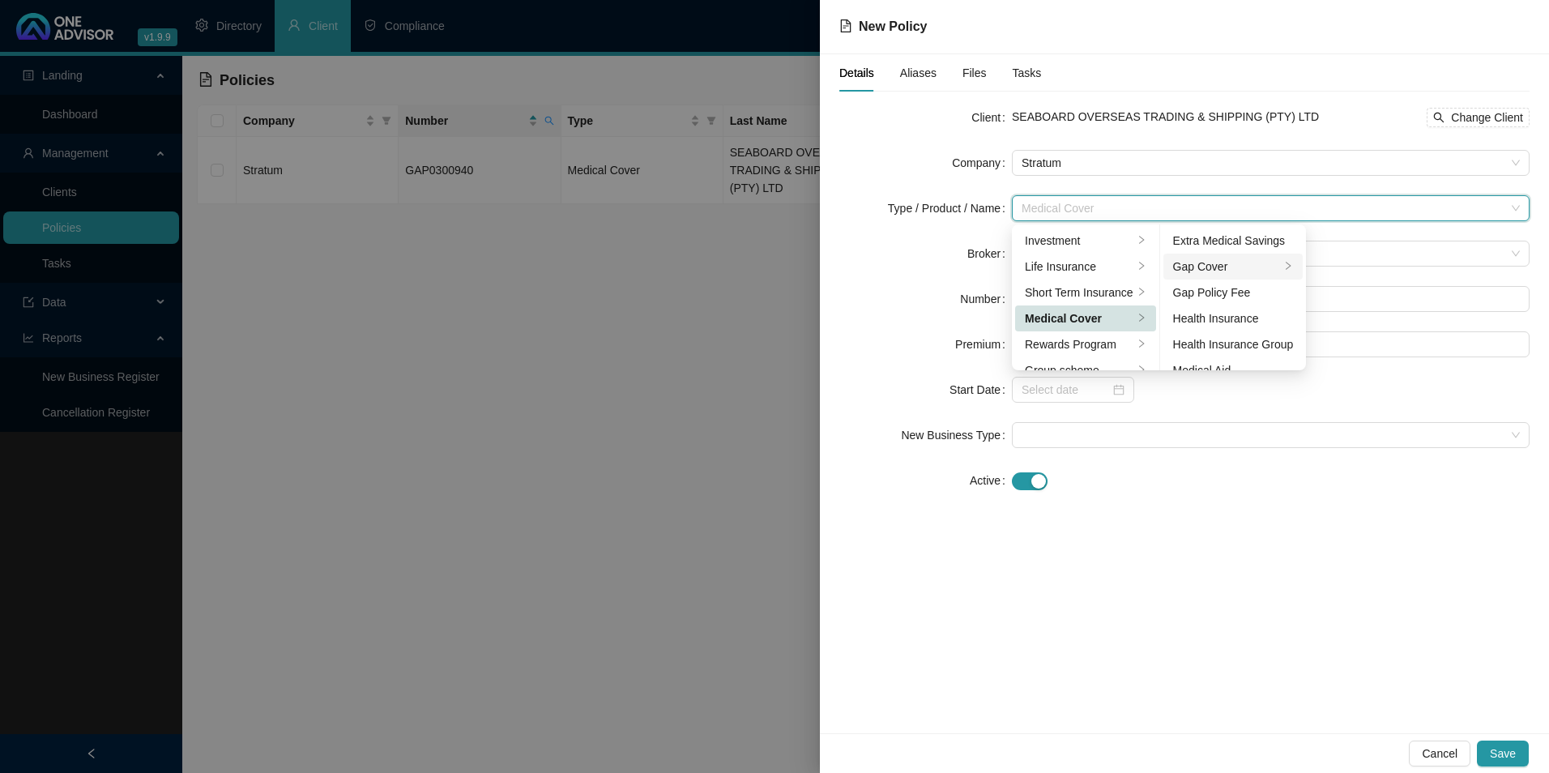
click at [1222, 267] on div "Gap Cover" at bounding box center [1227, 267] width 108 height 18
click at [1283, 527] on div "Details Aliases Files Tasks Client SEABOARD OVERSEAS TRADING & SHIPPING (PTY) L…" at bounding box center [1184, 393] width 729 height 679
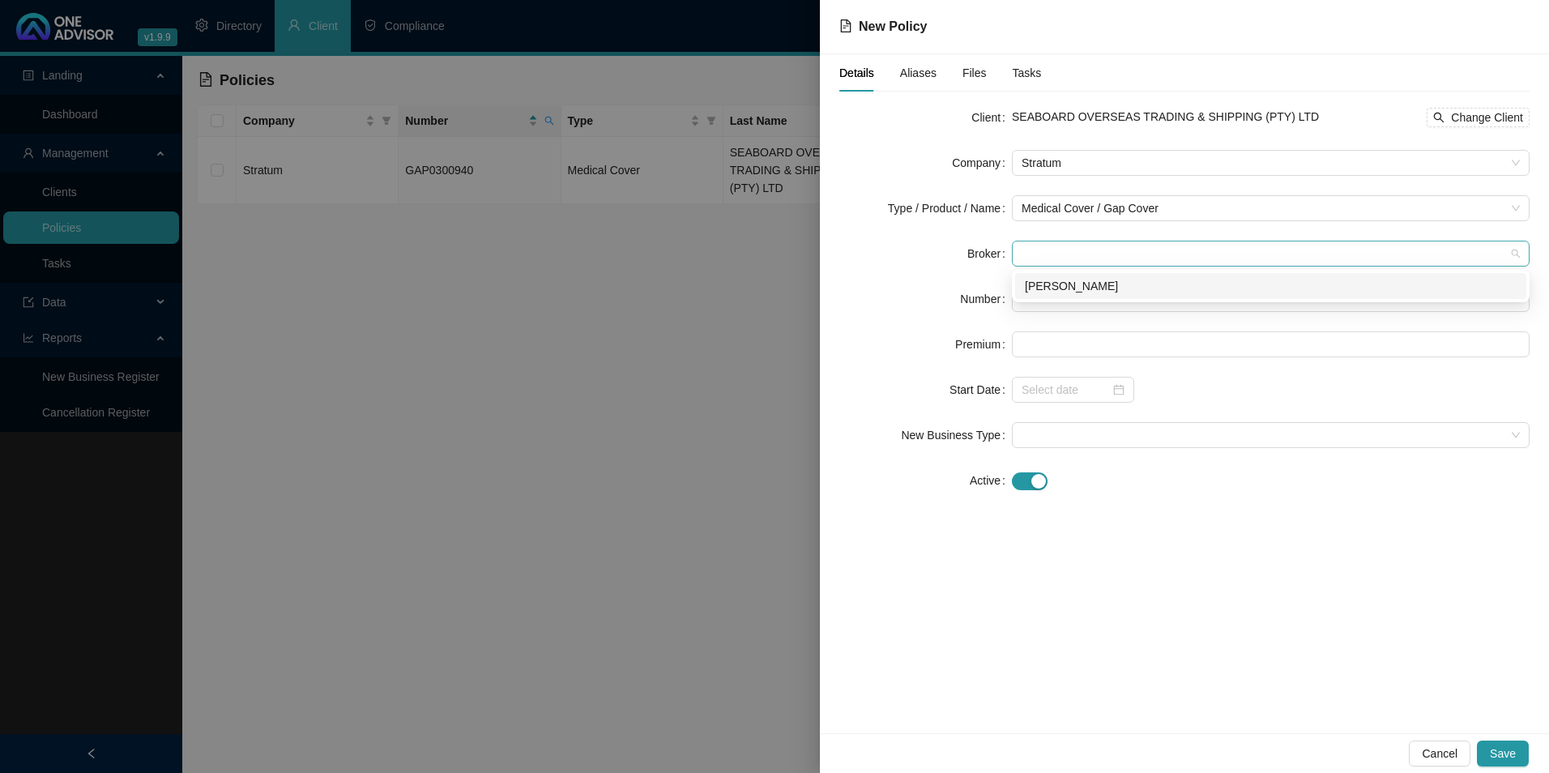
click at [1097, 249] on span at bounding box center [1270, 253] width 498 height 24
click at [1061, 288] on div "[PERSON_NAME]" at bounding box center [1271, 286] width 492 height 18
click at [1095, 297] on input "text" at bounding box center [1271, 299] width 518 height 26
paste input "POL-441200-H6D6N0"
type input "POL-441200-H6D6N0"
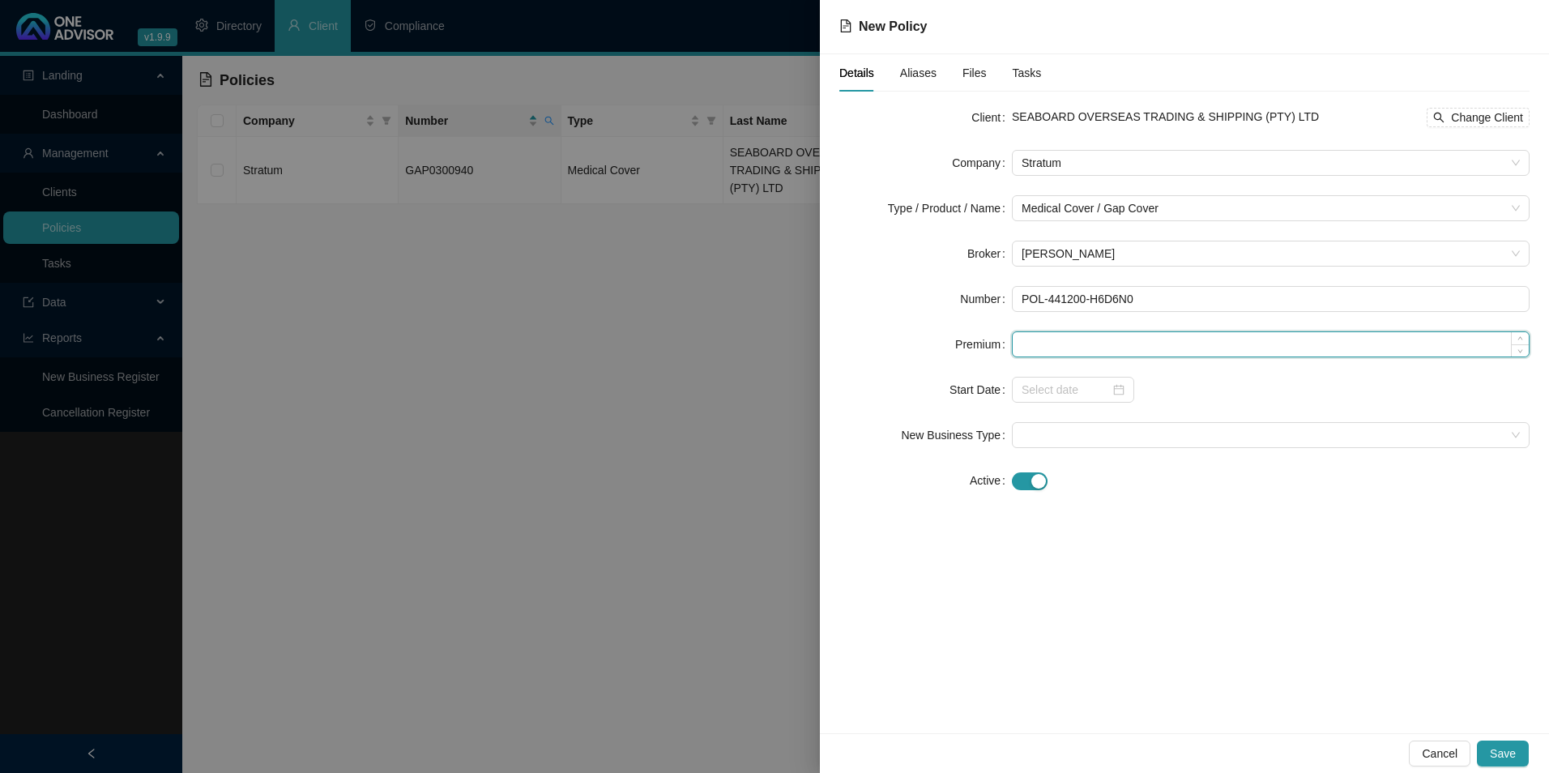
click at [1084, 343] on input at bounding box center [1271, 344] width 516 height 24
click at [1064, 343] on input at bounding box center [1271, 344] width 516 height 24
type input "440.00"
click at [1066, 394] on input at bounding box center [1065, 390] width 88 height 18
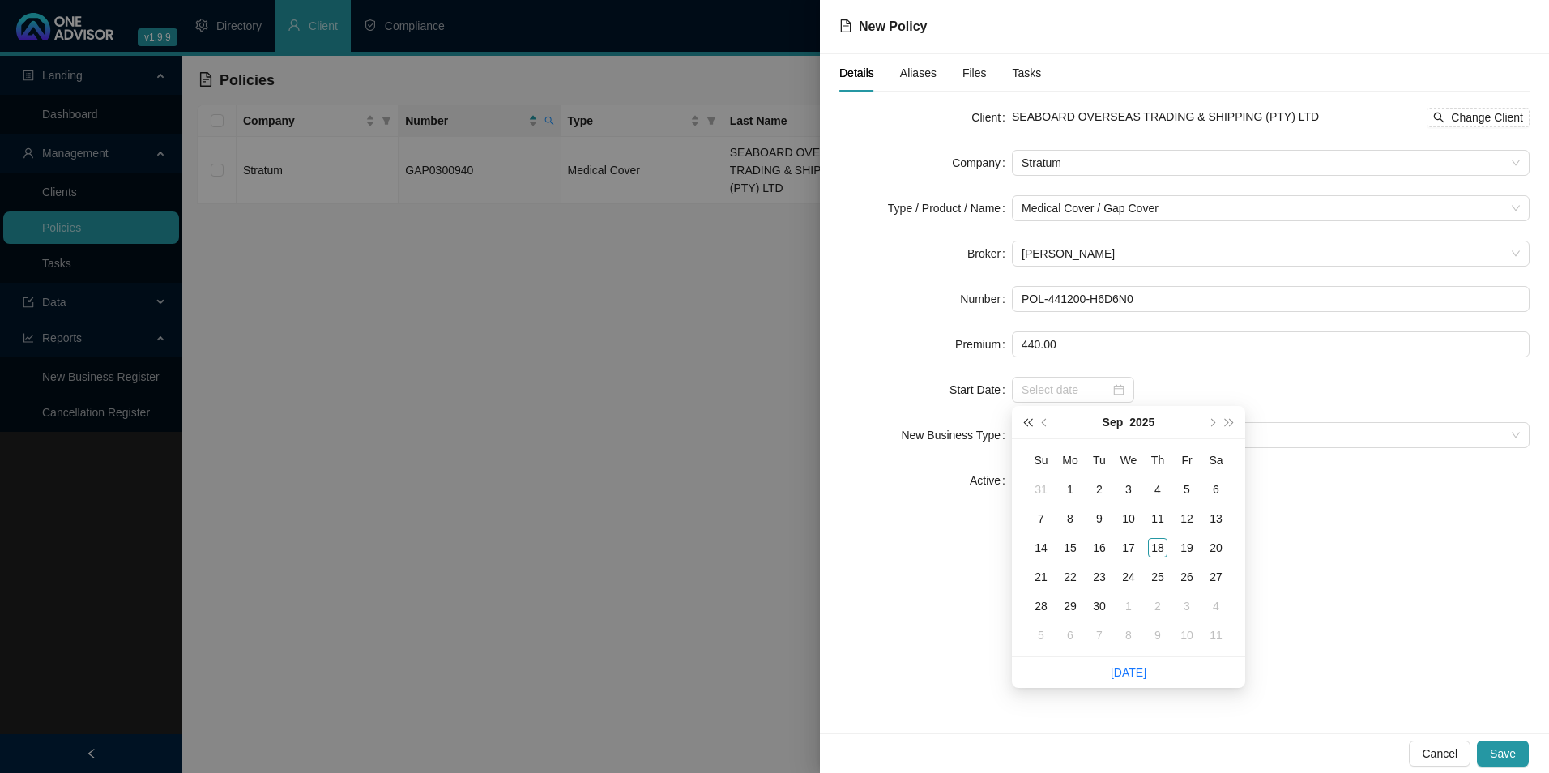
click at [1025, 420] on button "super-prev-year" at bounding box center [1027, 422] width 18 height 32
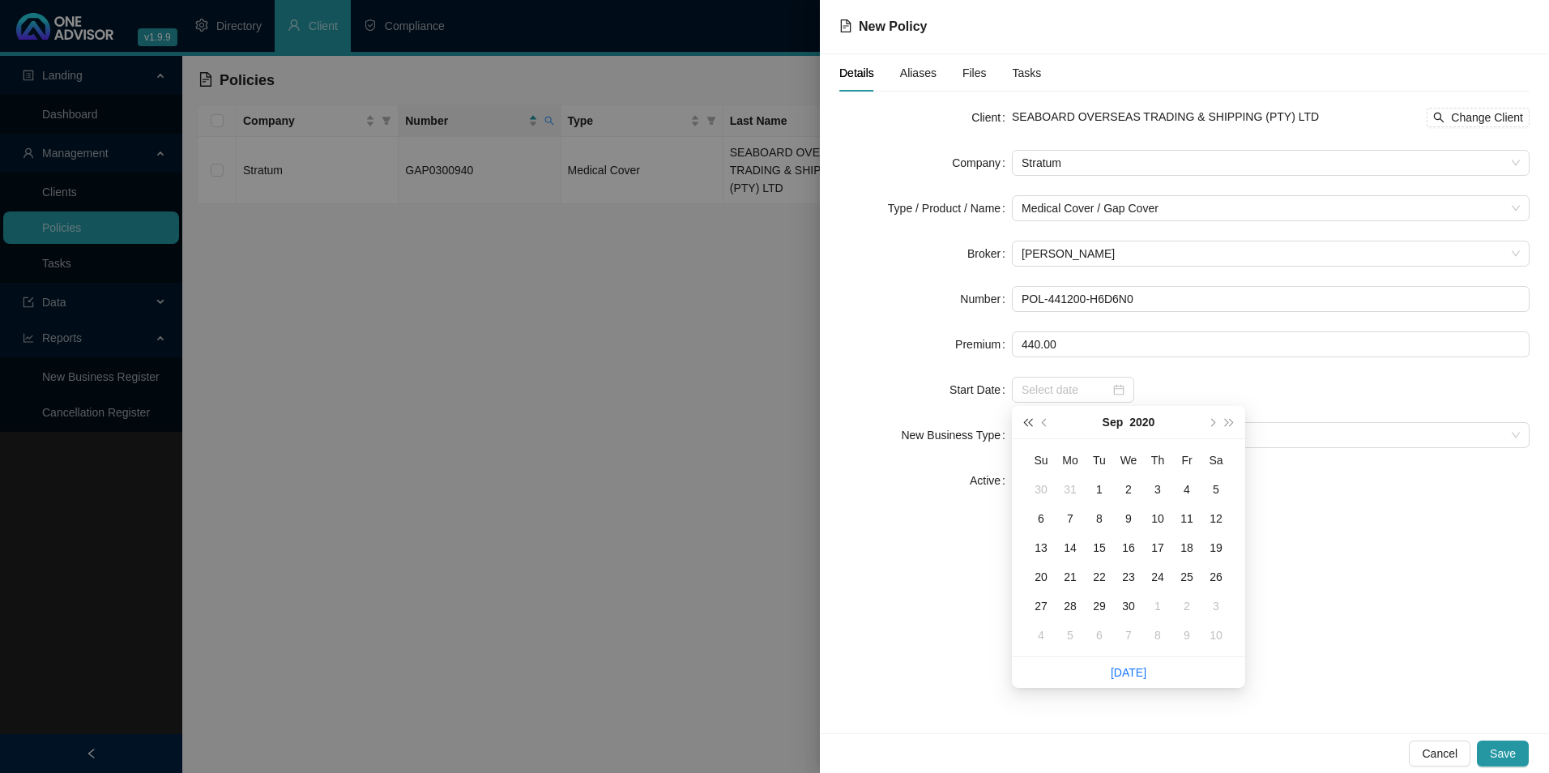
click at [1025, 420] on button "super-prev-year" at bounding box center [1027, 422] width 18 height 32
type input "[DATE]"
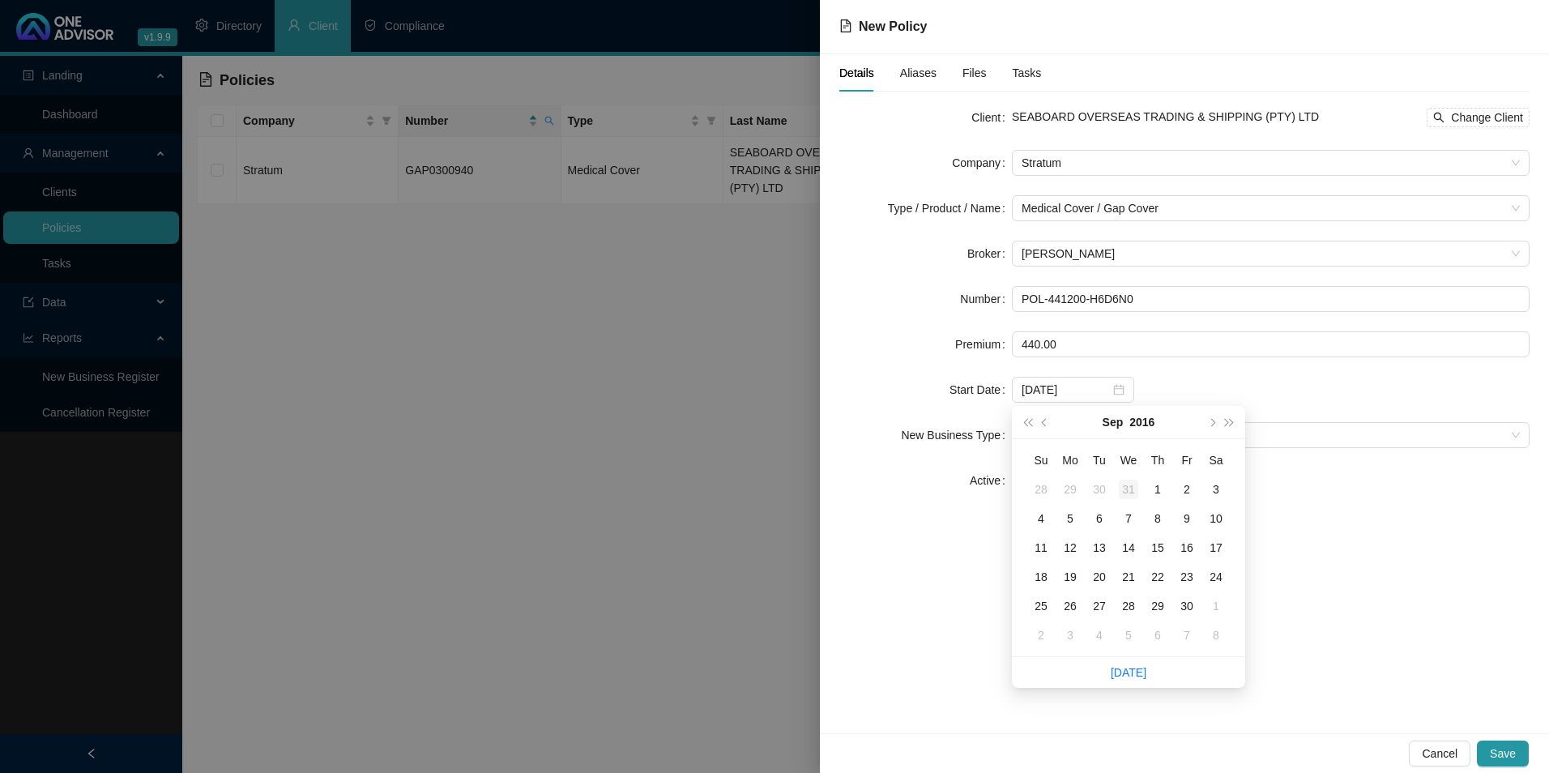
type input "[DATE]"
click at [1213, 427] on button "next-year" at bounding box center [1211, 422] width 18 height 32
type input "[DATE]"
click at [1102, 480] on div "1" at bounding box center [1099, 489] width 19 height 19
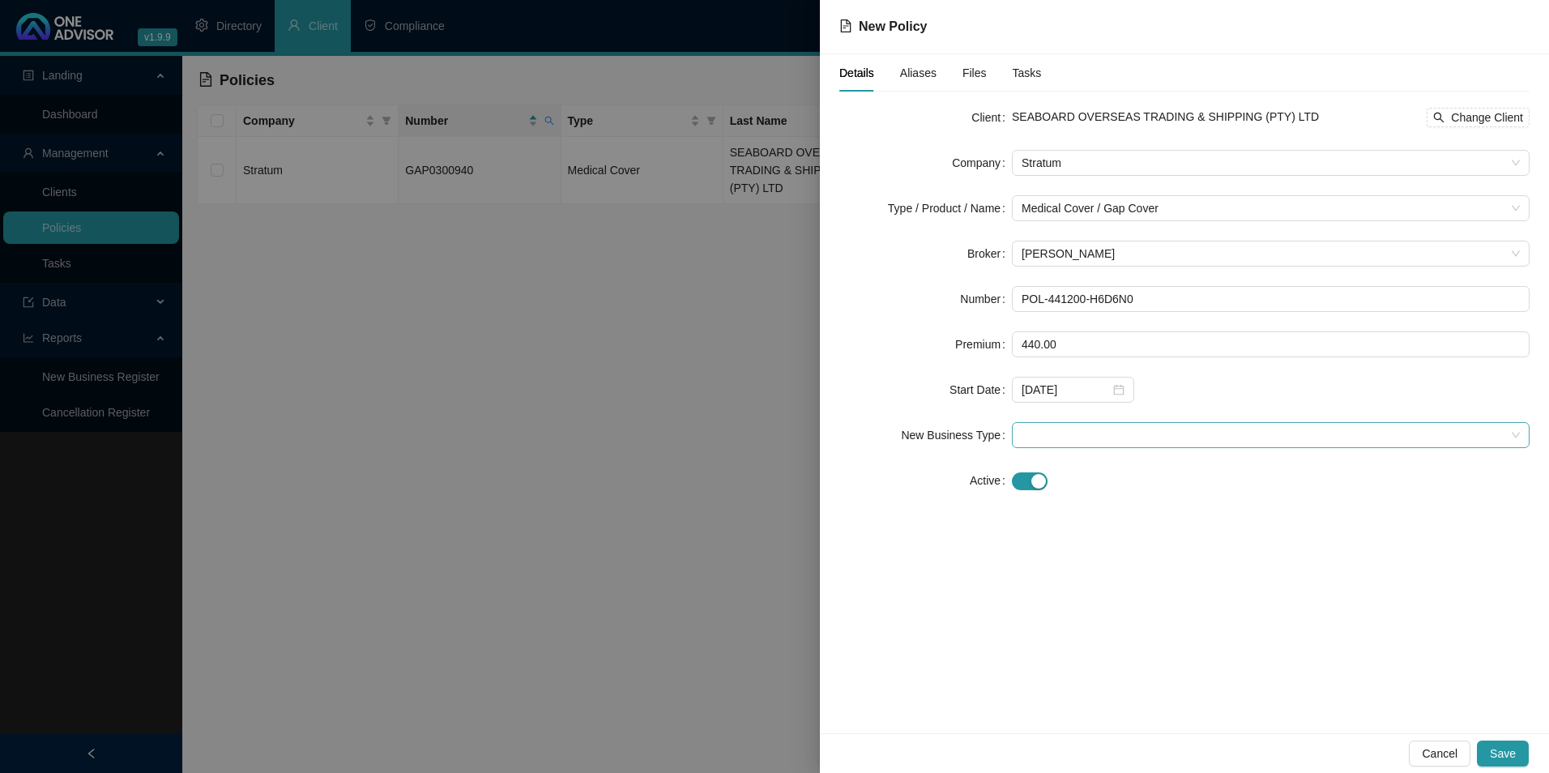
click at [1059, 433] on span at bounding box center [1270, 435] width 498 height 24
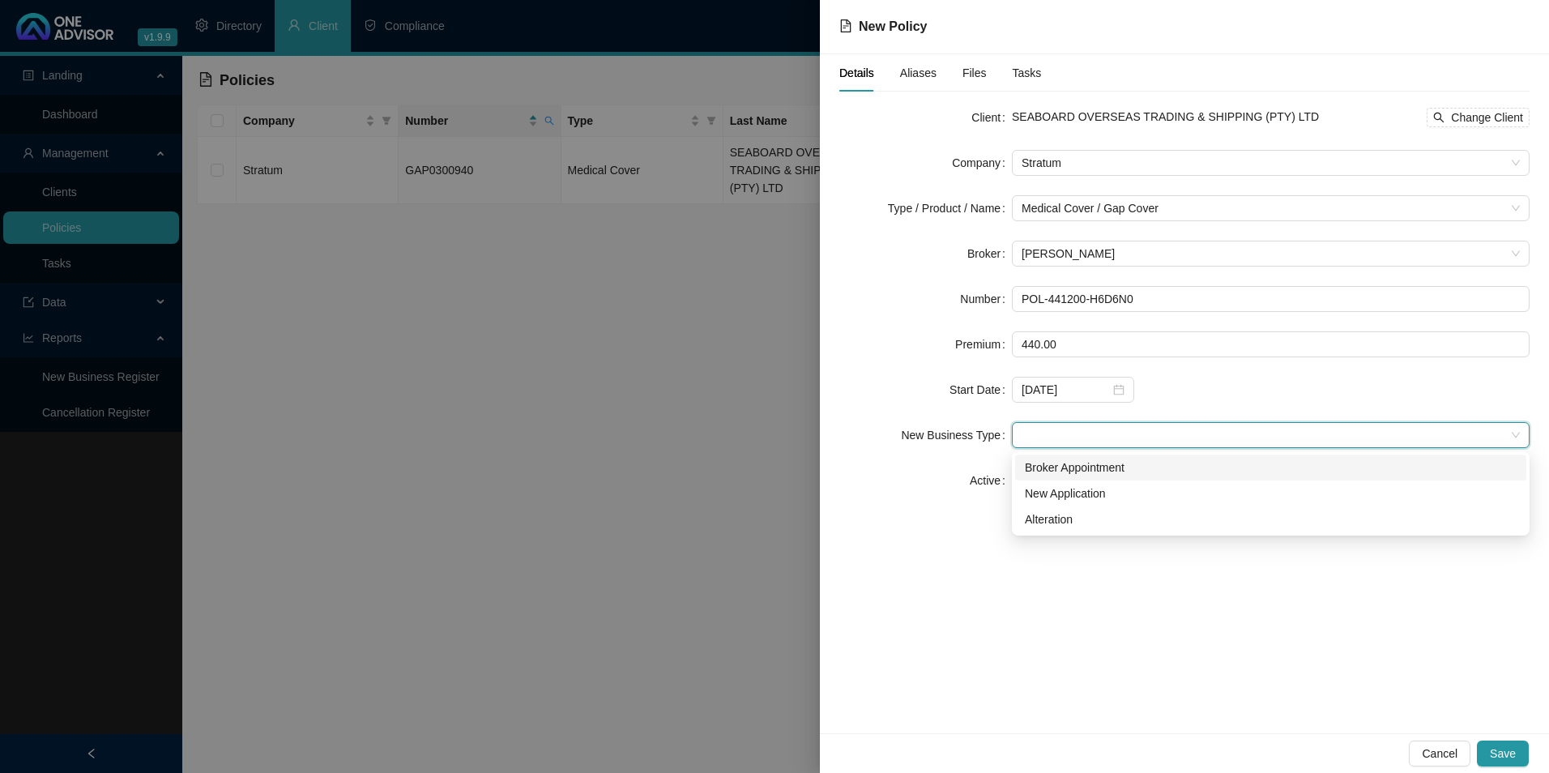
click at [1068, 461] on div "Broker Appointment" at bounding box center [1271, 467] width 492 height 18
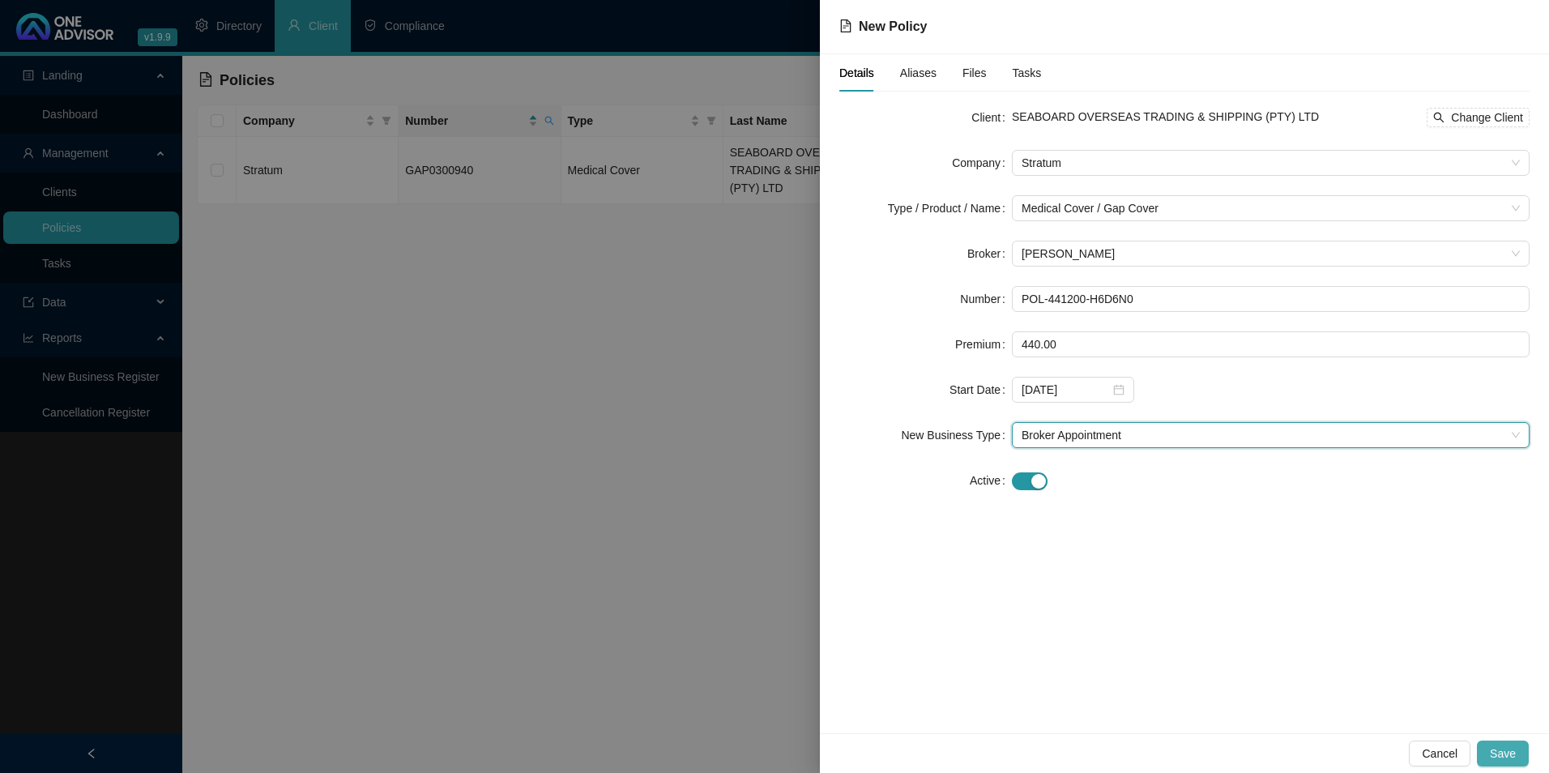
click at [1499, 757] on span "Save" at bounding box center [1503, 753] width 26 height 18
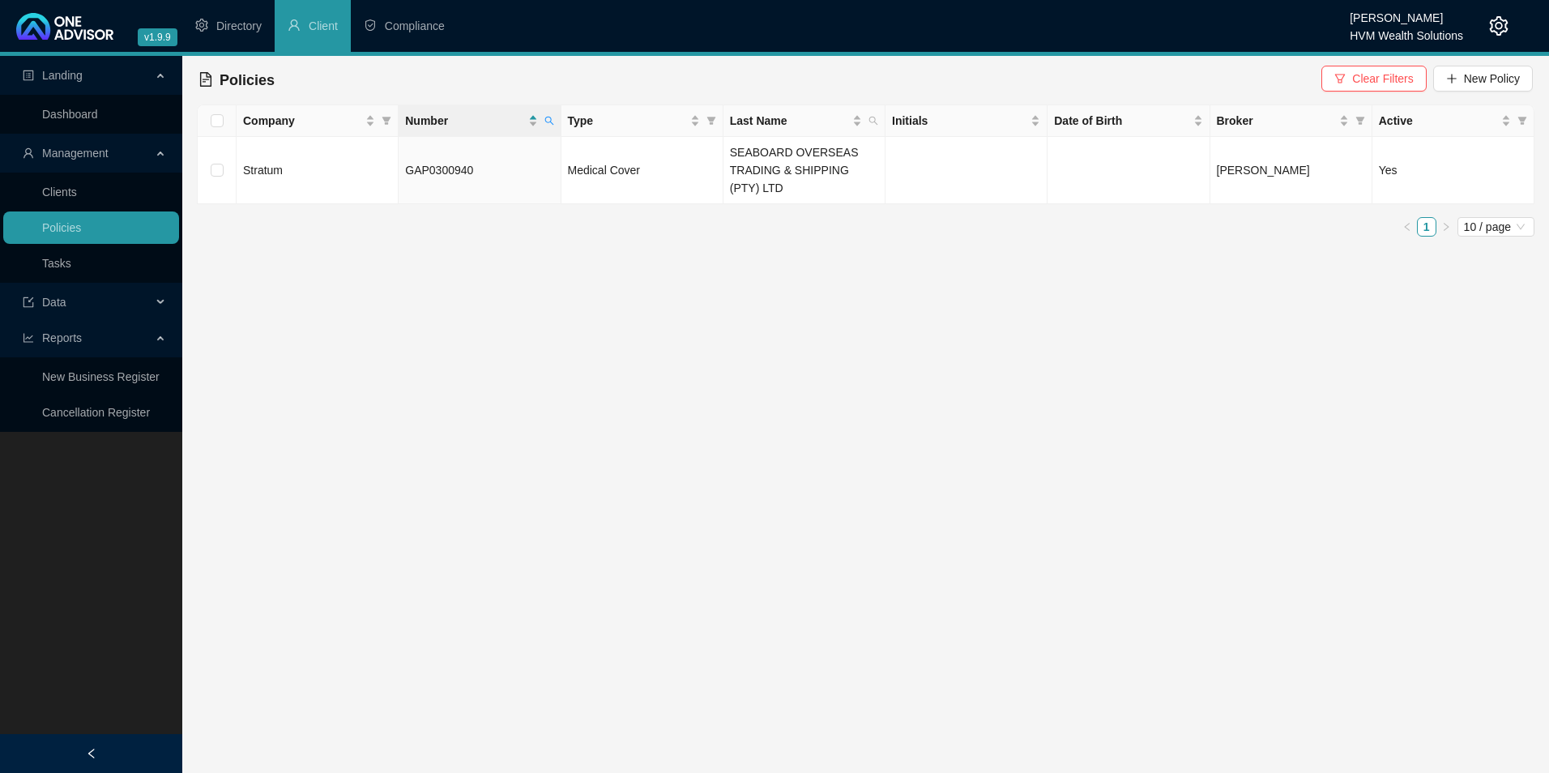
click at [1508, 22] on icon "setting" at bounding box center [1498, 25] width 19 height 19
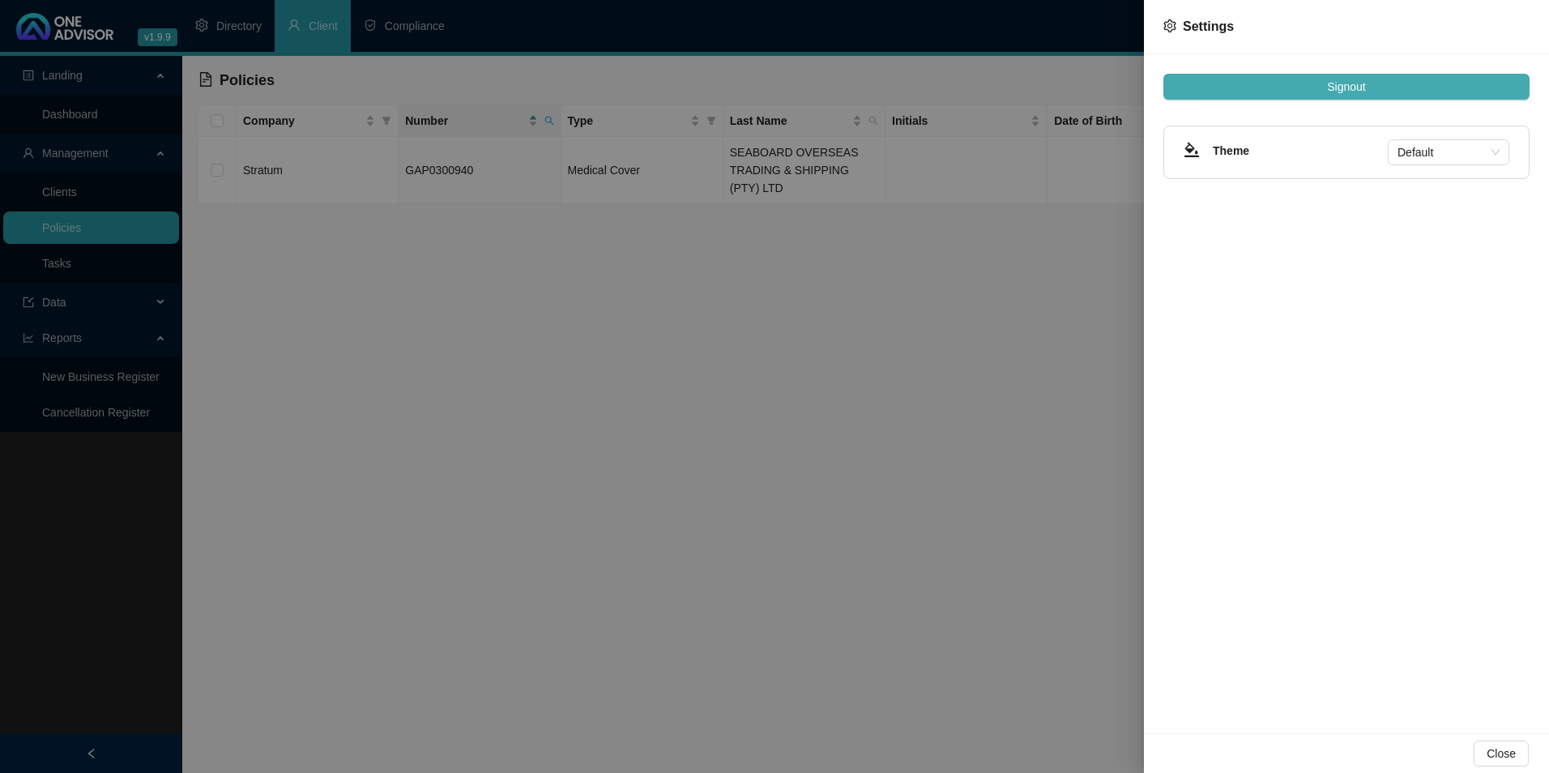
click at [1397, 85] on button "Signout" at bounding box center [1346, 87] width 366 height 26
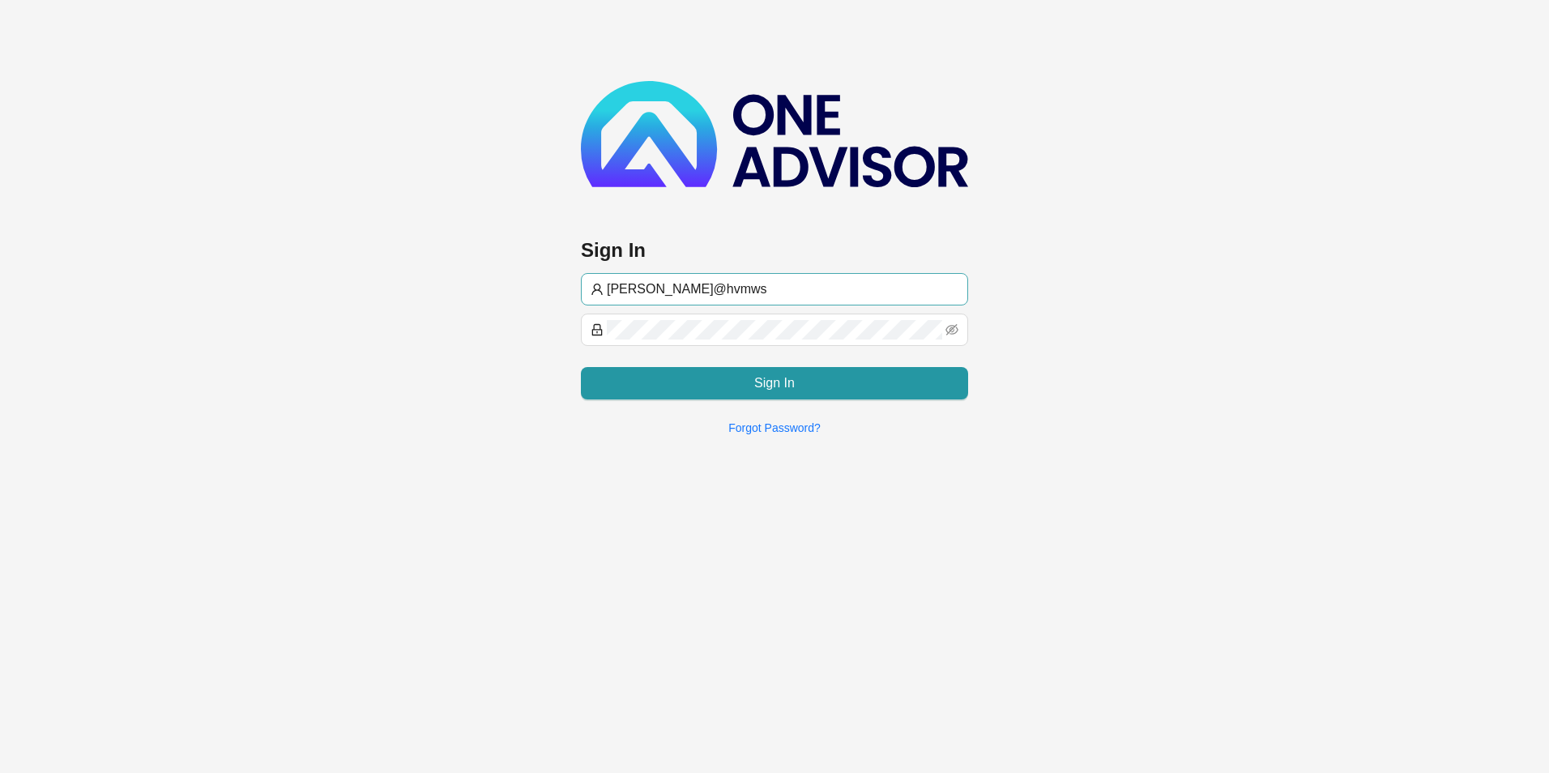
click at [703, 294] on input "[PERSON_NAME]@hvmws" at bounding box center [783, 288] width 352 height 19
type input "[EMAIL_ADDRESS][DOMAIN_NAME]"
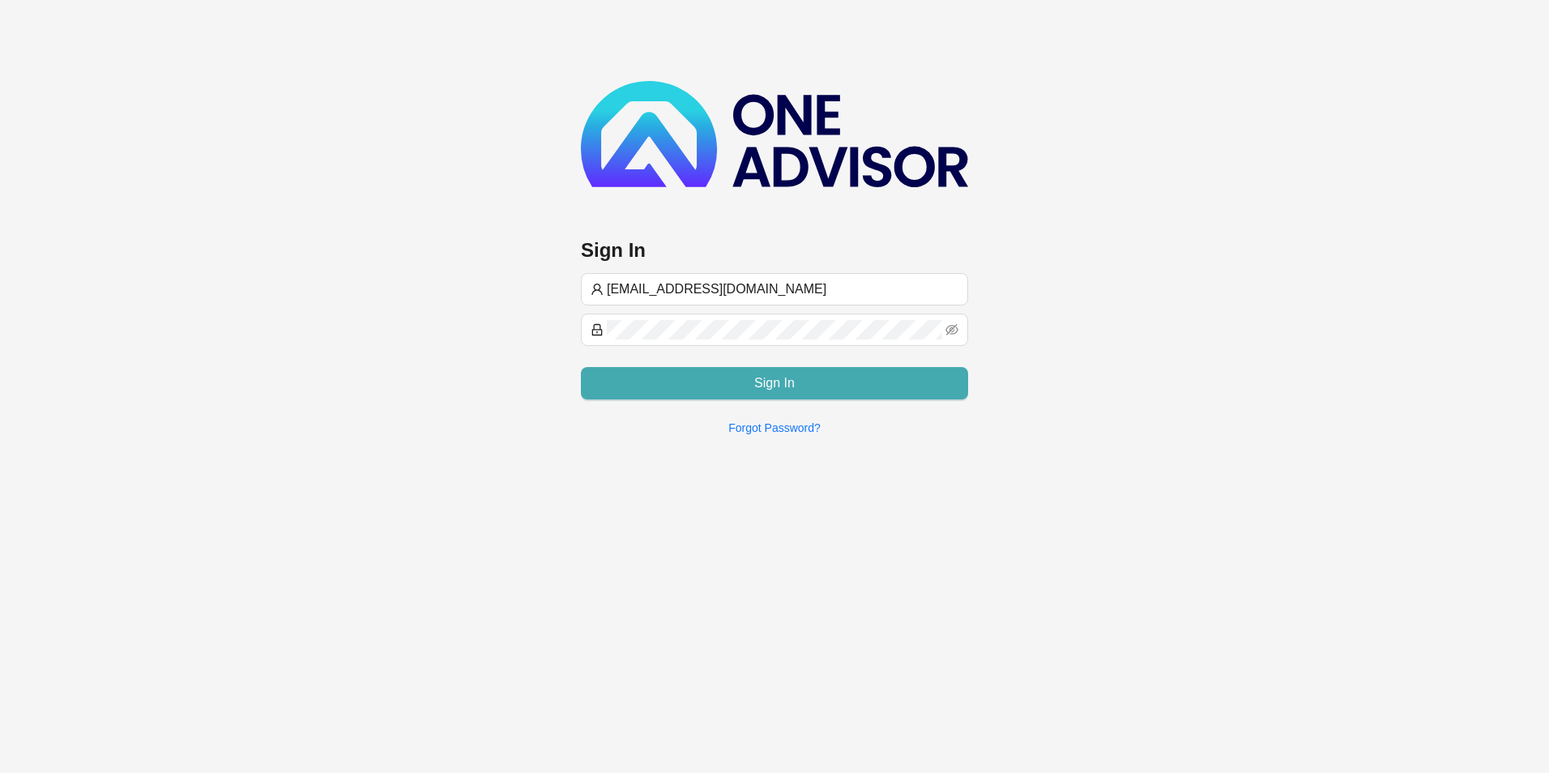
click at [813, 378] on button "Sign In" at bounding box center [774, 383] width 387 height 32
